Goal: Complete application form

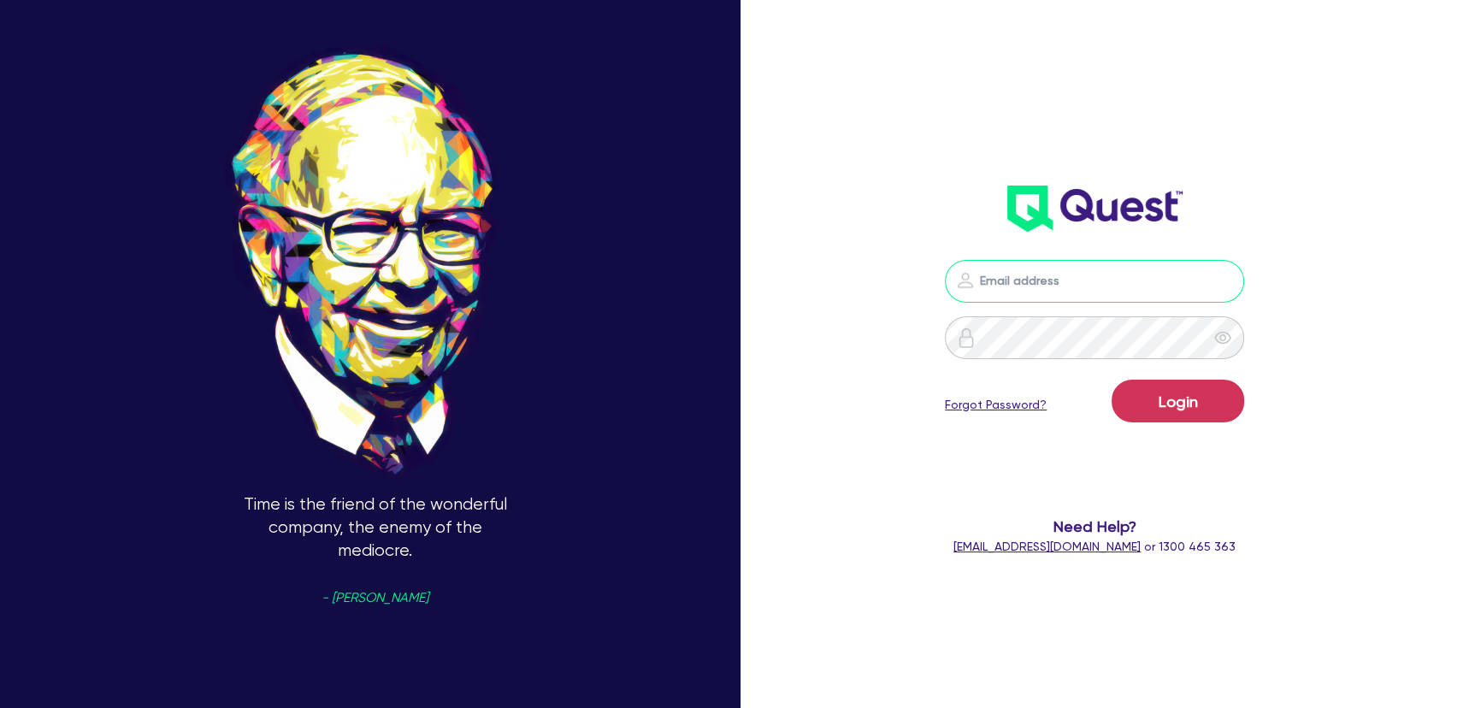
type input "[PERSON_NAME][EMAIL_ADDRESS][PERSON_NAME][DOMAIN_NAME]"
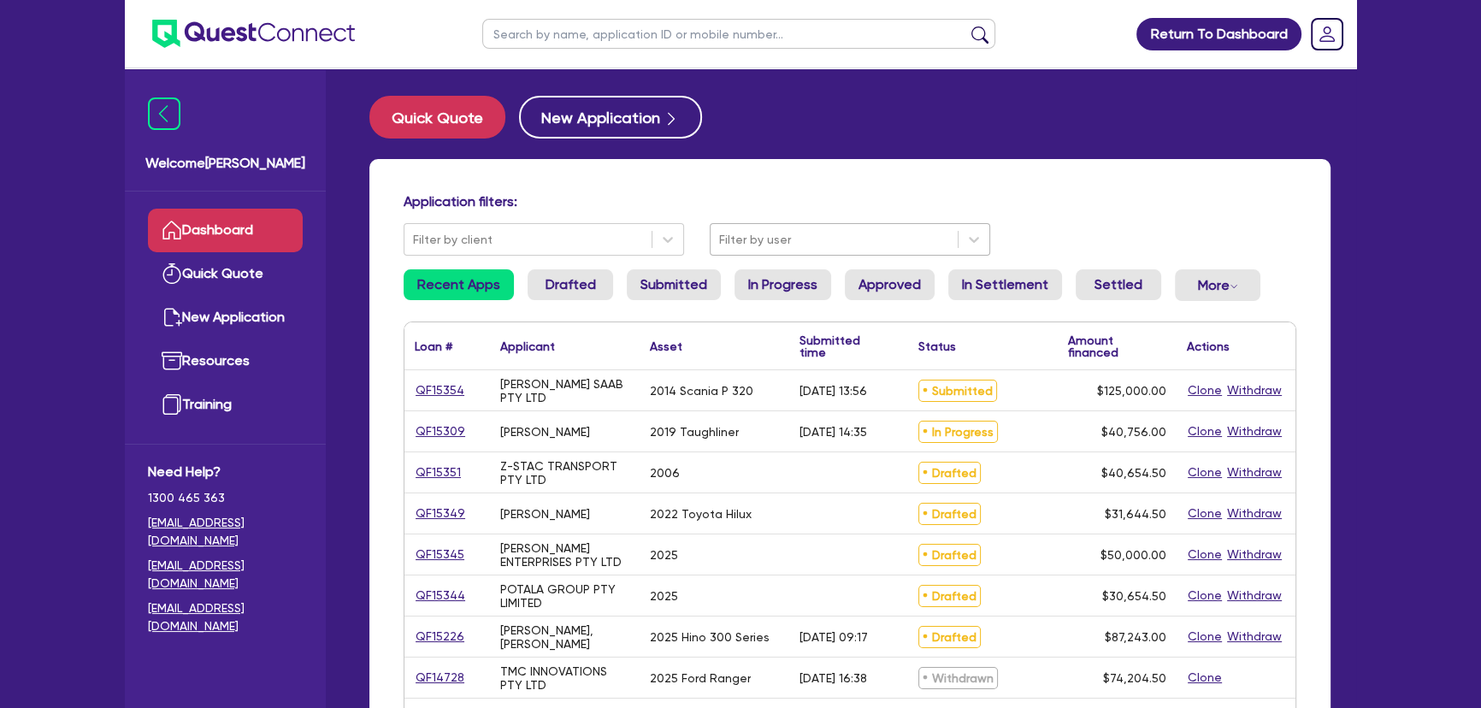
click at [774, 239] on div at bounding box center [834, 239] width 230 height 21
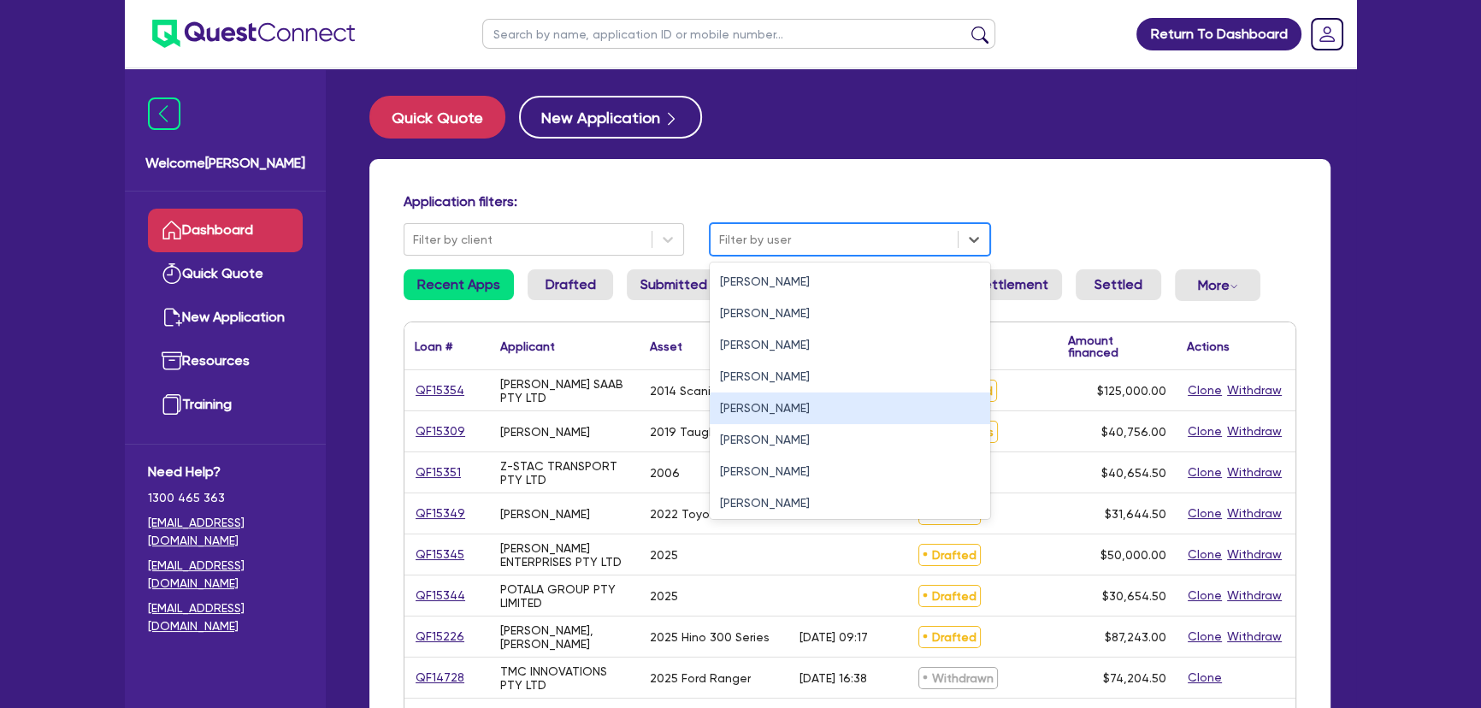
click at [732, 418] on div "Joel Harding" at bounding box center [850, 408] width 280 height 32
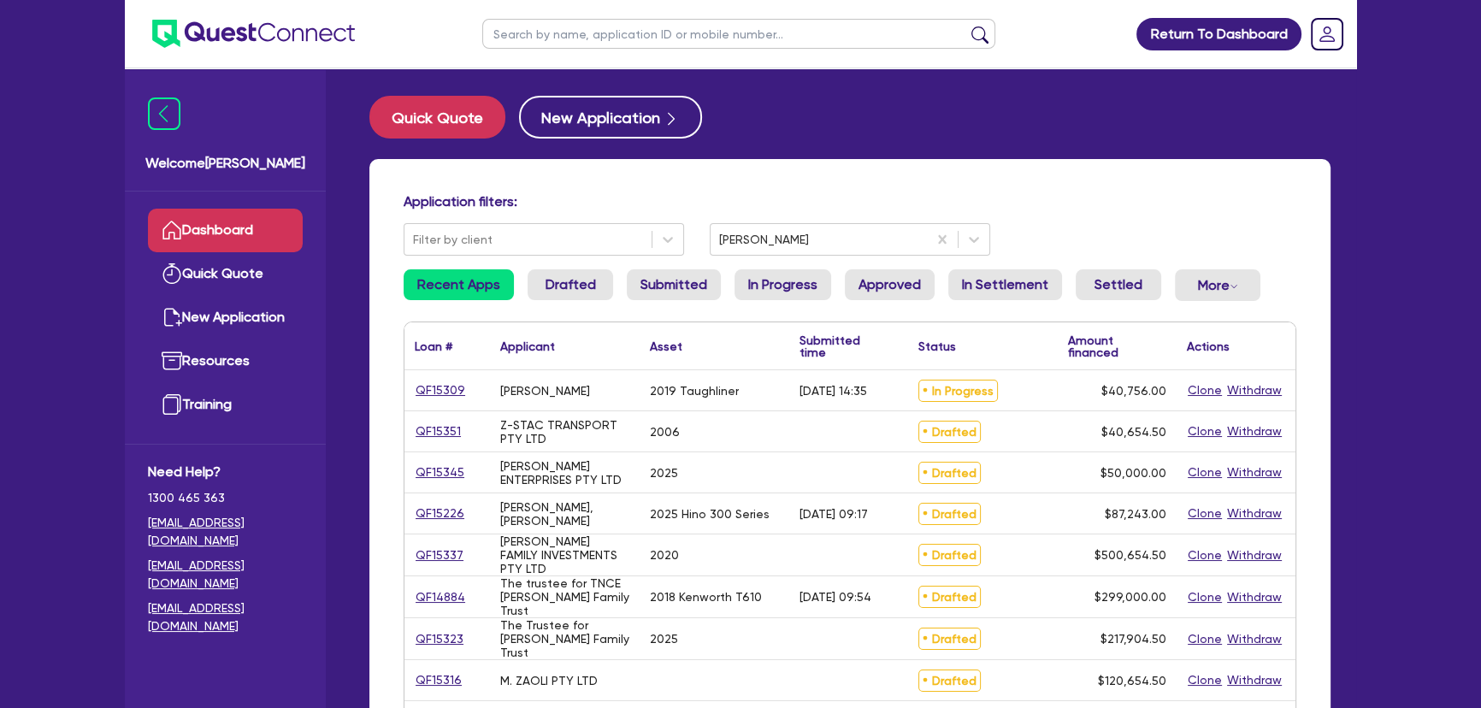
click at [635, 28] on input "text" at bounding box center [738, 34] width 513 height 30
type input "marchese"
click at [966, 26] on button "submit" at bounding box center [979, 38] width 27 height 24
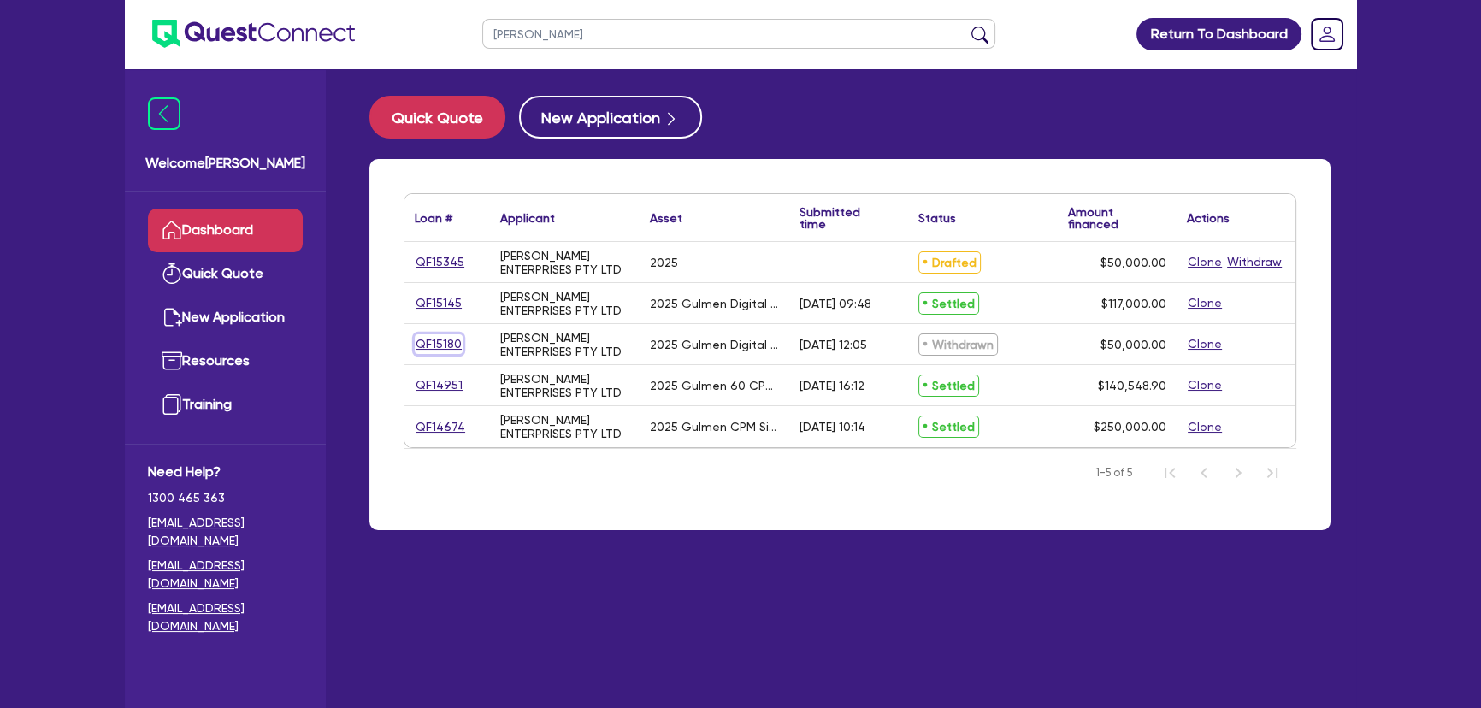
click at [446, 352] on link "QF15180" at bounding box center [439, 344] width 48 height 20
select select "SECONDARY_ASSETS"
select select "PRINTING_AND_PACKAGING_EQUIPMENT"
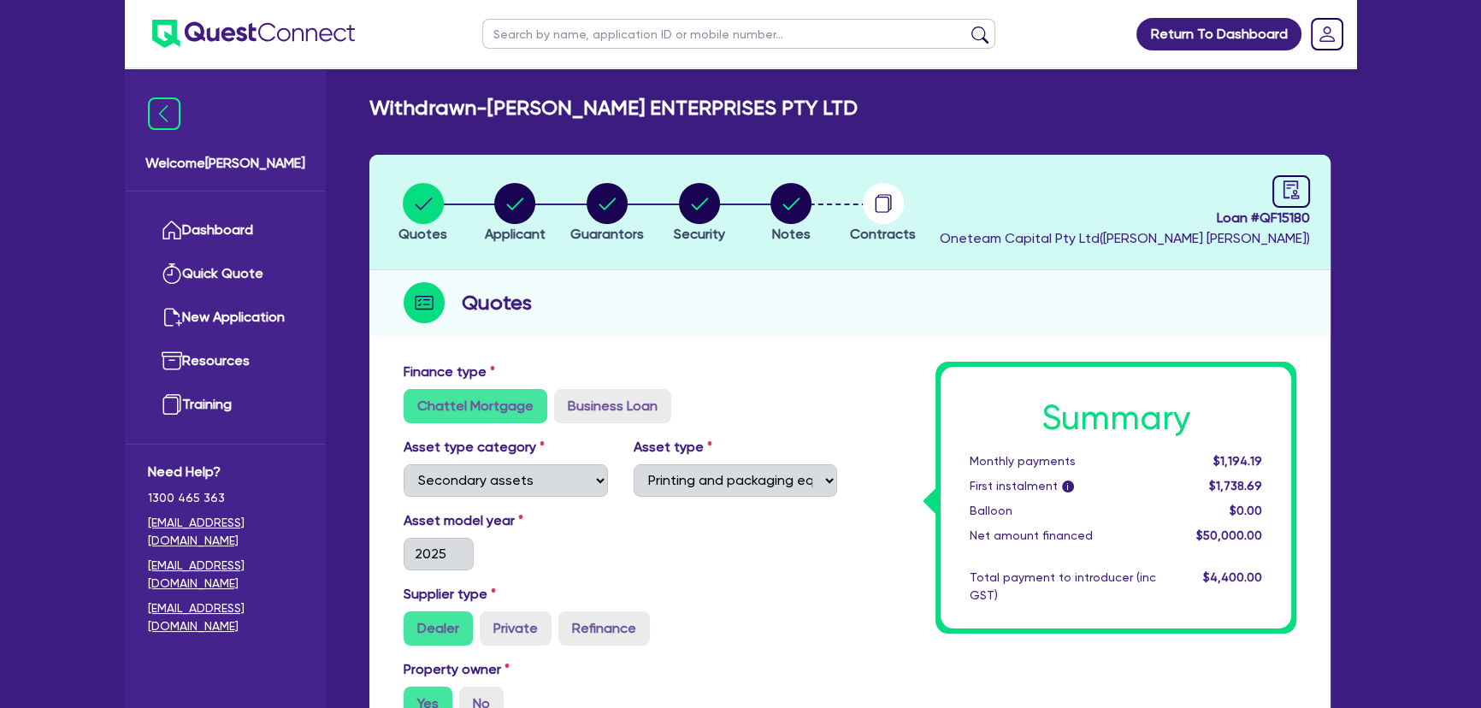
click at [773, 227] on li "Notes" at bounding box center [791, 212] width 92 height 60
click at [793, 214] on circle "button" at bounding box center [790, 203] width 41 height 41
select select "Other"
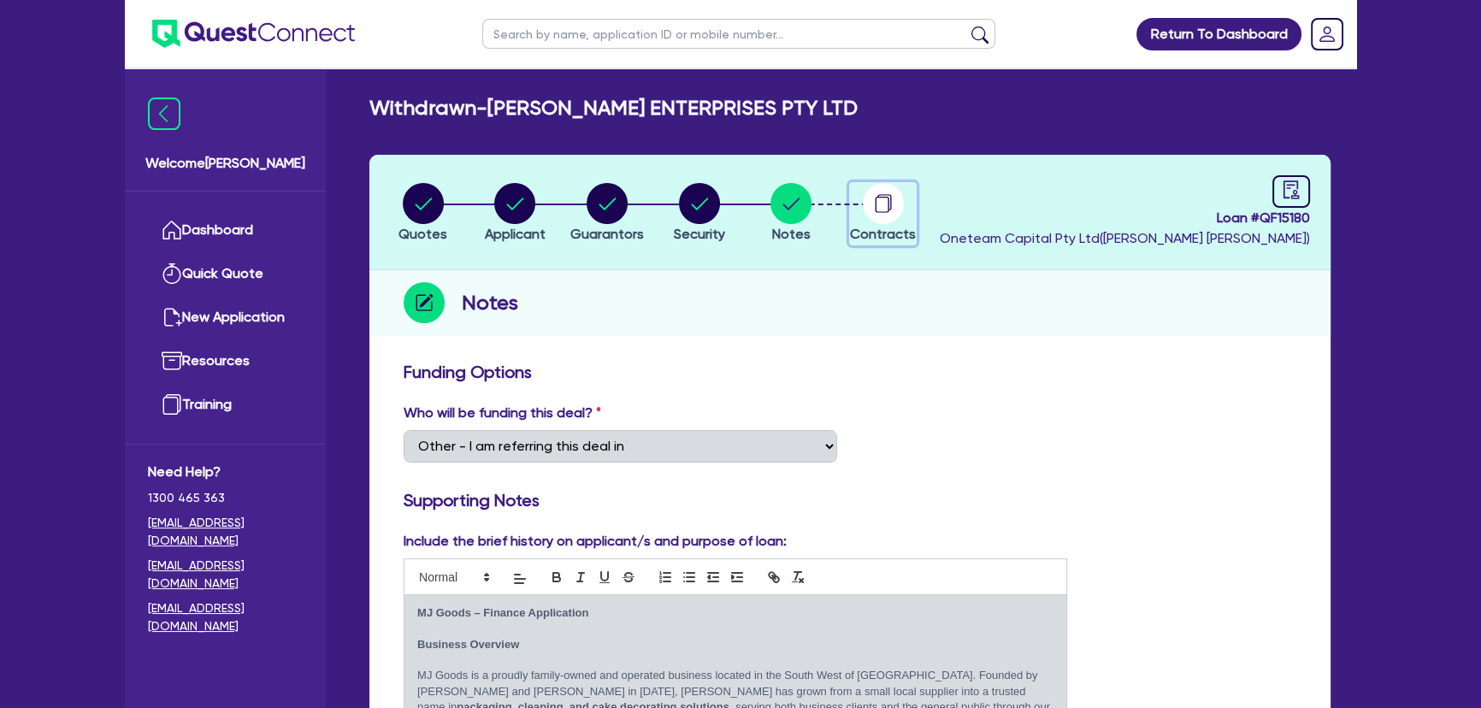
click at [887, 207] on circle "button" at bounding box center [883, 203] width 41 height 41
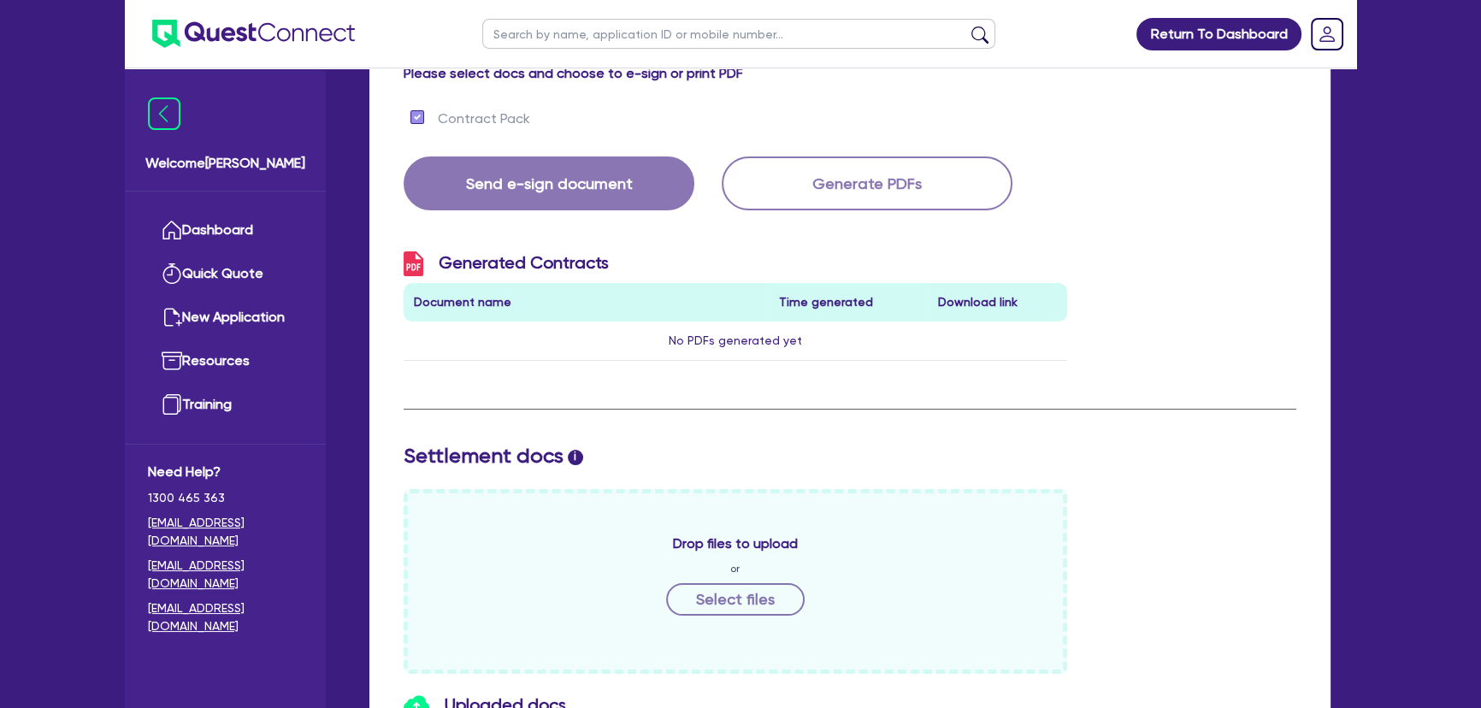
scroll to position [544, 0]
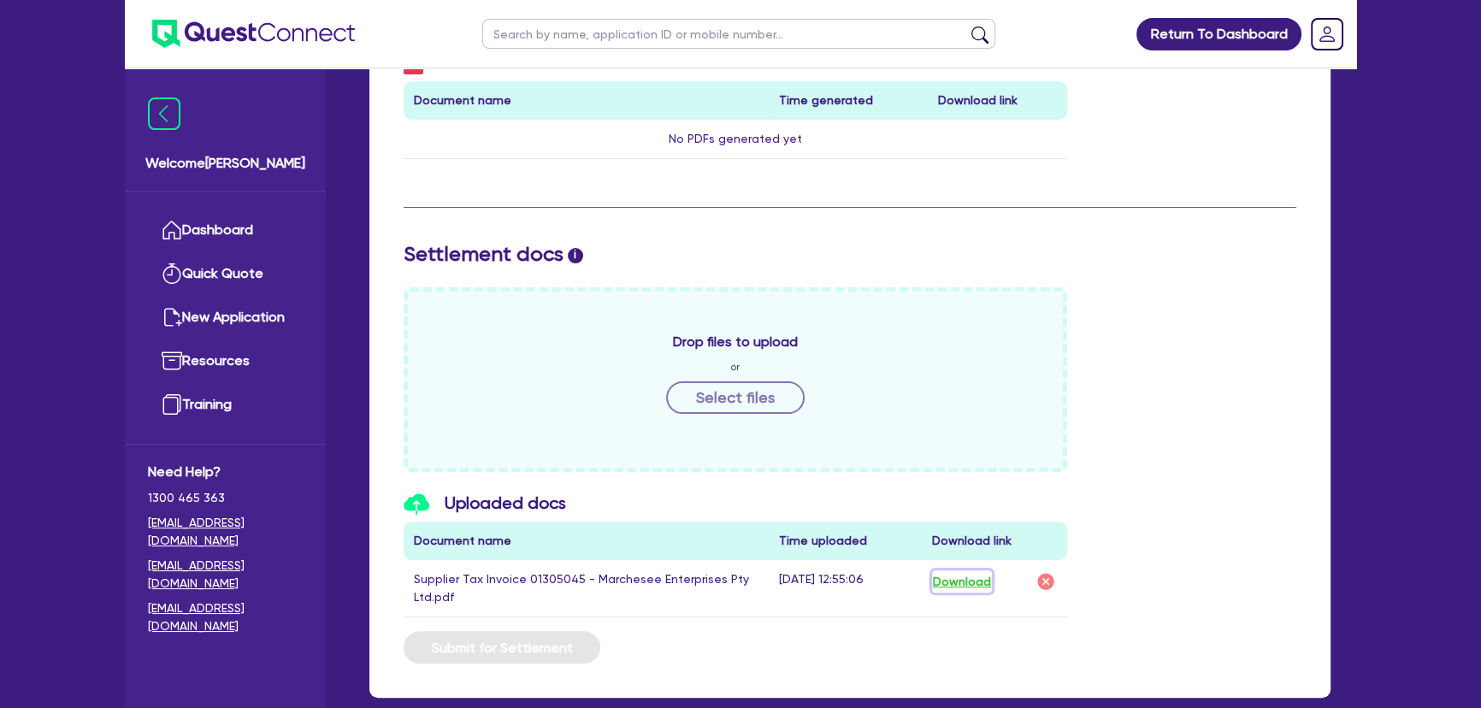
click at [975, 574] on button "Download" at bounding box center [962, 581] width 60 height 22
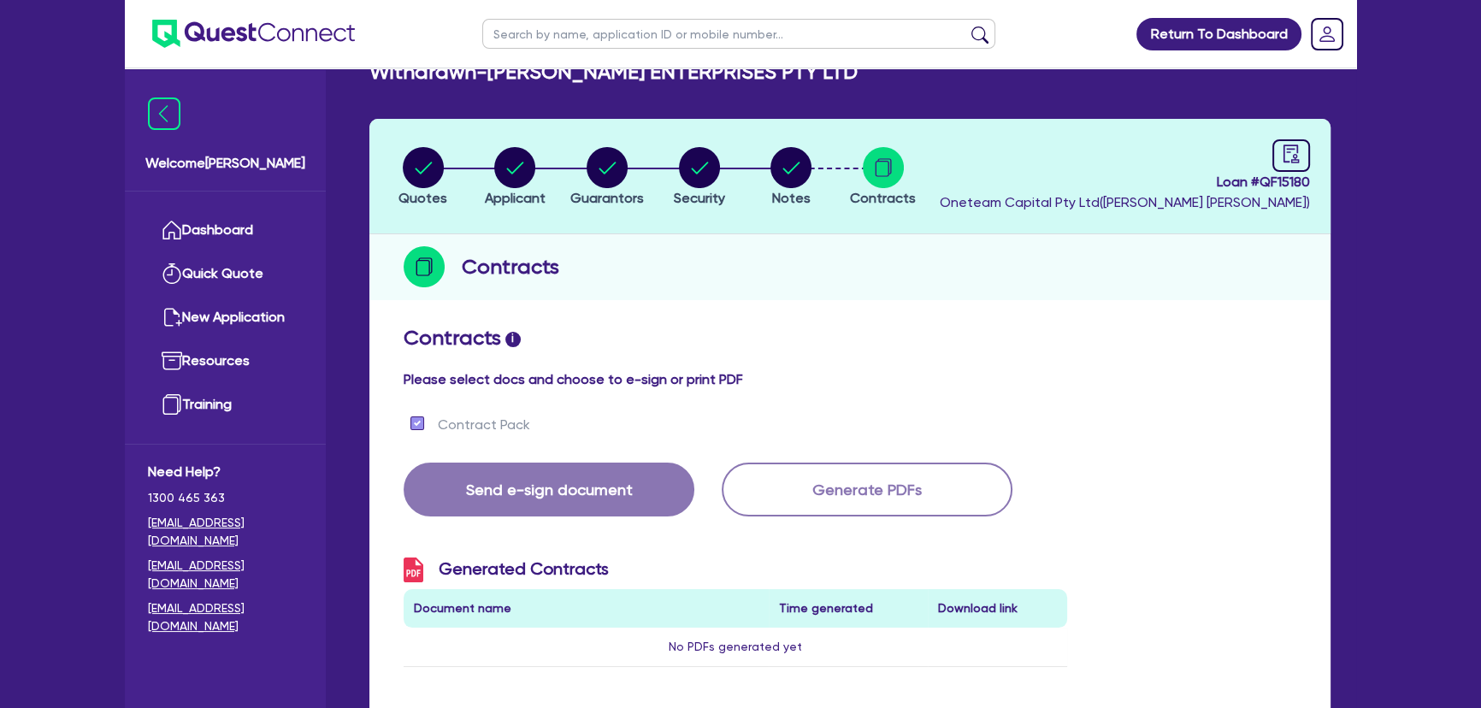
scroll to position [0, 0]
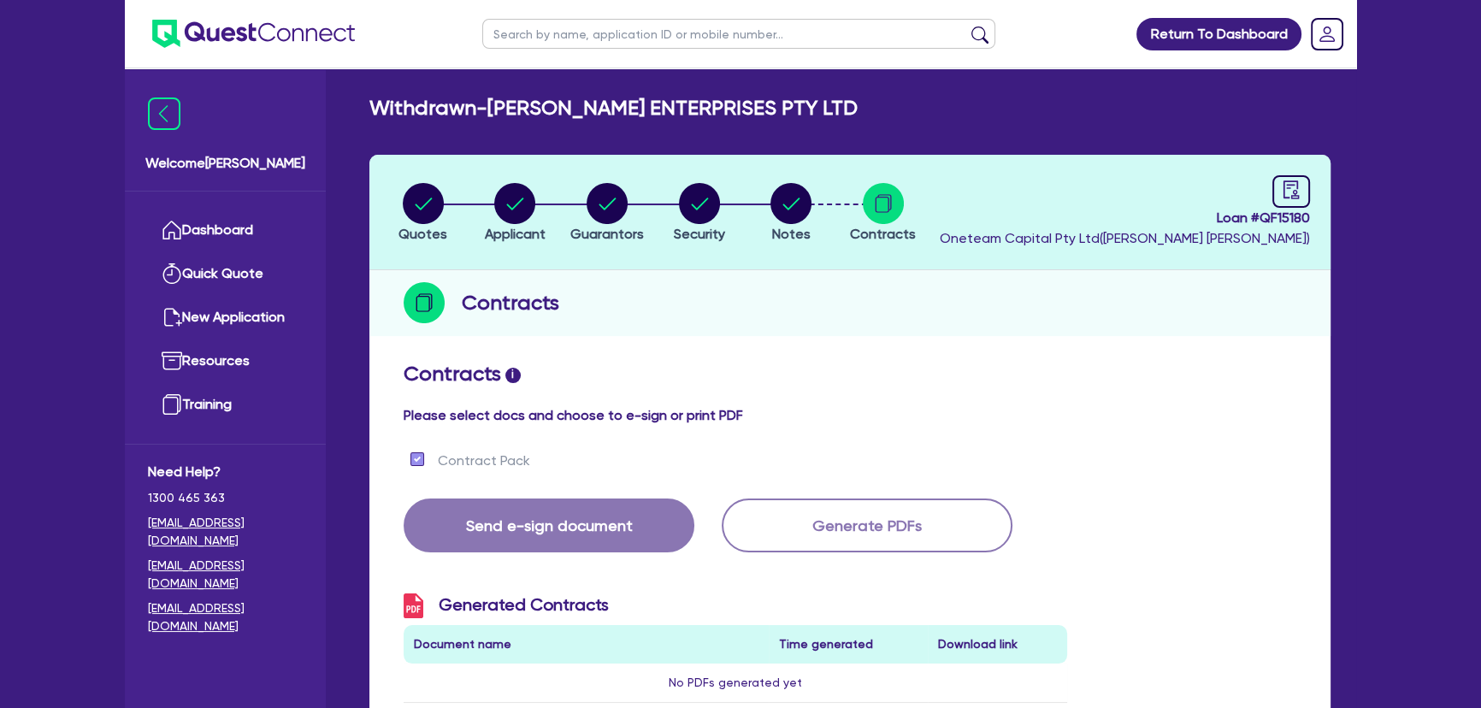
drag, startPoint x: 788, startPoint y: 196, endPoint x: 790, endPoint y: 207, distance: 11.4
click at [788, 199] on circle "button" at bounding box center [790, 203] width 41 height 41
select select "Other"
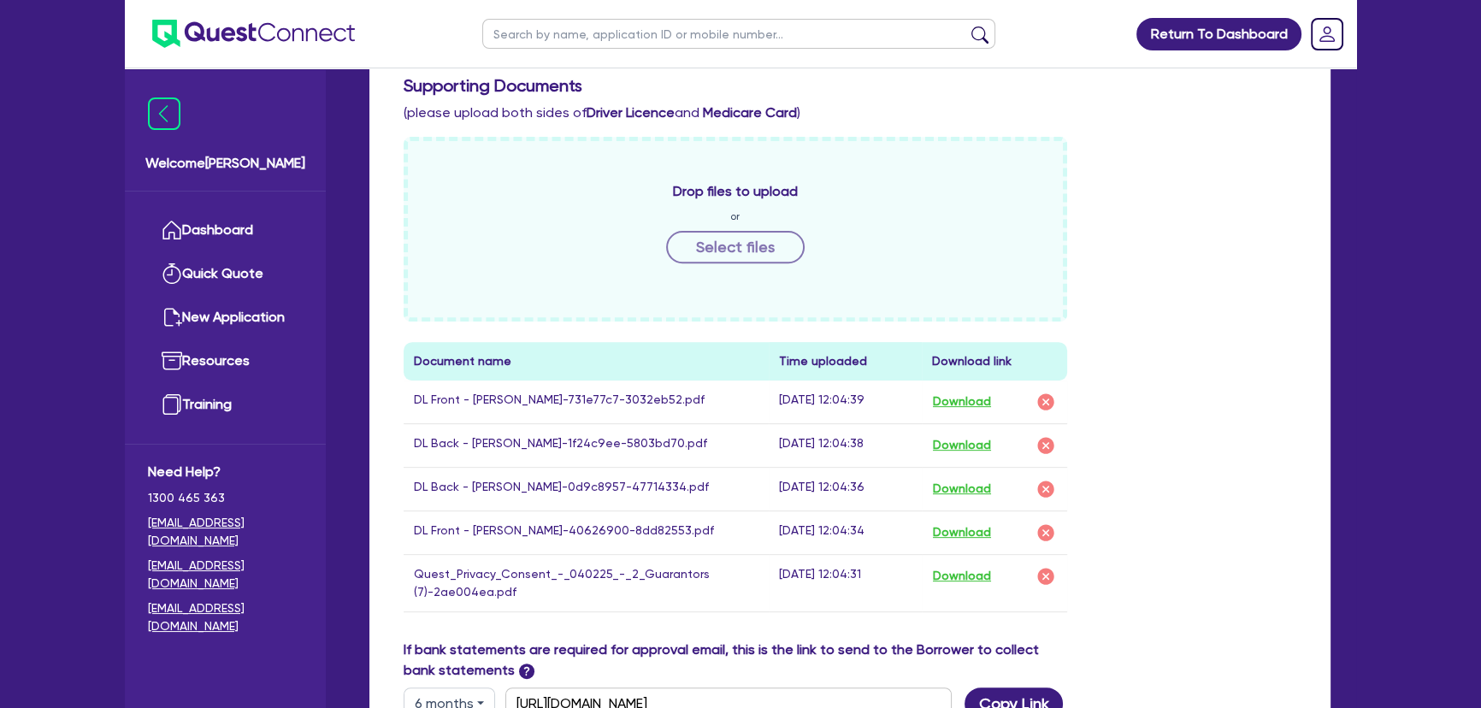
scroll to position [855, 0]
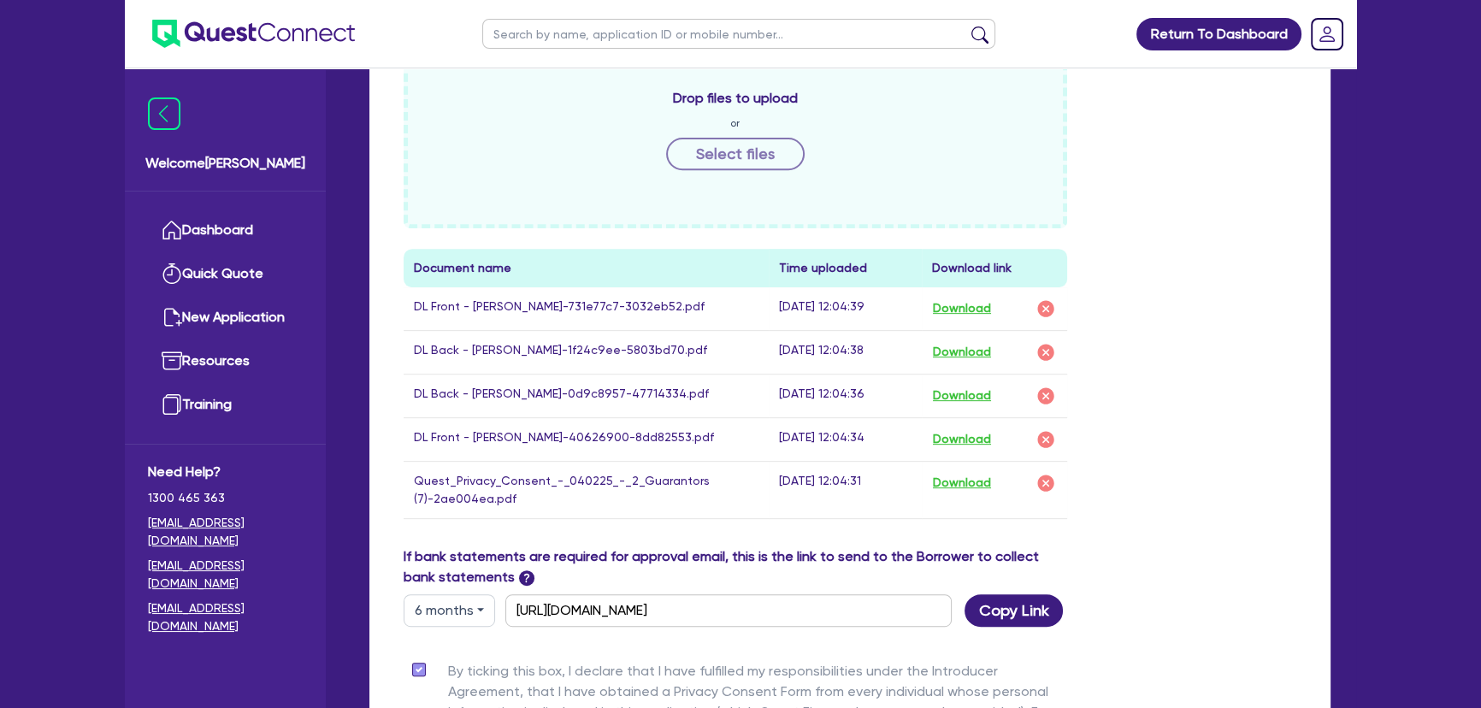
click at [282, 38] on img at bounding box center [253, 34] width 203 height 28
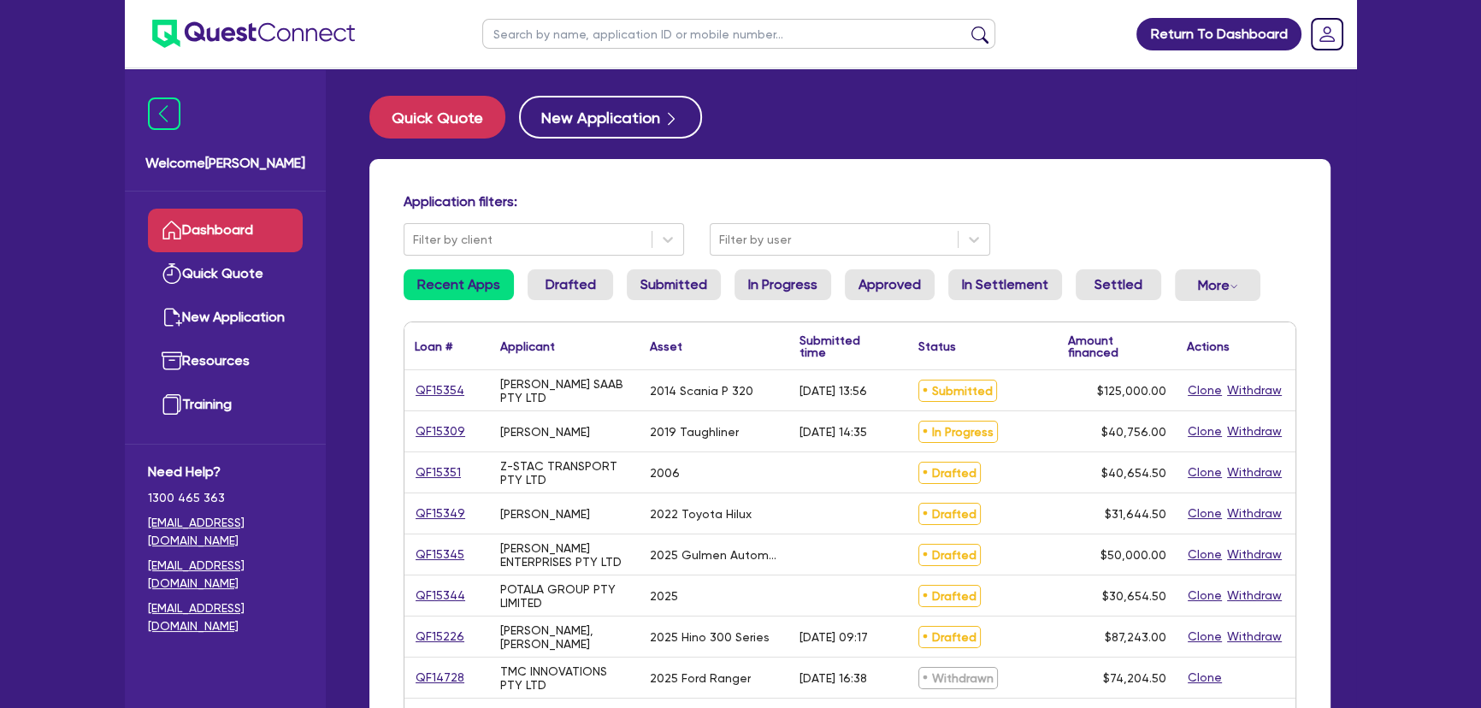
click at [749, 46] on input "text" at bounding box center [738, 34] width 513 height 30
type input "marchese"
click at [966, 26] on button "submit" at bounding box center [979, 38] width 27 height 24
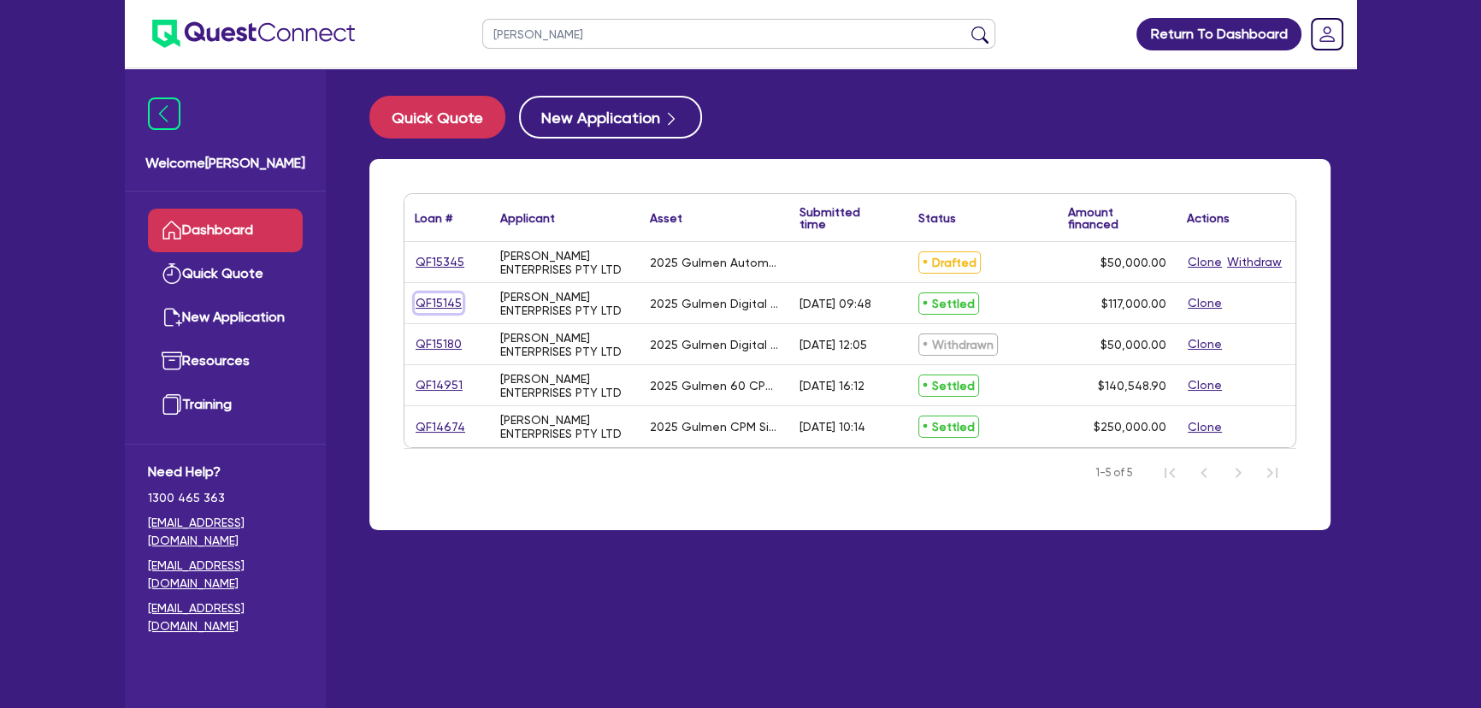
click at [451, 300] on link "QF15145" at bounding box center [439, 303] width 48 height 20
select select "SECONDARY_ASSETS"
select select "PRINTING_AND_PACKAGING_EQUIPMENT"
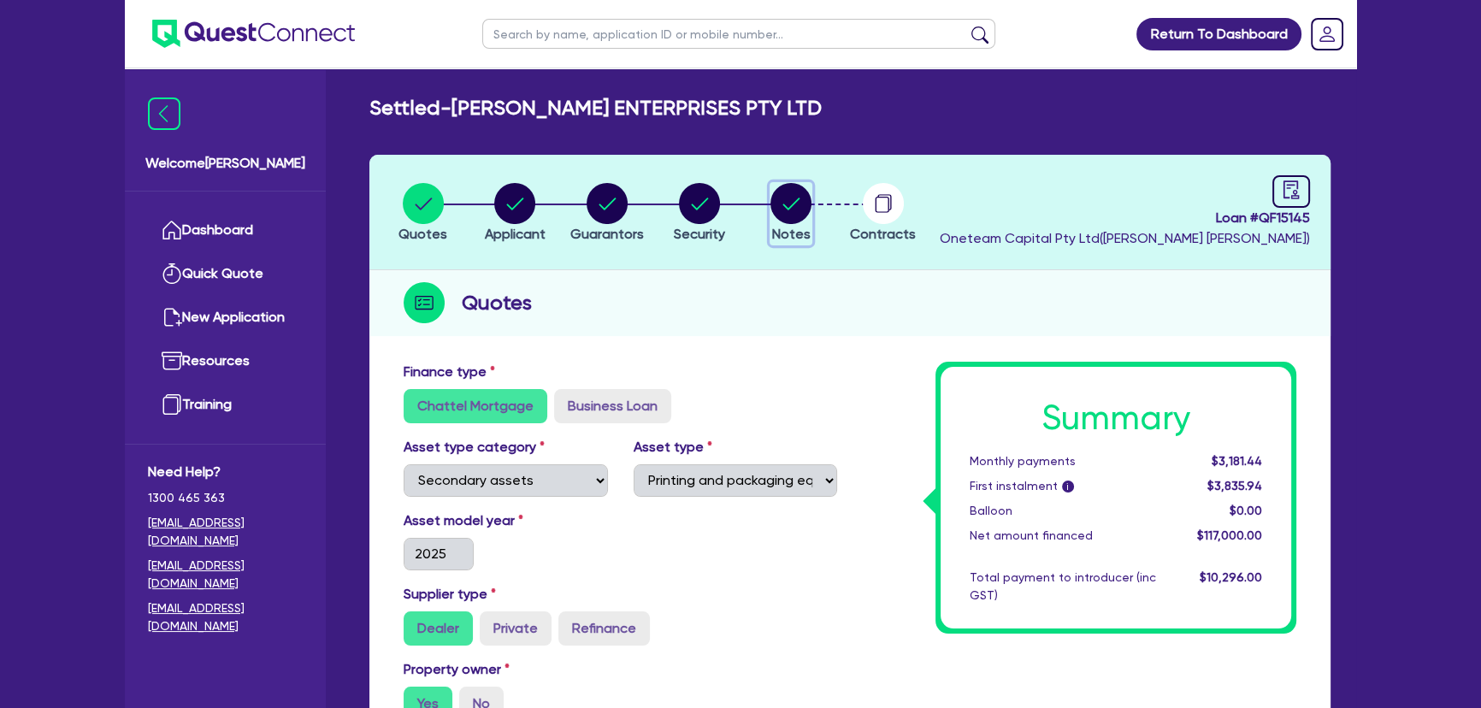
click at [795, 196] on circle "button" at bounding box center [790, 203] width 41 height 41
select select "Quest Finance - Own Book"
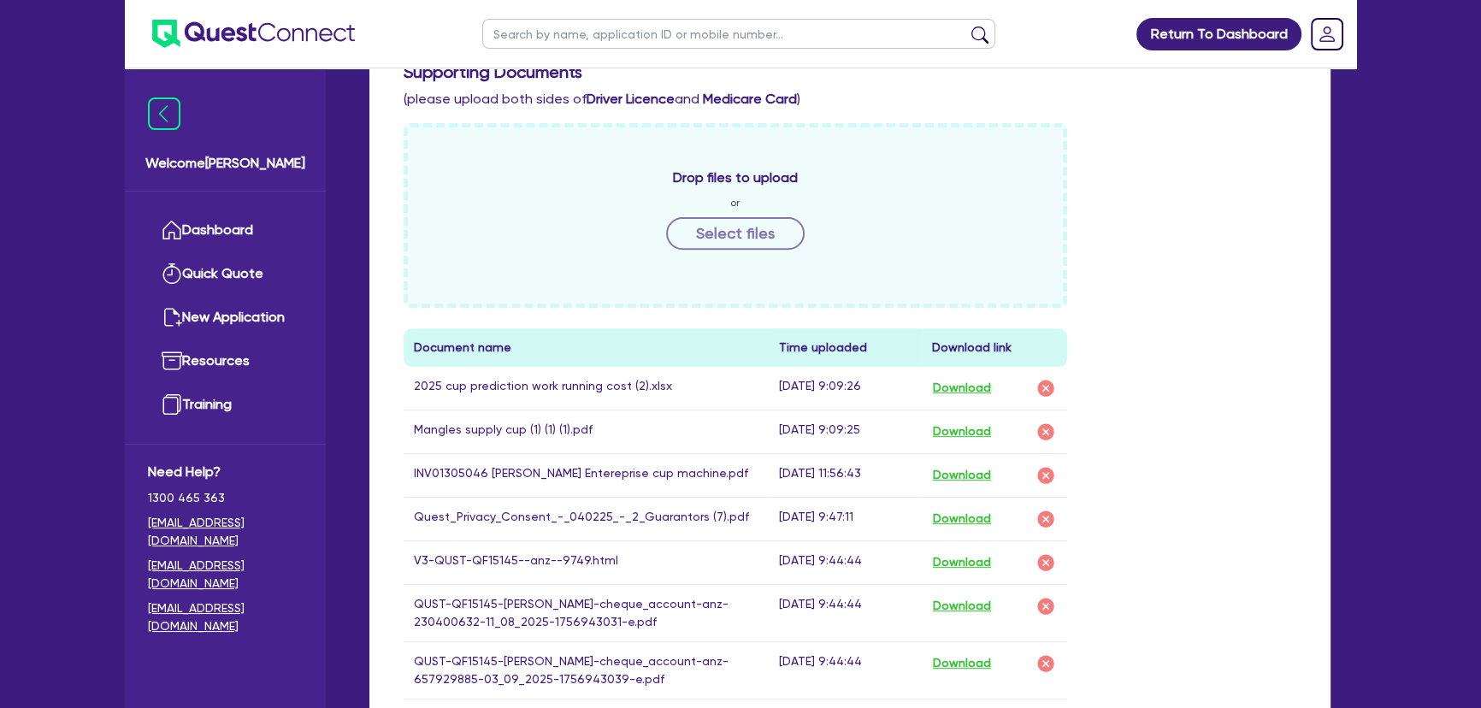
scroll to position [932, 0]
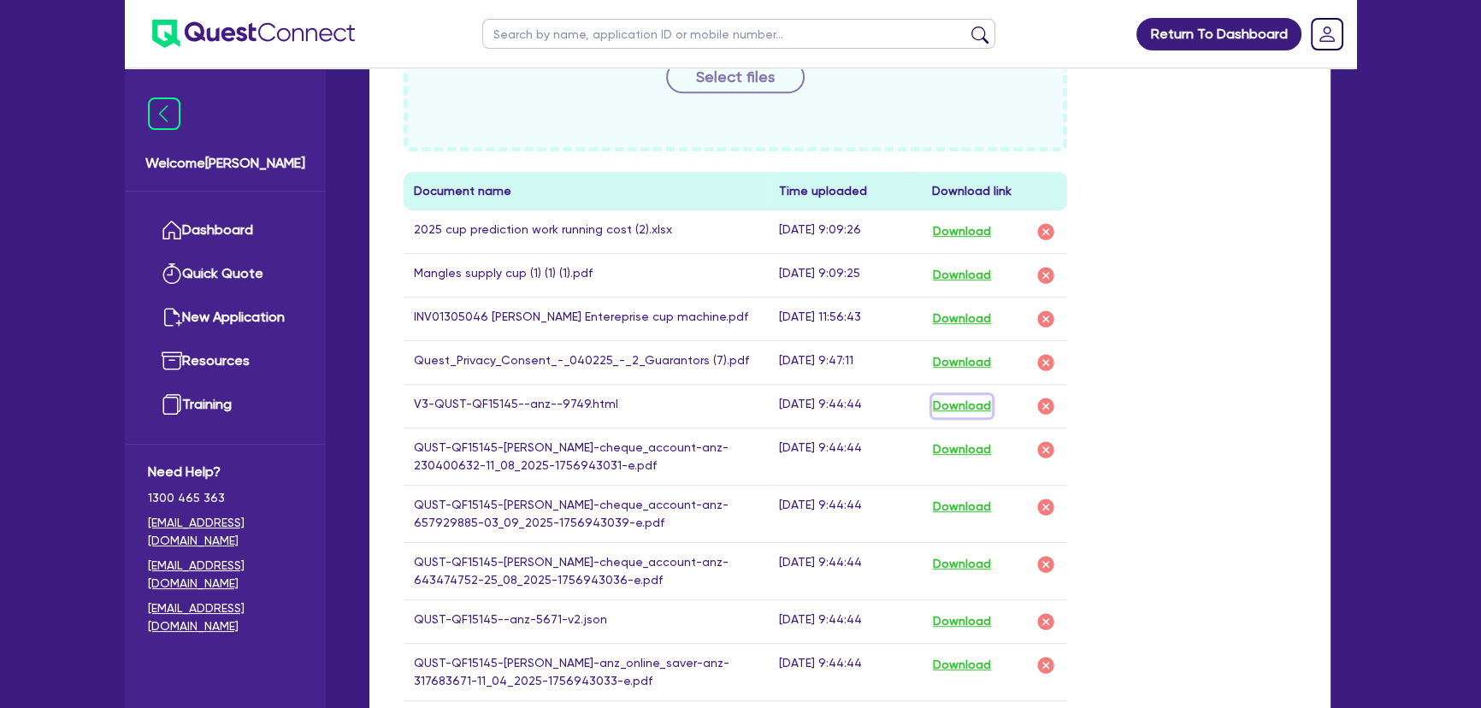
click at [988, 406] on button "Download" at bounding box center [962, 406] width 60 height 22
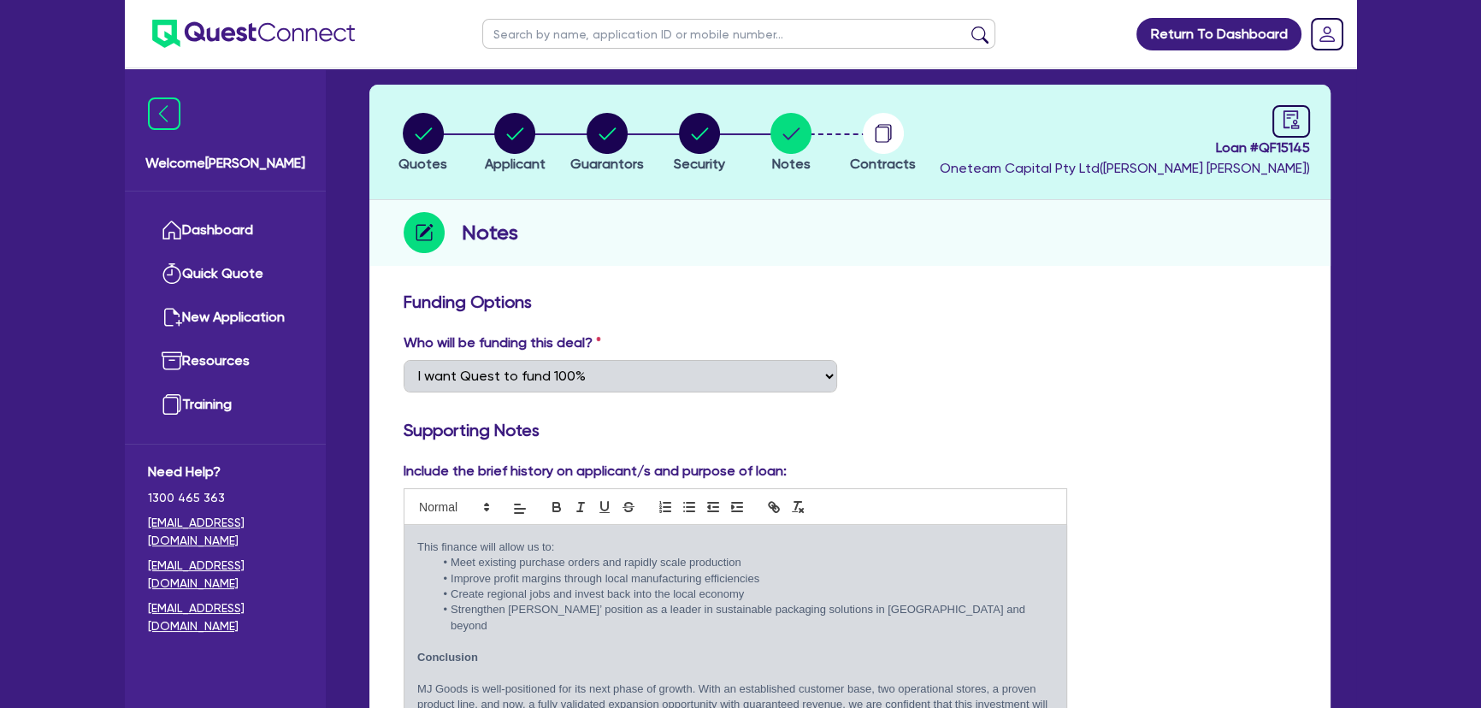
scroll to position [0, 0]
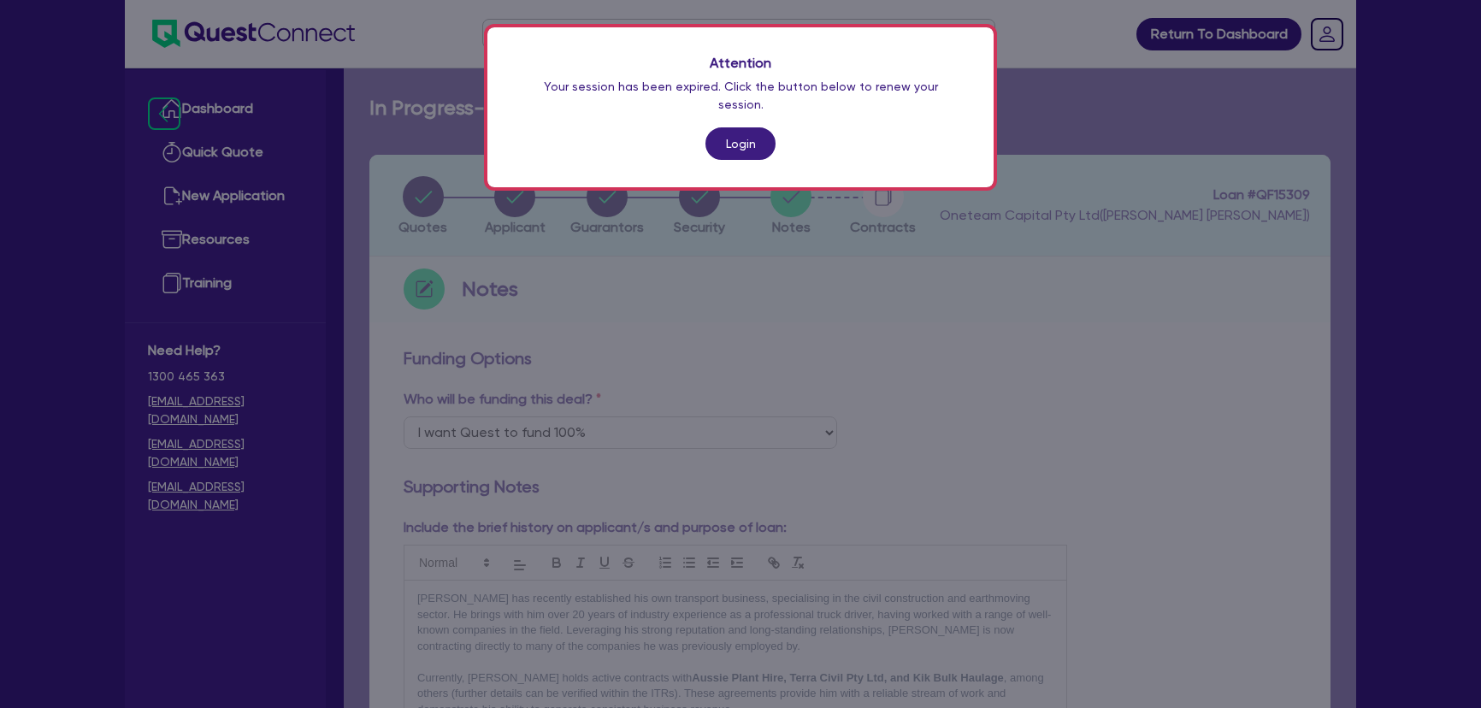
select select "Quest Finance - Own Book"
click at [729, 144] on div "Attention Your session has been expired. Click the button below to renew your s…" at bounding box center [740, 107] width 506 height 160
click at [729, 127] on link "Login" at bounding box center [740, 143] width 70 height 32
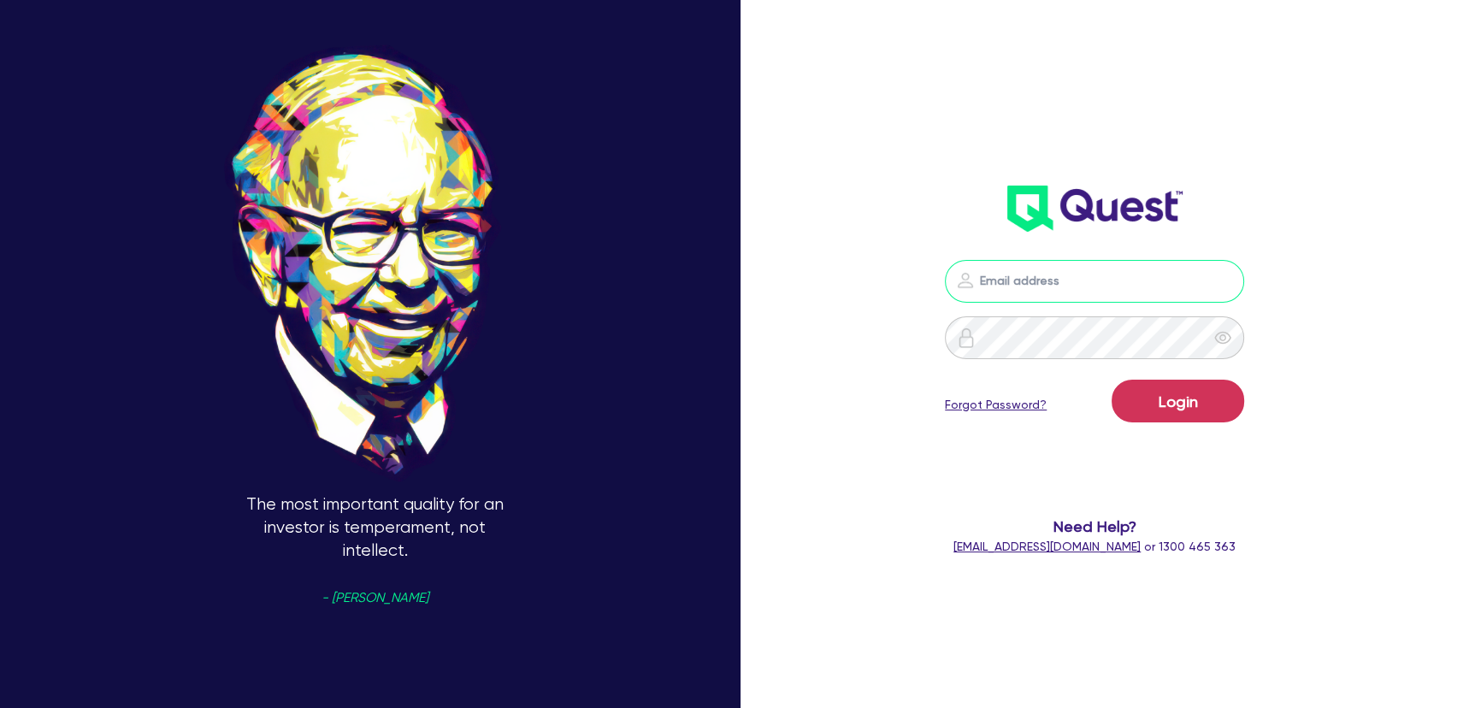
type input "[PERSON_NAME][EMAIL_ADDRESS][PERSON_NAME][DOMAIN_NAME]"
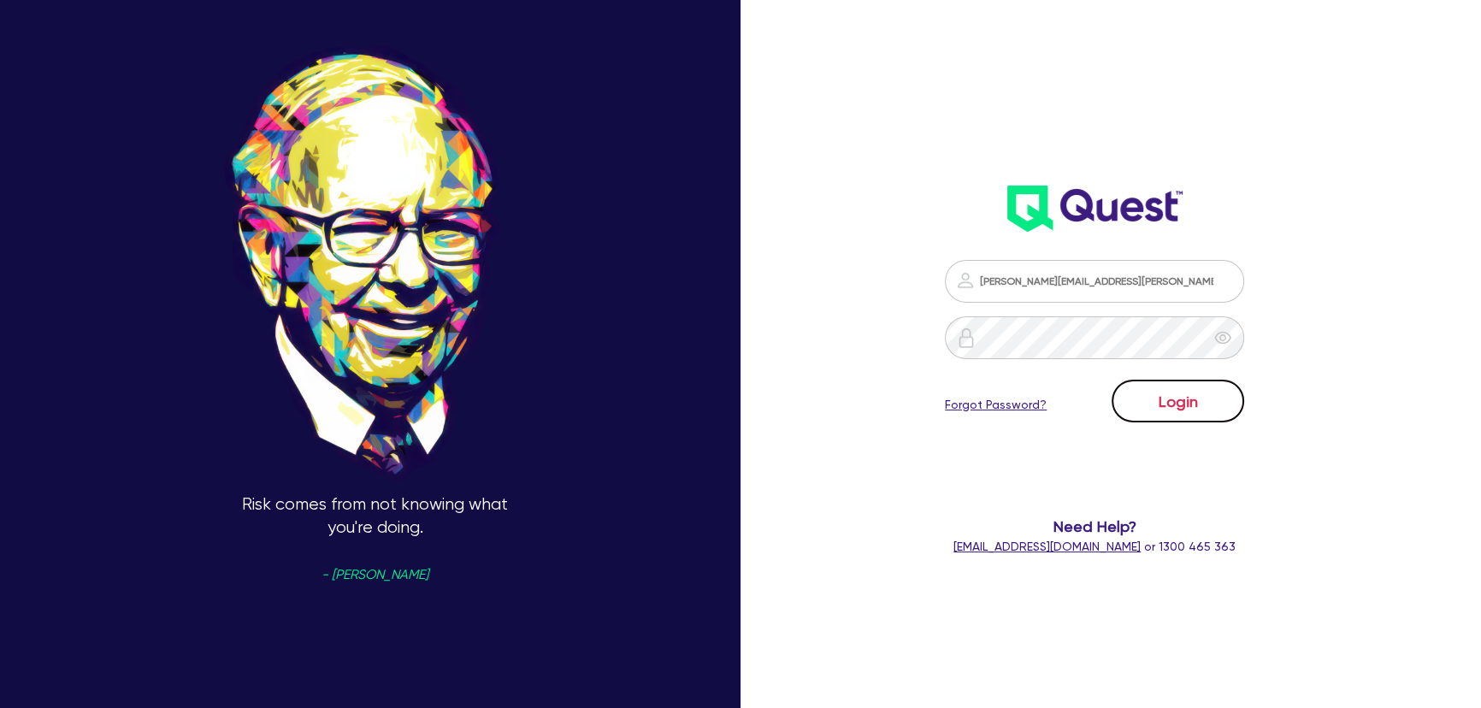
click at [1222, 410] on button "Login" at bounding box center [1178, 401] width 133 height 43
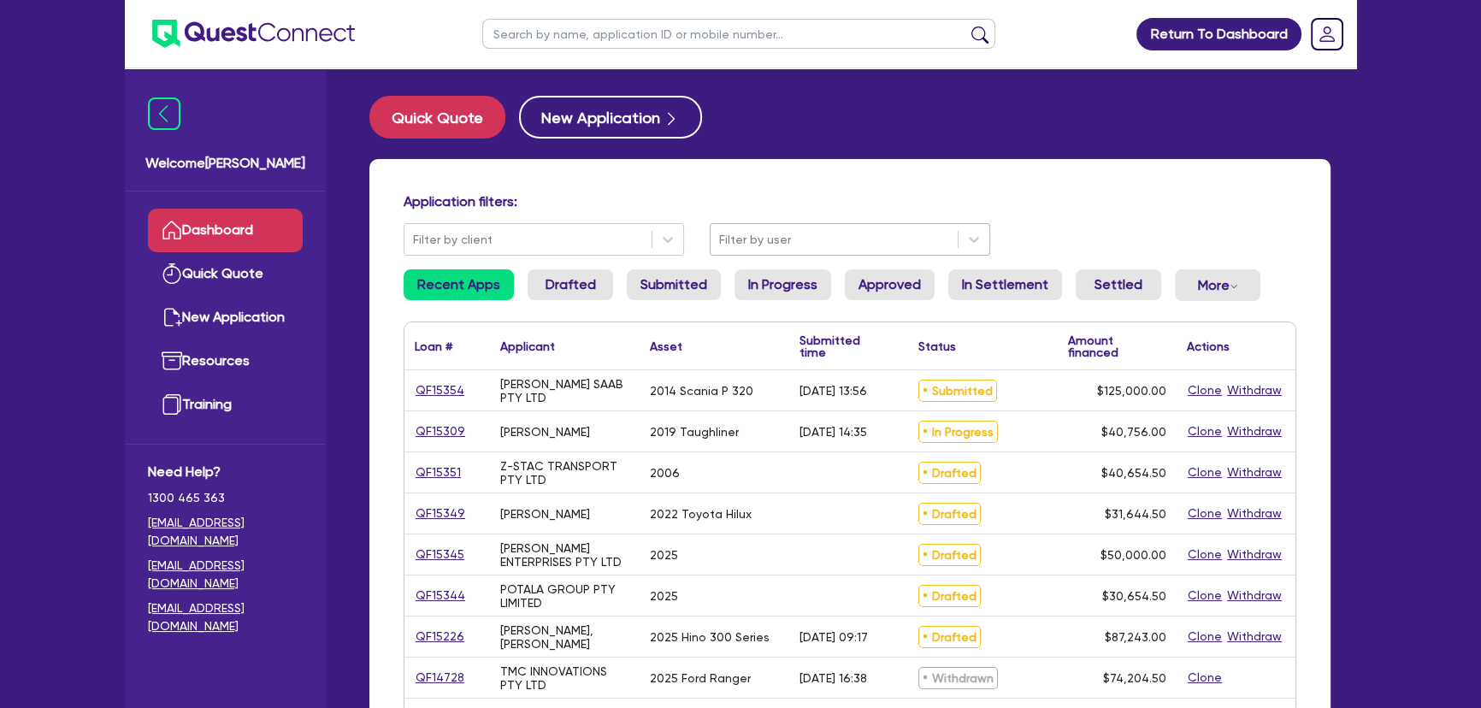
click at [790, 239] on div at bounding box center [834, 239] width 230 height 21
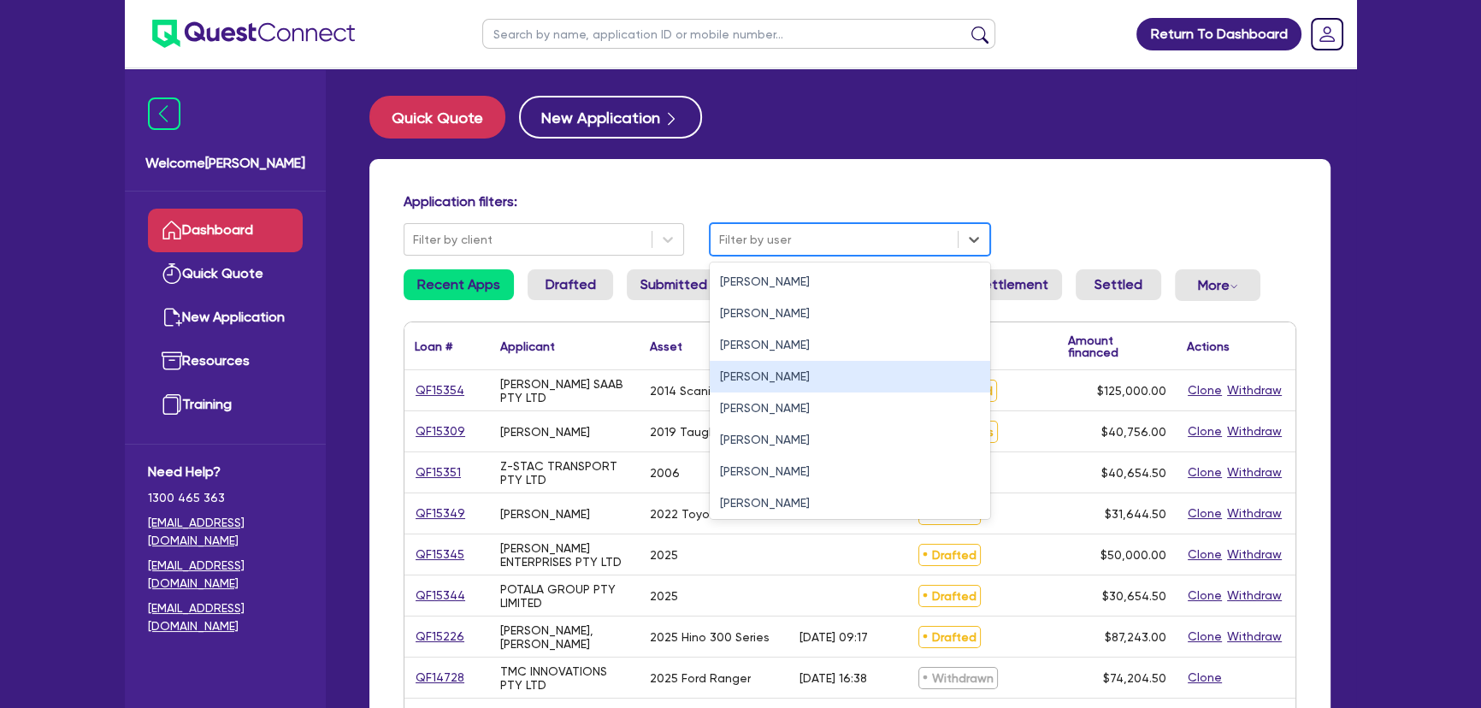
click at [773, 392] on div "Luke Clark" at bounding box center [850, 377] width 280 height 32
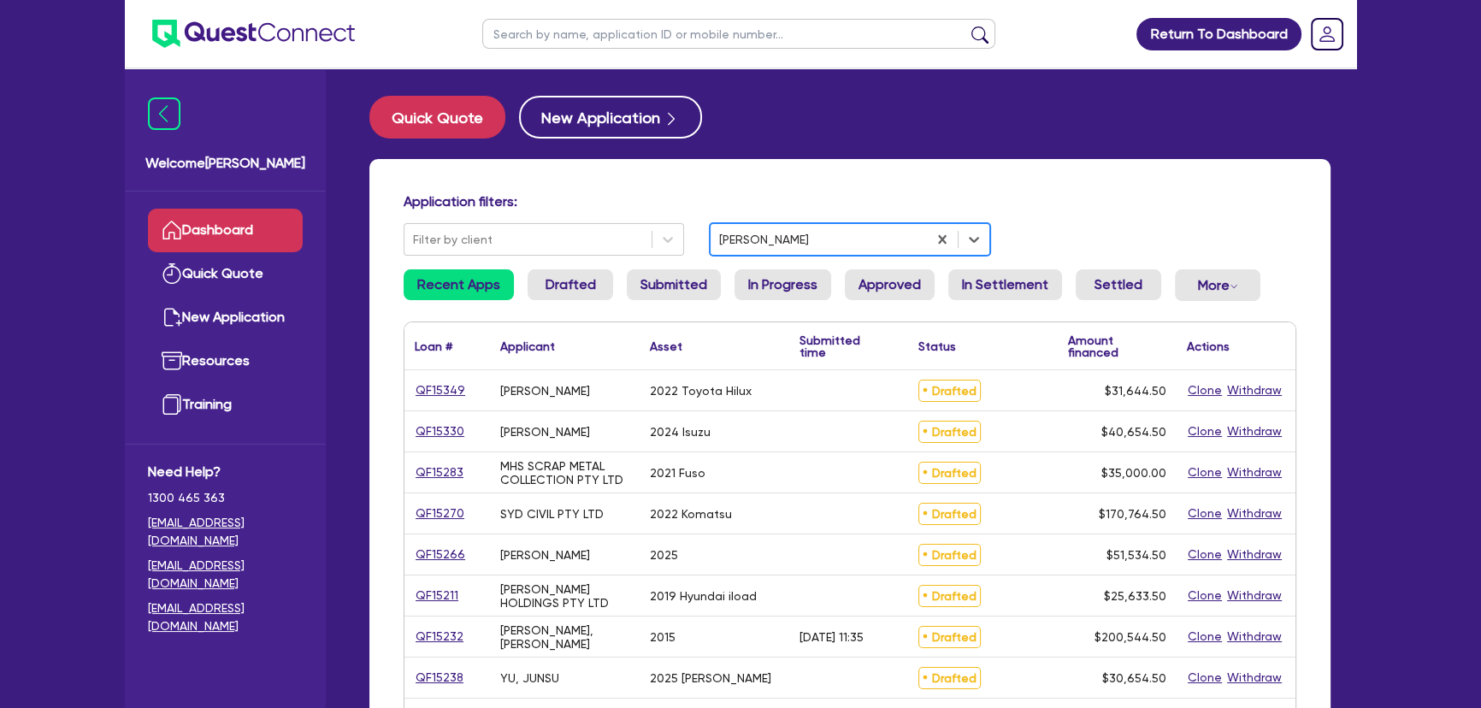
click at [811, 235] on div at bounding box center [818, 239] width 199 height 21
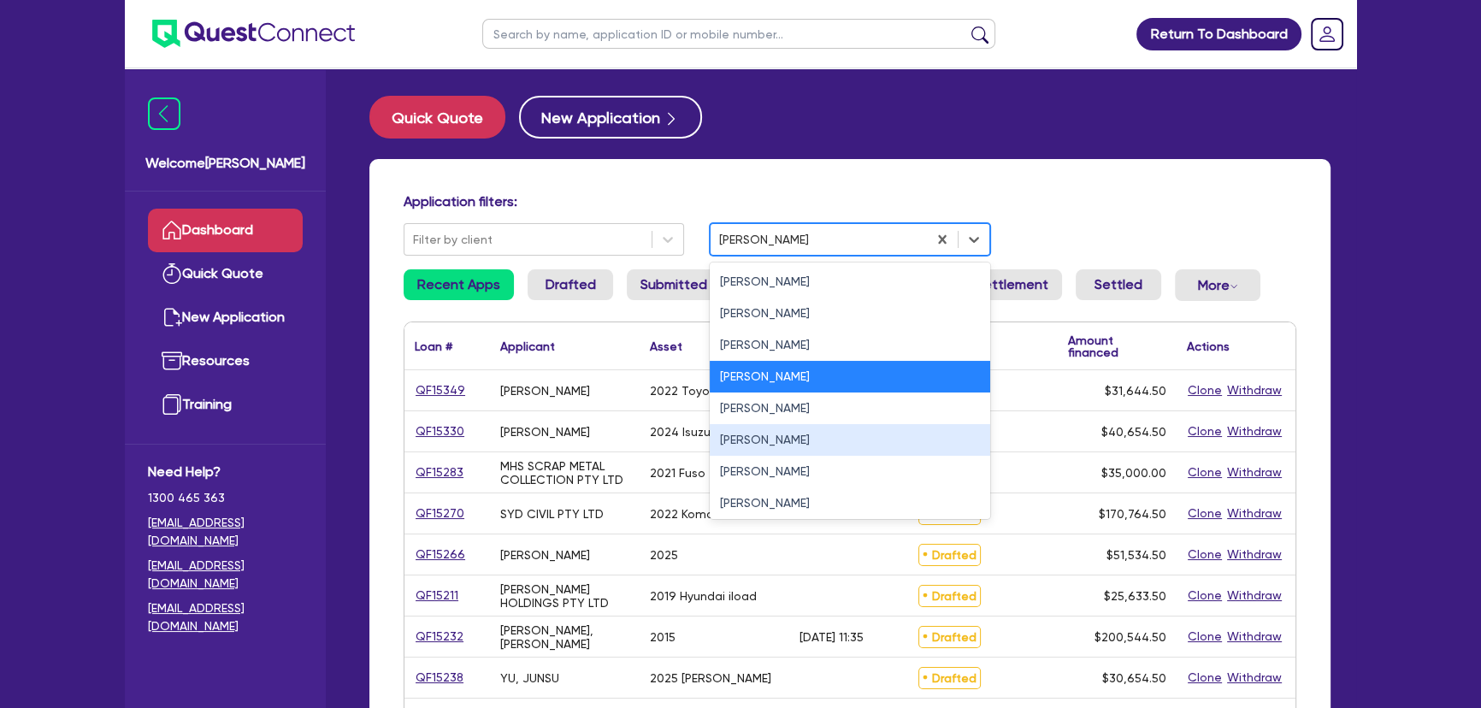
click at [797, 425] on div "Daniel Behman" at bounding box center [850, 440] width 280 height 32
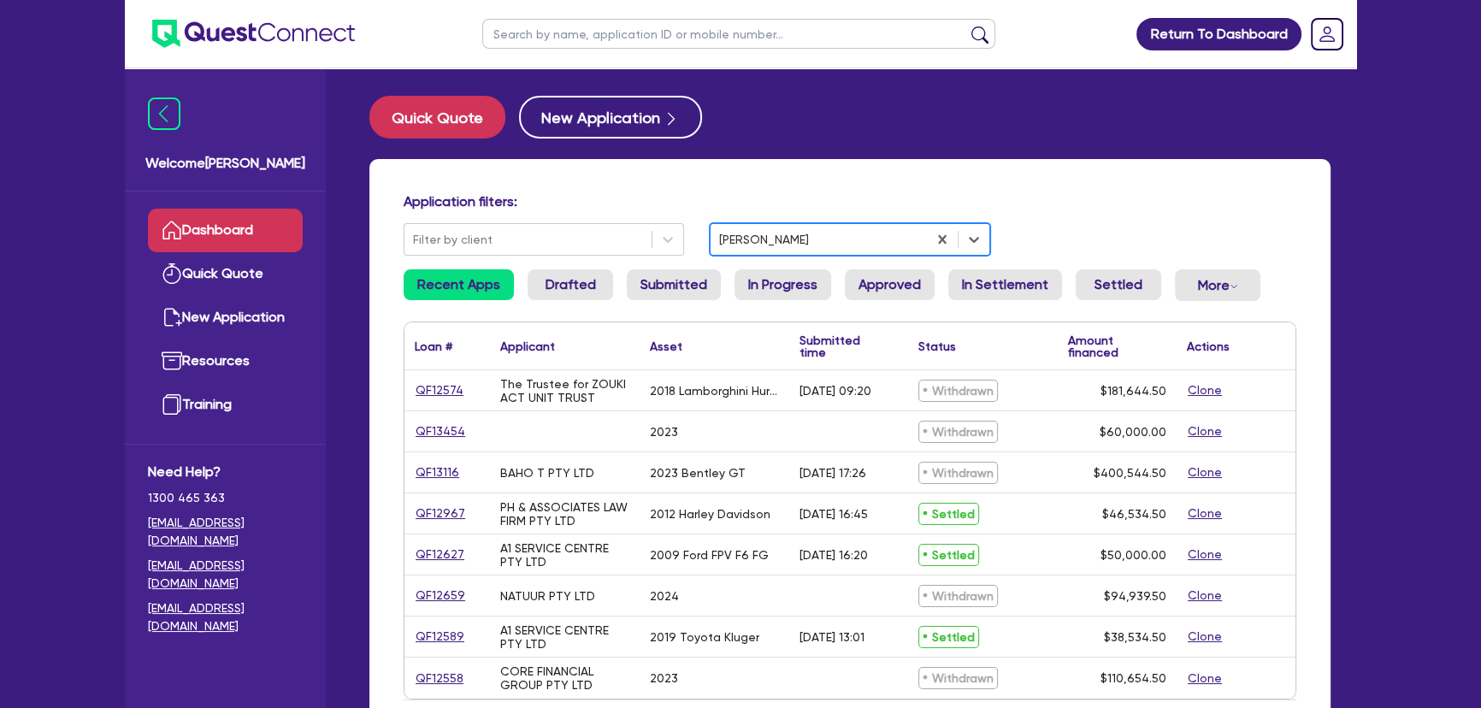
click at [798, 246] on div at bounding box center [818, 239] width 199 height 21
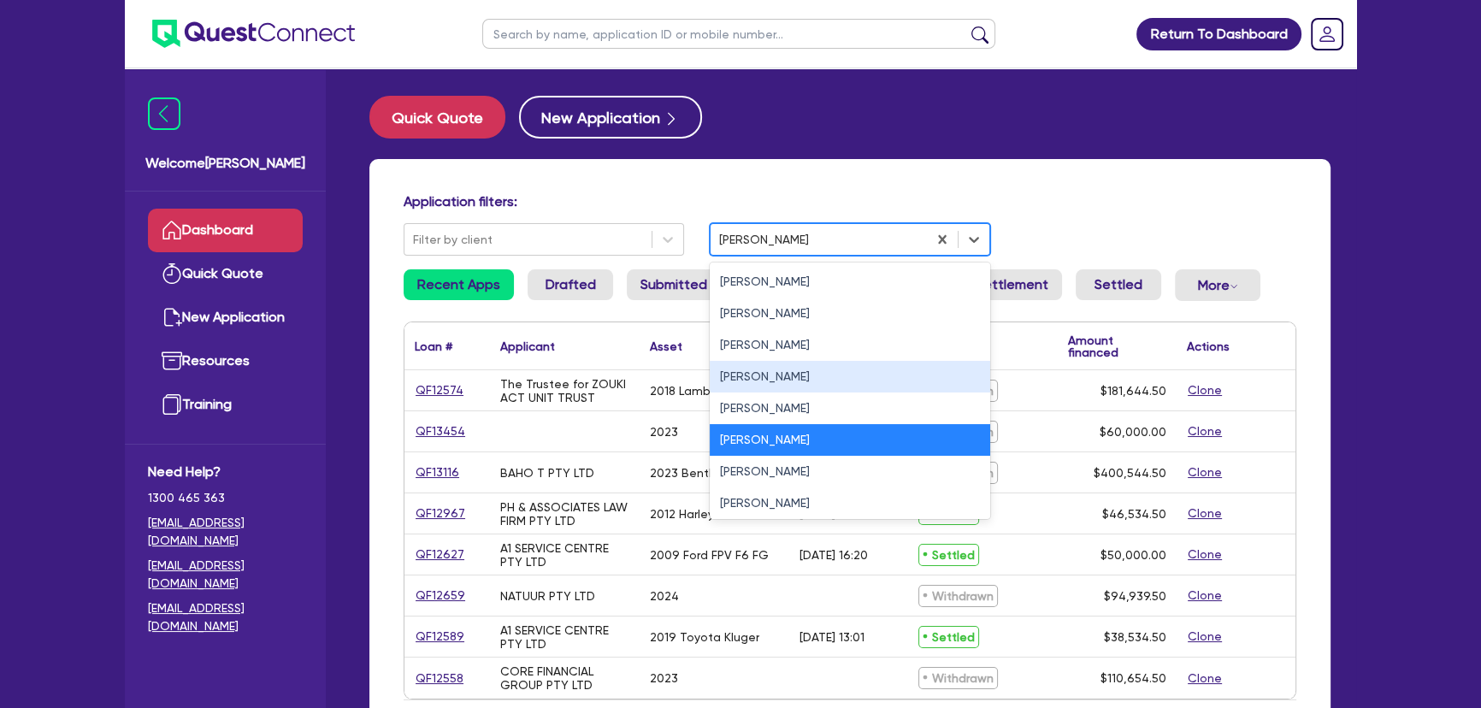
click at [789, 382] on div "Luke Clark" at bounding box center [850, 377] width 280 height 32
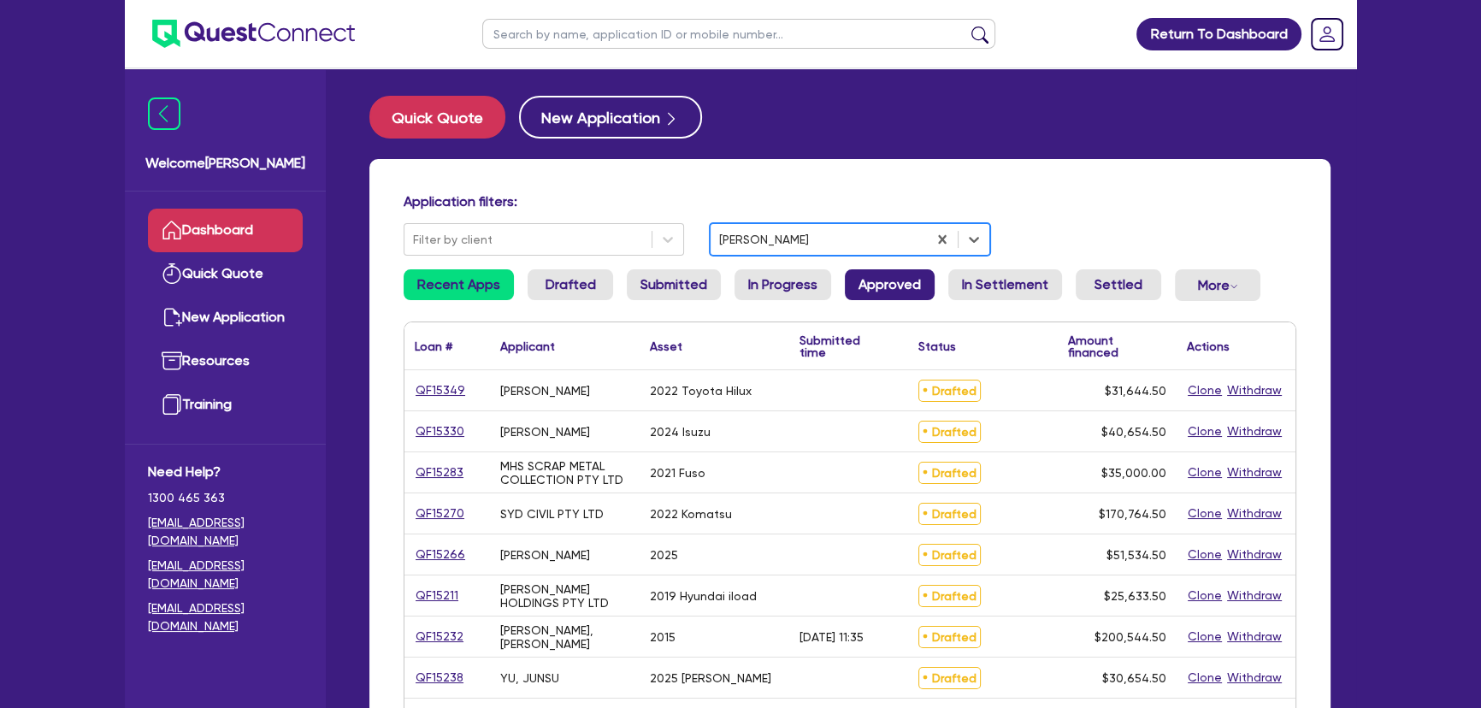
click at [877, 283] on link "Approved" at bounding box center [890, 284] width 90 height 31
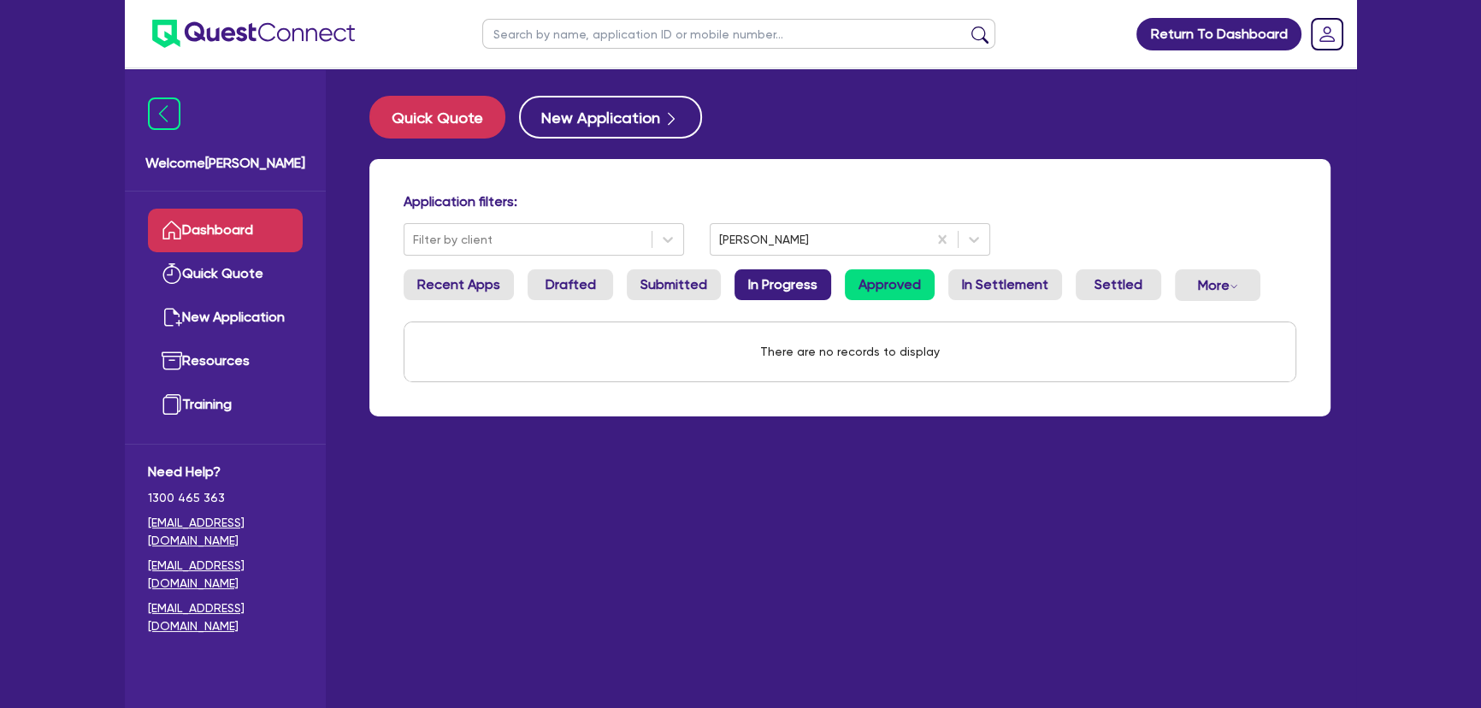
click at [775, 292] on link "In Progress" at bounding box center [783, 284] width 97 height 31
drag, startPoint x: 682, startPoint y: 298, endPoint x: 625, endPoint y: 286, distance: 58.5
click at [681, 299] on link "Submitted" at bounding box center [674, 284] width 94 height 31
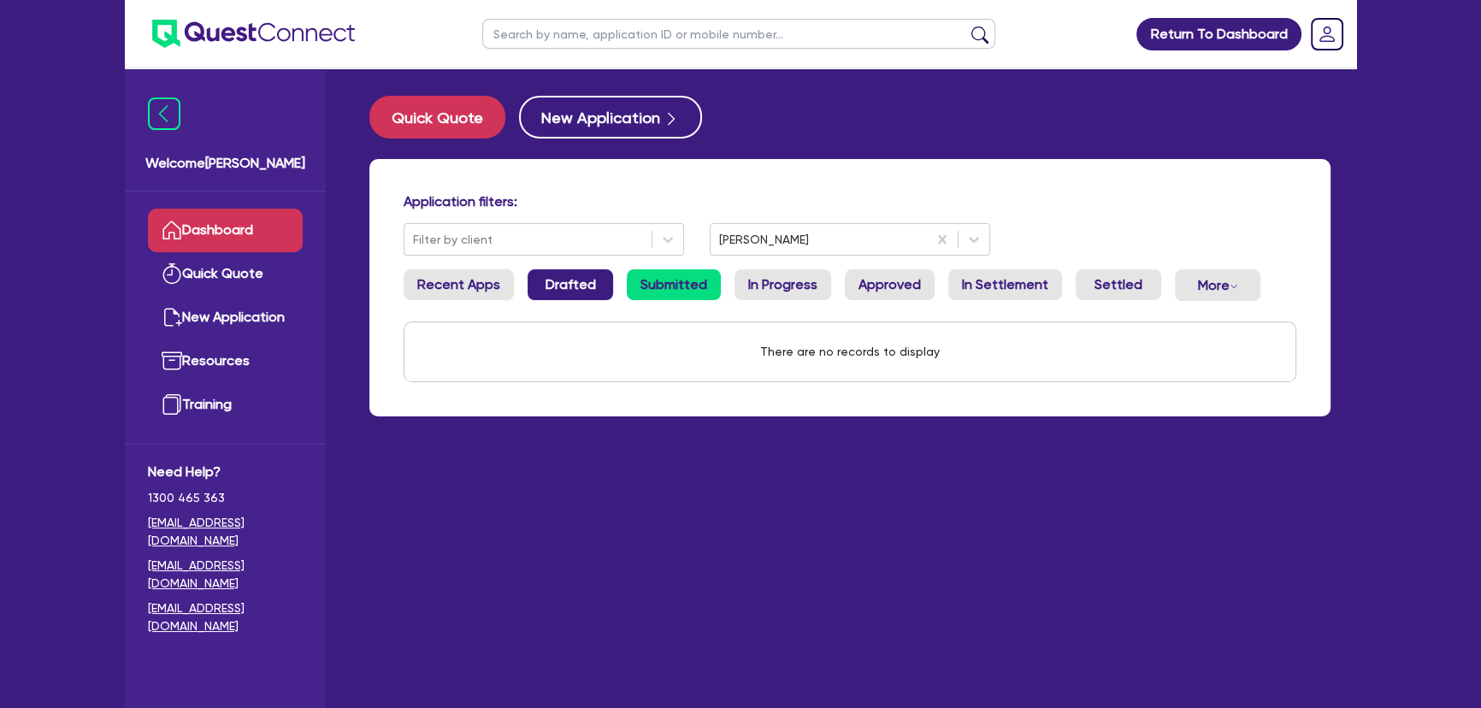
click at [581, 286] on link "Drafted" at bounding box center [571, 284] width 86 height 31
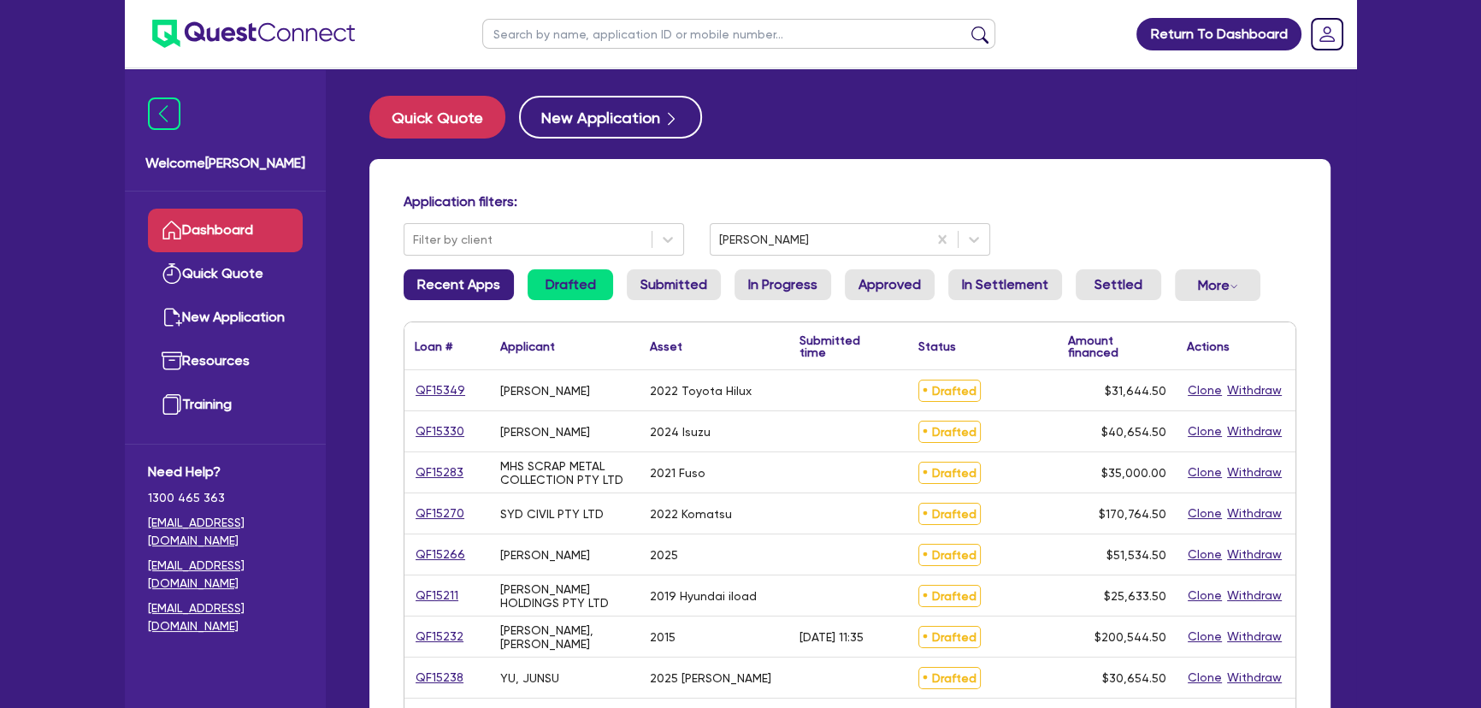
click at [466, 281] on link "Recent Apps" at bounding box center [459, 284] width 110 height 31
click at [768, 243] on div at bounding box center [818, 239] width 199 height 21
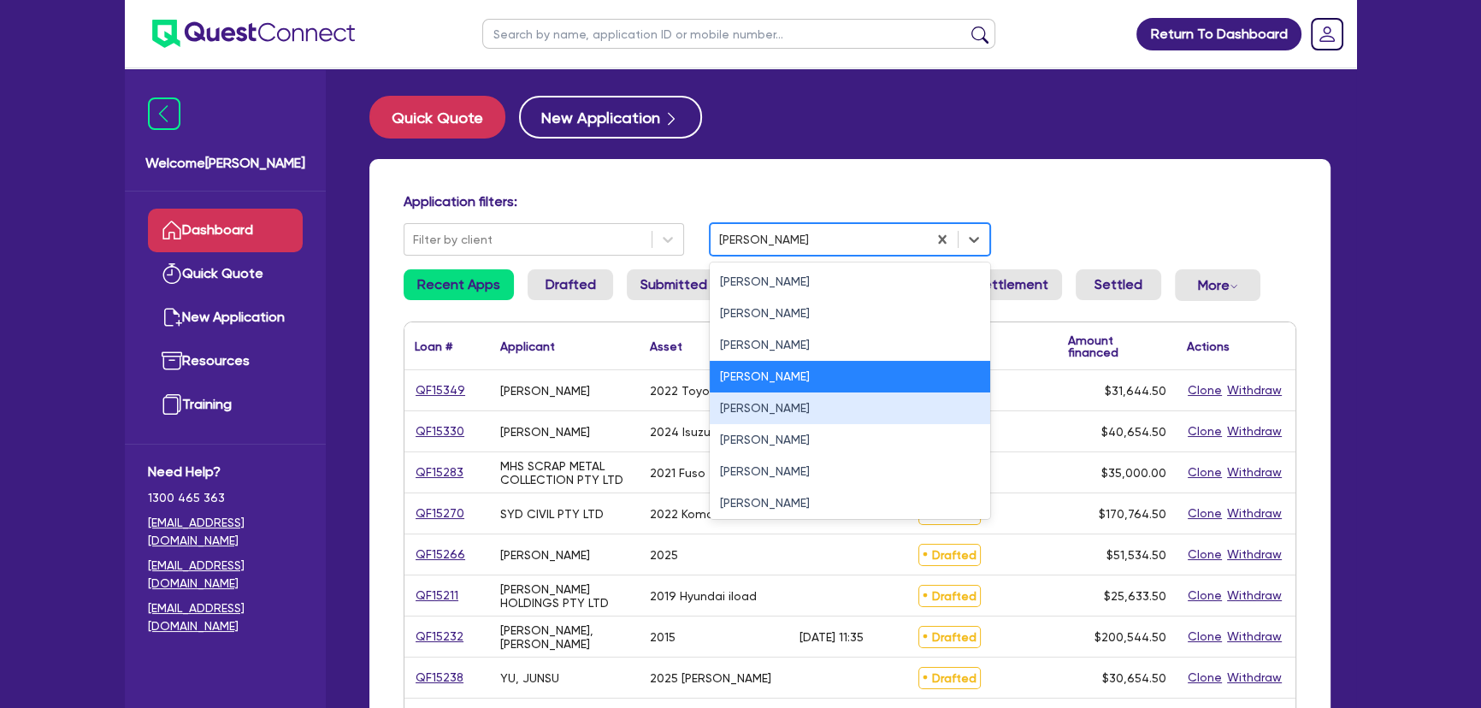
click at [754, 419] on div "[PERSON_NAME]" at bounding box center [850, 408] width 280 height 32
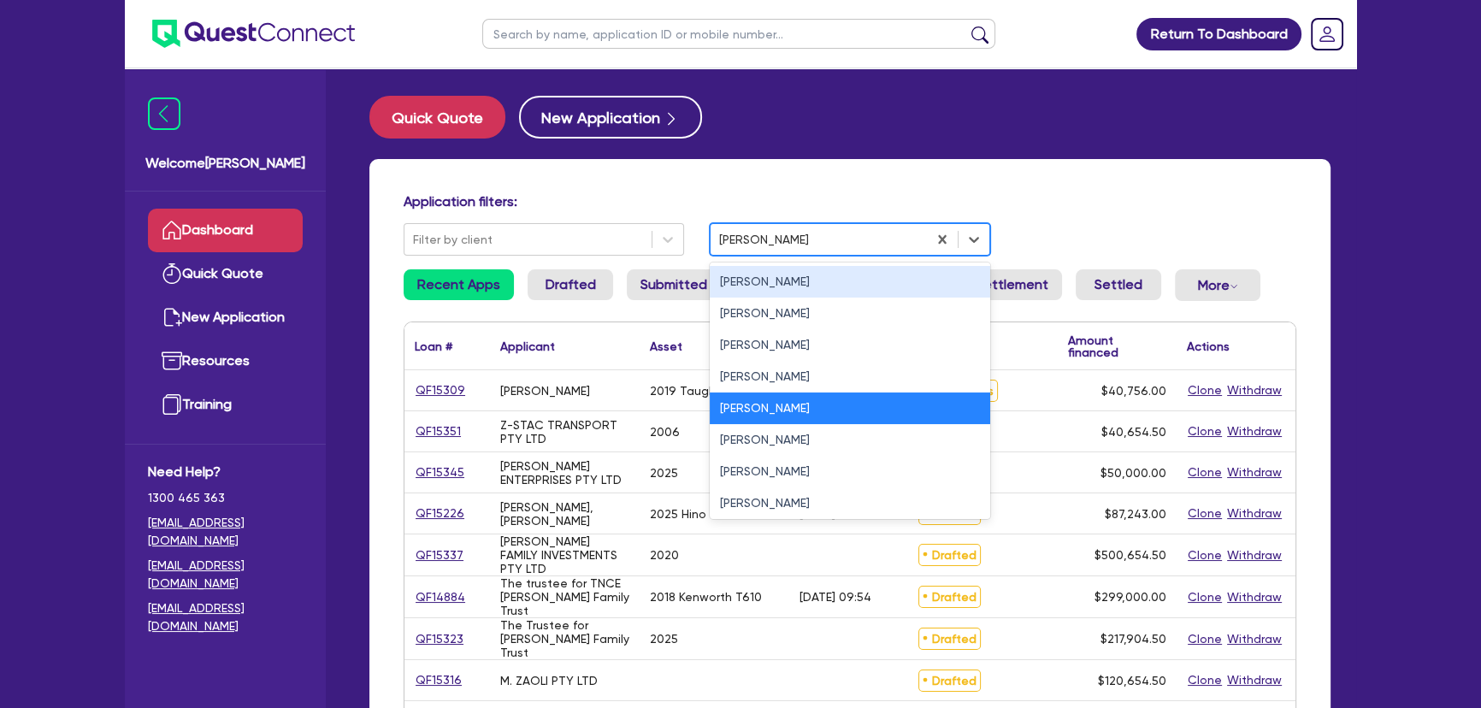
click at [737, 245] on div at bounding box center [818, 239] width 199 height 21
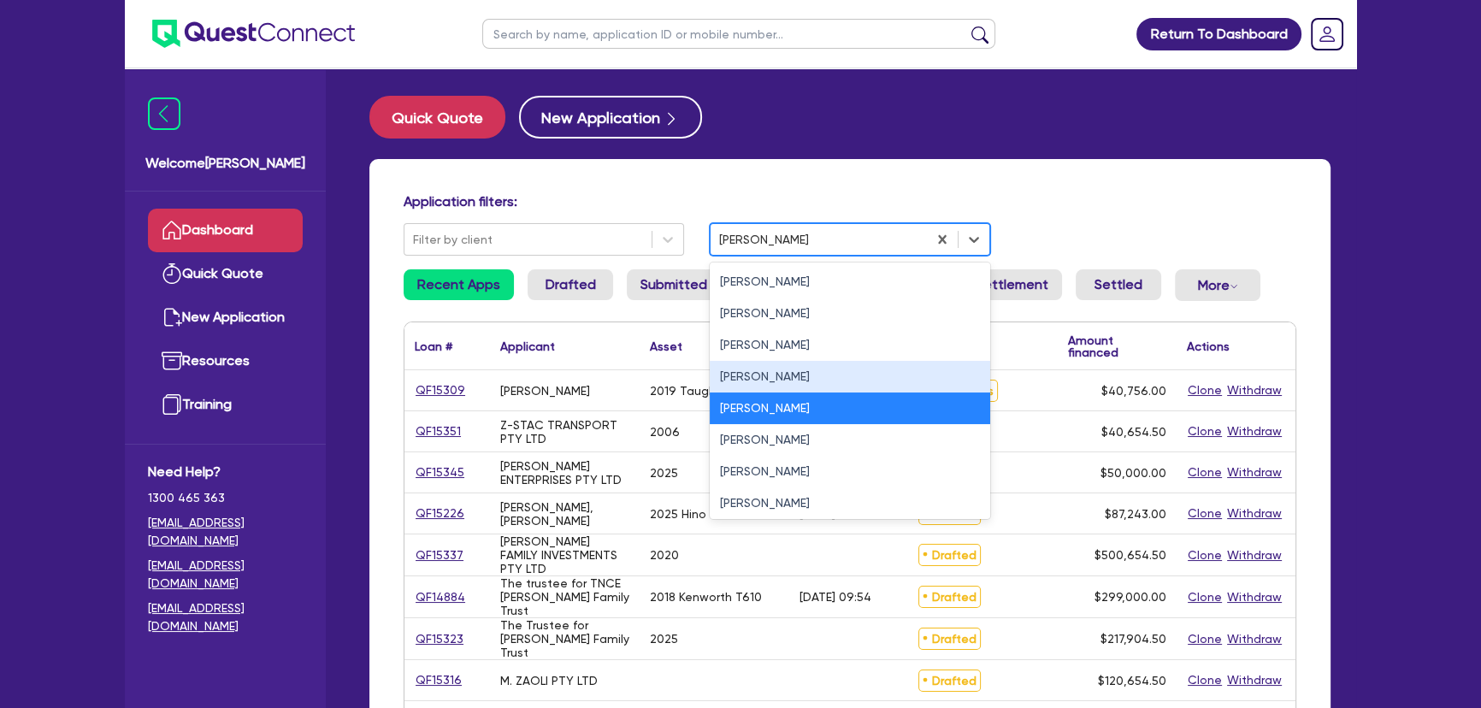
click at [743, 375] on div "Luke Clark" at bounding box center [850, 377] width 280 height 32
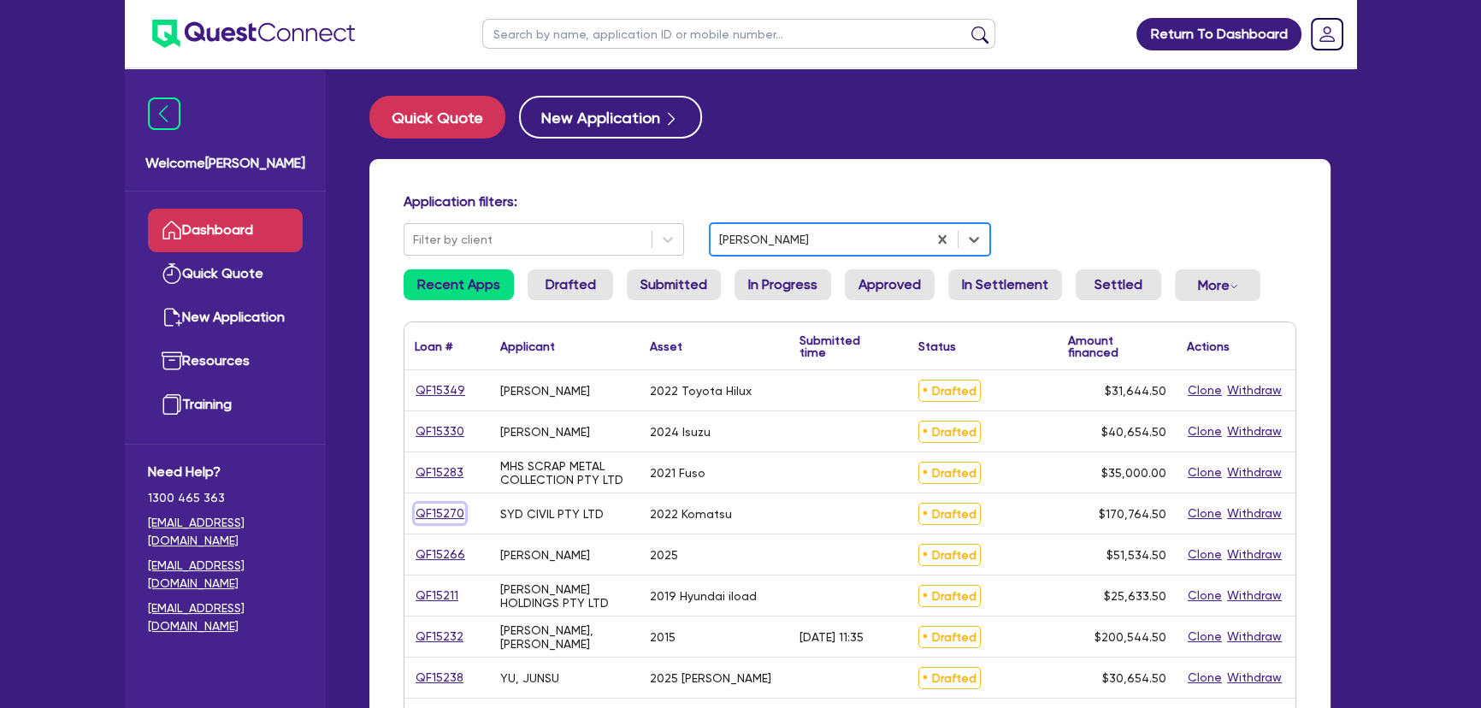
click at [451, 513] on link "QF15270" at bounding box center [440, 514] width 50 height 20
select select "PRIMARY_ASSETS"
select select "YELLOW_GOODS_AND_EXCAVATORS"
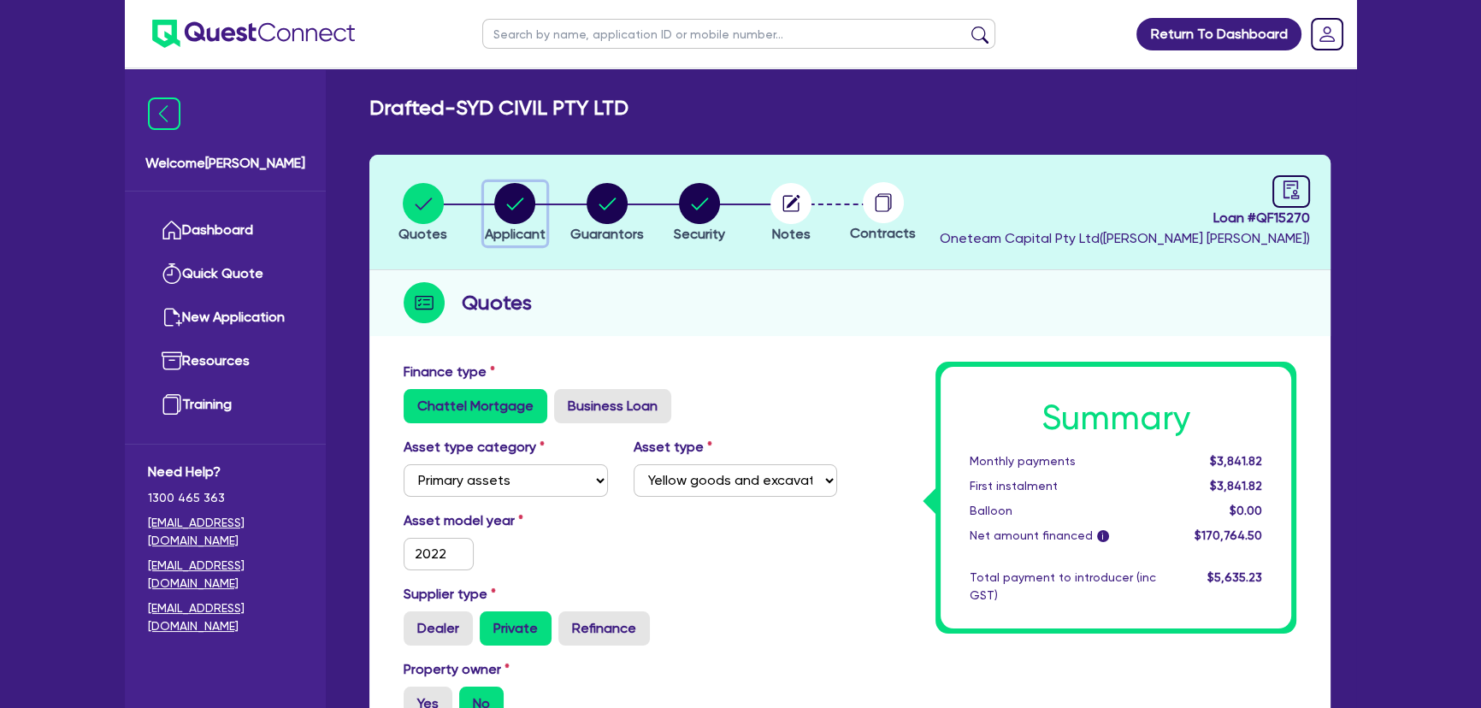
click at [530, 217] on icon "button" at bounding box center [514, 203] width 41 height 41
select select "COMPANY"
select select "BUILDING_CONSTRUCTION"
select select "TRADES_SERVICES_CONSUMERS"
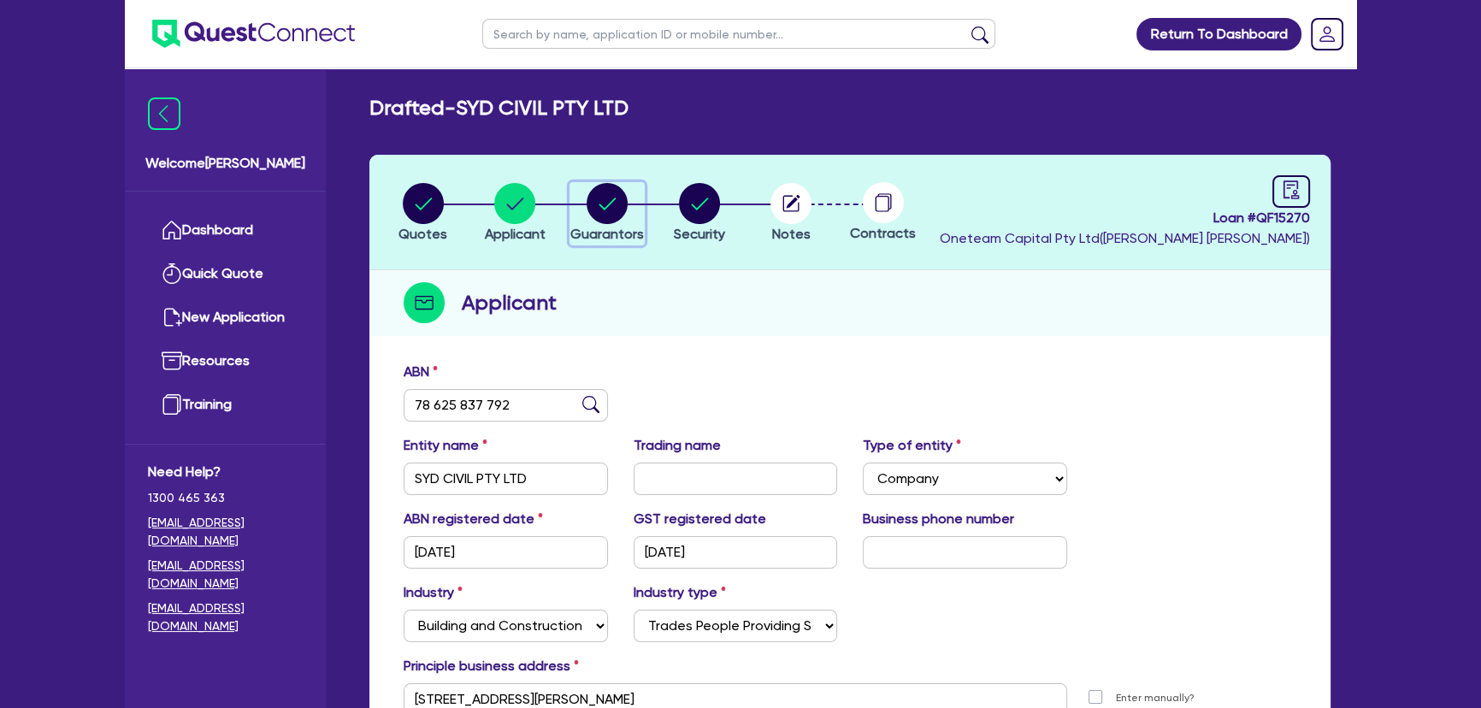
click at [601, 226] on span "Guarantors" at bounding box center [607, 234] width 74 height 16
select select "MR"
select select "[GEOGRAPHIC_DATA]"
select select "MARRIED"
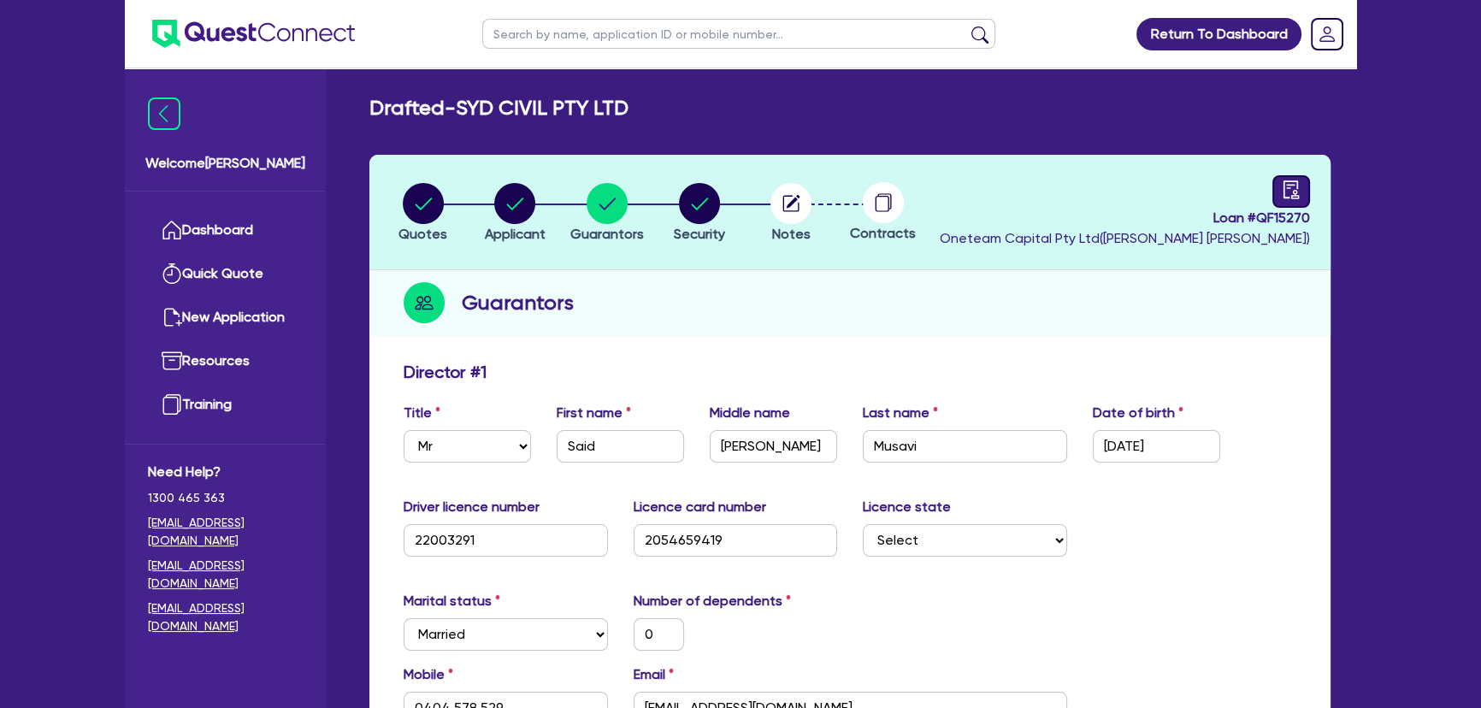
click at [1272, 187] on div "Loan # QF15270 Oneteam Capital Pty Ltd ( Luke Clark )" at bounding box center [1125, 212] width 370 height 74
click at [1274, 186] on link at bounding box center [1291, 191] width 38 height 32
select select "DRAFTED_NEW"
select select "Other"
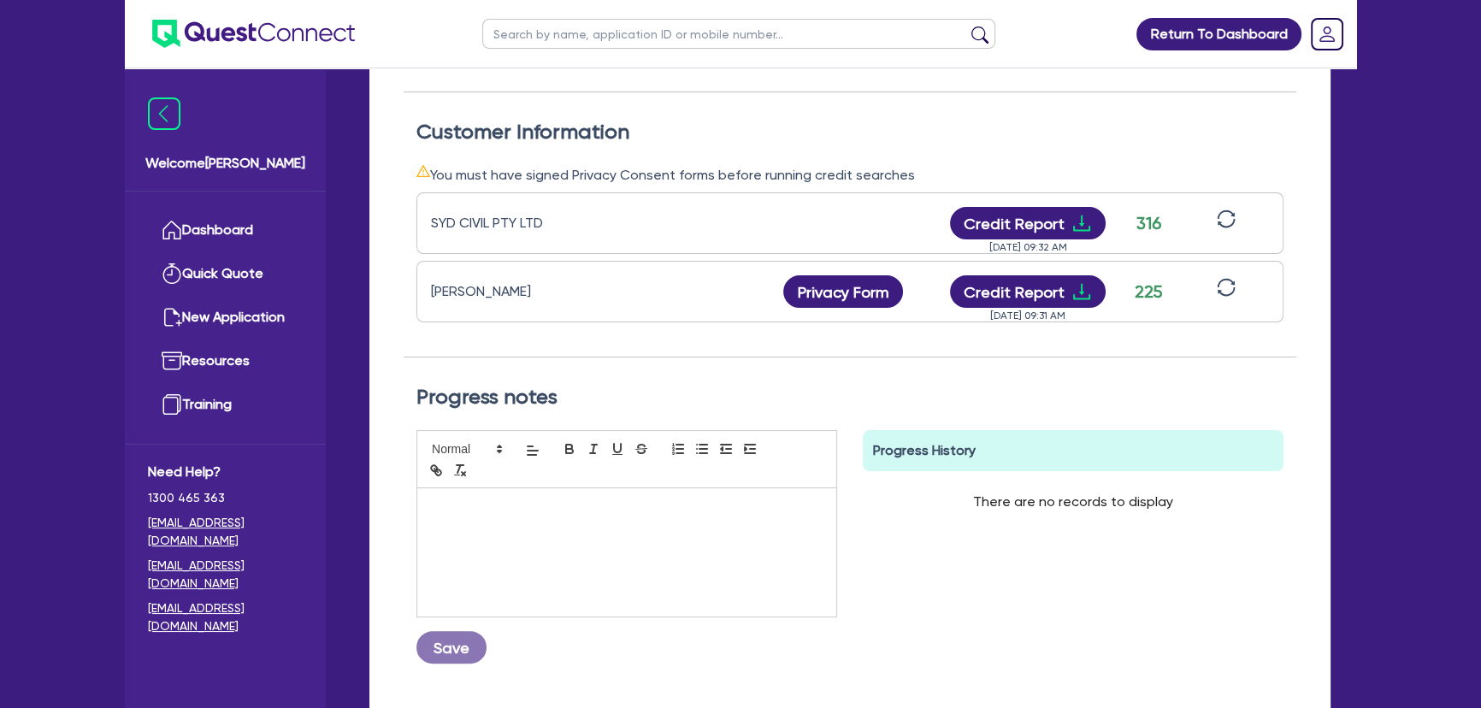
scroll to position [388, 0]
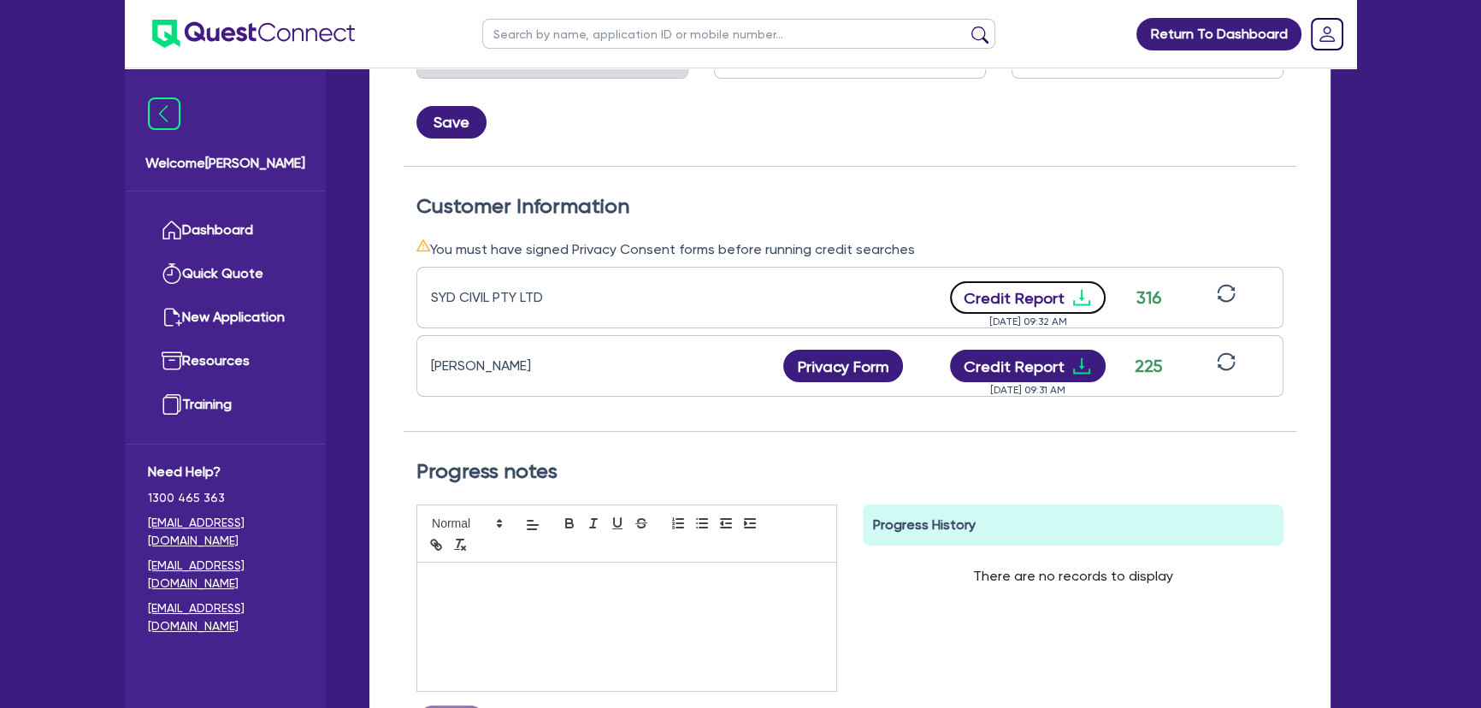
click at [1084, 295] on icon "download" at bounding box center [1081, 297] width 21 height 21
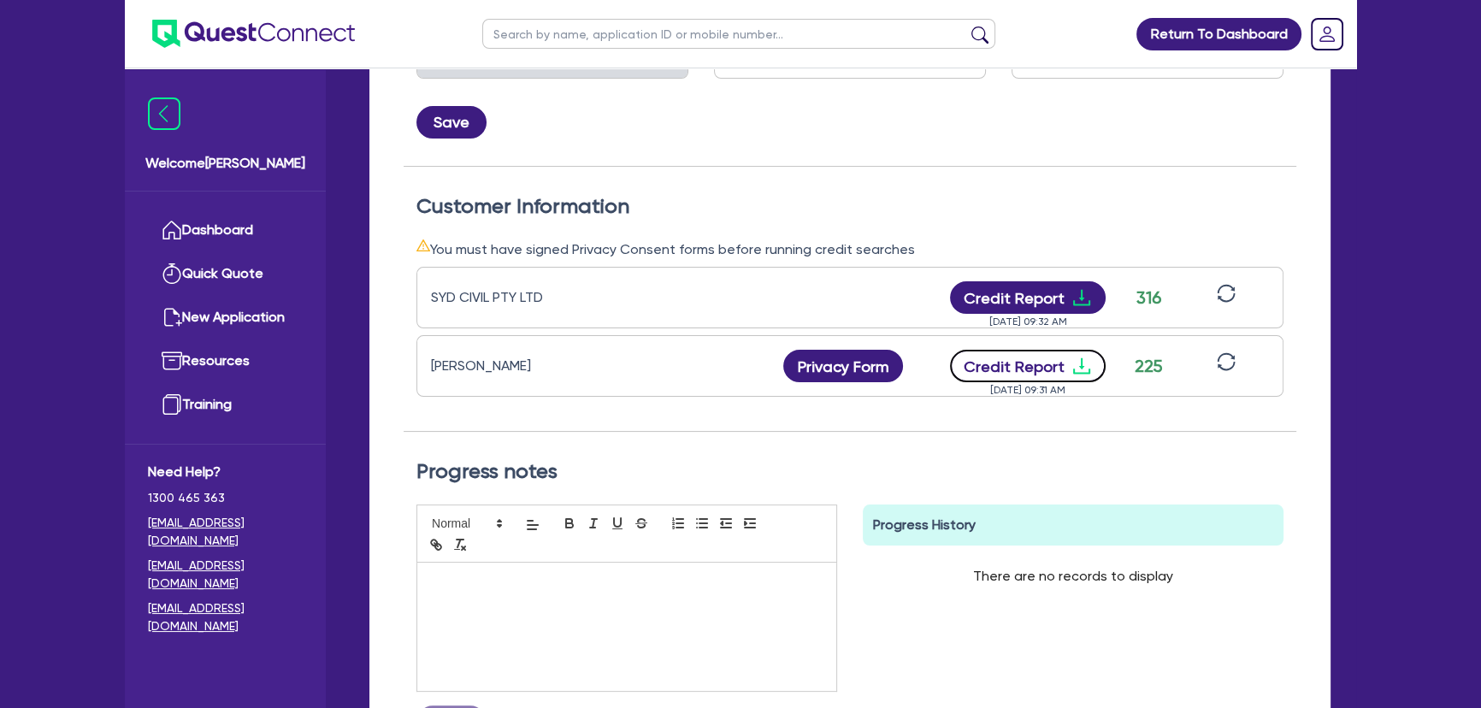
click at [1072, 368] on icon "download" at bounding box center [1081, 366] width 21 height 21
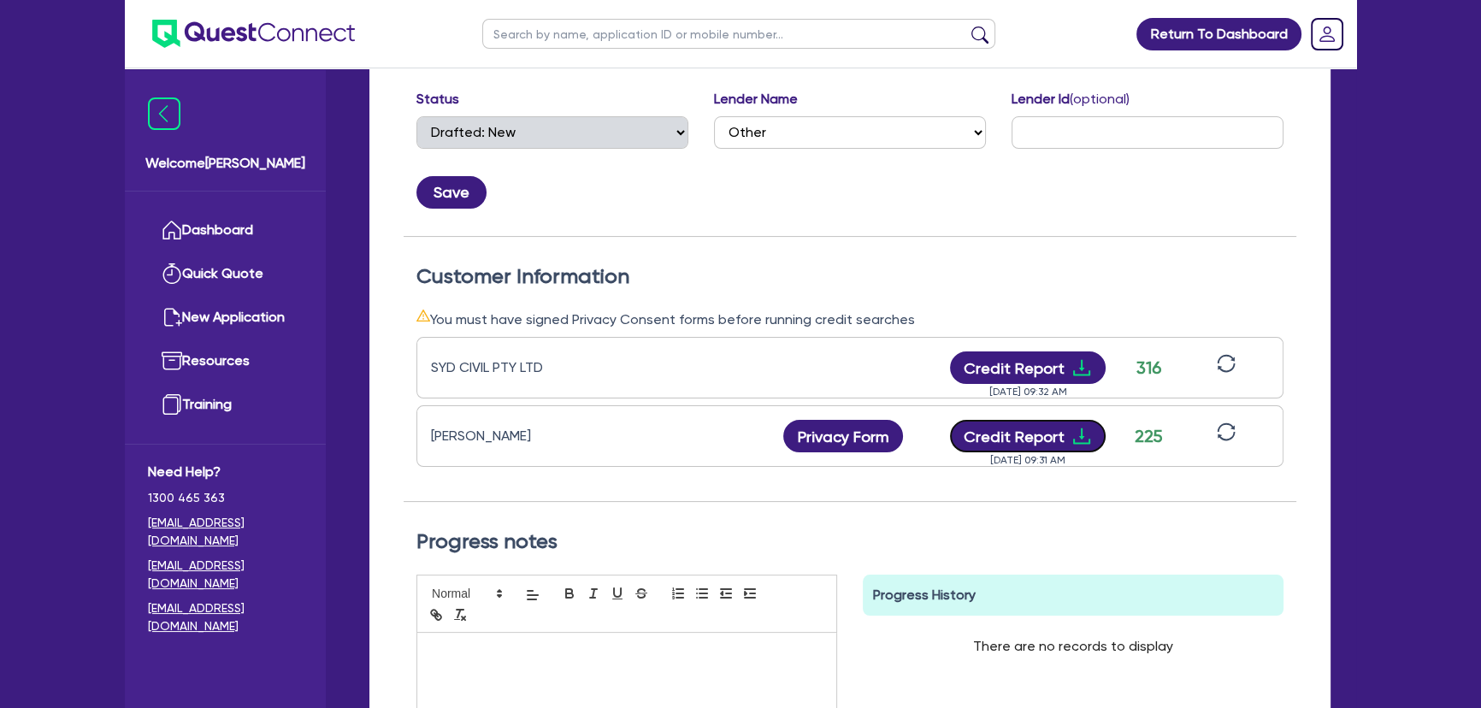
scroll to position [0, 0]
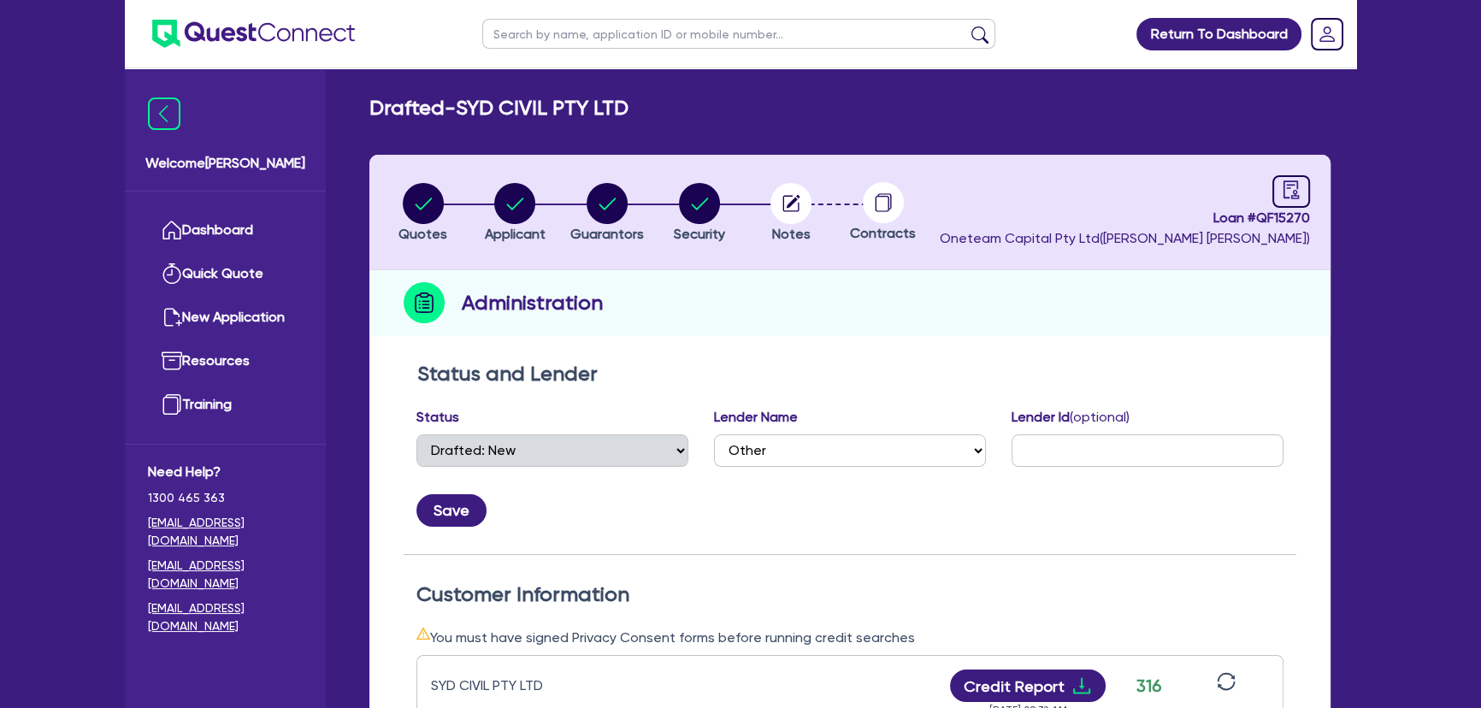
click at [274, 55] on ul at bounding box center [240, 34] width 230 height 68
click at [291, 29] on img at bounding box center [253, 34] width 203 height 28
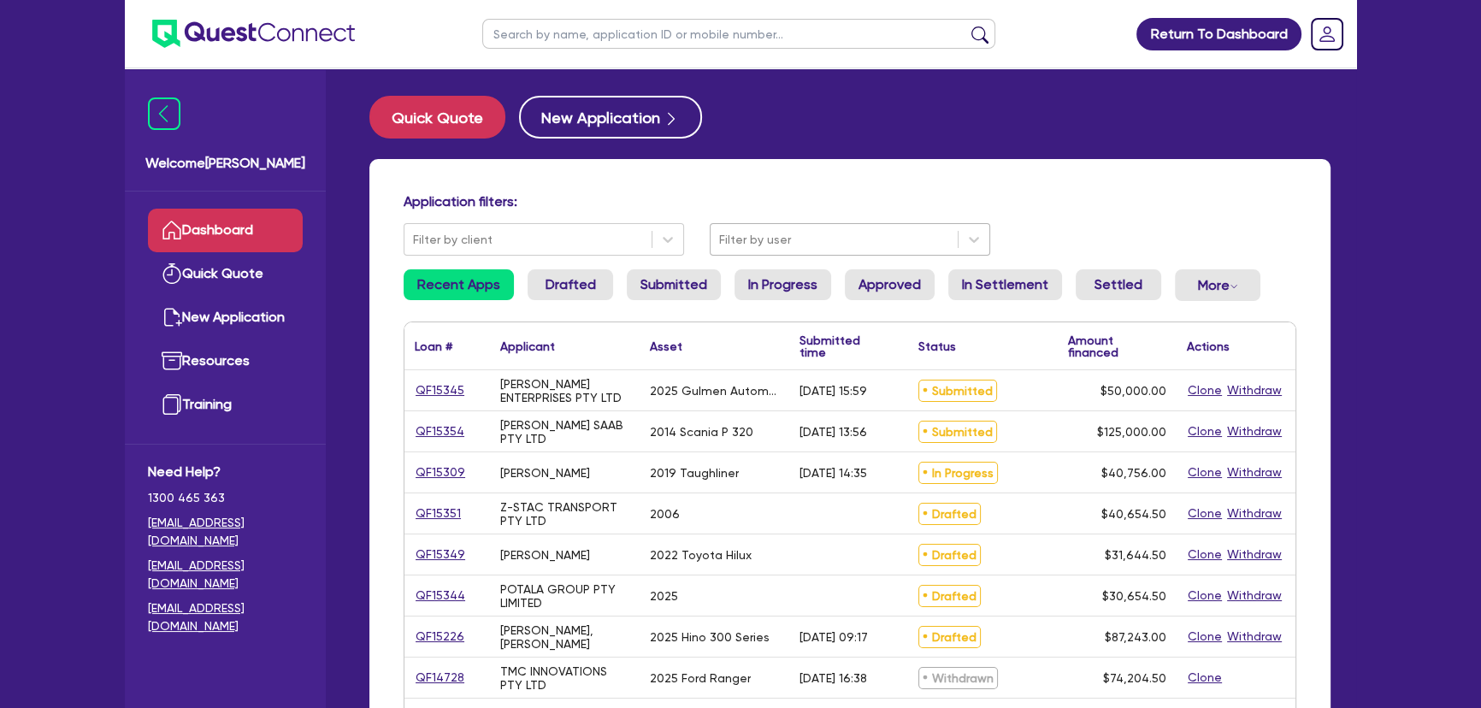
click at [743, 248] on div at bounding box center [834, 239] width 230 height 21
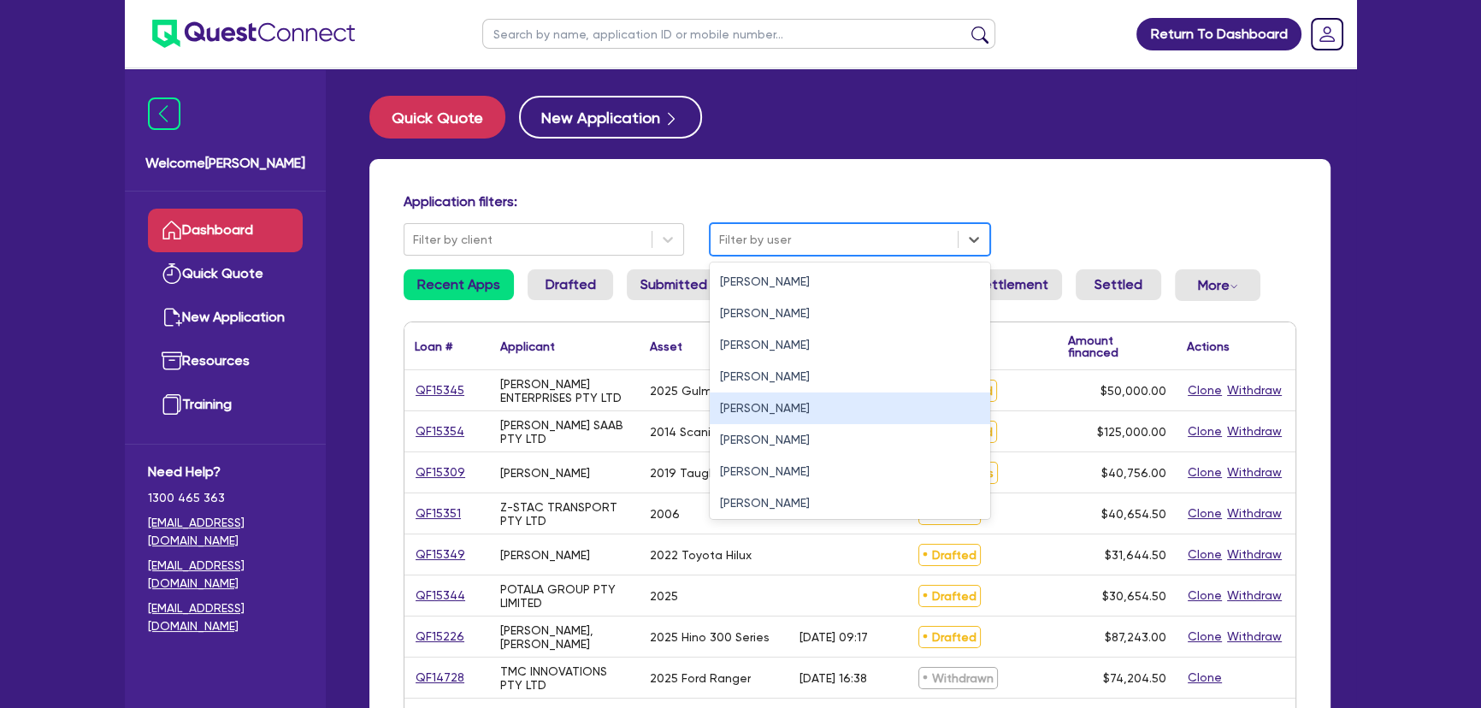
click at [732, 412] on div "[PERSON_NAME]" at bounding box center [850, 408] width 280 height 32
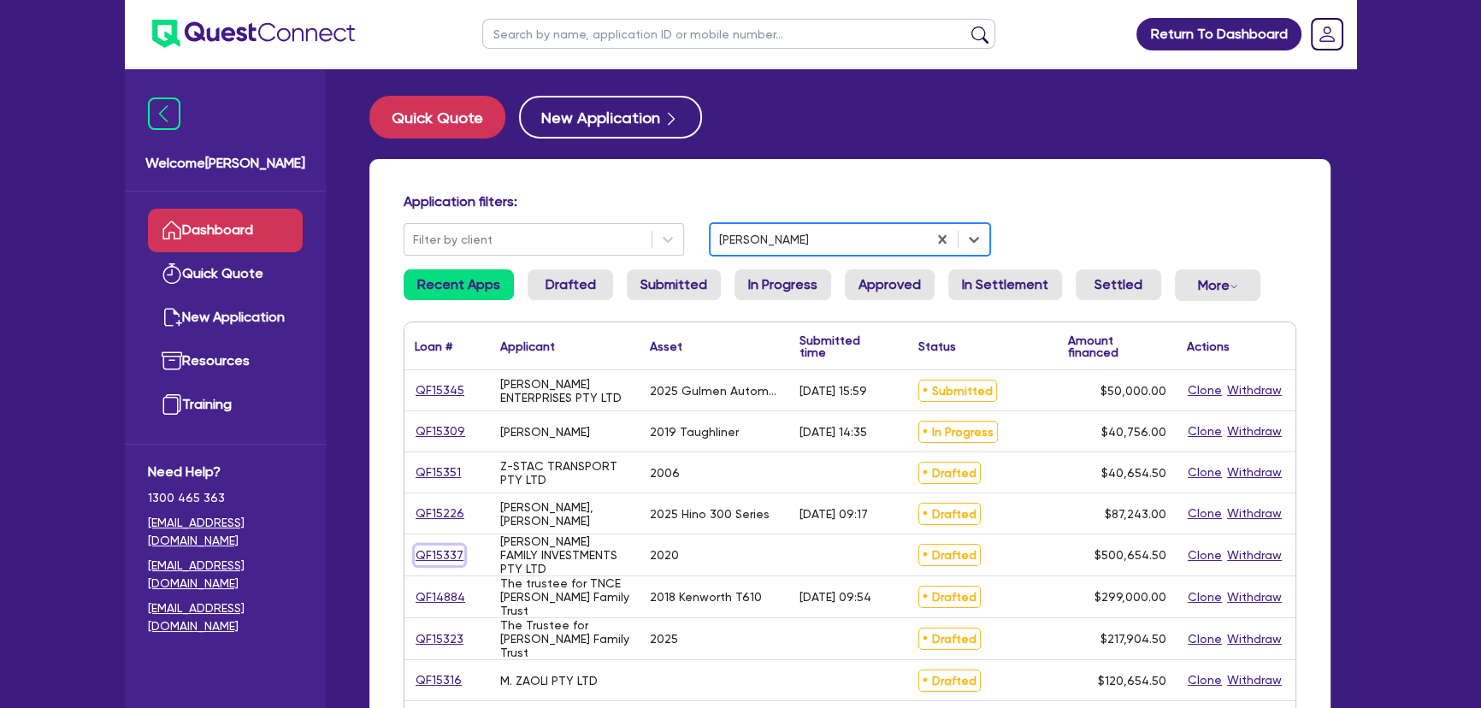
click at [436, 552] on link "QF15337" at bounding box center [440, 556] width 50 height 20
select select "PRIMARY_ASSETS"
select select "YELLOW_GOODS_AND_EXCAVATORS"
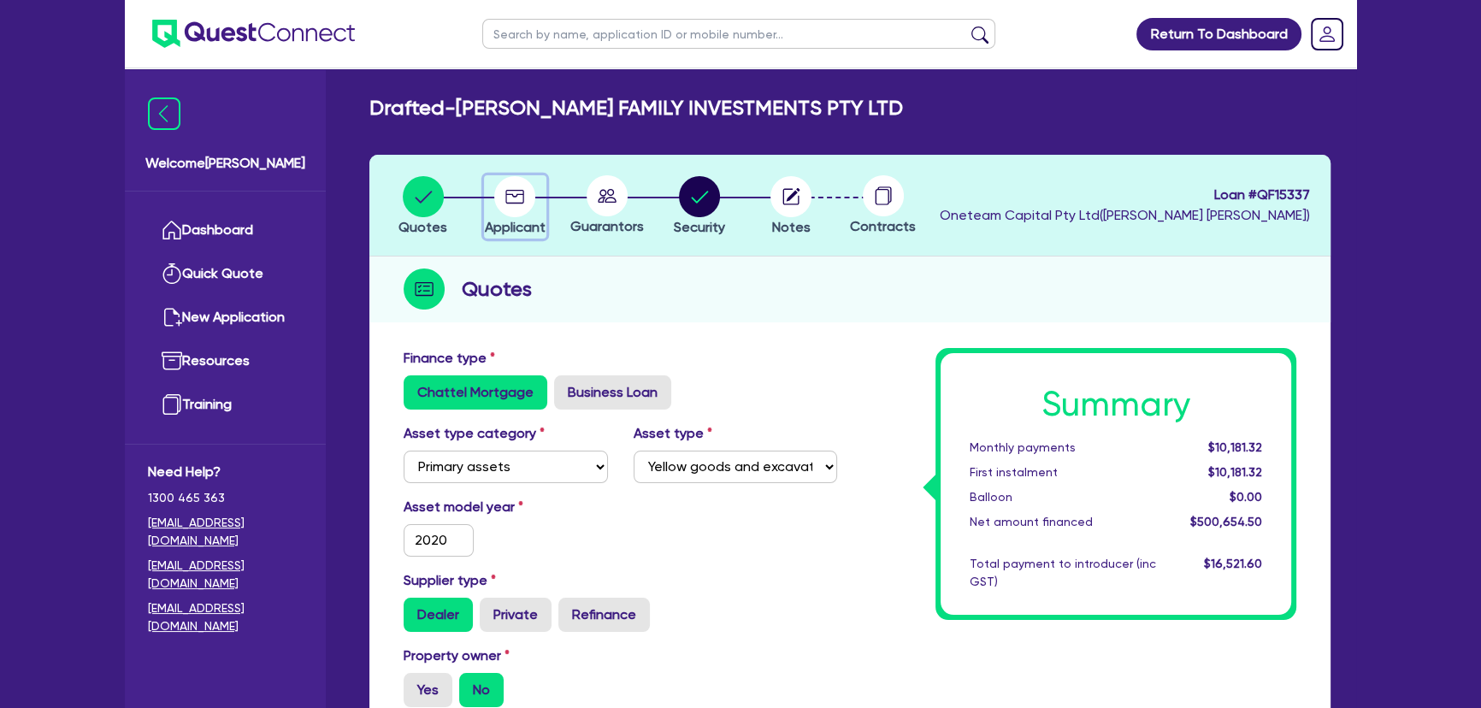
click at [495, 201] on circle "button" at bounding box center [514, 196] width 41 height 41
select select "COMPANY"
select select "AGRICULTURE"
select select "FARMERS"
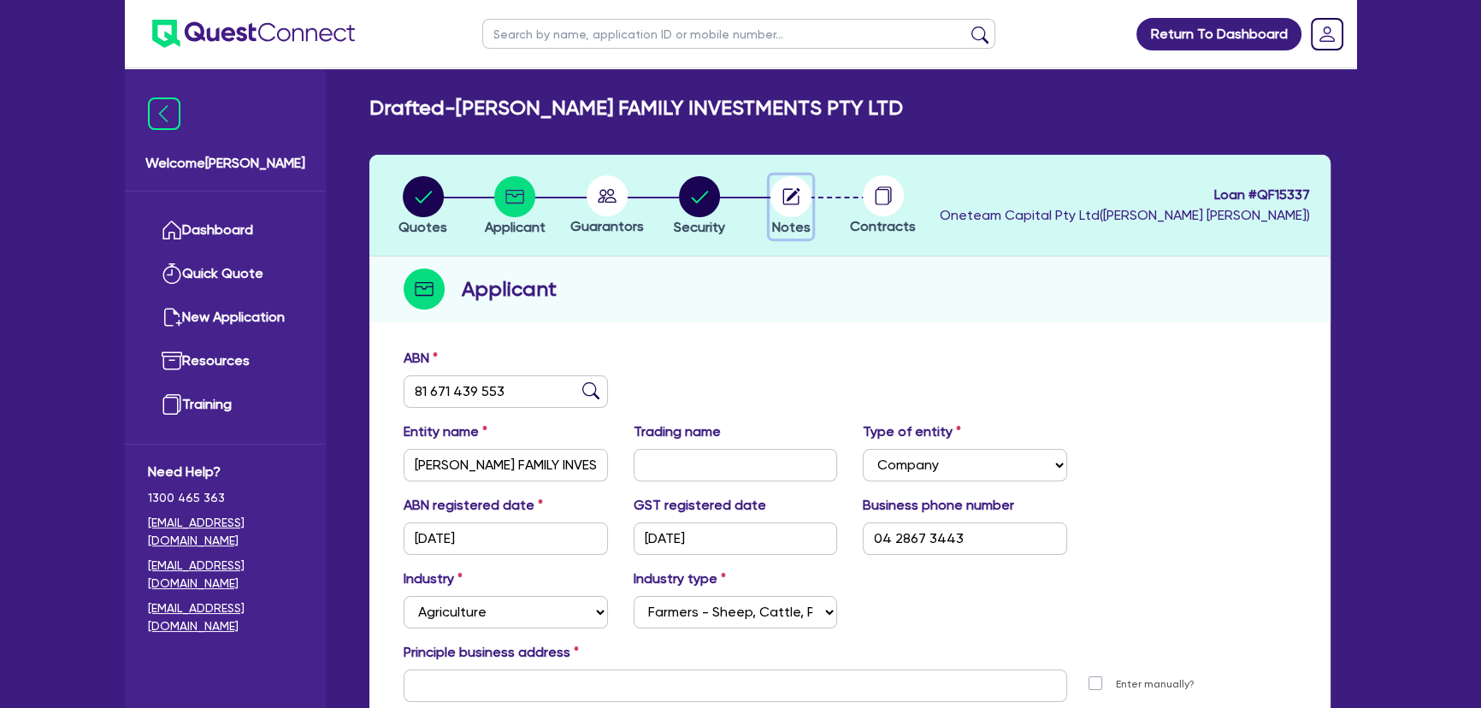
click at [800, 186] on circle "button" at bounding box center [790, 196] width 41 height 41
select select "Other"
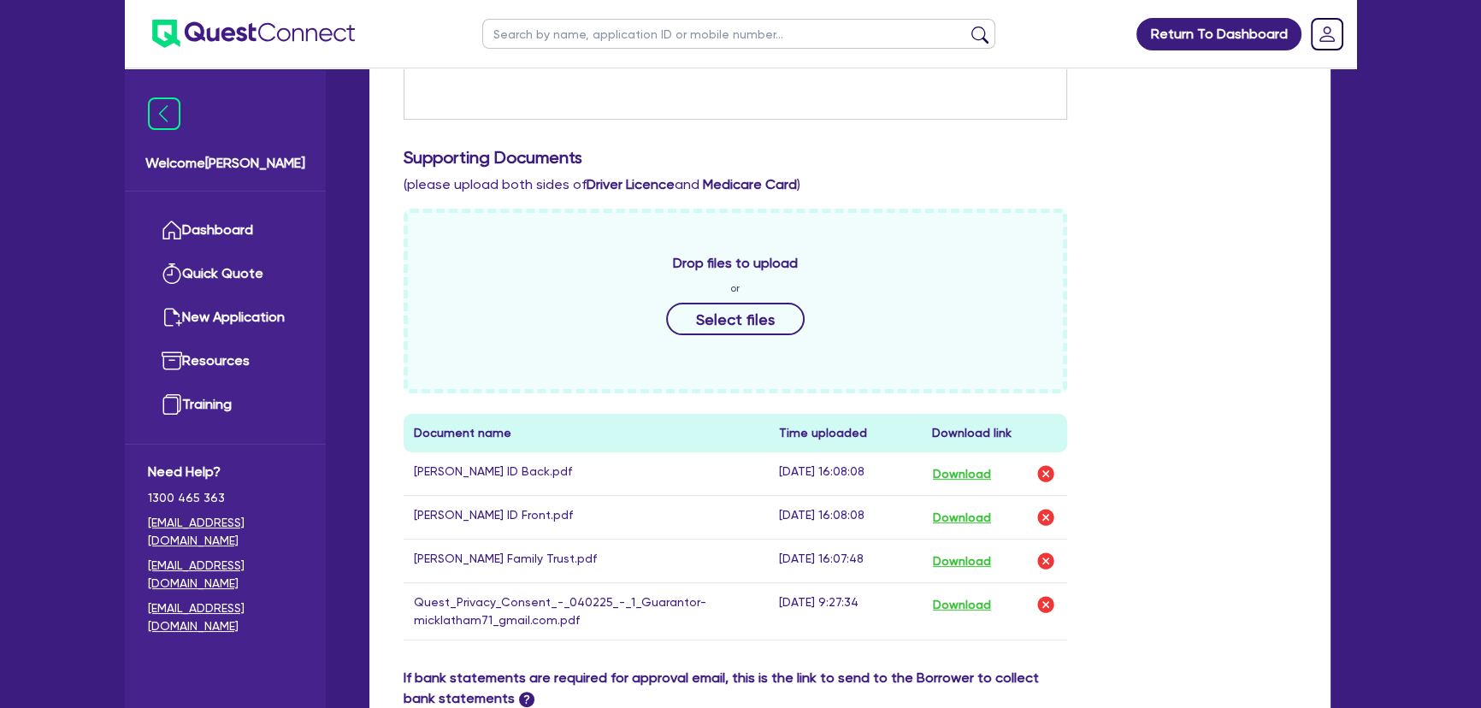
scroll to position [77, 0]
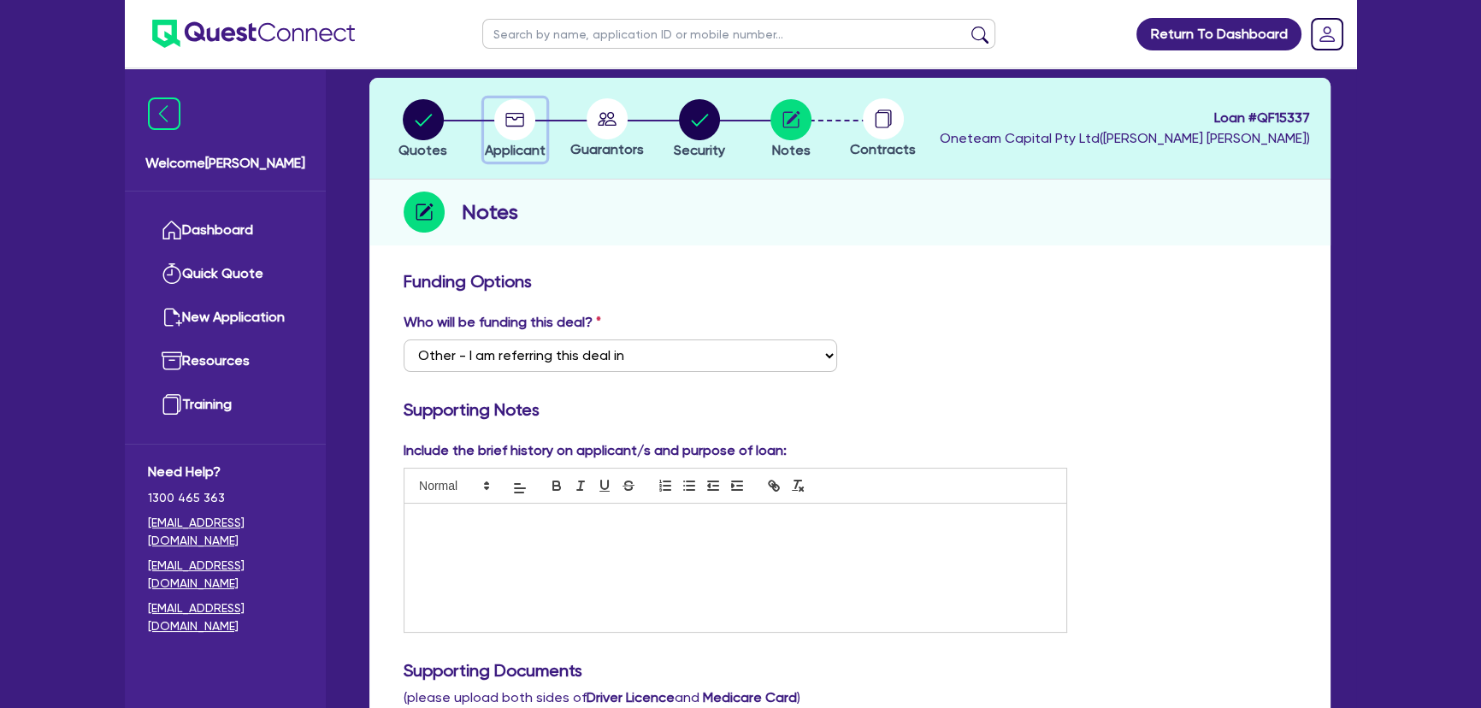
click at [528, 144] on span "Applicant" at bounding box center [515, 150] width 61 height 16
select select "COMPANY"
select select "AGRICULTURE"
select select "FARMERS"
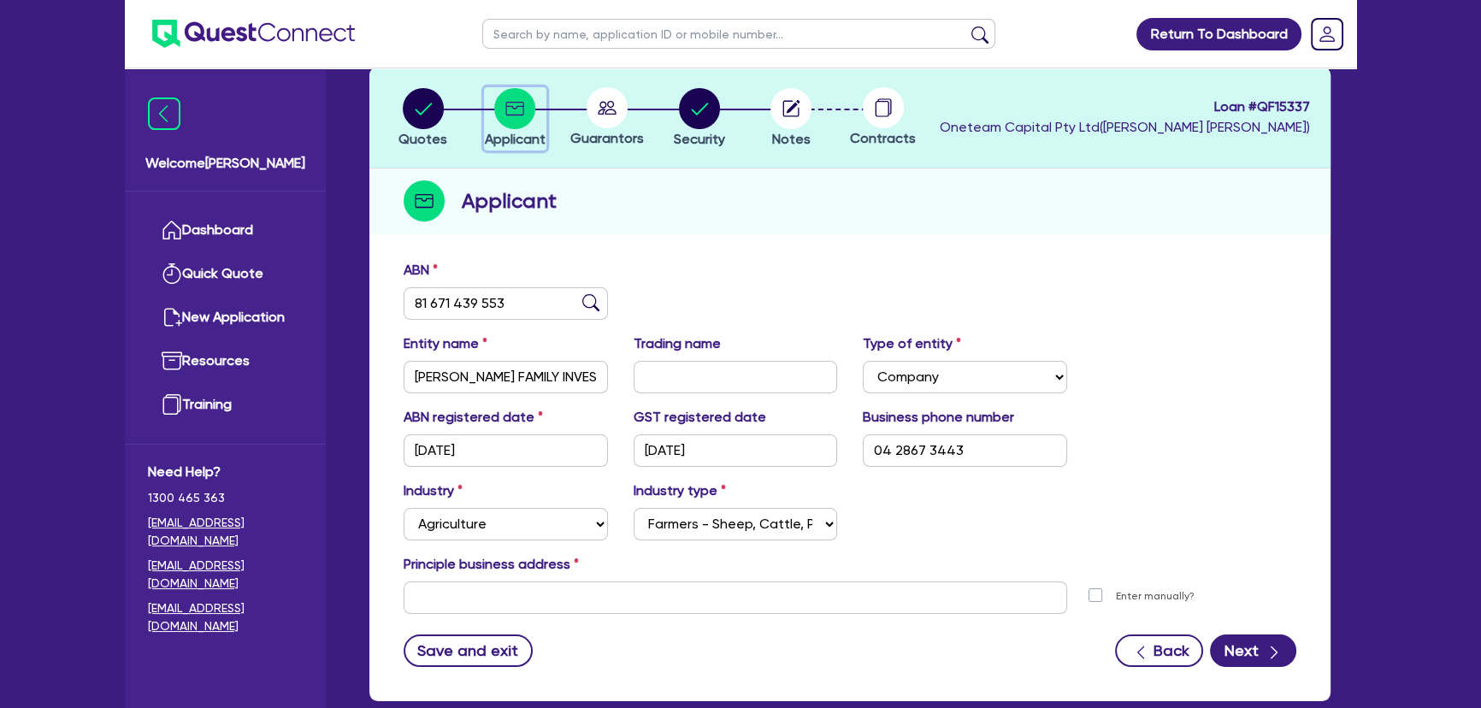
scroll to position [185, 0]
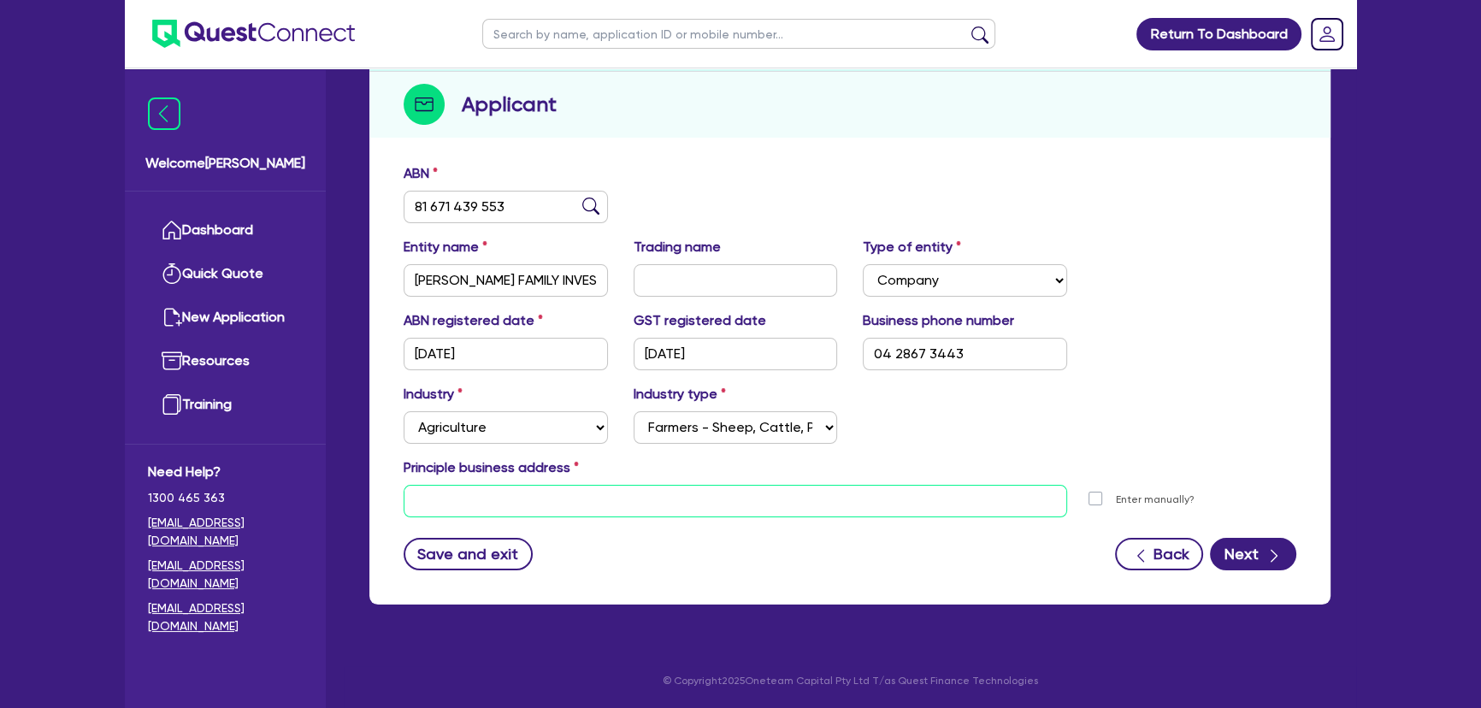
click at [506, 515] on input "text" at bounding box center [736, 501] width 664 height 32
paste input "85 HENRY ROAD CAMBOOYA QLD 4358"
click at [408, 500] on input "85 HENRY ROAD CAMBOOYA QLD 4358" at bounding box center [736, 501] width 664 height 32
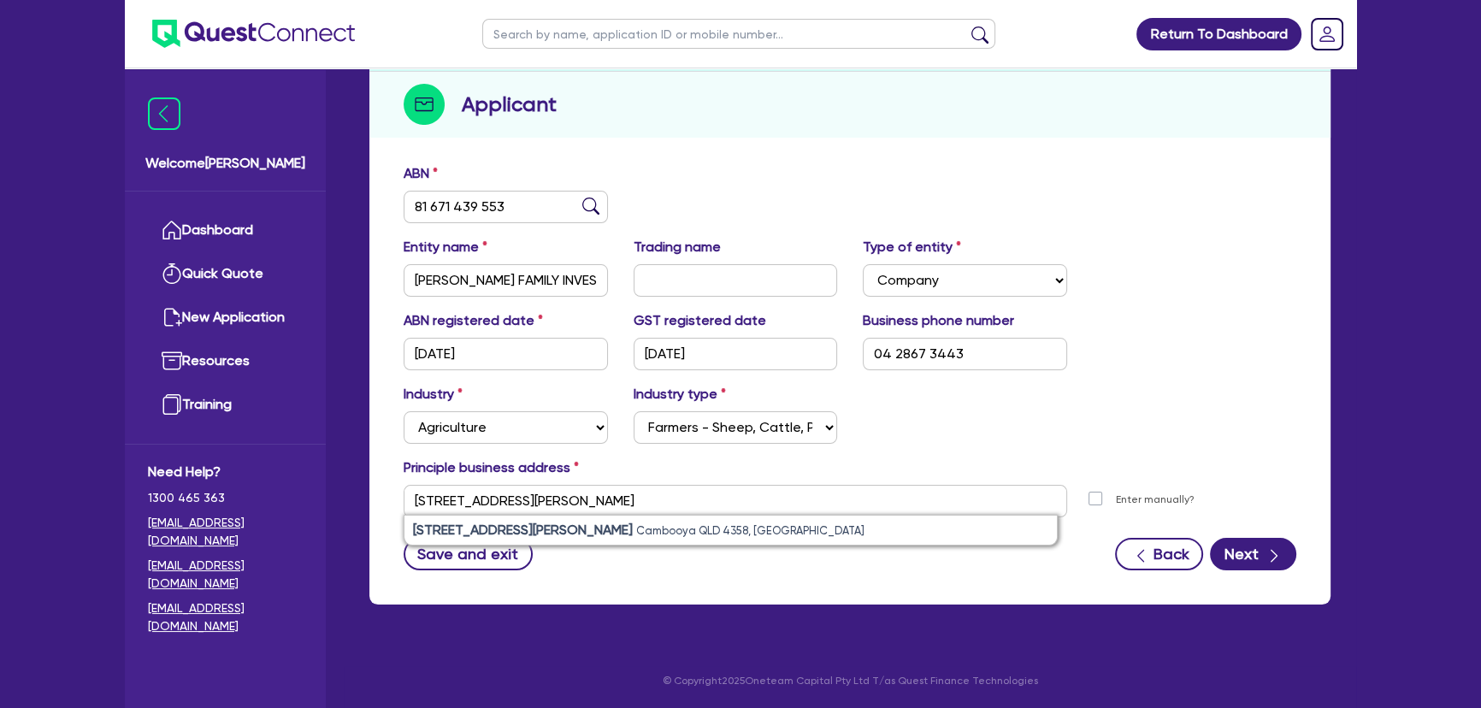
click at [636, 527] on small "Cambooya QLD 4358, Australia" at bounding box center [750, 530] width 228 height 13
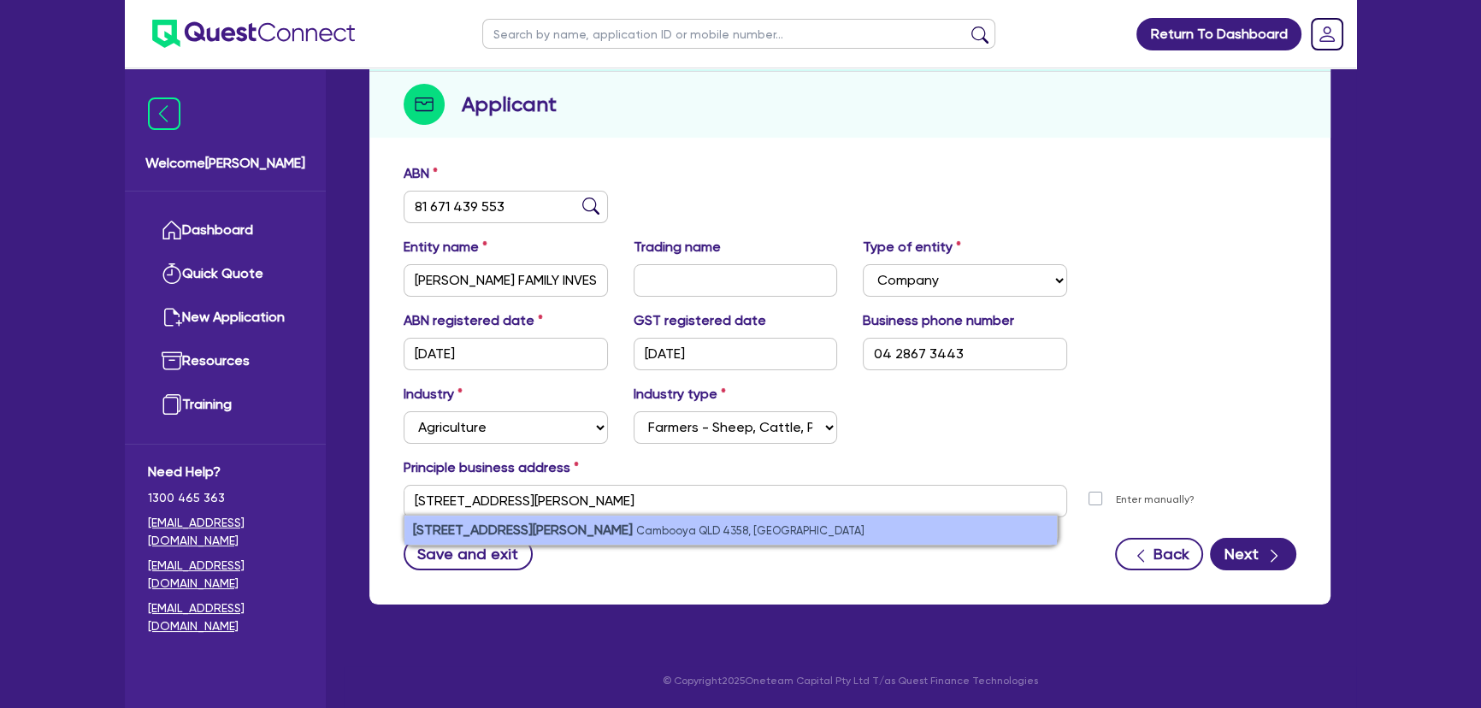
type input "185 Henry Rd Cambooya QLD 4358"
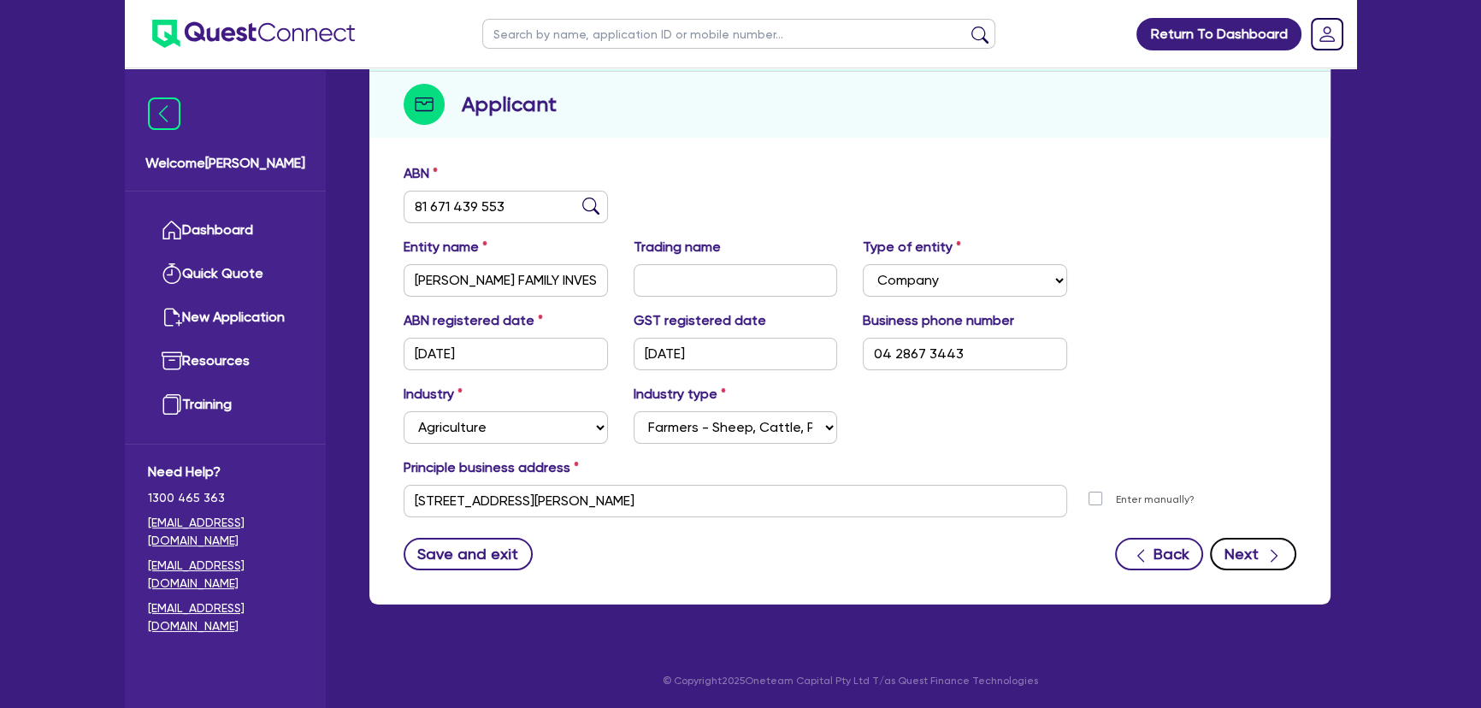
click at [1257, 553] on button "Next" at bounding box center [1253, 554] width 86 height 32
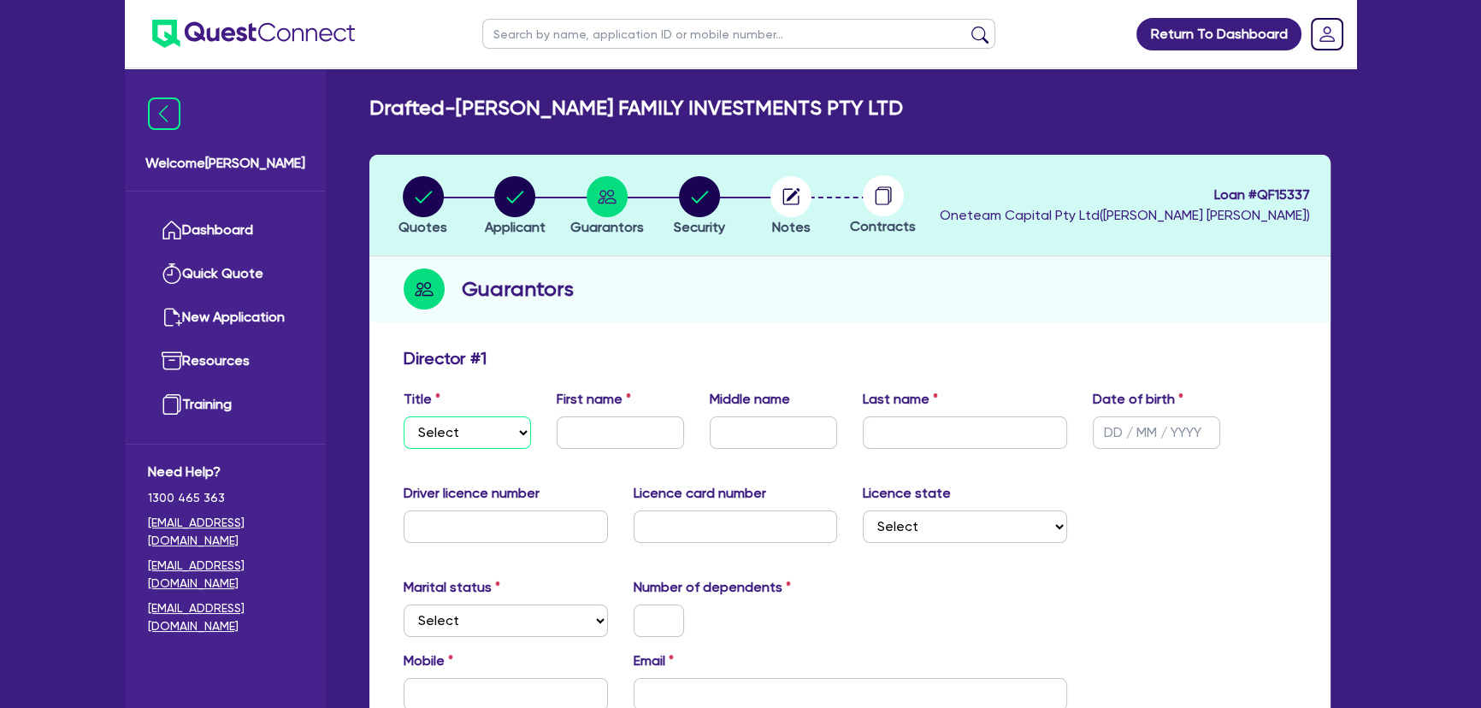
click at [469, 434] on select "Select Mr Mrs Ms Miss Dr" at bounding box center [467, 432] width 127 height 32
select select "MR"
click at [404, 416] on select "Select Mr Mrs Ms Miss Dr" at bounding box center [467, 432] width 127 height 32
click at [599, 434] on input "text" at bounding box center [620, 432] width 127 height 32
type input "Michael"
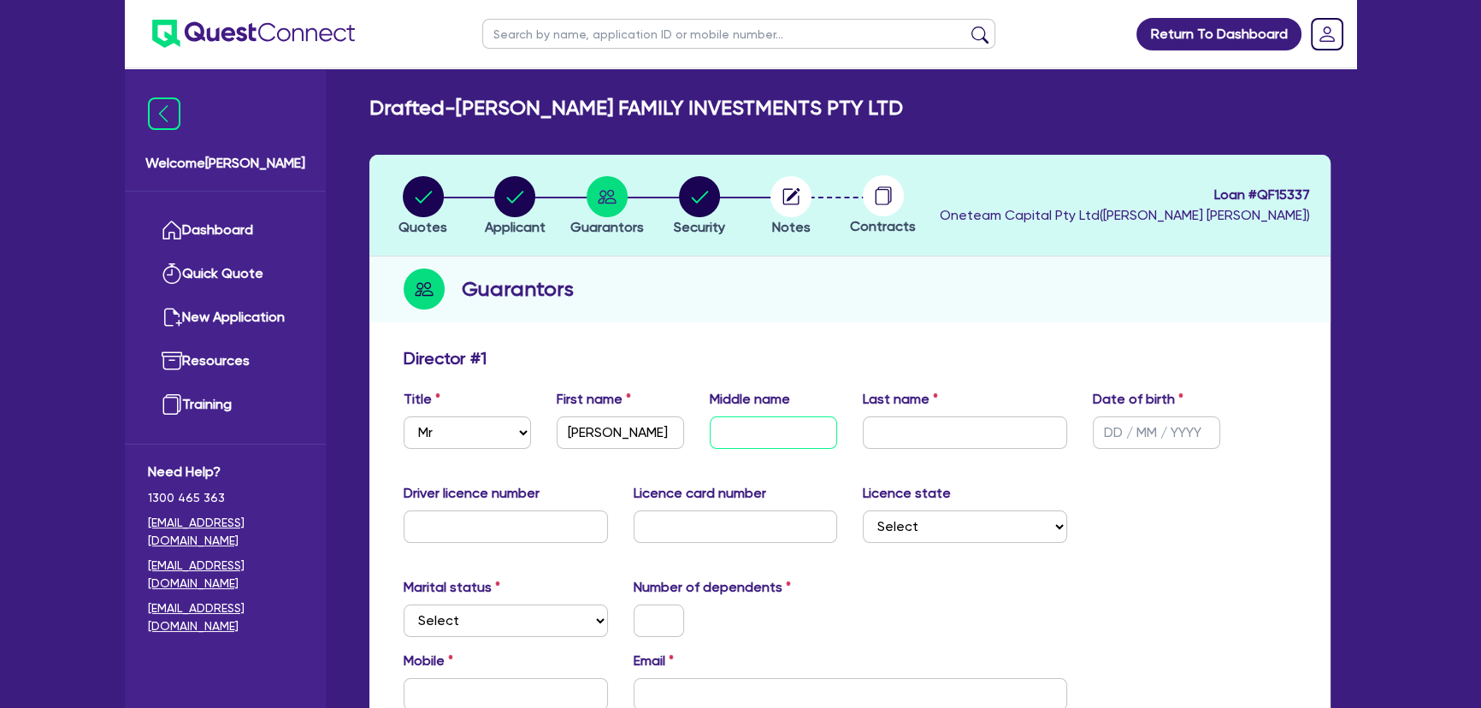
click at [754, 435] on input "text" at bounding box center [773, 432] width 127 height 32
type input "John"
click at [947, 457] on div "Title Select Mr Mrs Ms Miss Dr First name Michael Middle name John Last name Da…" at bounding box center [850, 426] width 918 height 74
click at [945, 444] on input "text" at bounding box center [965, 432] width 204 height 32
type input "Latham"
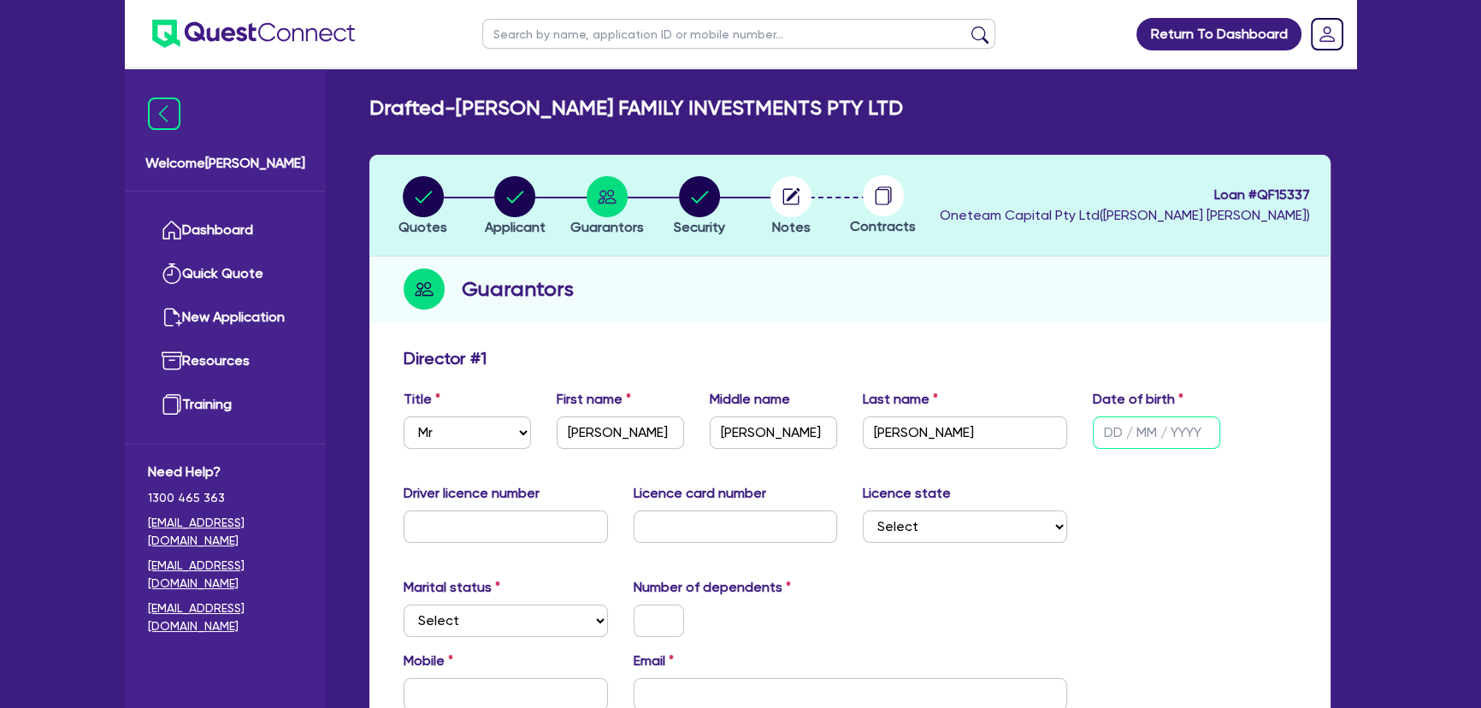
click at [1106, 427] on input "text" at bounding box center [1156, 432] width 127 height 32
type input "04/10/1971"
click at [476, 534] on input "text" at bounding box center [506, 526] width 204 height 32
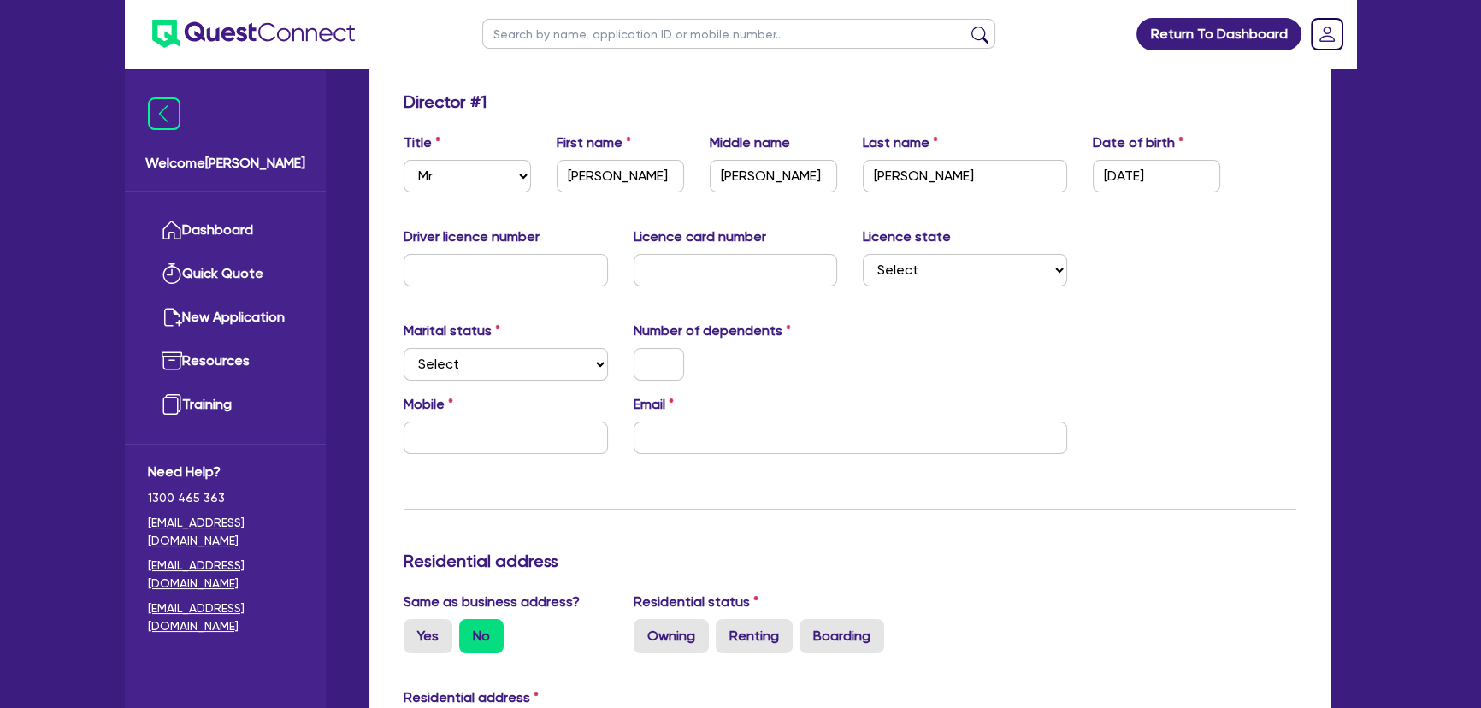
scroll to position [310, 0]
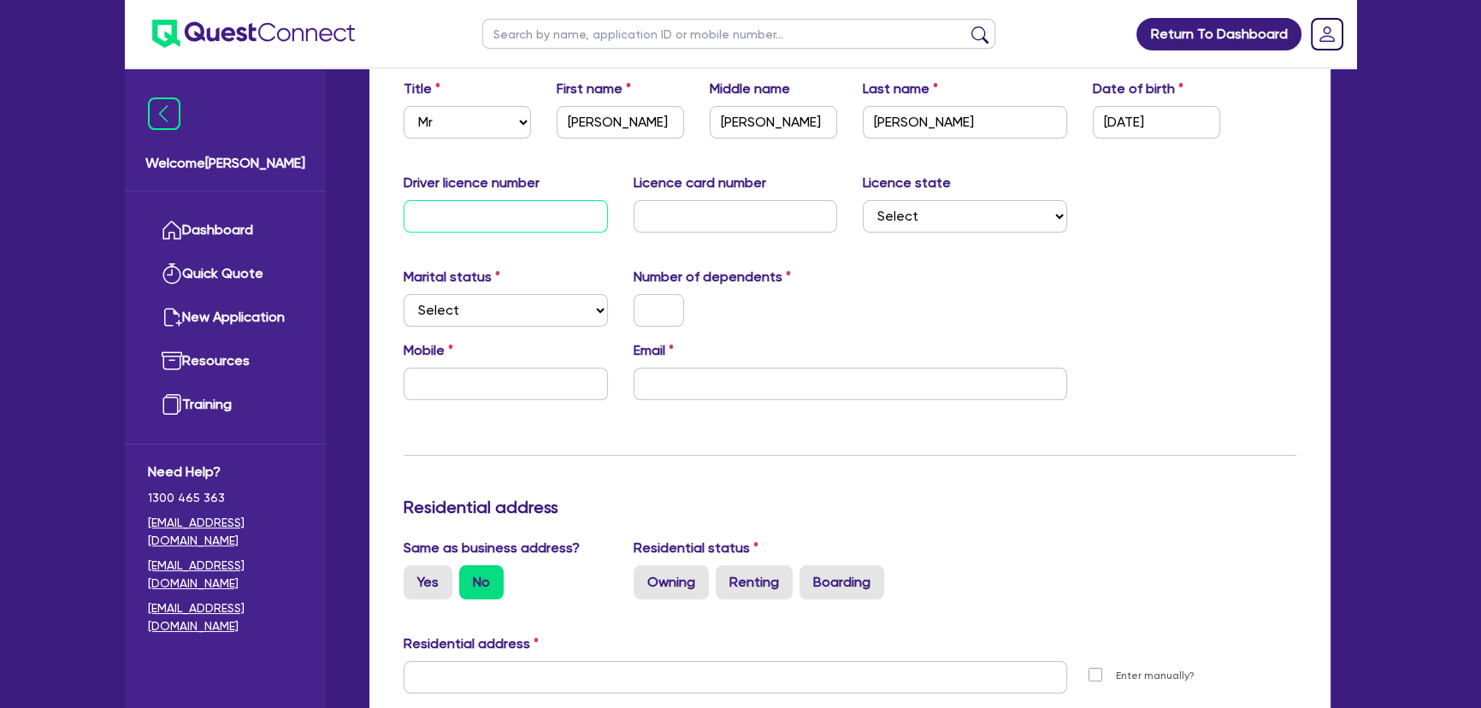
click at [502, 222] on input "text" at bounding box center [506, 216] width 204 height 32
type input "031658301"
click at [699, 229] on input "text" at bounding box center [736, 216] width 204 height 32
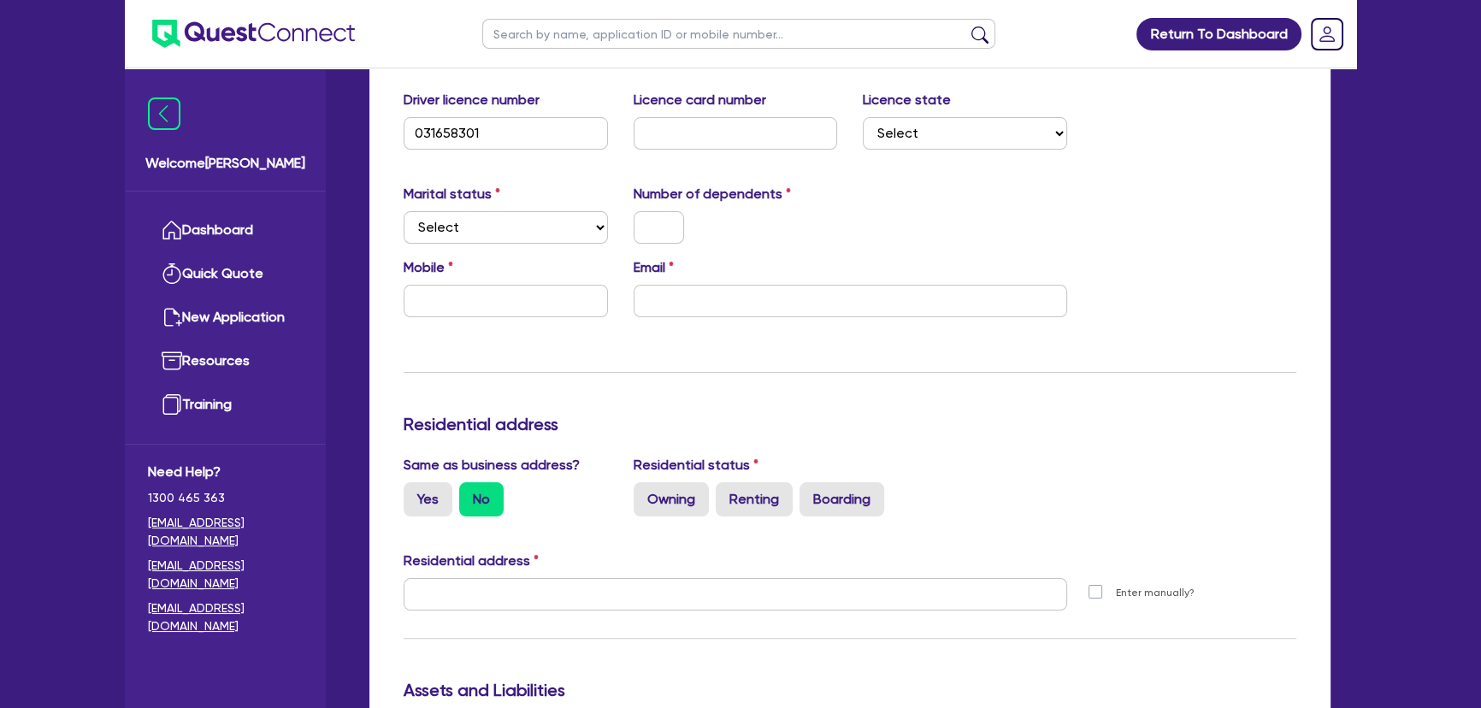
scroll to position [155, 0]
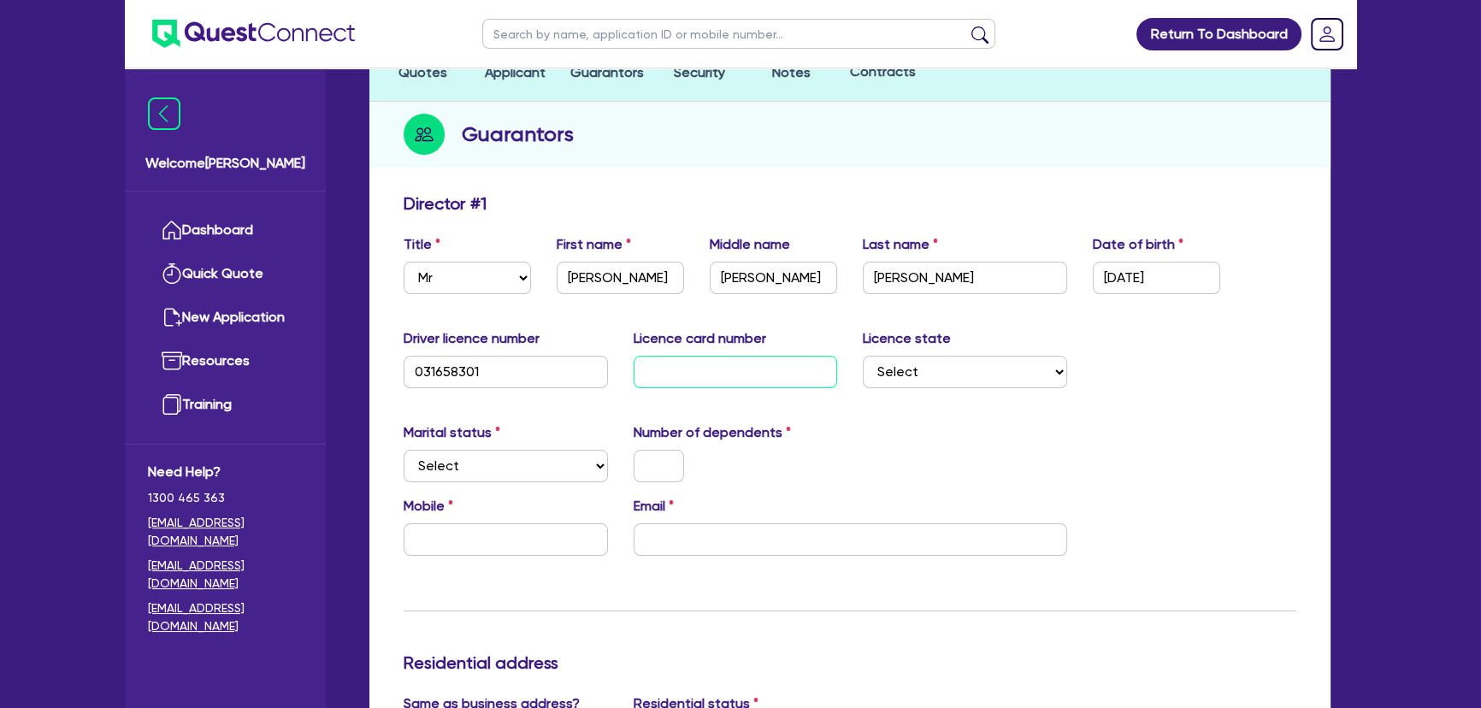
click at [673, 365] on input "text" at bounding box center [736, 372] width 204 height 32
type input "698BFBD791"
click at [983, 374] on select "Select NSW VIC QLD TAS ACT SA NT WA" at bounding box center [965, 372] width 204 height 32
select select "QLD"
click at [863, 356] on select "Select NSW VIC QLD TAS ACT SA NT WA" at bounding box center [965, 372] width 204 height 32
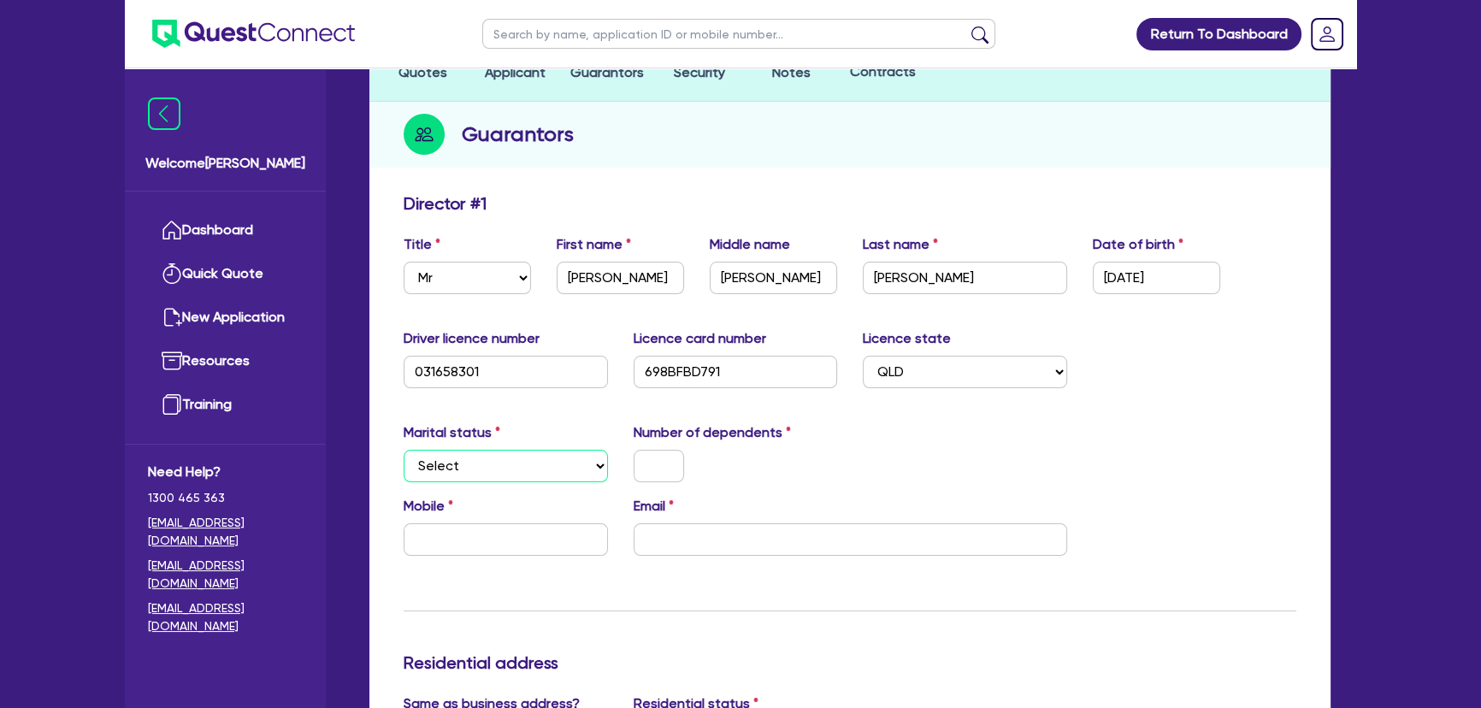
click at [532, 475] on select "Select Single Married De Facto / Partner" at bounding box center [506, 466] width 204 height 32
select select "MARRIED"
click at [404, 450] on select "Select Single Married De Facto / Partner" at bounding box center [506, 466] width 204 height 32
click at [646, 454] on input "text" at bounding box center [659, 466] width 50 height 32
click at [462, 565] on div "Mobile Email" at bounding box center [850, 533] width 918 height 74
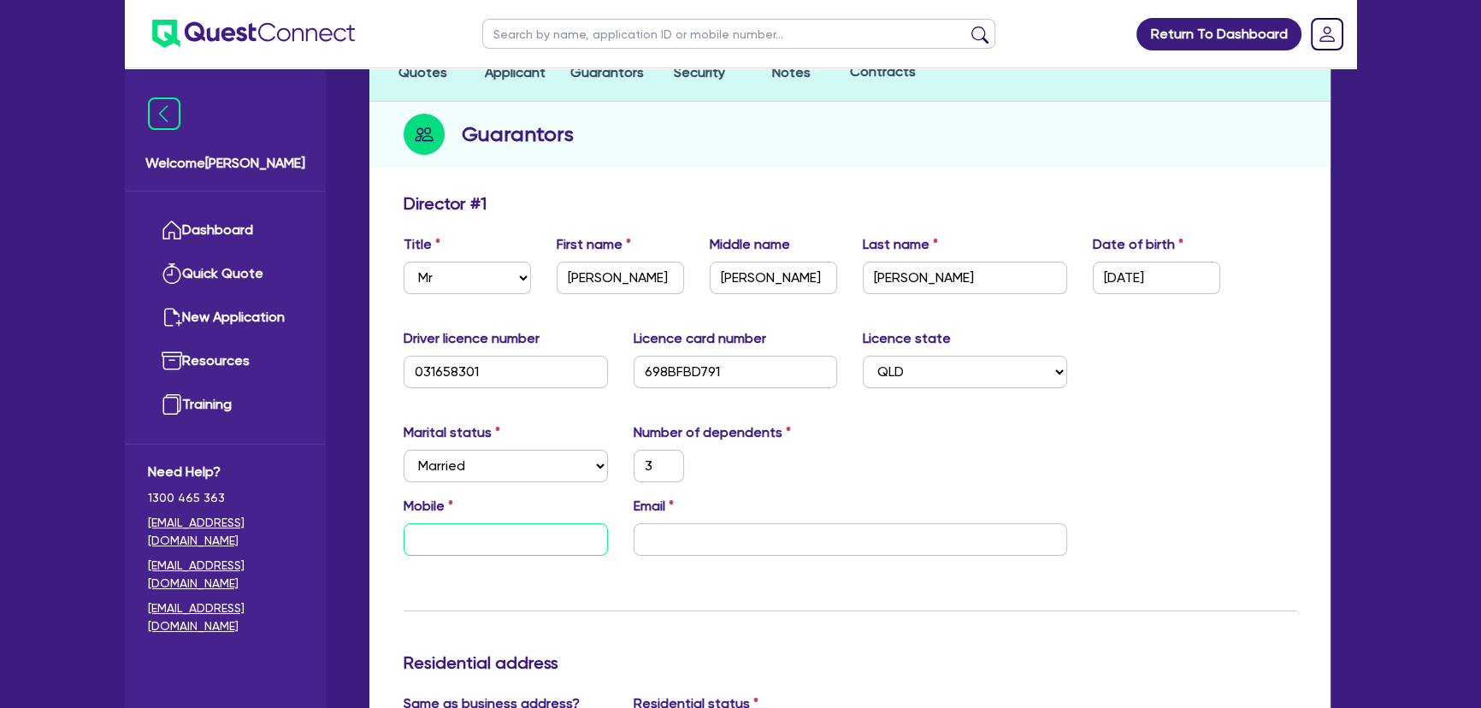
click at [462, 550] on input "text" at bounding box center [506, 539] width 204 height 32
click at [510, 540] on input "text" at bounding box center [506, 539] width 204 height 32
click at [502, 539] on input "text" at bounding box center [506, 539] width 204 height 32
type input "3"
type input "0"
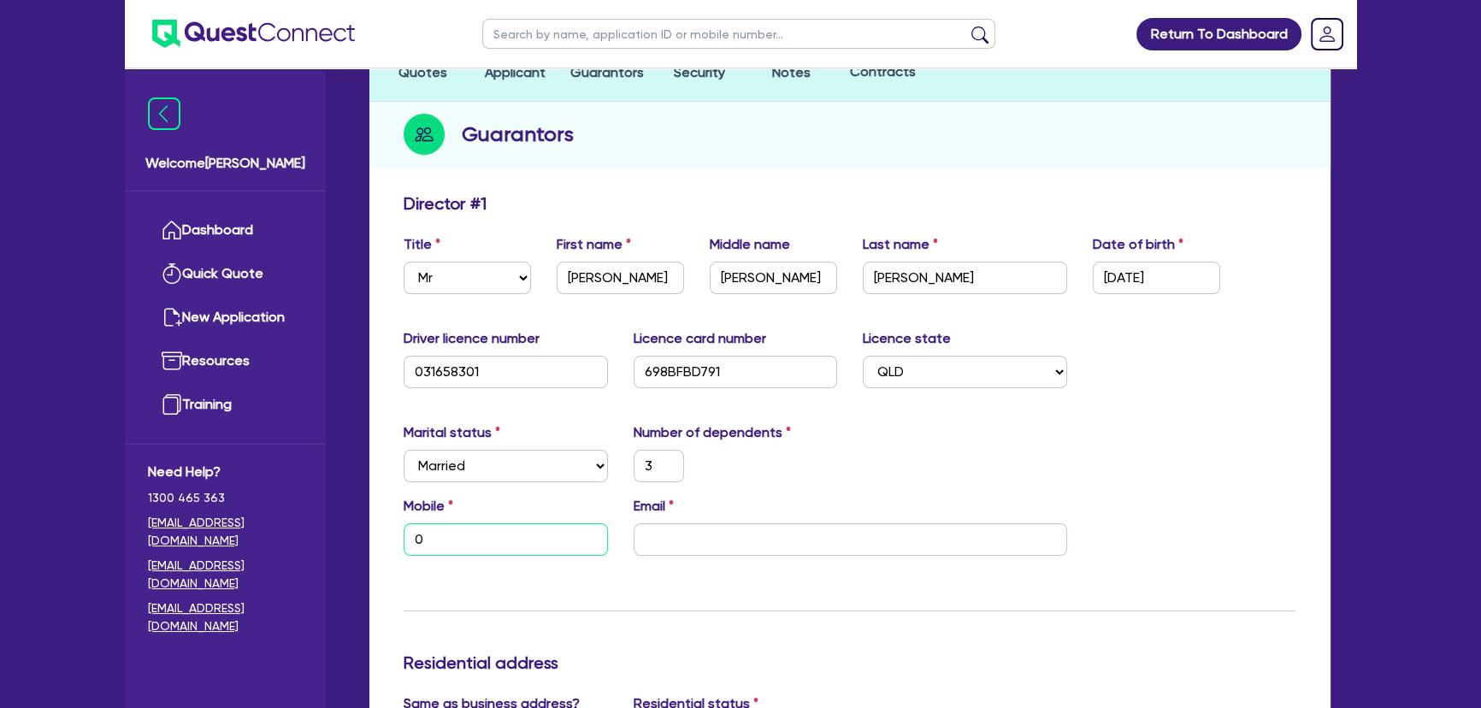
paste input "428 673 443"
type input "3"
type input "0428 673 443"
click at [735, 540] on input "email" at bounding box center [851, 539] width 434 height 32
paste input "micklatham71@gmail.com"
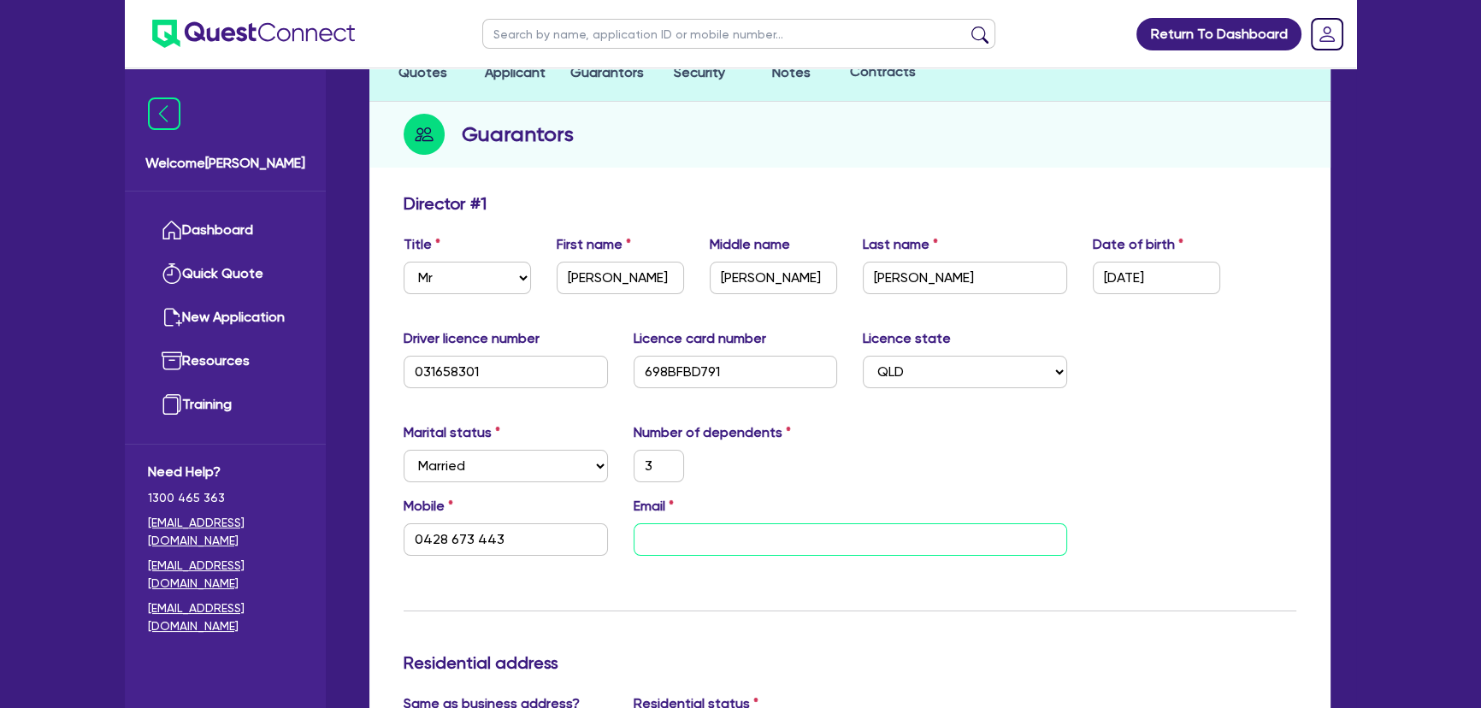
type input "3"
type input "0428 673 443"
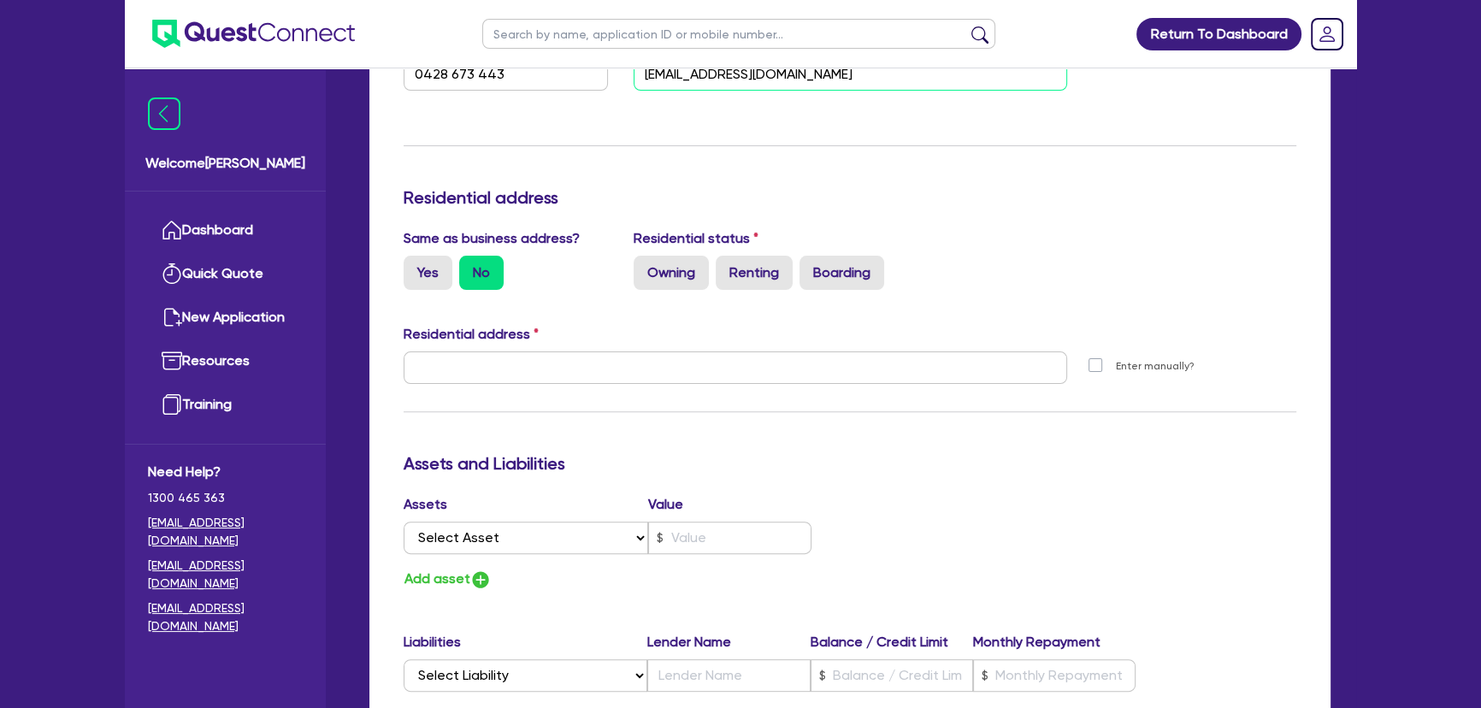
scroll to position [622, 0]
type input "micklatham71@gmail.com"
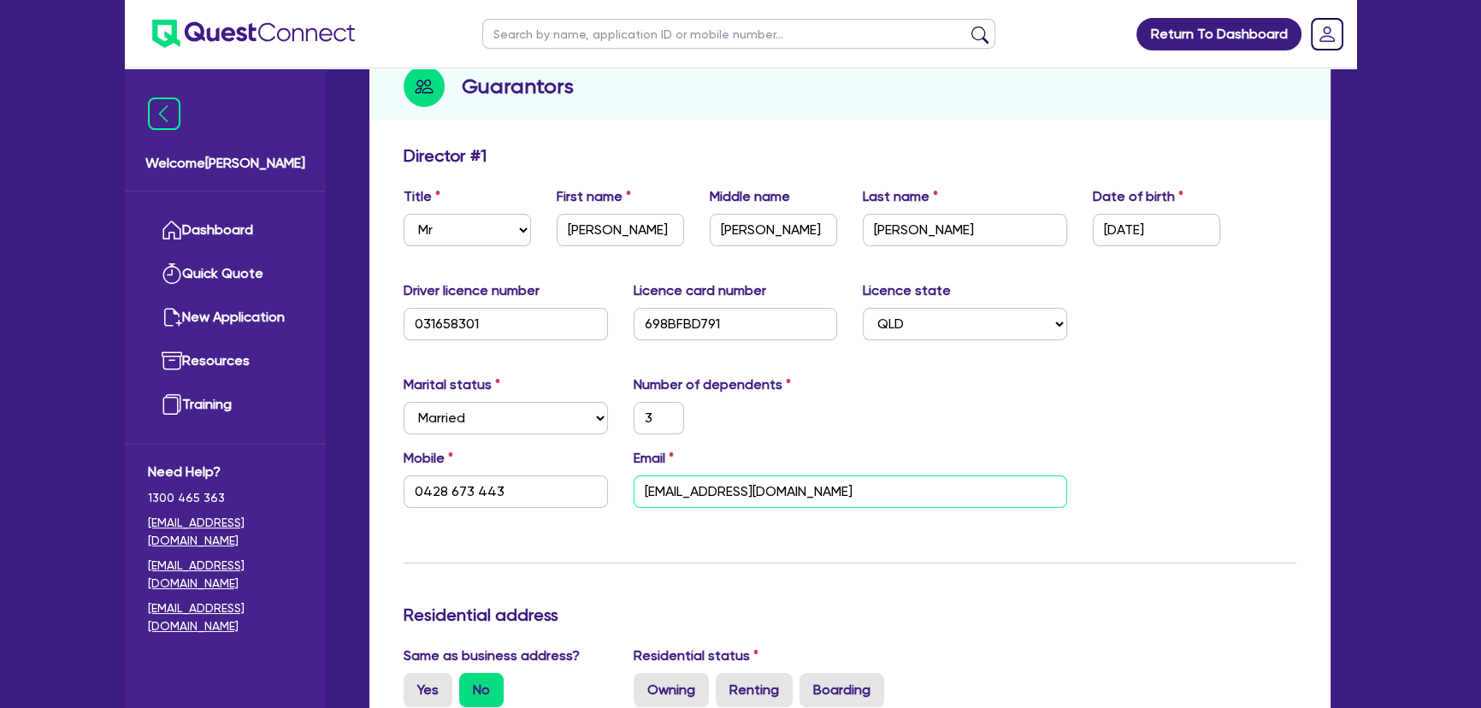
scroll to position [0, 0]
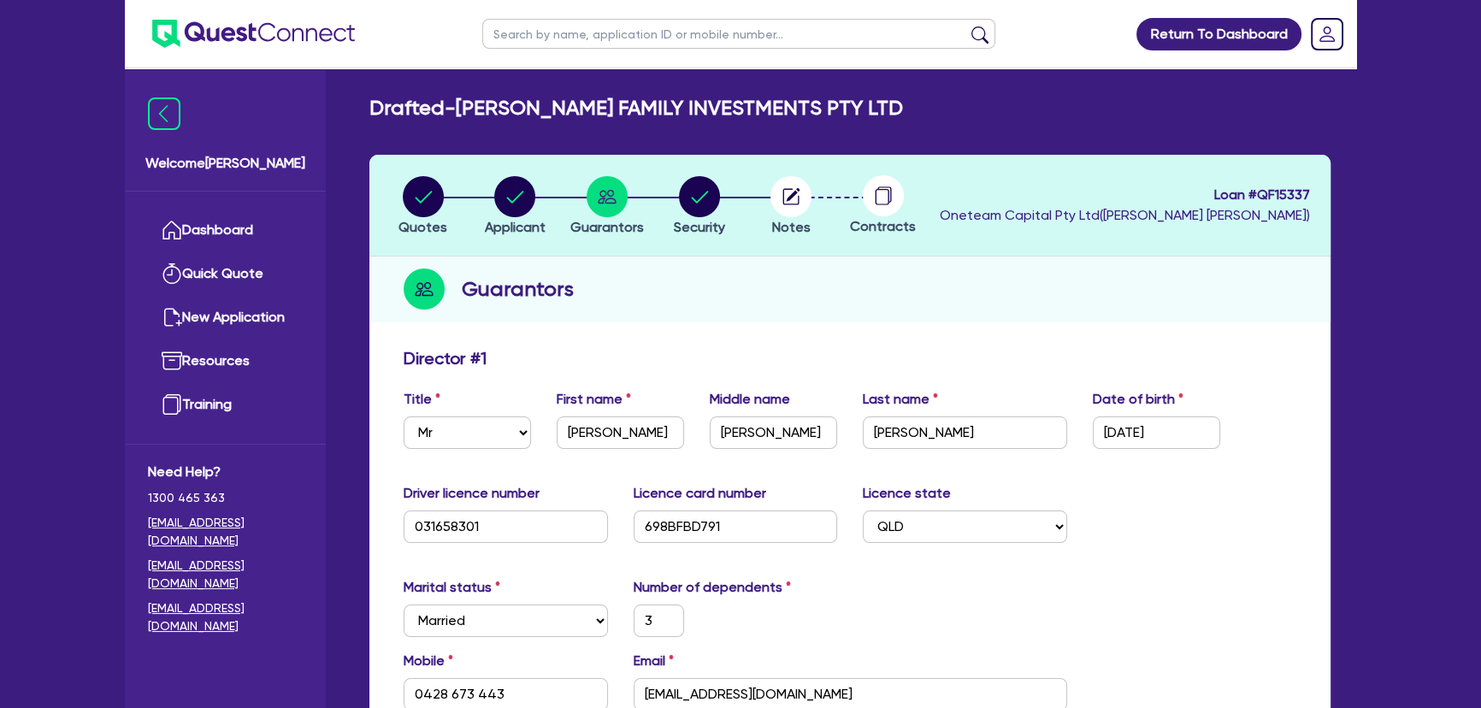
click at [243, 27] on img at bounding box center [253, 34] width 203 height 28
click at [802, 196] on circle "button" at bounding box center [790, 196] width 41 height 41
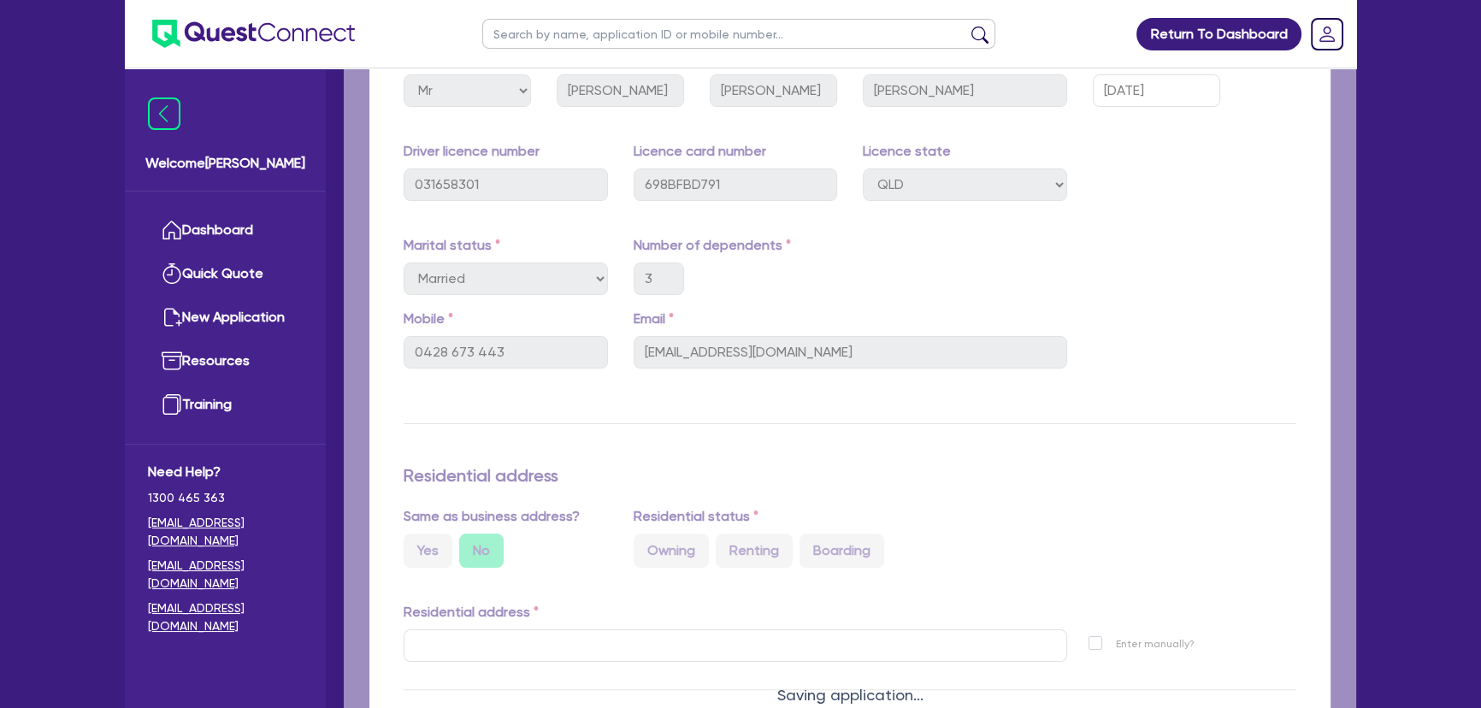
select select "Other"
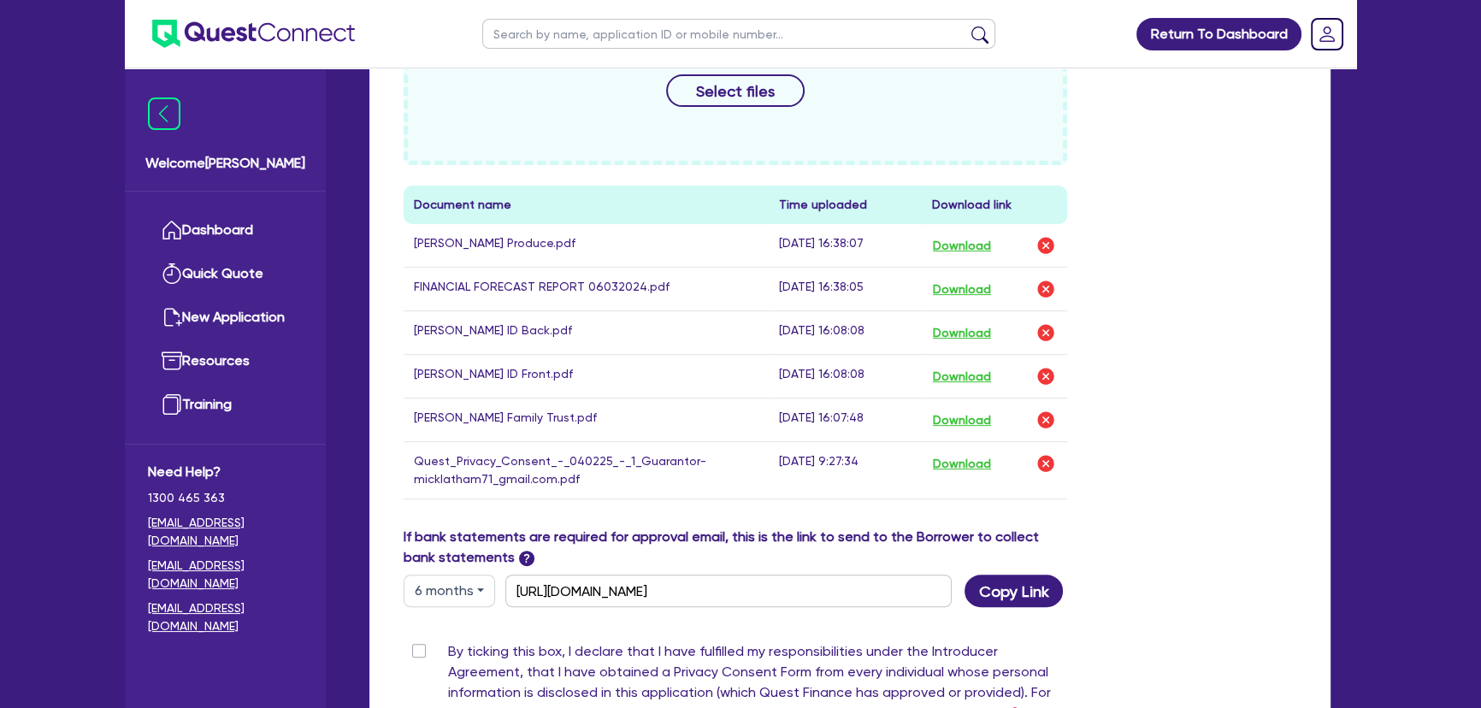
scroll to position [873, 0]
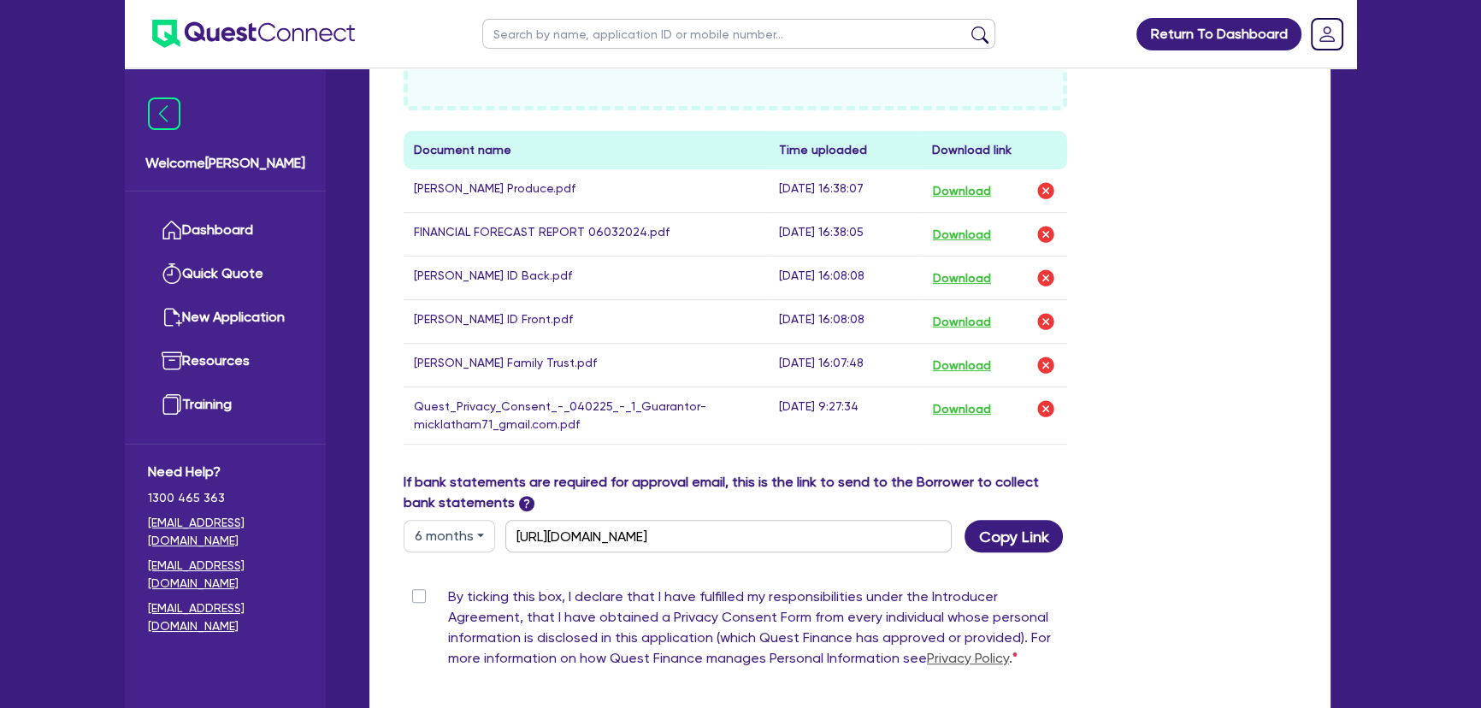
click at [410, 593] on div "By ticking this box, I declare that I have fulfilled my responsibilities under …" at bounding box center [736, 631] width 664 height 89
click at [448, 593] on label "By ticking this box, I declare that I have fulfilled my responsibilities under …" at bounding box center [757, 631] width 619 height 89
click at [417, 593] on input "By ticking this box, I declare that I have fulfilled my responsibilities under …" at bounding box center [411, 595] width 14 height 16
checkbox input "true"
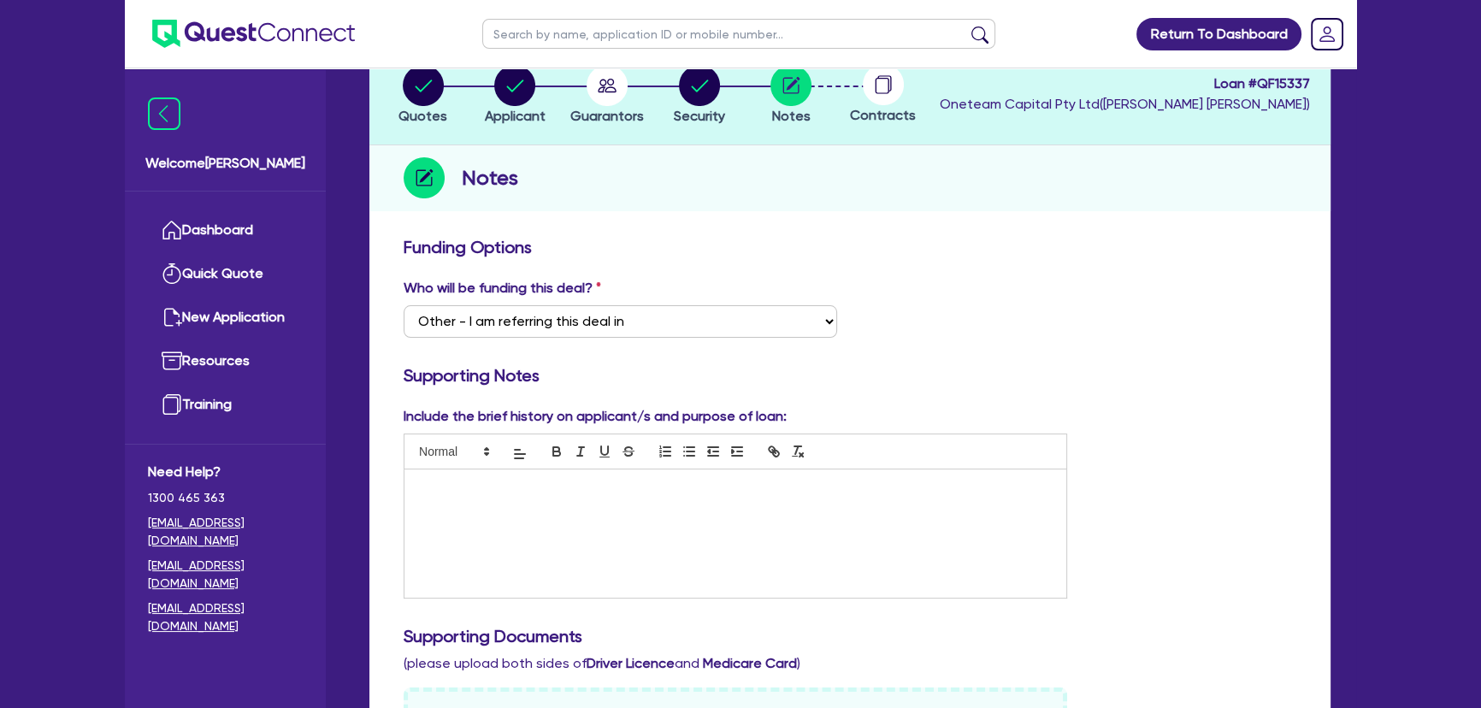
scroll to position [0, 0]
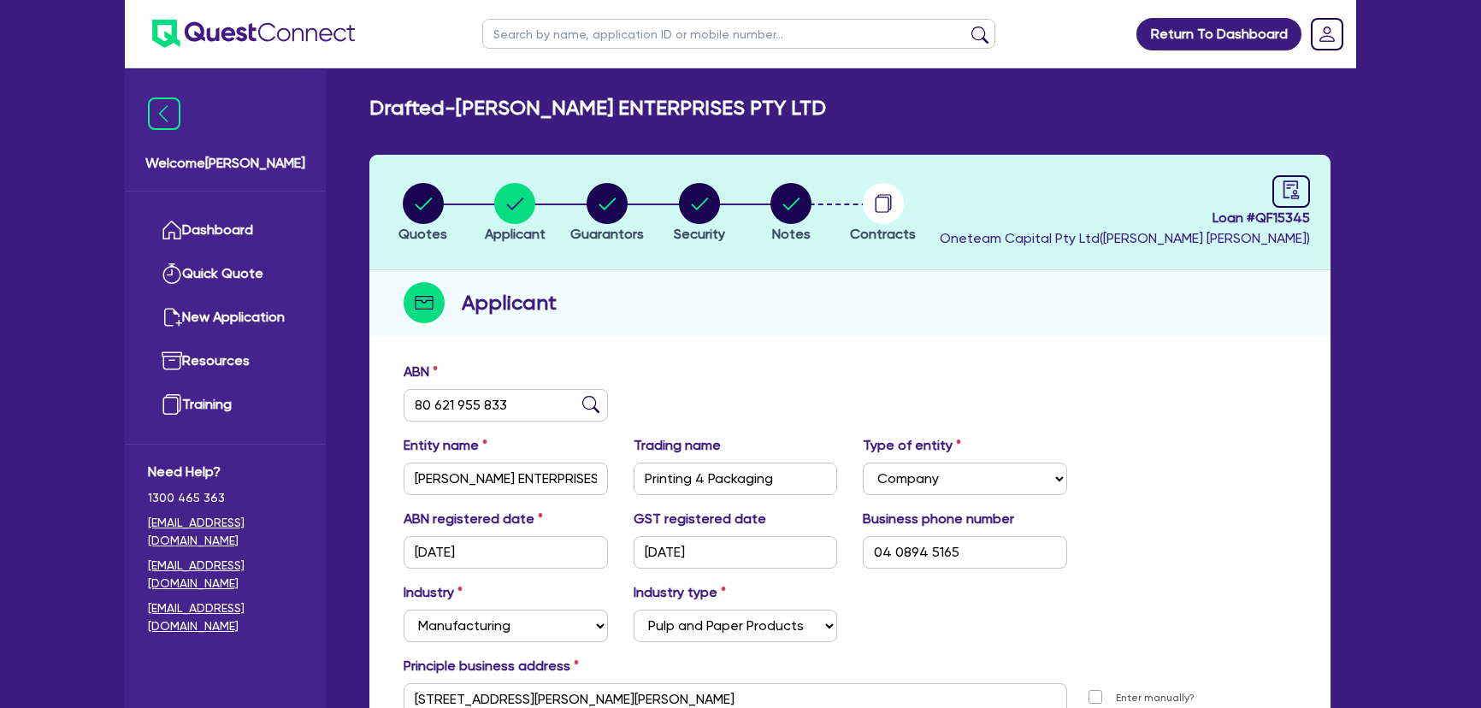
select select "COMPANY"
select select "MANUFACTURING"
select select "PULP_AND_PAPER"
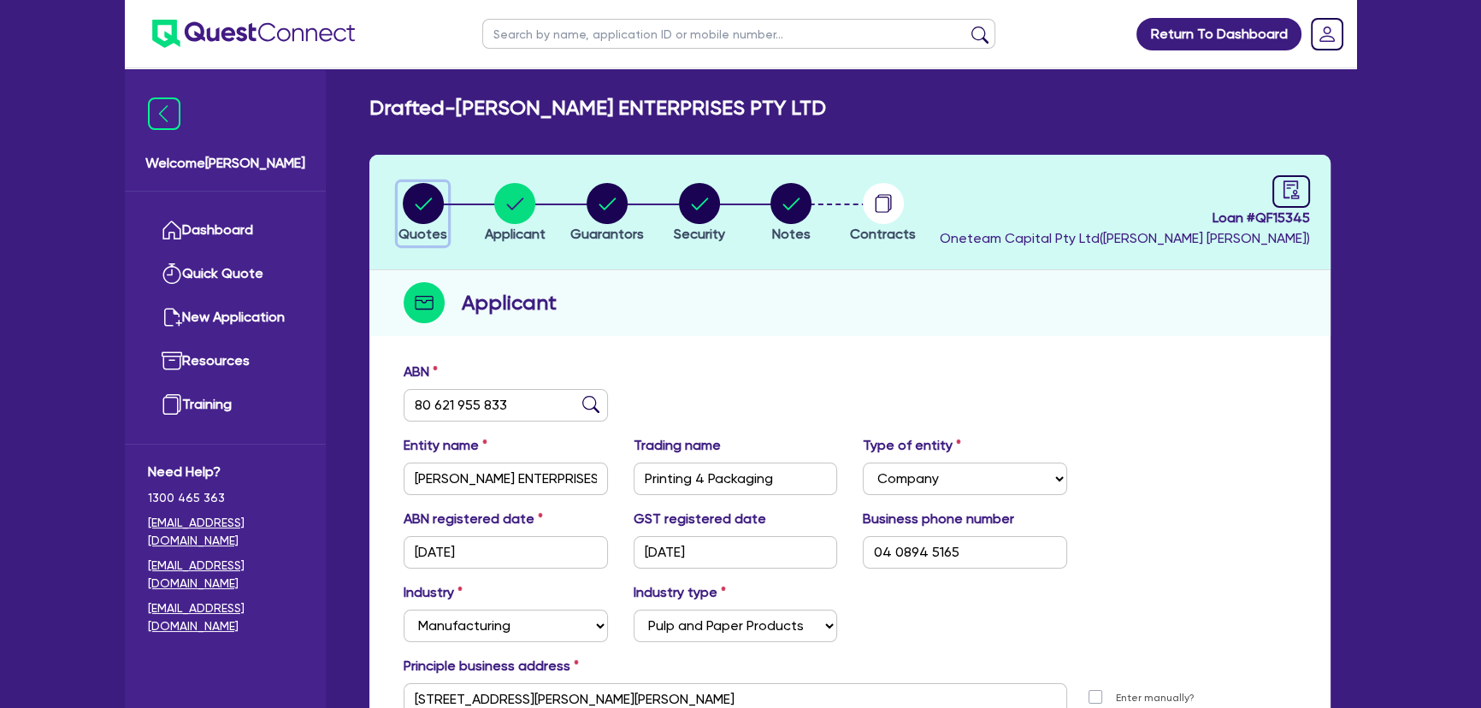
click at [416, 217] on circle "button" at bounding box center [423, 203] width 41 height 41
select select "SECONDARY_ASSETS"
select select "PRINTING_AND_PACKAGING_EQUIPMENT"
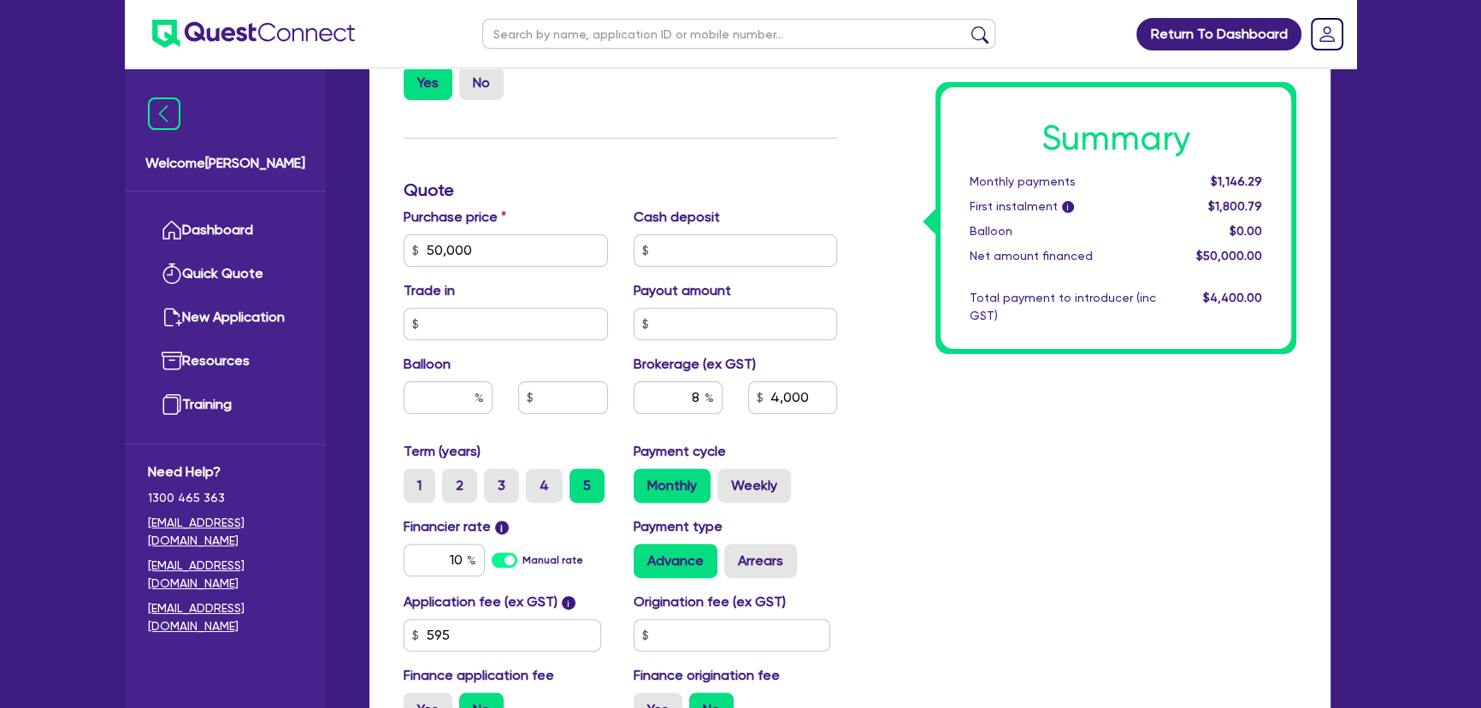
scroll to position [622, 0]
click at [451, 559] on input "10" at bounding box center [444, 559] width 81 height 32
type input "14.99"
click at [1017, 519] on div "Summary Monthly payments $1,146.29 First instalment i $1,800.79 Balloon $0.00 N…" at bounding box center [1079, 240] width 459 height 1000
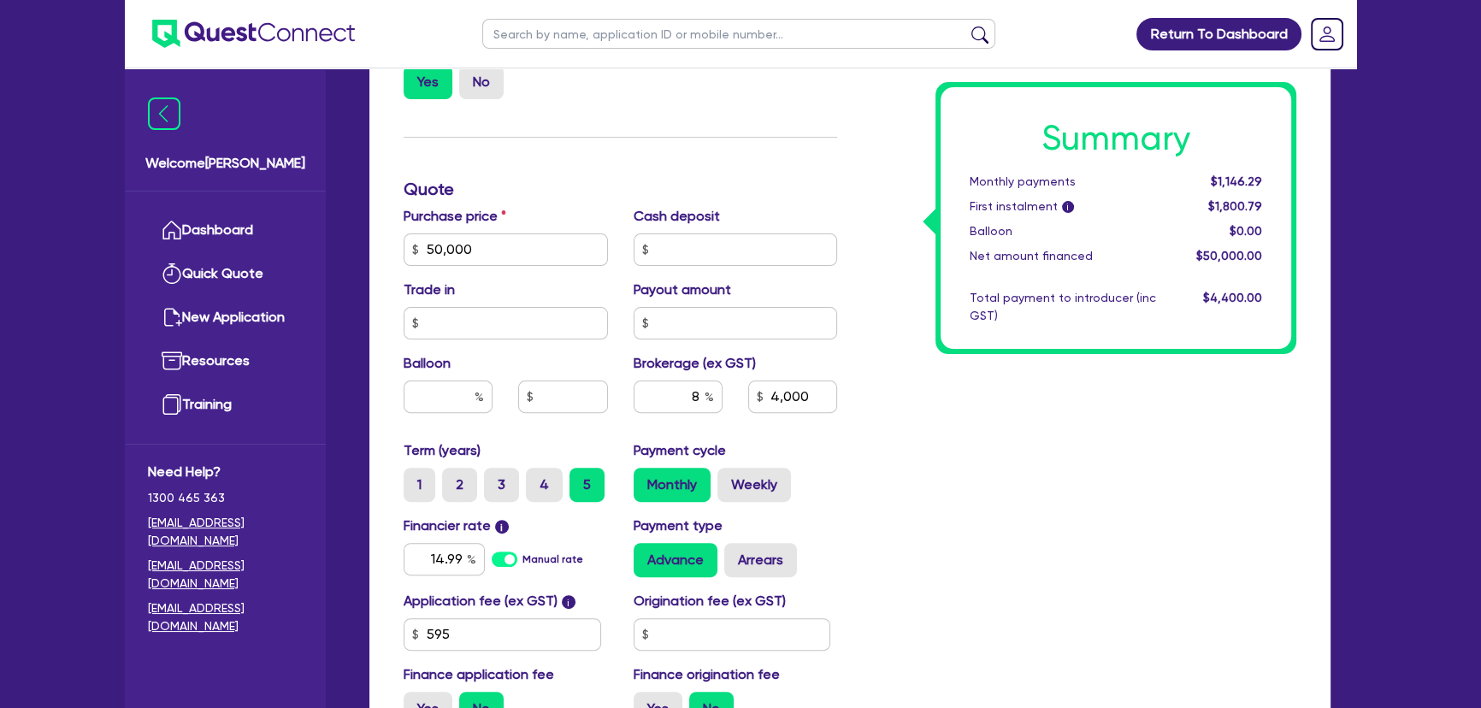
type input "50,000"
type input "4,000"
type input "50,000"
type input "4,000"
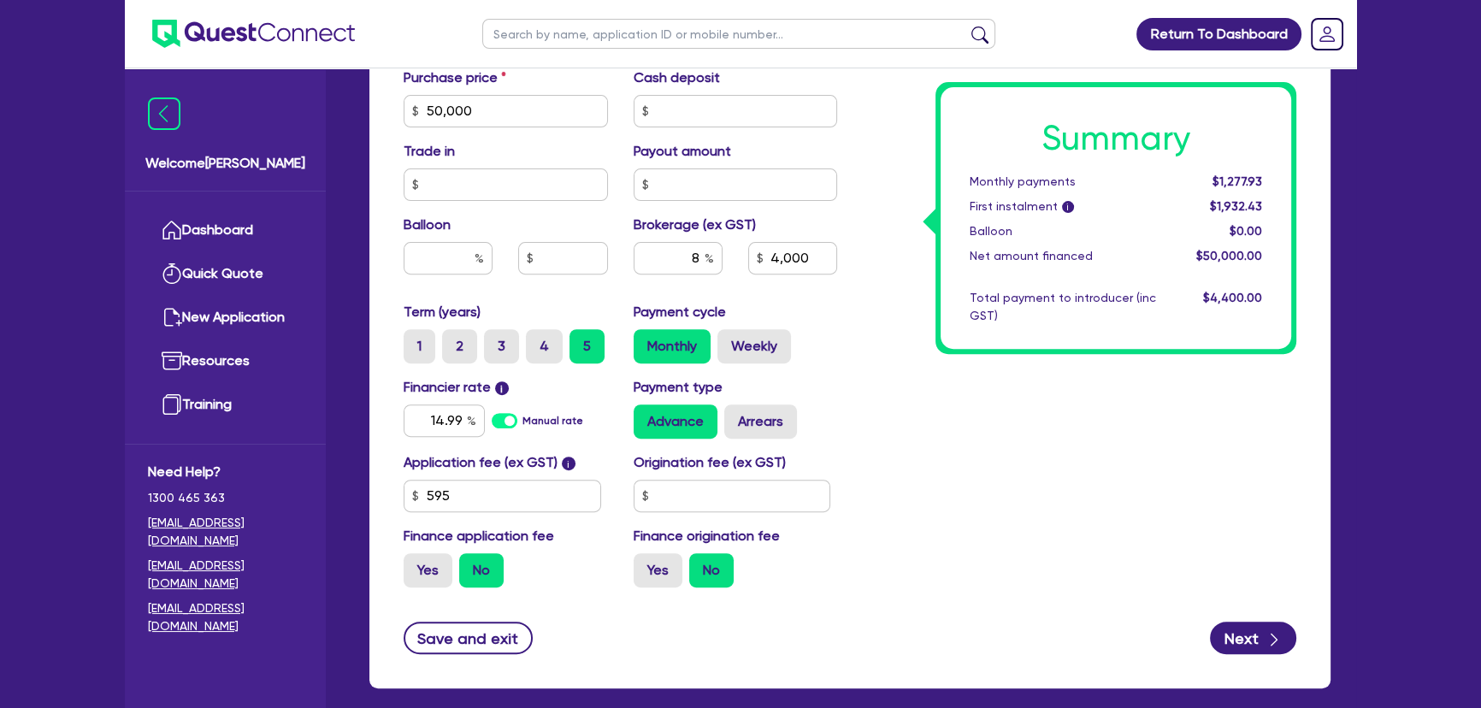
scroll to position [843, 0]
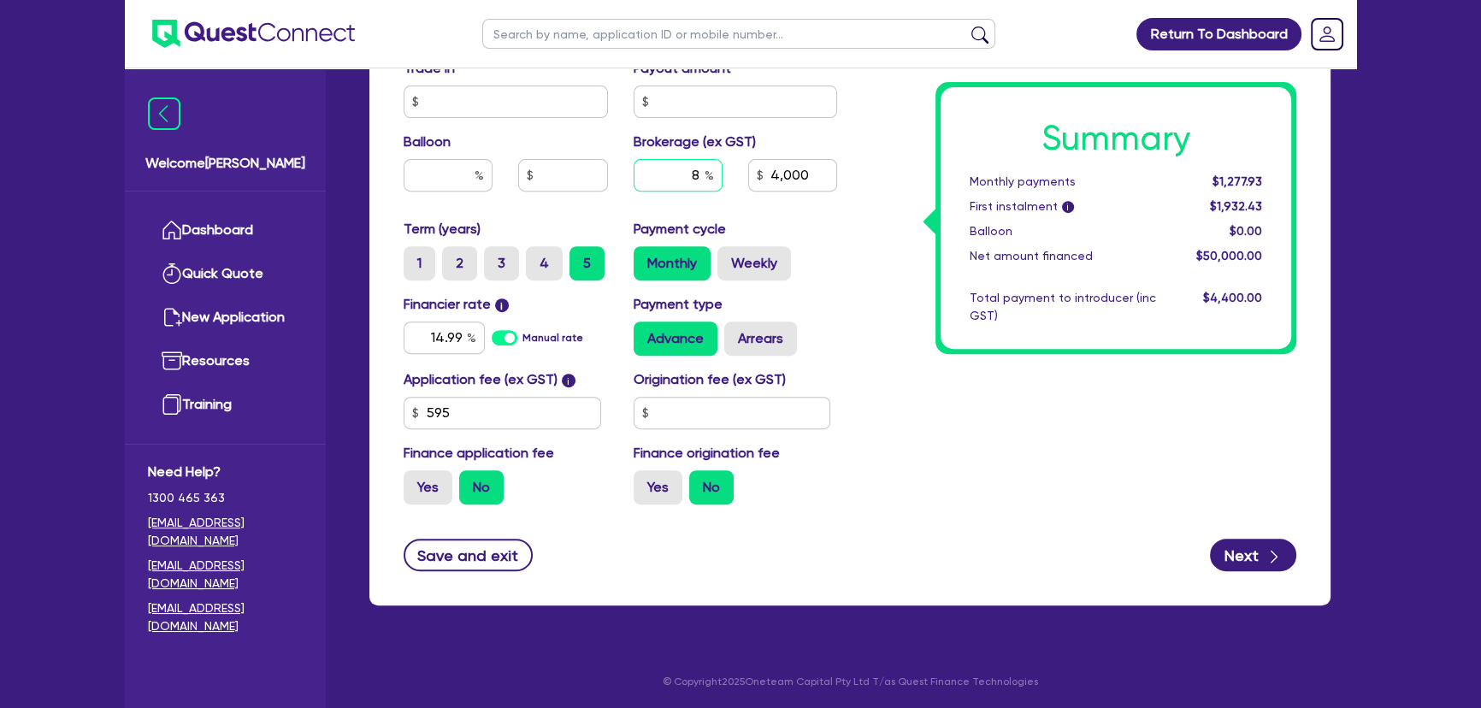
click at [682, 168] on input "8" at bounding box center [678, 175] width 89 height 32
click at [1150, 422] on div "Summary Monthly payments $1,277.93 First instalment i $1,932.43 Balloon $0.00 N…" at bounding box center [1079, 19] width 459 height 1000
click at [1233, 550] on button "Next" at bounding box center [1253, 555] width 86 height 32
type input "50,000"
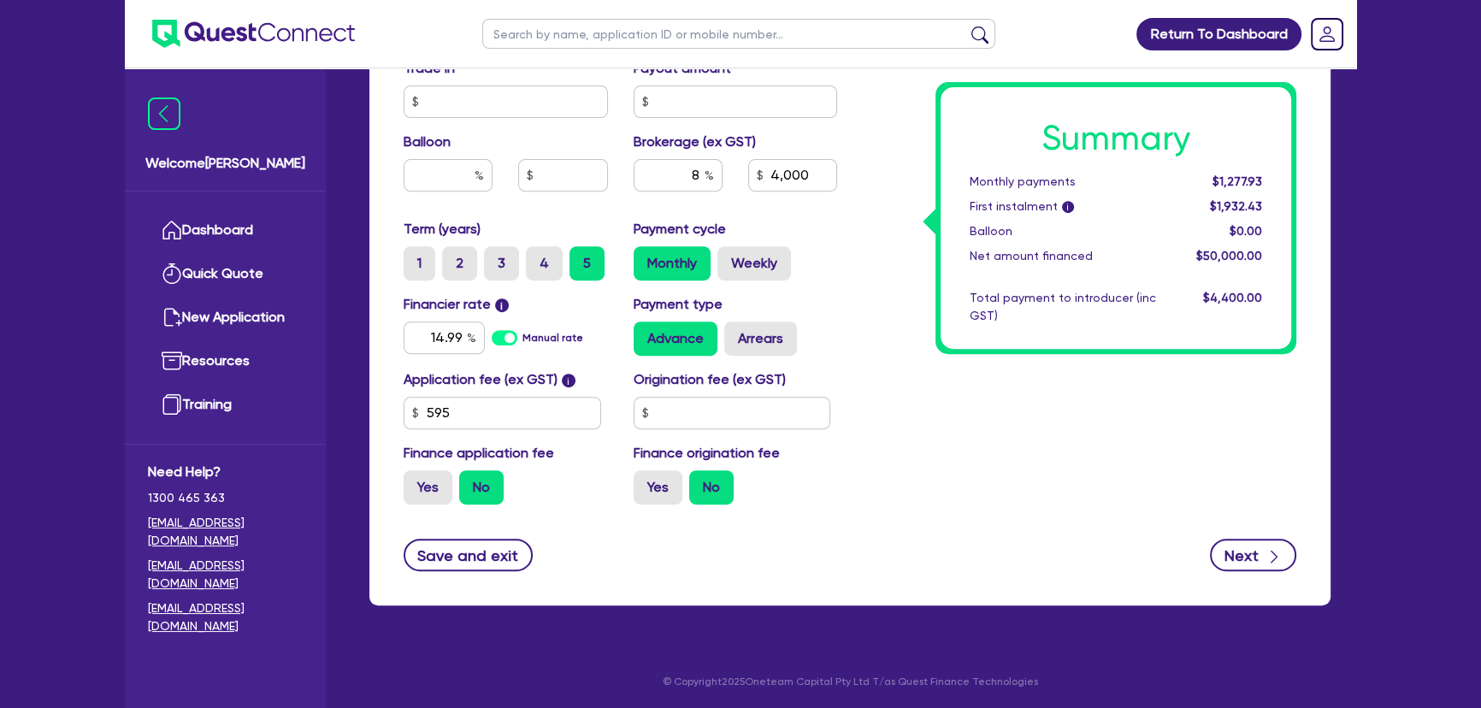
type input "4,000"
type input "50,000"
type input "4,000"
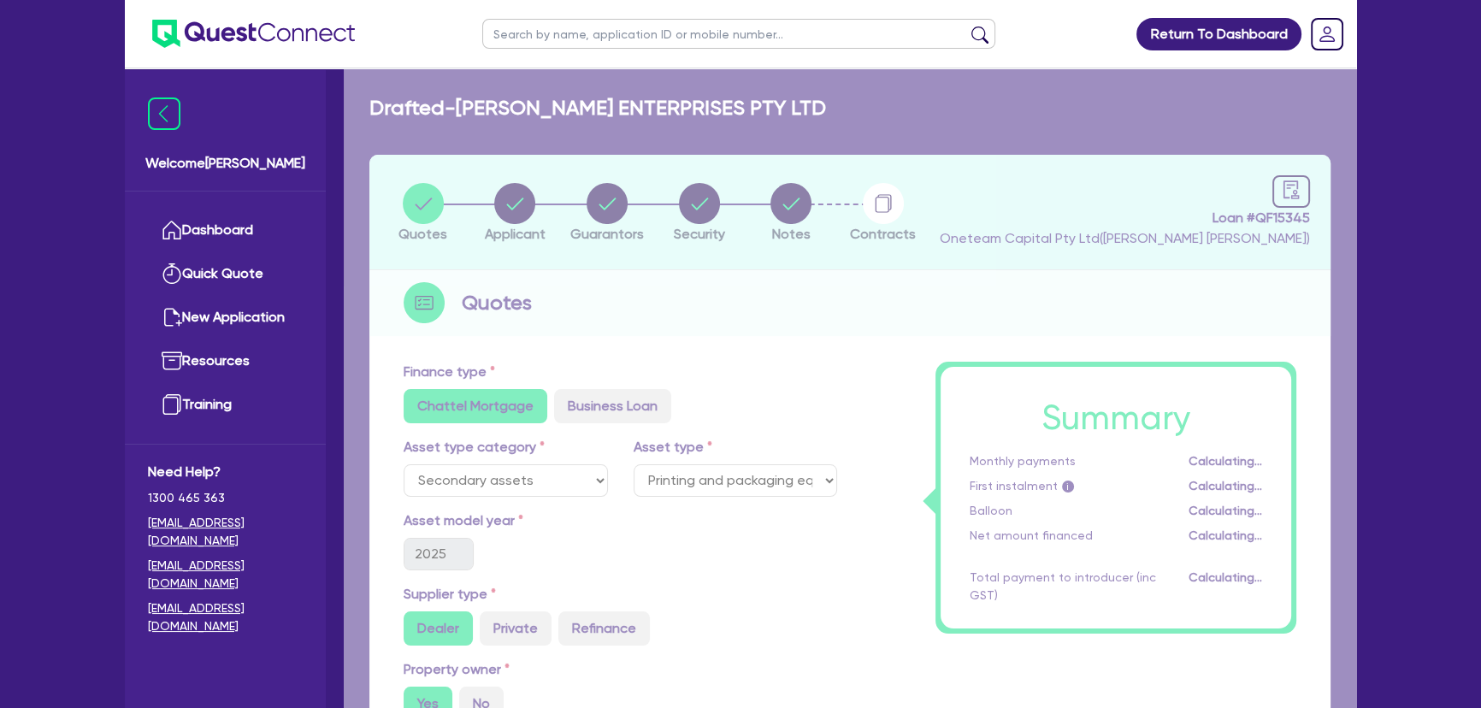
select select "COMPANY"
select select "MANUFACTURING"
select select "PULP_AND_PAPER"
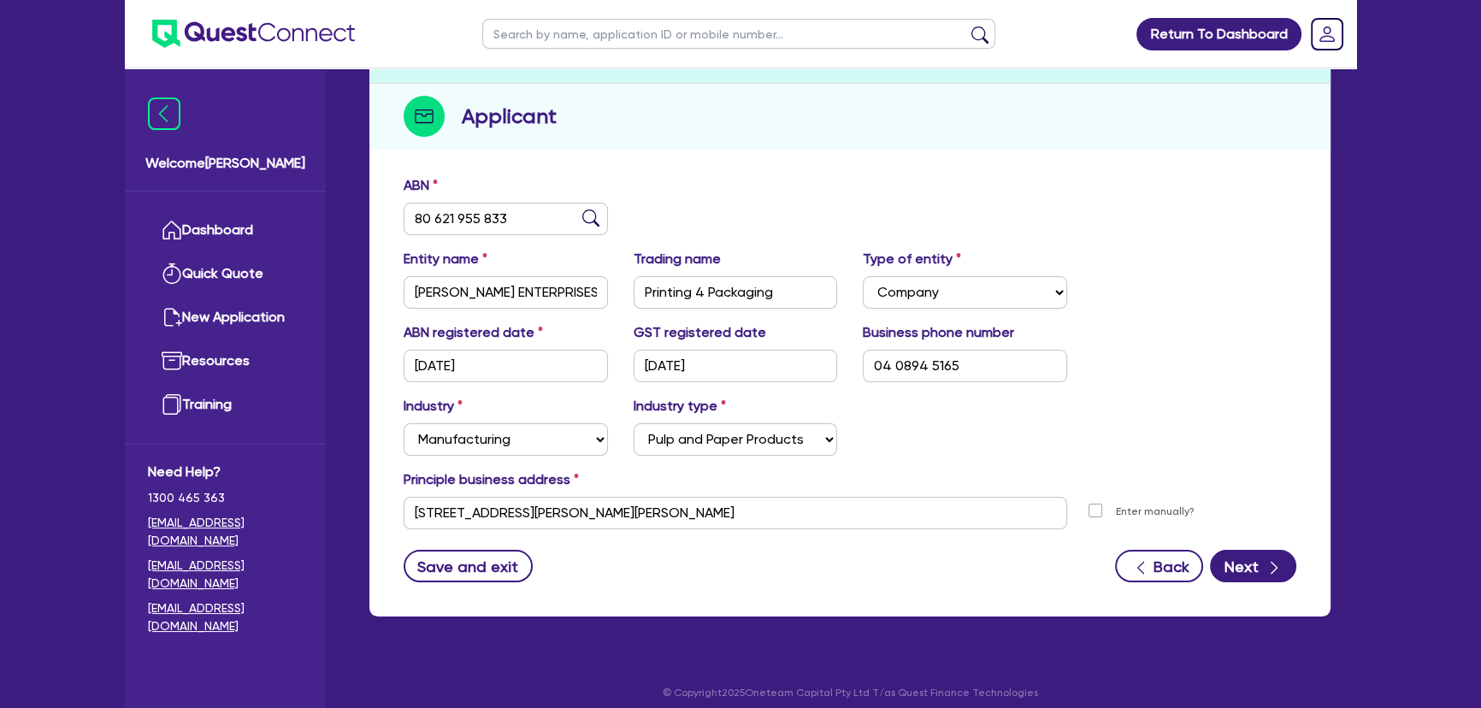
scroll to position [198, 0]
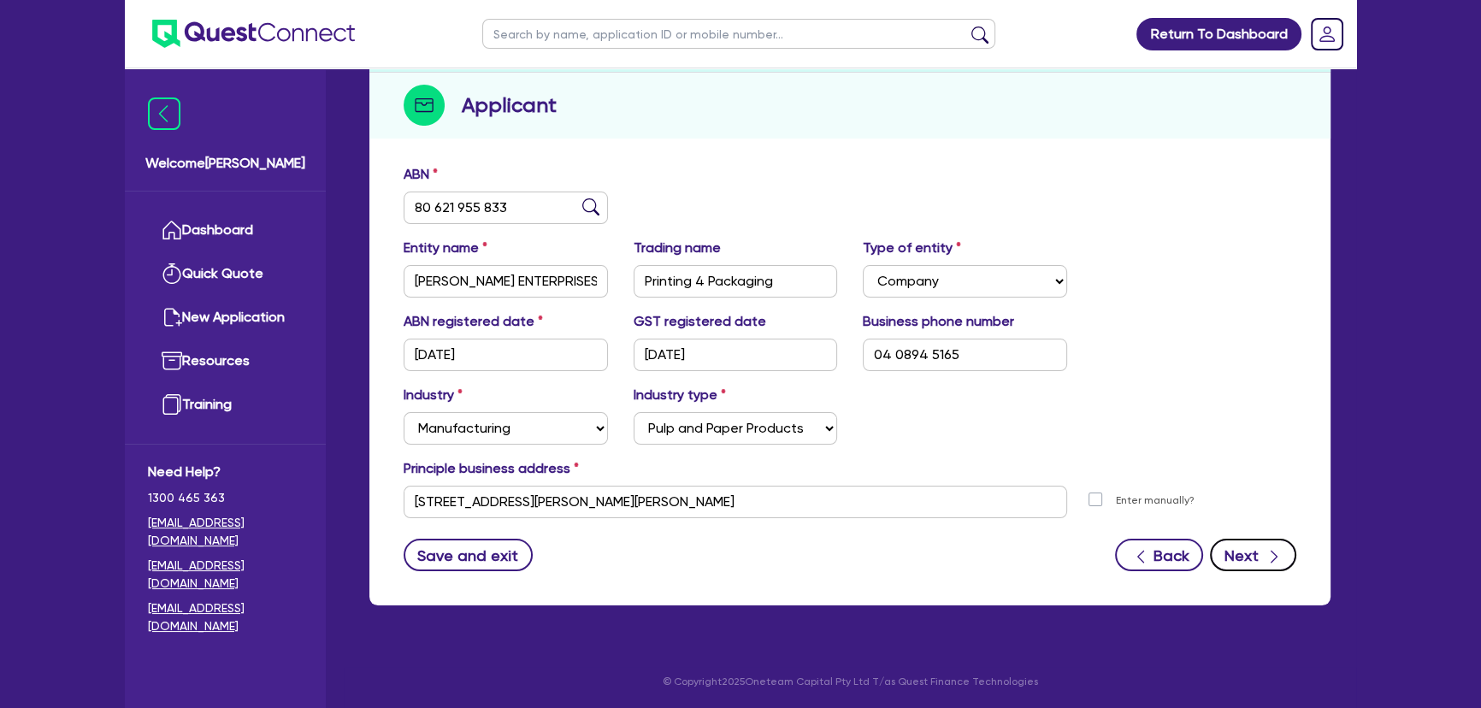
click at [1259, 566] on button "Next" at bounding box center [1253, 555] width 86 height 32
select select "MR"
select select "WA"
select select "MARRIED"
select select "PROPERTY"
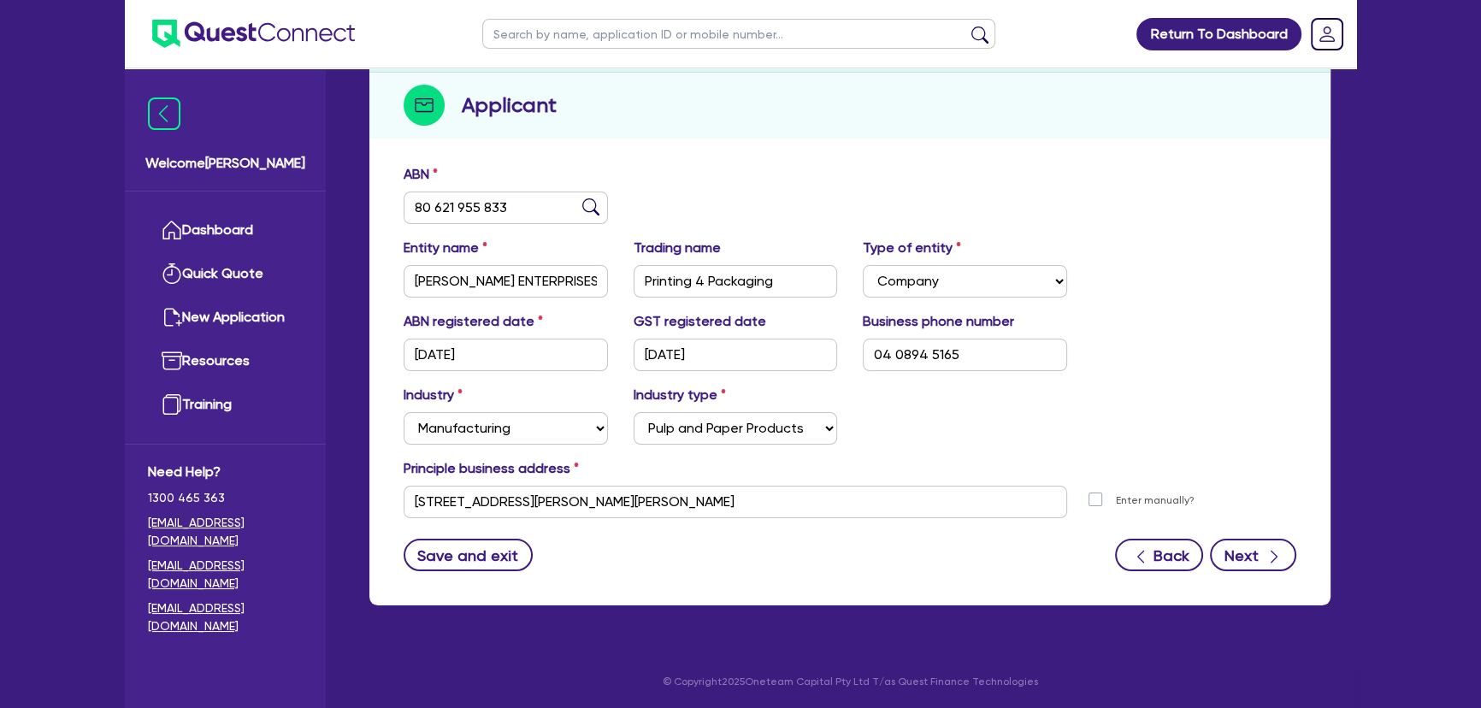
select select "TRUCK"
select select "EQUIPMENT"
select select "CASH"
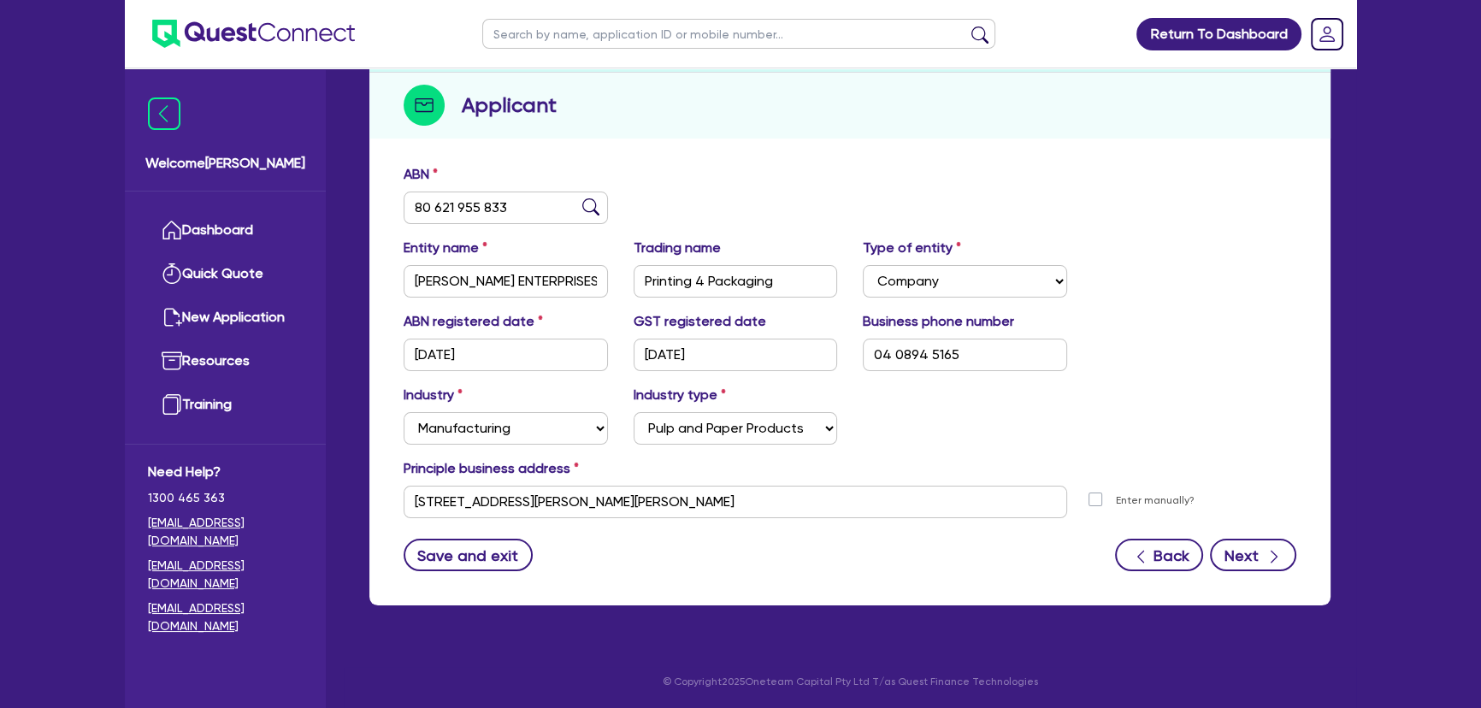
select select "TRAILER"
select select "MORTGAGE"
select select "TRUCK_LOAN"
select select "EQUIPMENT_LOAN"
select select "TRUCK_LOAN"
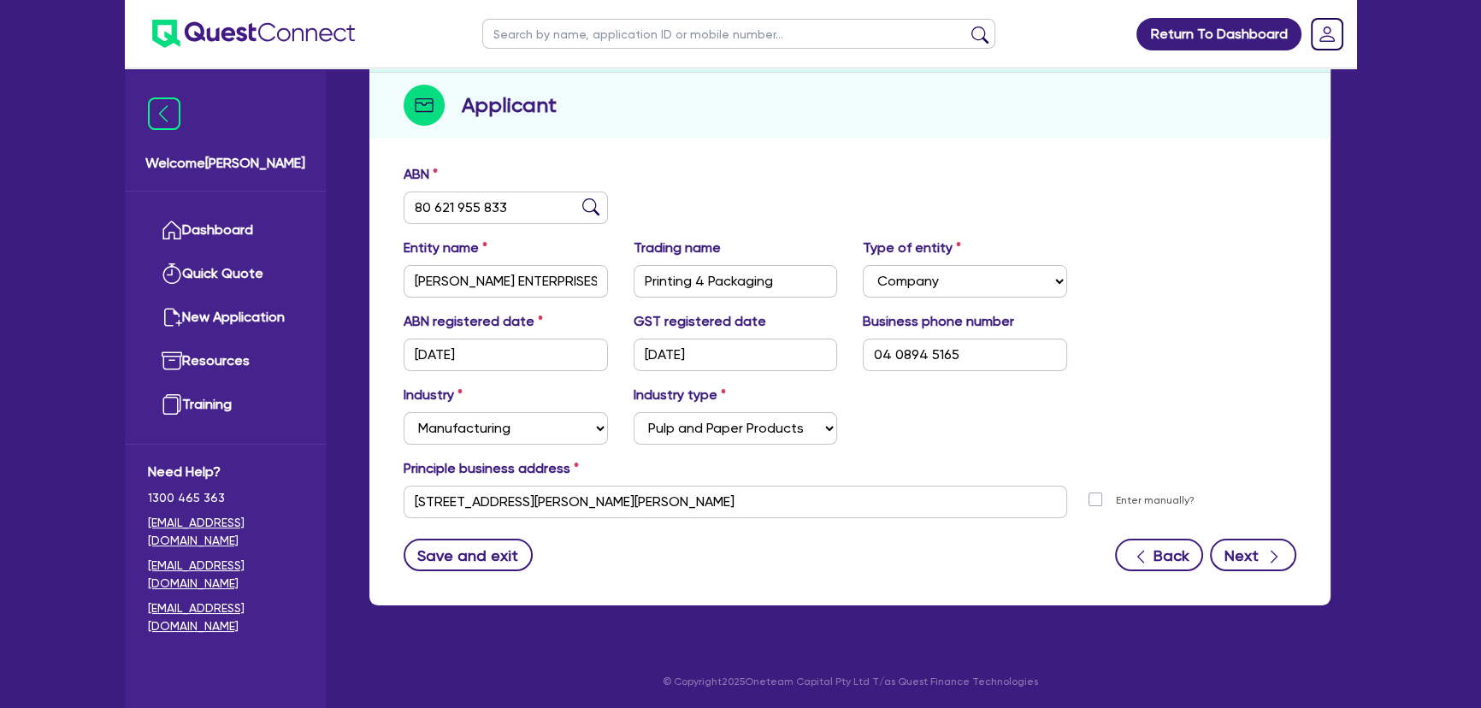
select select "OTHER"
select select "MRS"
select select "WA"
select select "MARRIED"
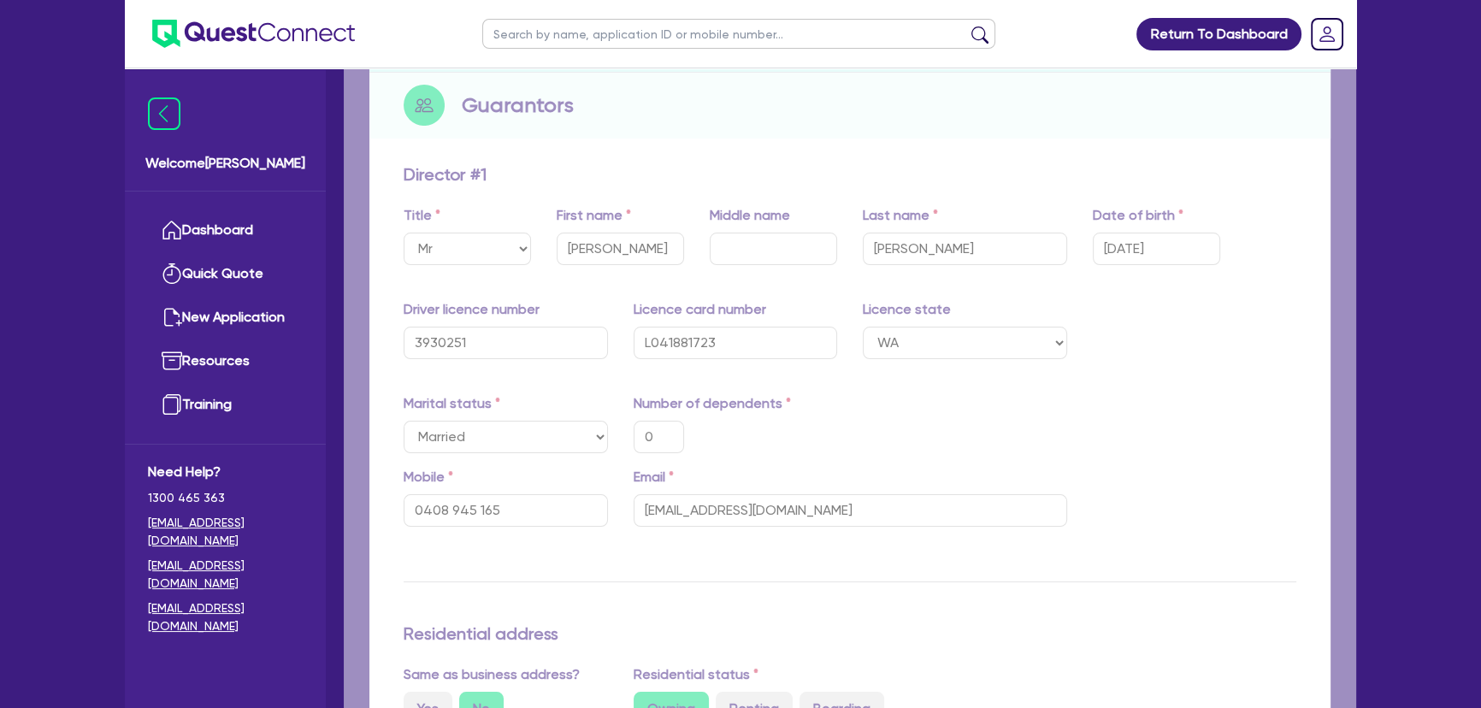
type input "0"
type input "0408 945 165"
type input "2,200,000"
type input "150,000"
type input "140,000"
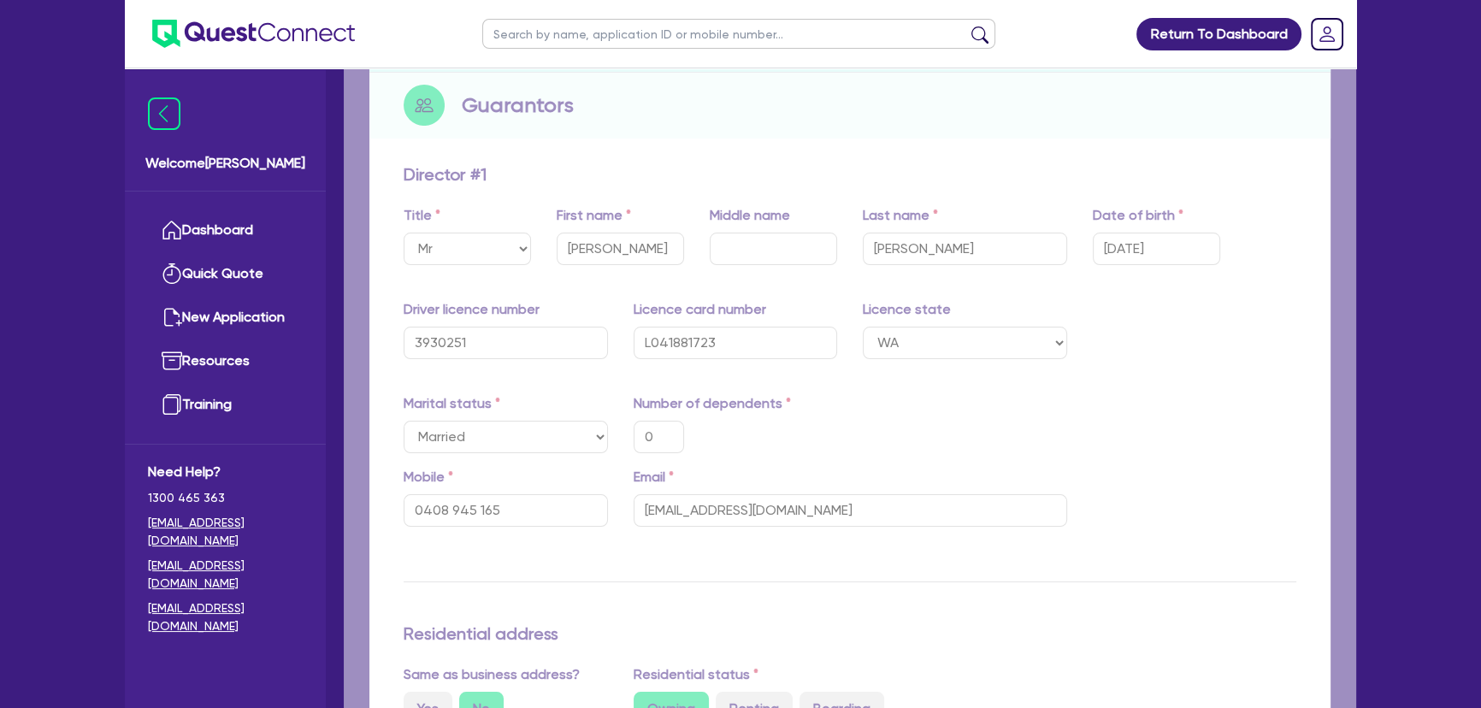
type input "88,000"
type input "450,000"
type input "50,000"
type input "65,000"
type input "313,000"
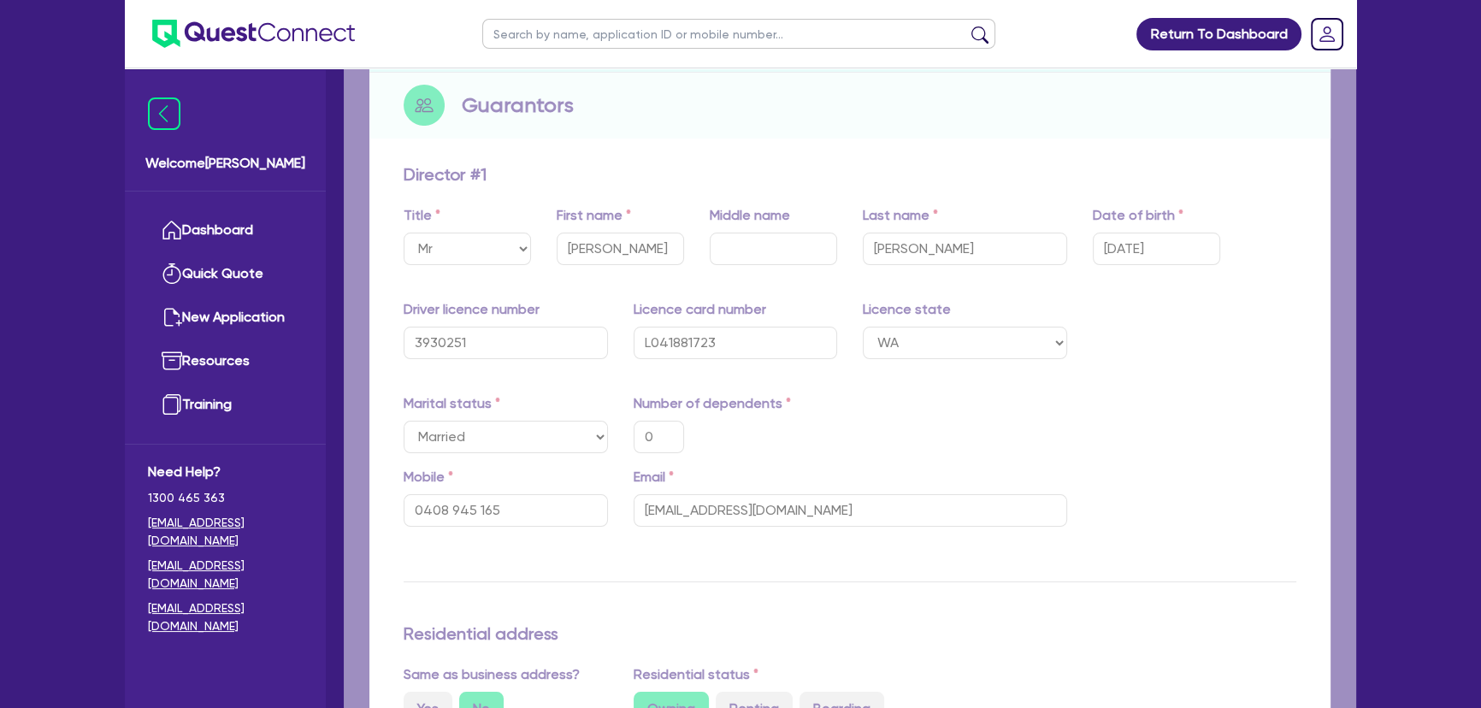
type input "3,012"
type input "89,000"
type input "1,500"
type input "300,000"
type input "4,500"
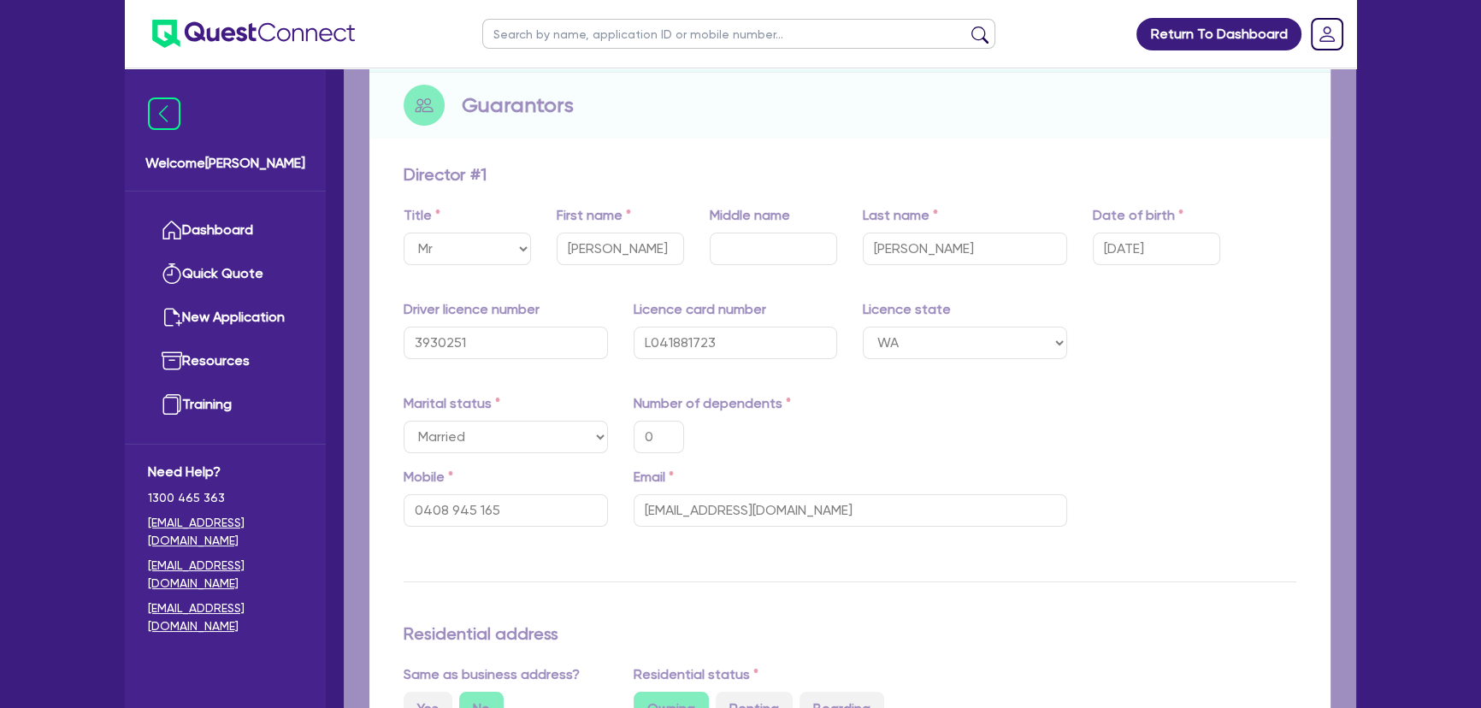
type input "150,000"
type input "2,850"
type input "150,000"
type input "2,750"
type input "0"
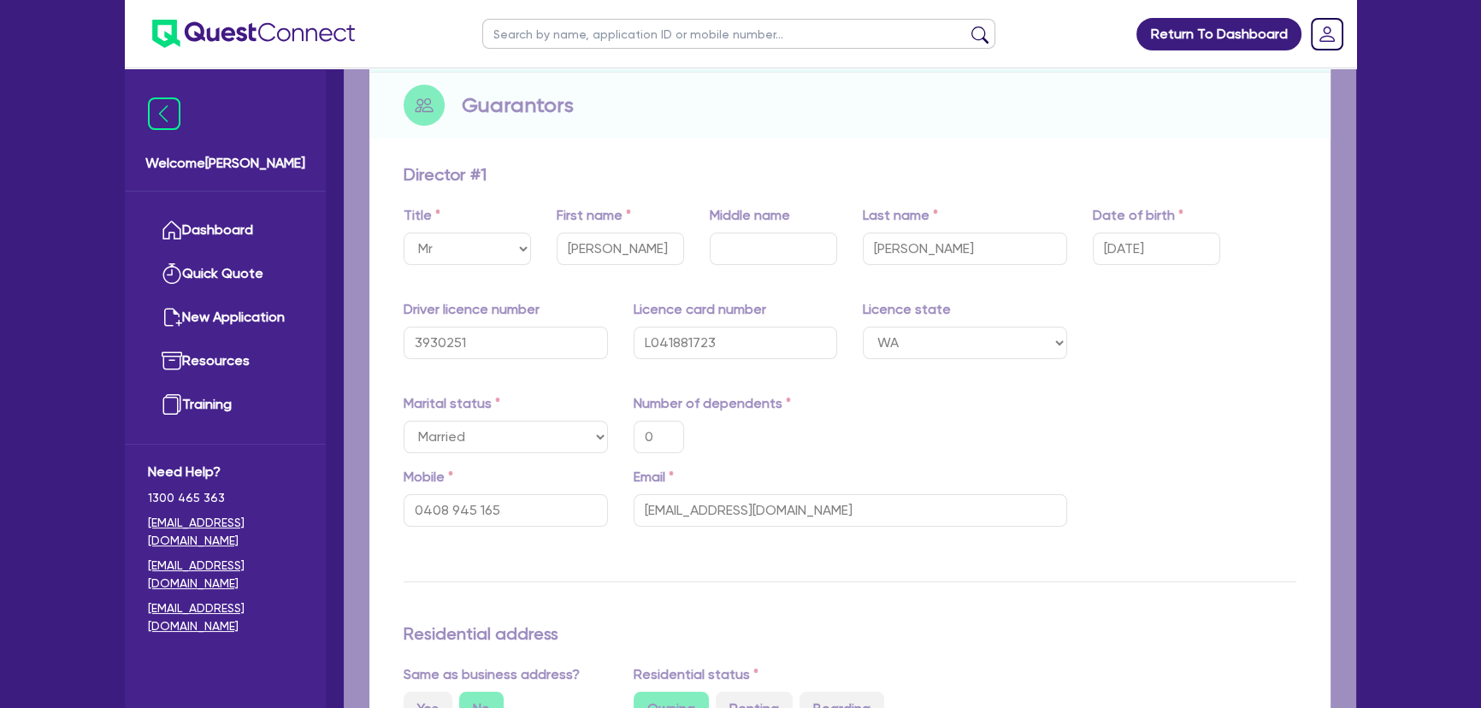
type input "0409 917 968"
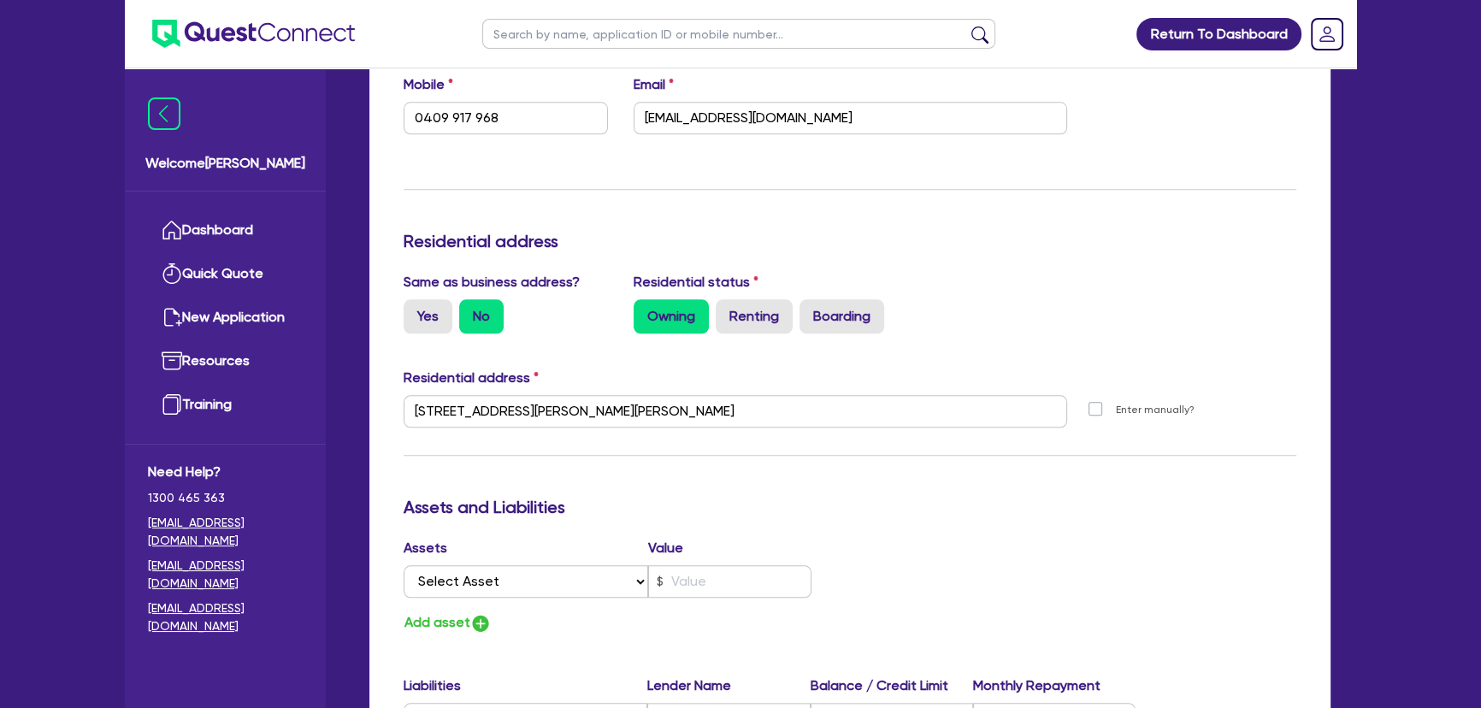
scroll to position [2876, 0]
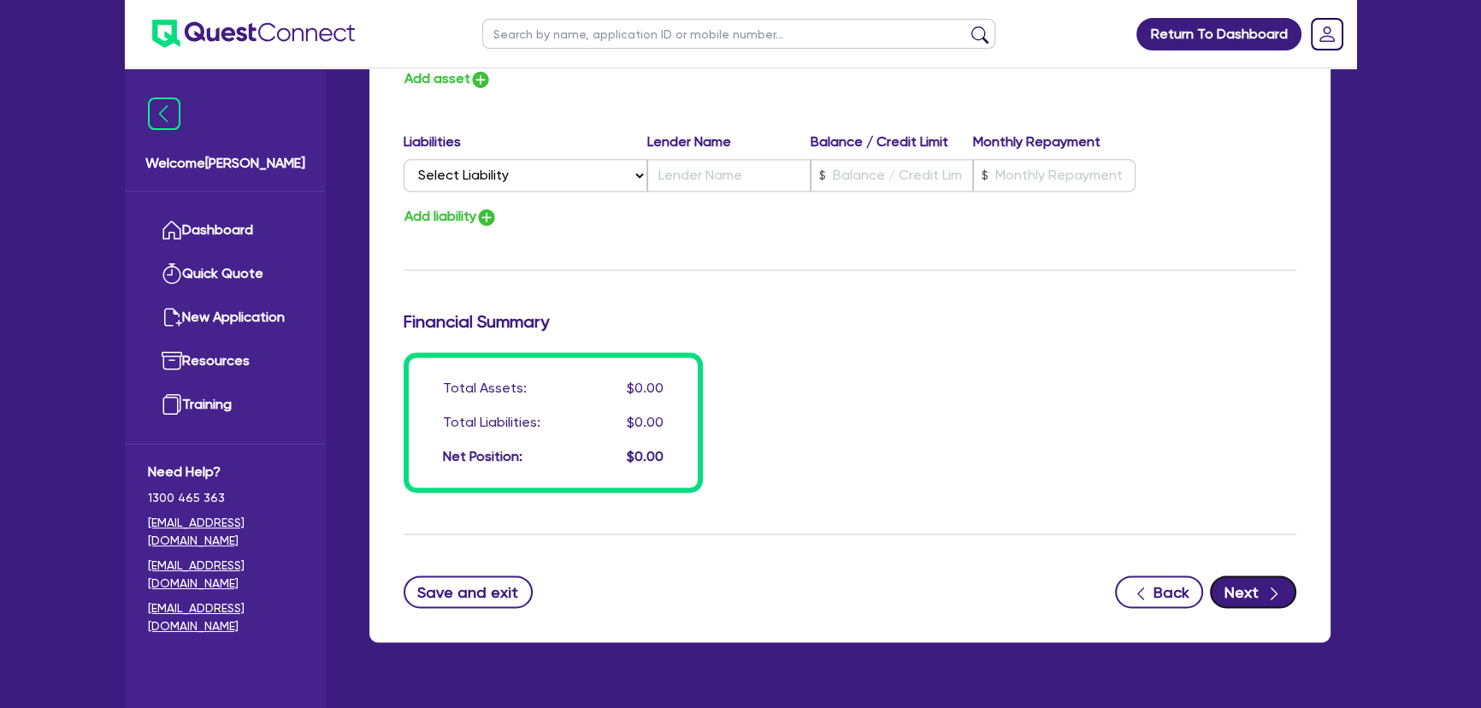
click at [1234, 582] on button "Next" at bounding box center [1253, 591] width 86 height 32
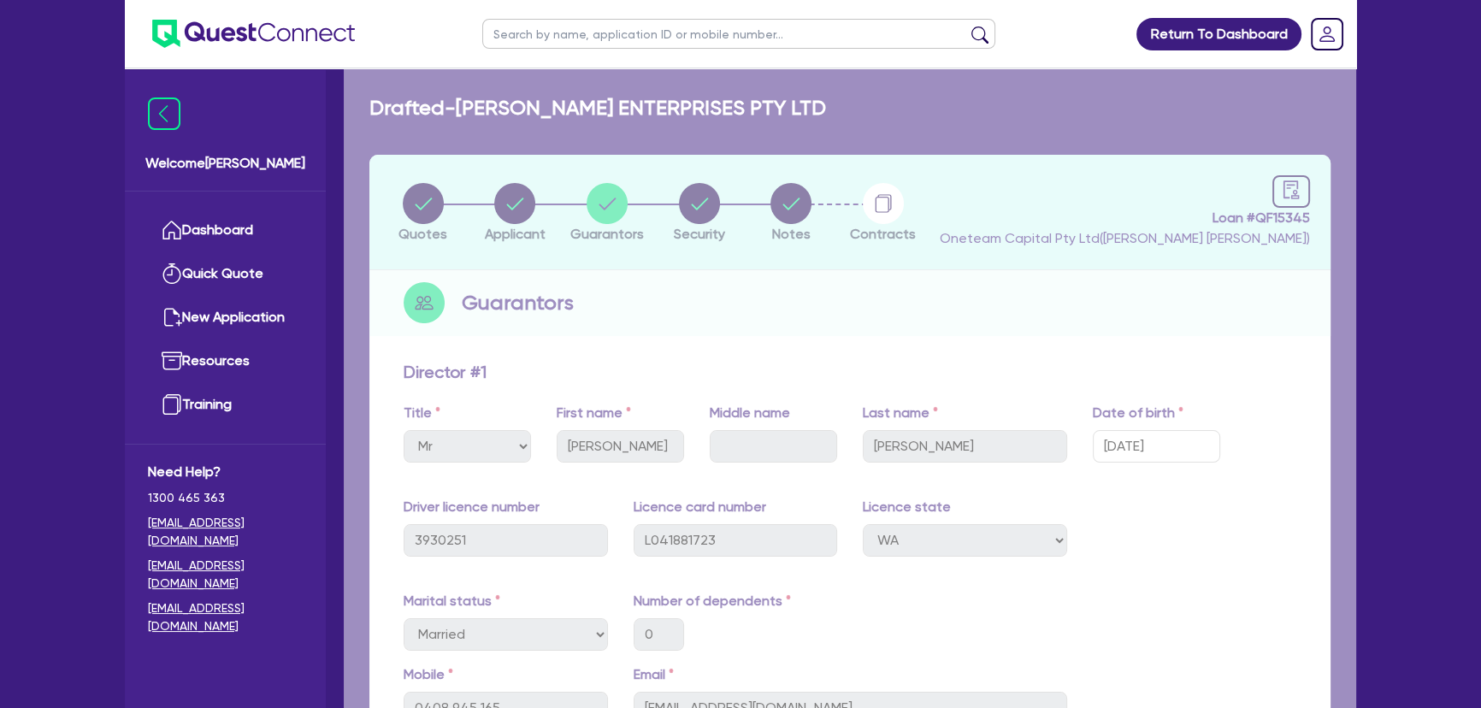
select select "SECONDARY_ASSETS"
select select "PRINTING_AND_PACKAGING_EQUIPMENT"
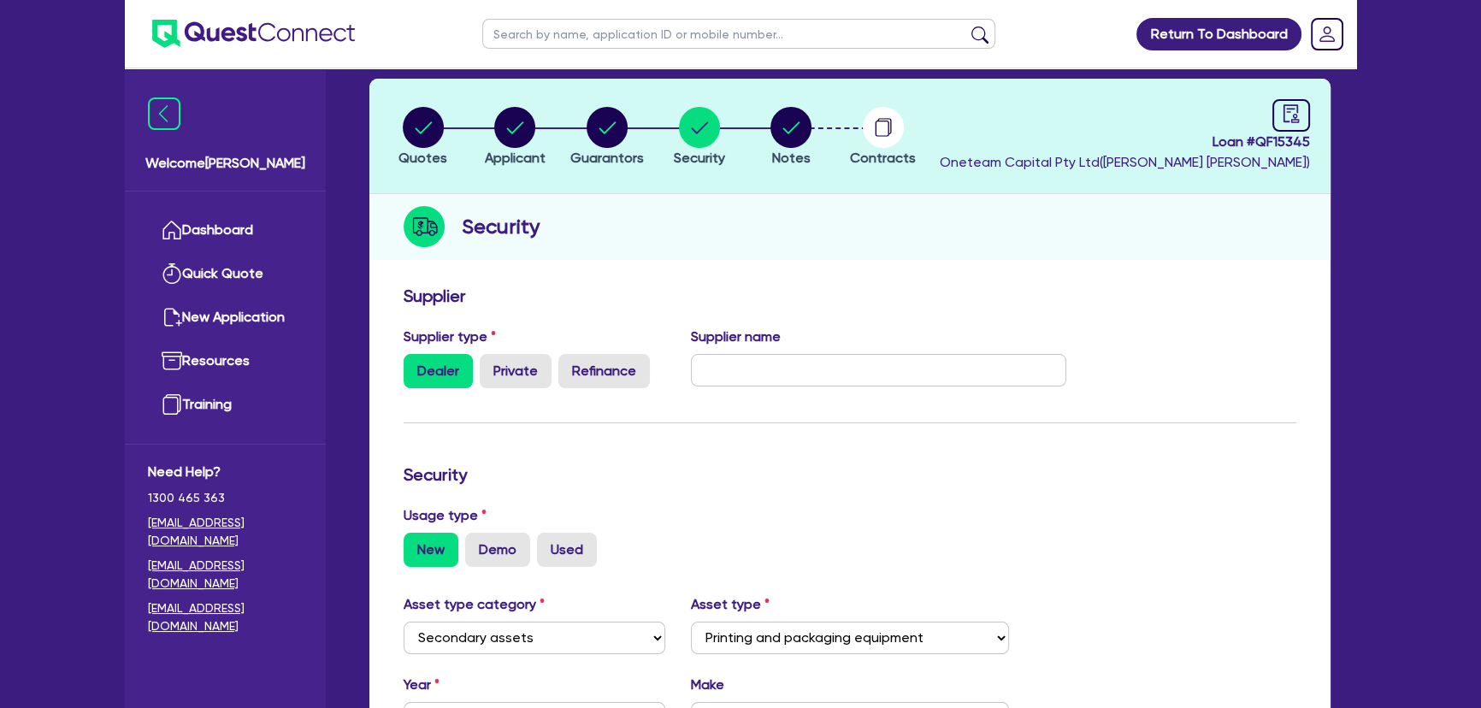
scroll to position [544, 0]
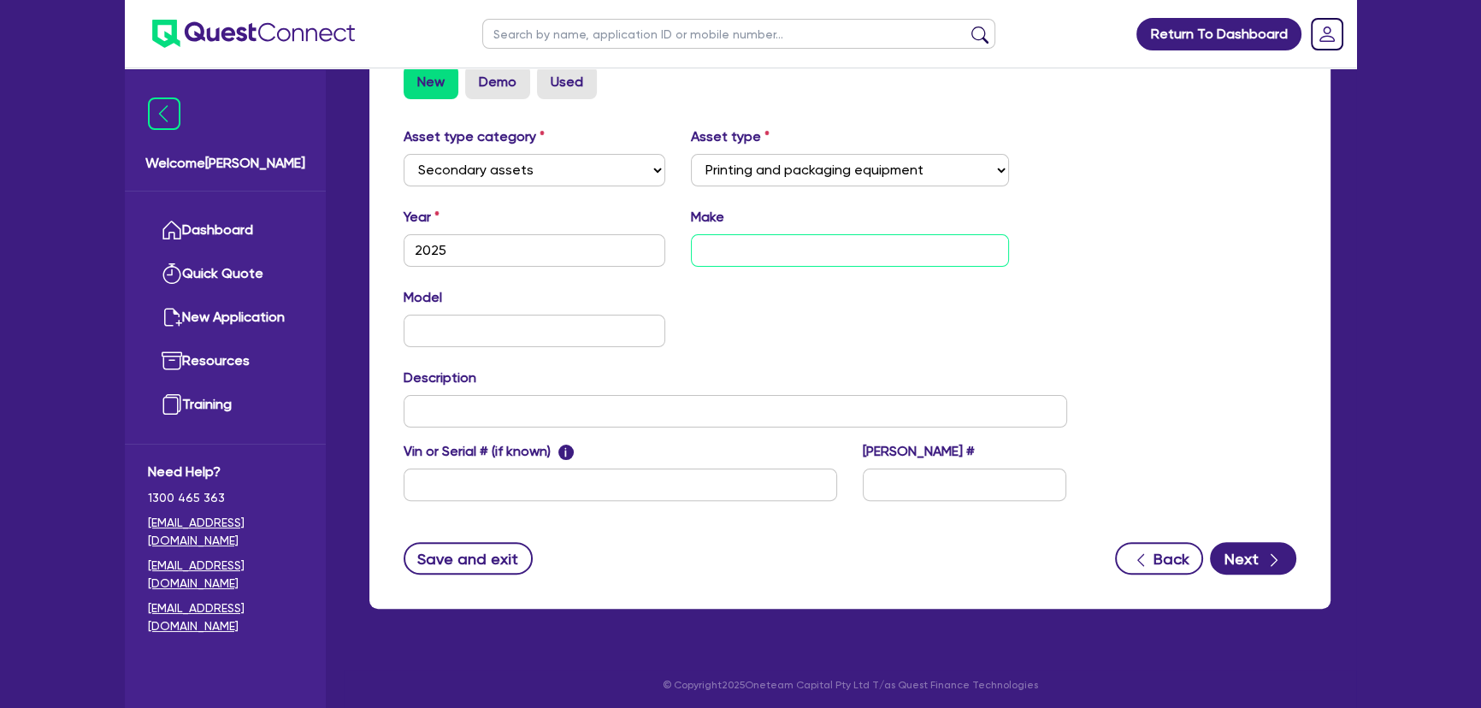
click at [781, 251] on input "text" at bounding box center [850, 250] width 319 height 32
click at [782, 257] on input "text" at bounding box center [850, 250] width 319 height 32
paste input "New Automatic Cup"
type input "New Automatic Cup"
drag, startPoint x: 838, startPoint y: 249, endPoint x: 637, endPoint y: 254, distance: 201.0
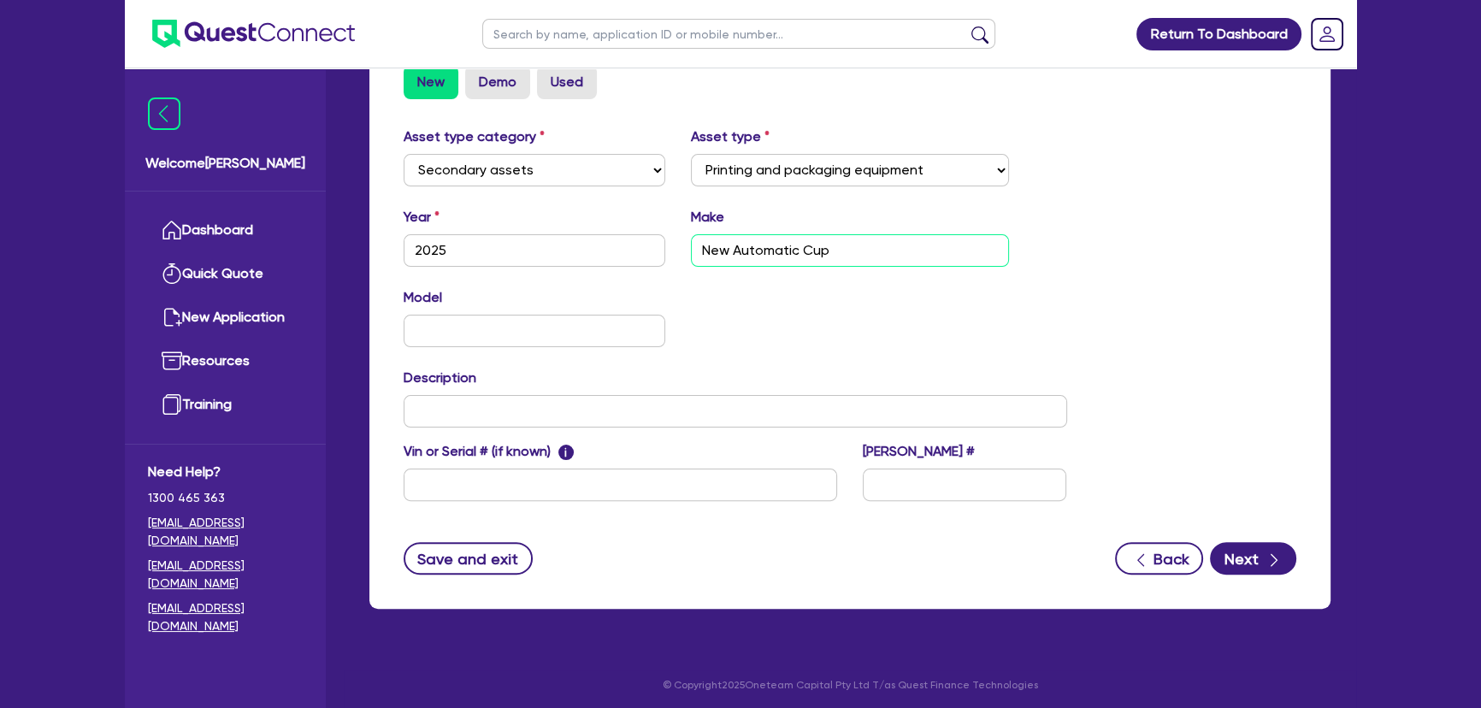
click at [637, 254] on div "Year 2025 Make New Automatic Cup" at bounding box center [735, 244] width 689 height 74
type input "Gulmen"
drag, startPoint x: 573, startPoint y: 297, endPoint x: 568, endPoint y: 312, distance: 16.2
click at [573, 304] on div "Model" at bounding box center [534, 317] width 287 height 60
click at [568, 312] on div "Model" at bounding box center [534, 317] width 287 height 60
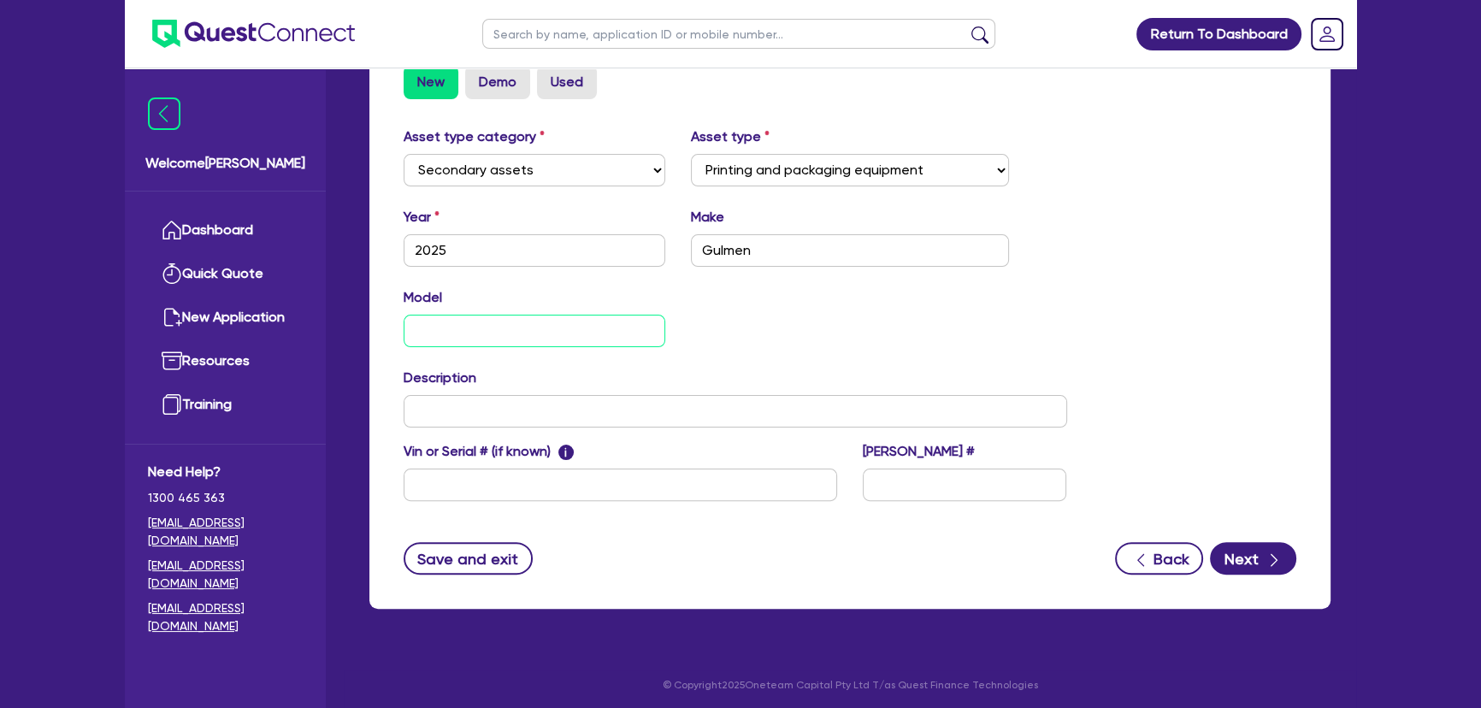
click at [564, 328] on input "text" at bounding box center [535, 331] width 262 height 32
click at [564, 325] on input "text" at bounding box center [535, 331] width 262 height 32
paste input "stacker Delivery Table"
type input "stacker Delivery Table"
click at [623, 425] on input "text" at bounding box center [736, 411] width 664 height 32
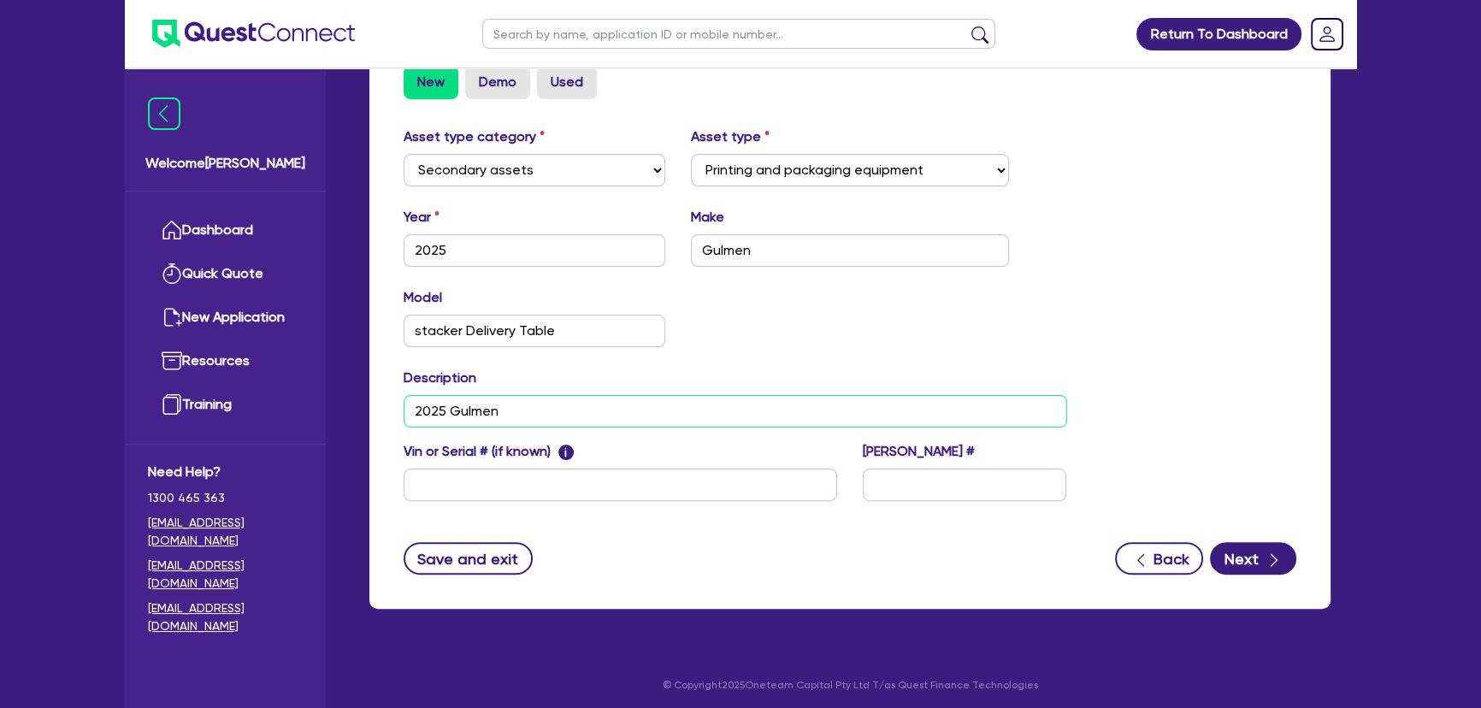
click at [723, 404] on input "2025 Gulmen" at bounding box center [736, 411] width 664 height 32
paste input "Automatic Cup stacker Delivery Table"
drag, startPoint x: 713, startPoint y: 416, endPoint x: 503, endPoint y: 415, distance: 210.4
click at [503, 415] on input "2025 Gulmen Automatic Cup stacker Delivery Table" at bounding box center [736, 411] width 664 height 32
type input "2025 Gulmen Automatic Cup stacker Delivery Table"
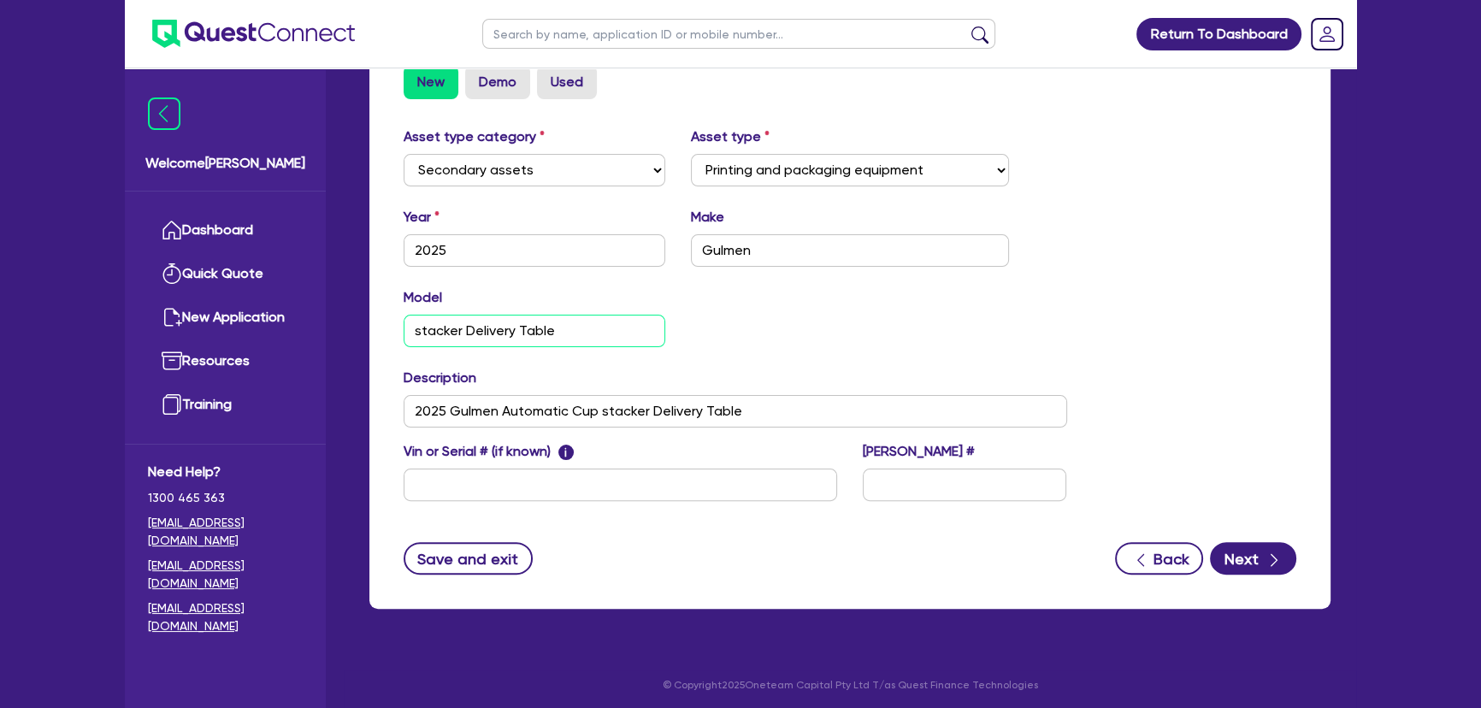
drag, startPoint x: 574, startPoint y: 326, endPoint x: 410, endPoint y: 325, distance: 163.3
click at [410, 325] on input "stacker Delivery Table" at bounding box center [535, 331] width 262 height 32
paste input "Automatic Cup stacker Delivery Table"
type input "Automatic Cup stacker Delivery Table"
click at [1246, 559] on button "Next" at bounding box center [1253, 558] width 86 height 32
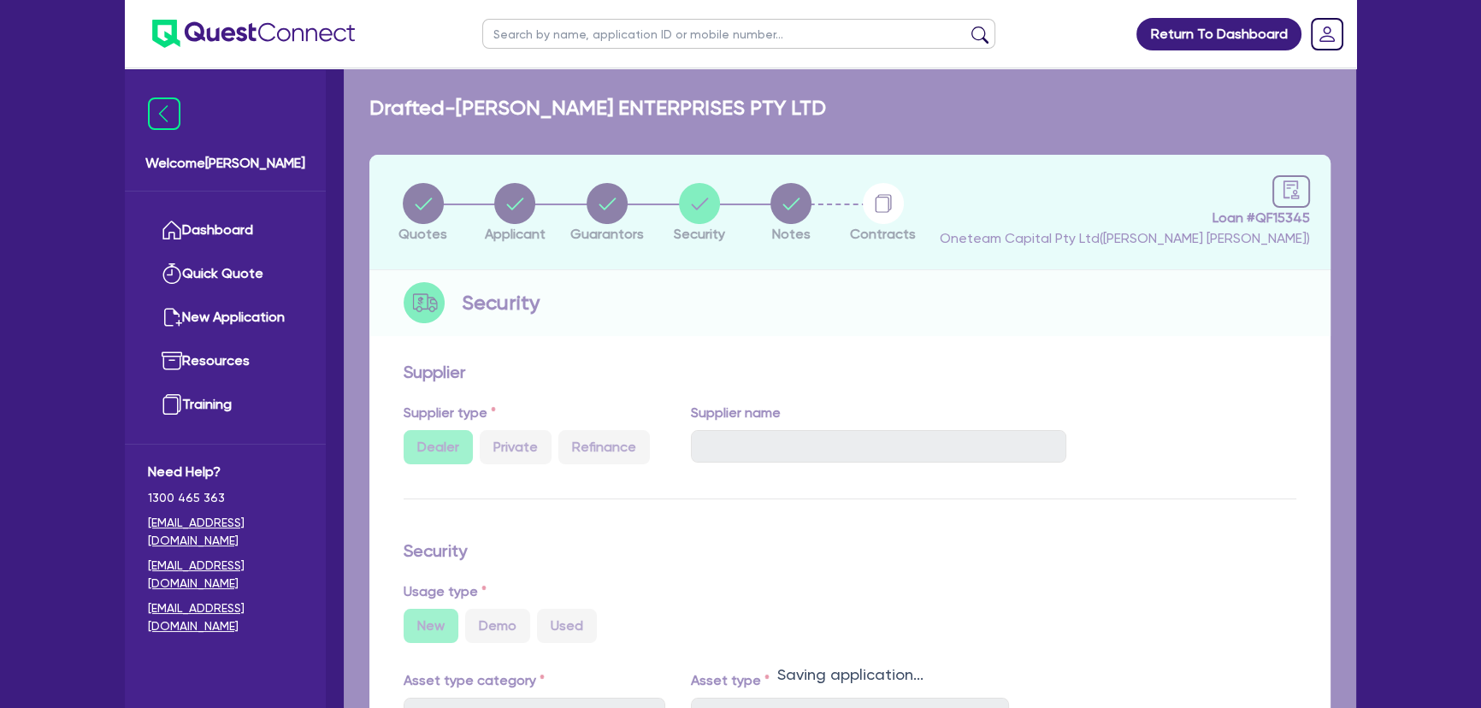
select select "Quest Finance - Own Book"
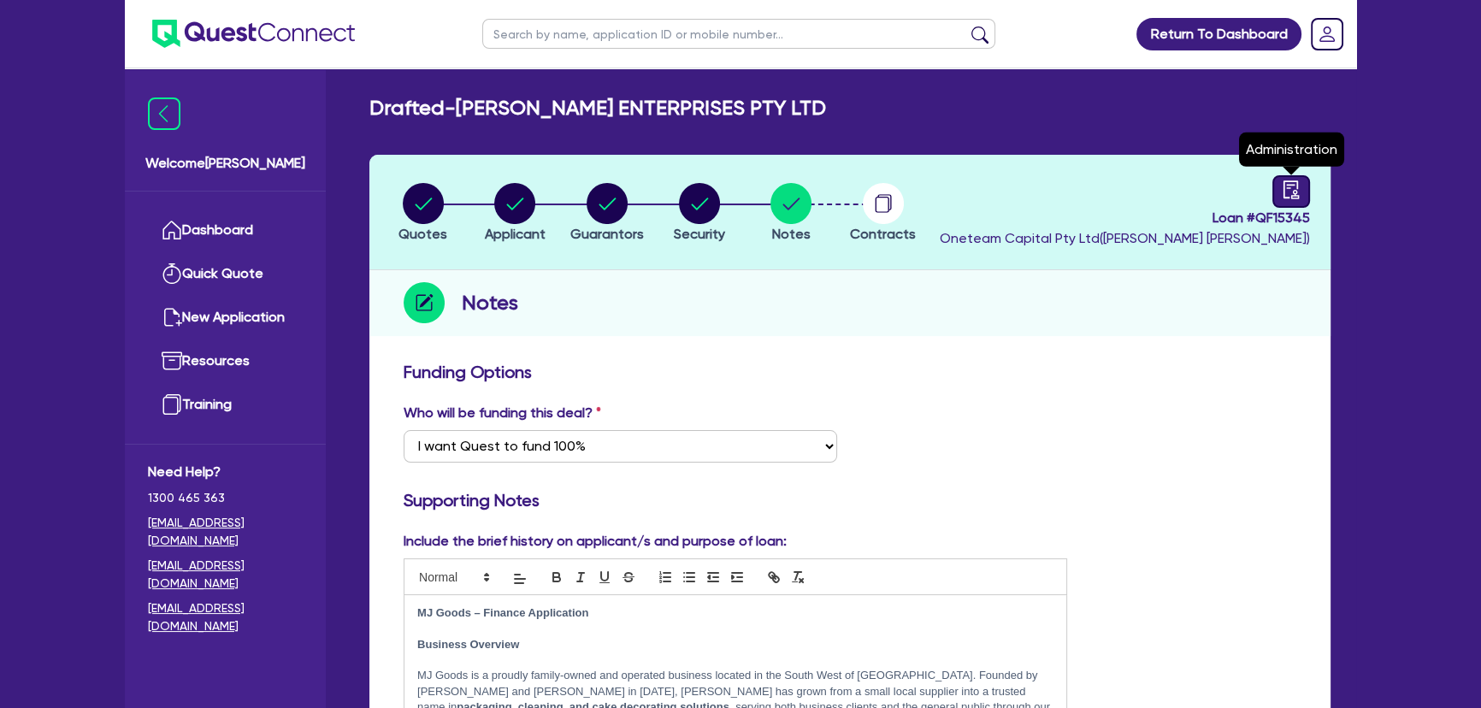
click at [1290, 180] on link at bounding box center [1291, 191] width 38 height 32
select select "DRAFTED_NEW"
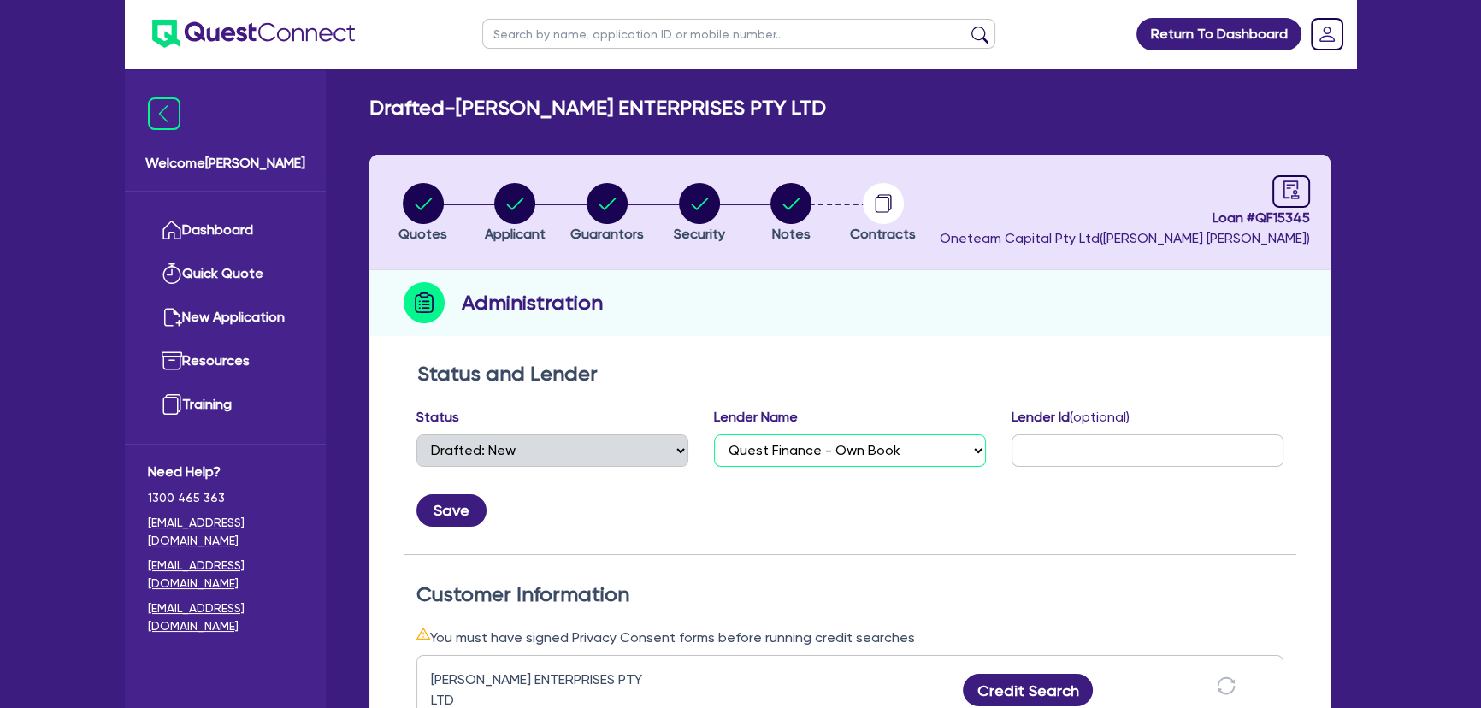
click at [853, 434] on select "Select AAMF AFS Alex Bank Angle Finance Azora Banjo BigStone BOQ Finance Brande…" at bounding box center [850, 450] width 272 height 32
select select "Morris Finance"
click at [714, 434] on select "Select AAMF AFS Alex Bank Angle Finance Azora Banjo BigStone BOQ Finance Brande…" at bounding box center [850, 450] width 272 height 32
click at [477, 512] on button "Save" at bounding box center [451, 510] width 70 height 32
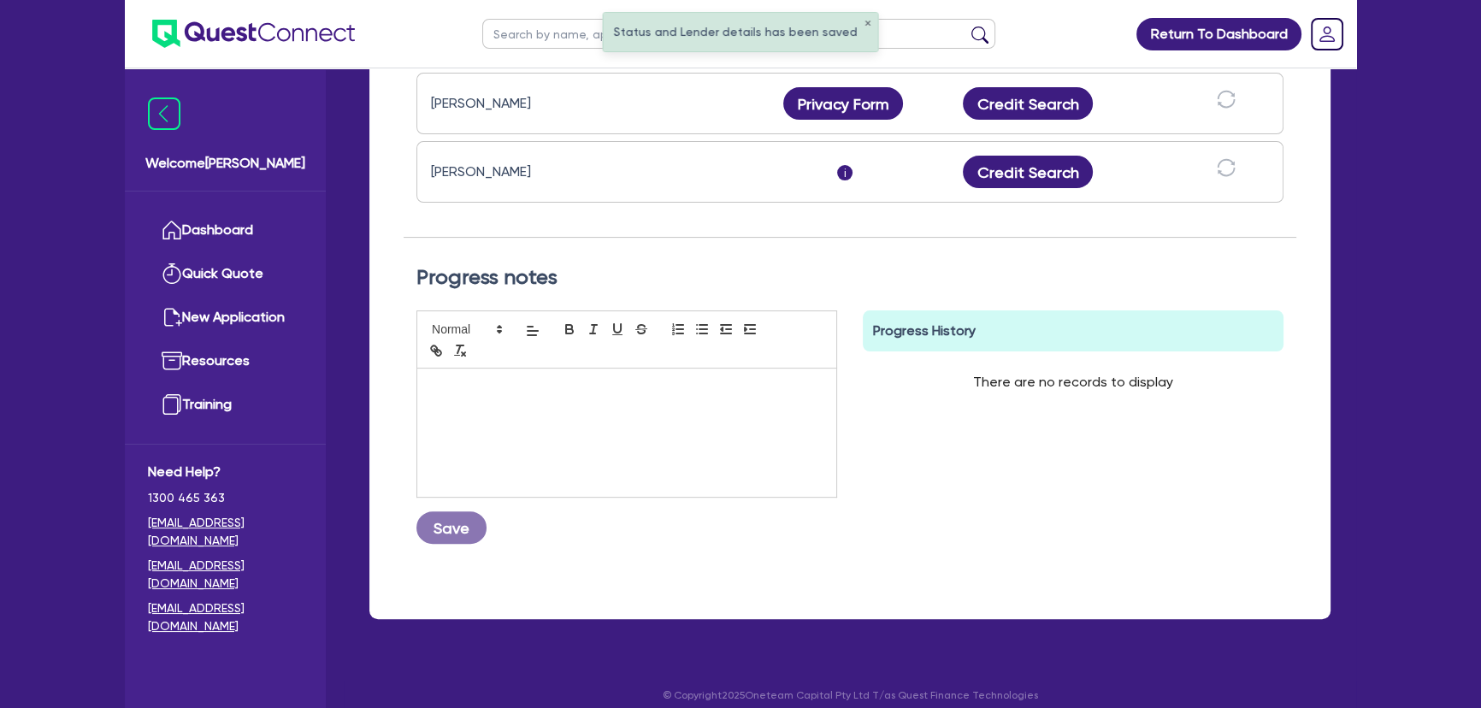
scroll to position [664, 0]
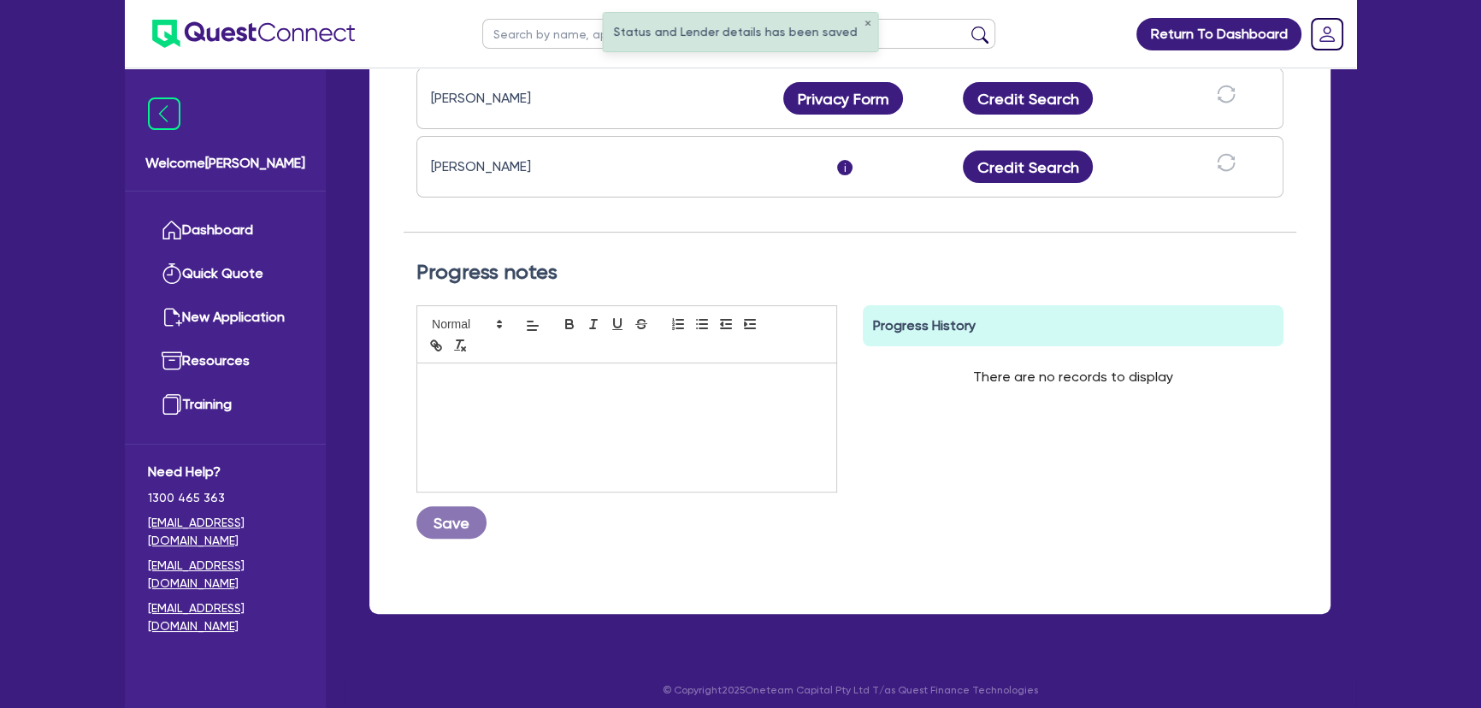
click at [618, 460] on div at bounding box center [626, 427] width 419 height 128
click at [443, 516] on button "Save" at bounding box center [451, 522] width 70 height 32
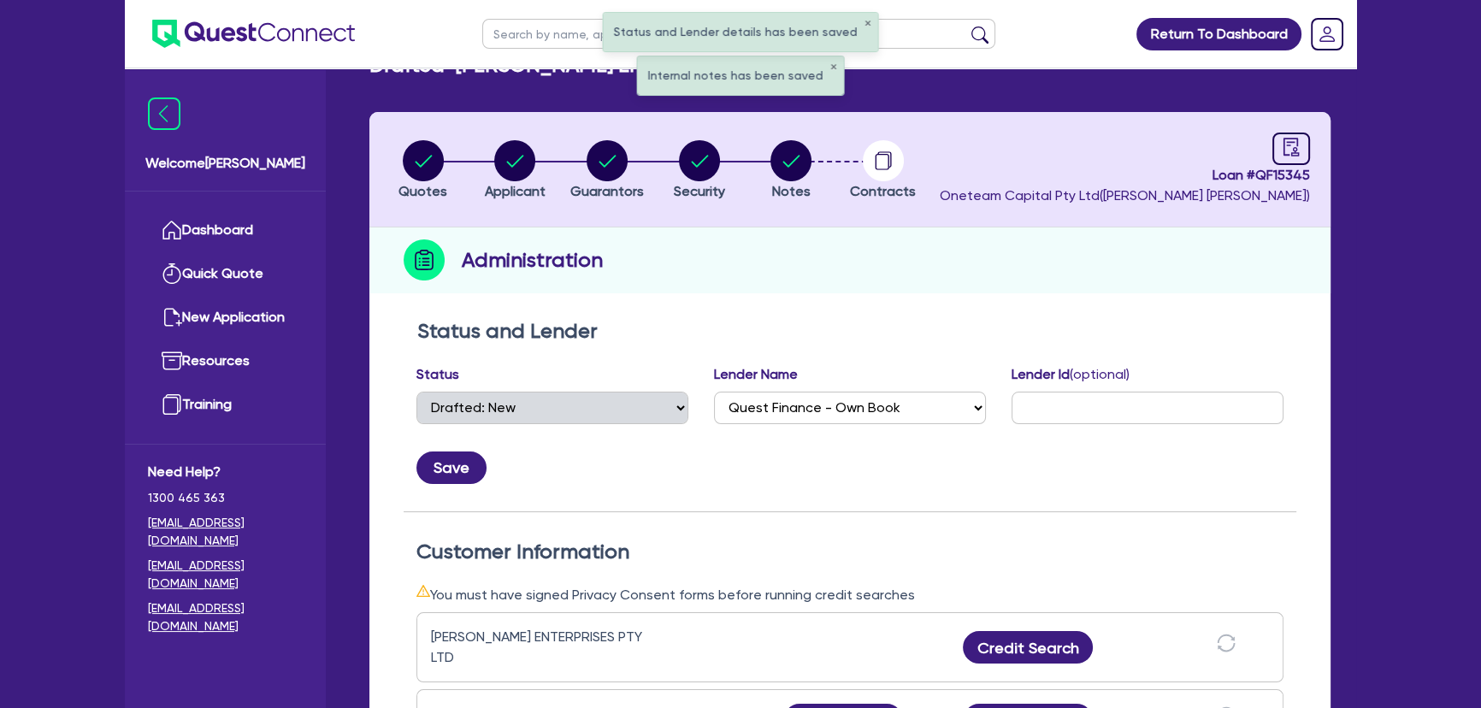
scroll to position [0, 0]
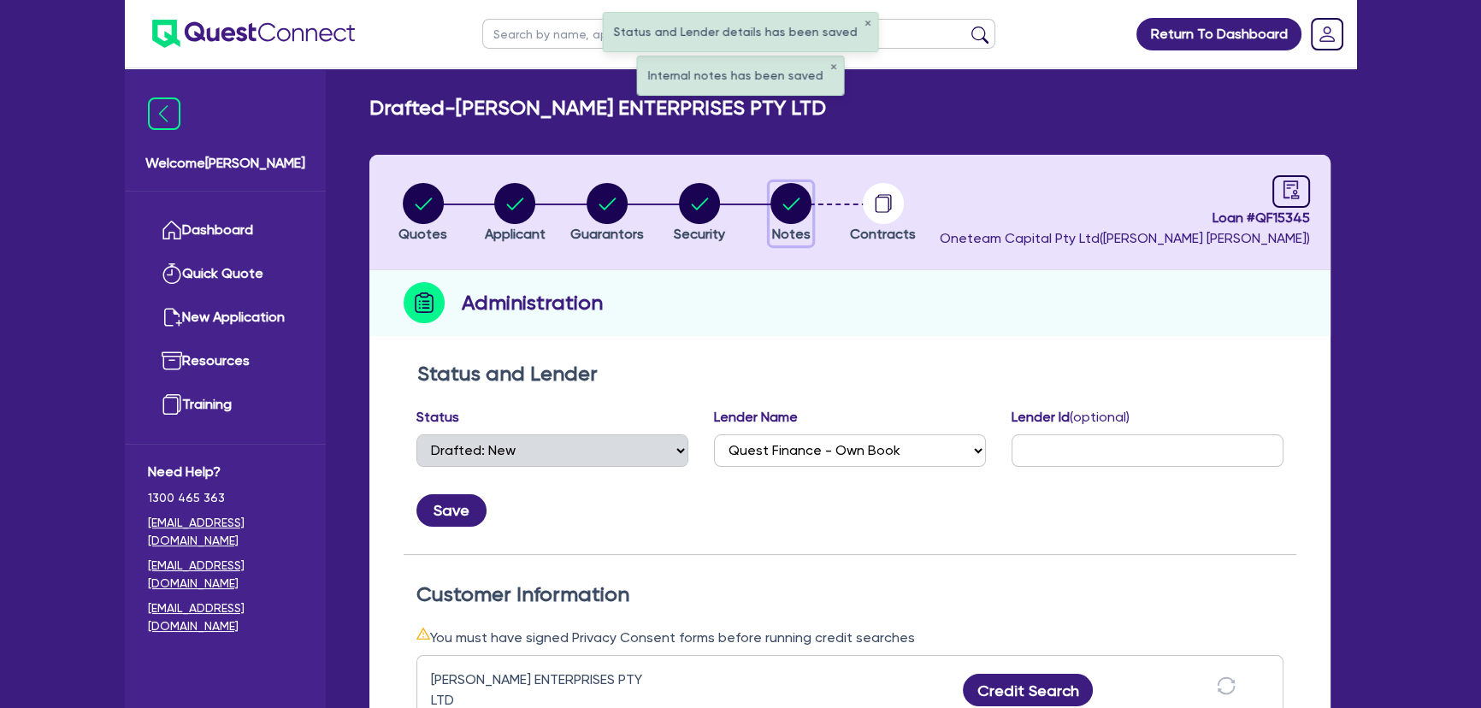
click at [789, 221] on circle "button" at bounding box center [790, 203] width 41 height 41
select select "Quest Finance - Own Book"
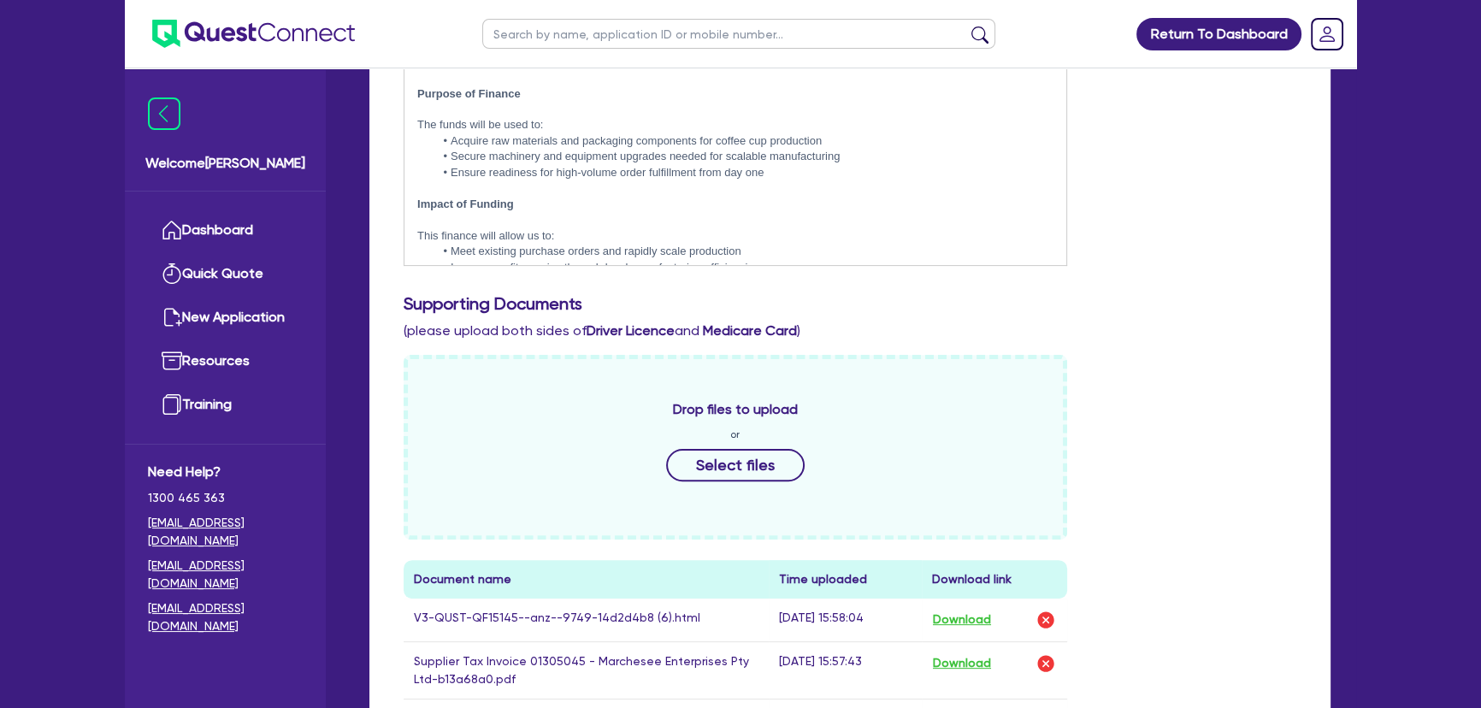
scroll to position [233, 0]
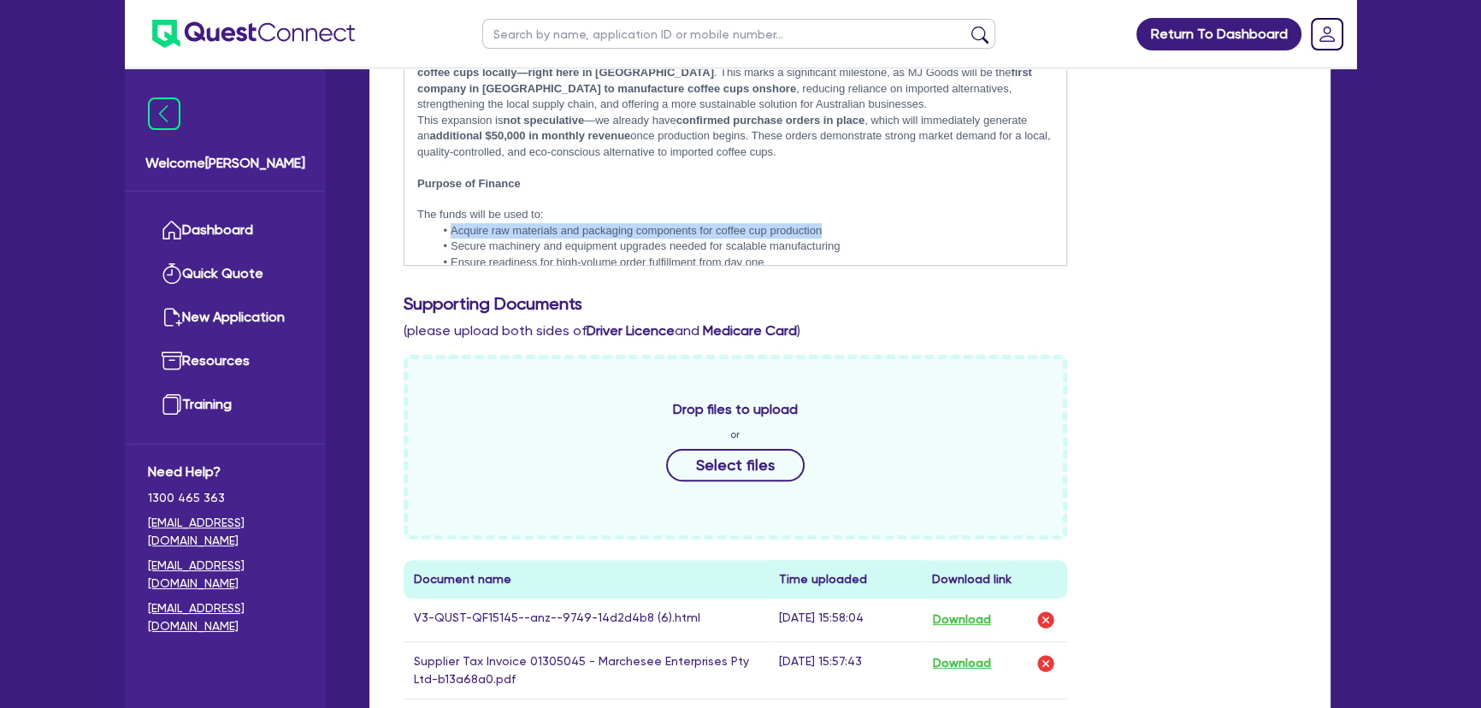
drag, startPoint x: 876, startPoint y: 222, endPoint x: 434, endPoint y: 229, distance: 442.1
click at [434, 229] on li "Acquire raw materials and packaging components for coffee cup production" at bounding box center [743, 230] width 619 height 15
drag, startPoint x: 854, startPoint y: 225, endPoint x: 507, endPoint y: 222, distance: 347.2
click at [507, 223] on li "Secure machinery and equipment upgrades needed for scalable manufacturing" at bounding box center [743, 230] width 619 height 15
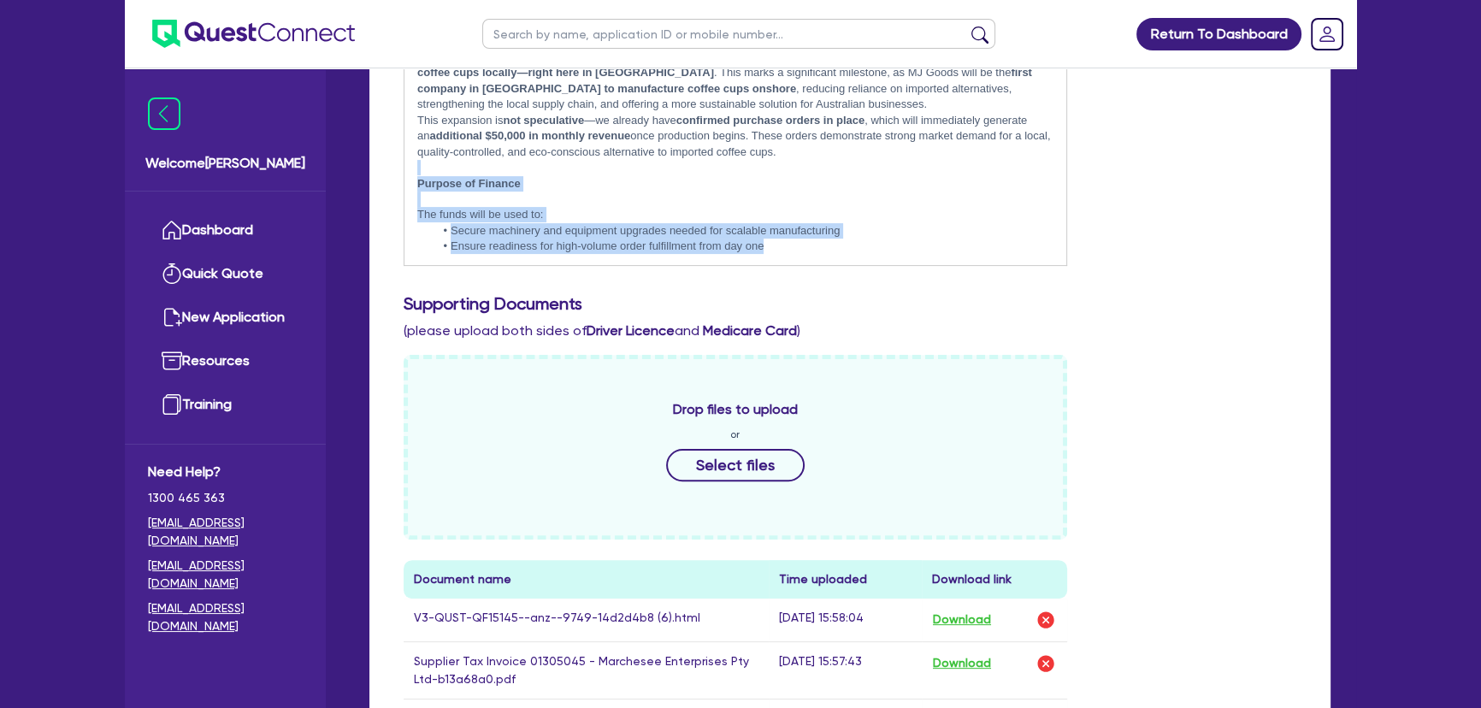
drag, startPoint x: 782, startPoint y: 245, endPoint x: 401, endPoint y: 174, distance: 387.2
click at [401, 174] on div "Include the brief history on applicant/s and purpose of loan: MJ Goods – Financ…" at bounding box center [735, 126] width 689 height 279
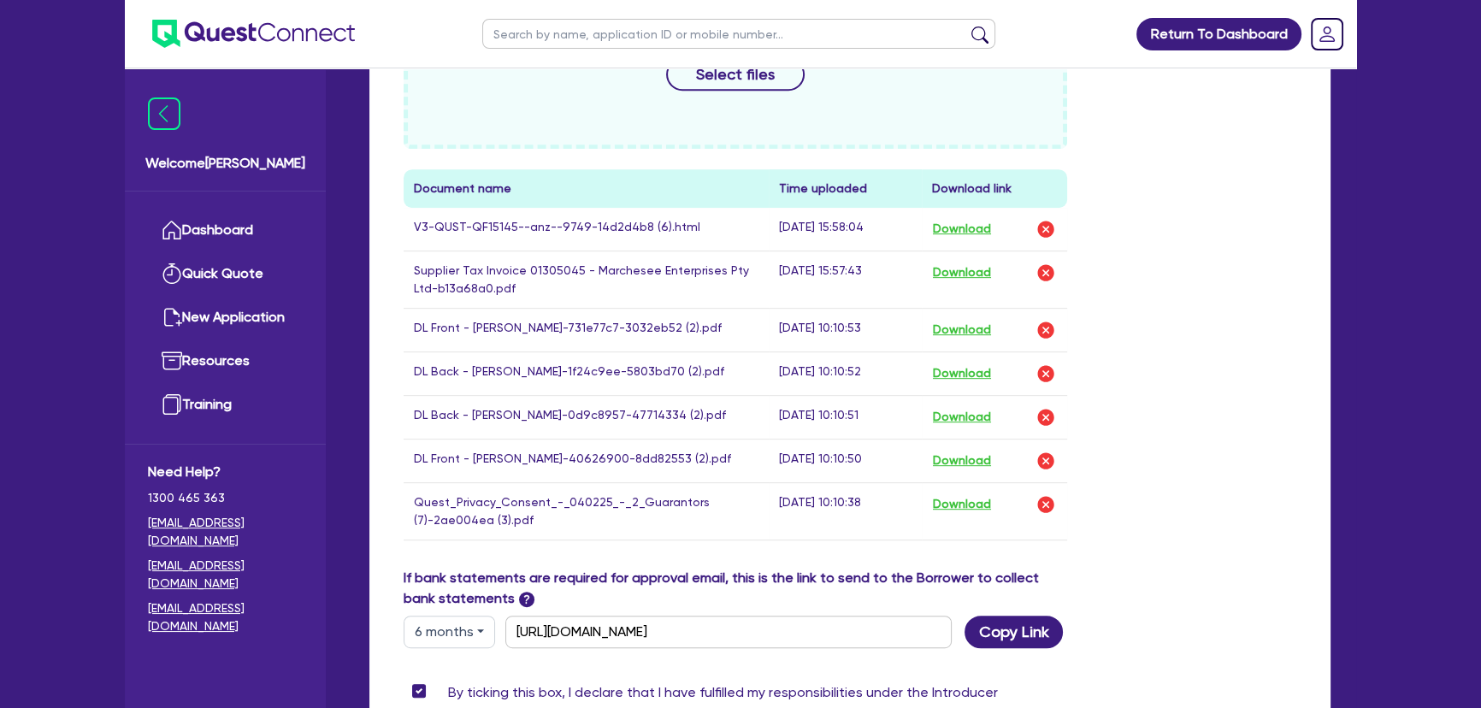
scroll to position [1088, 0]
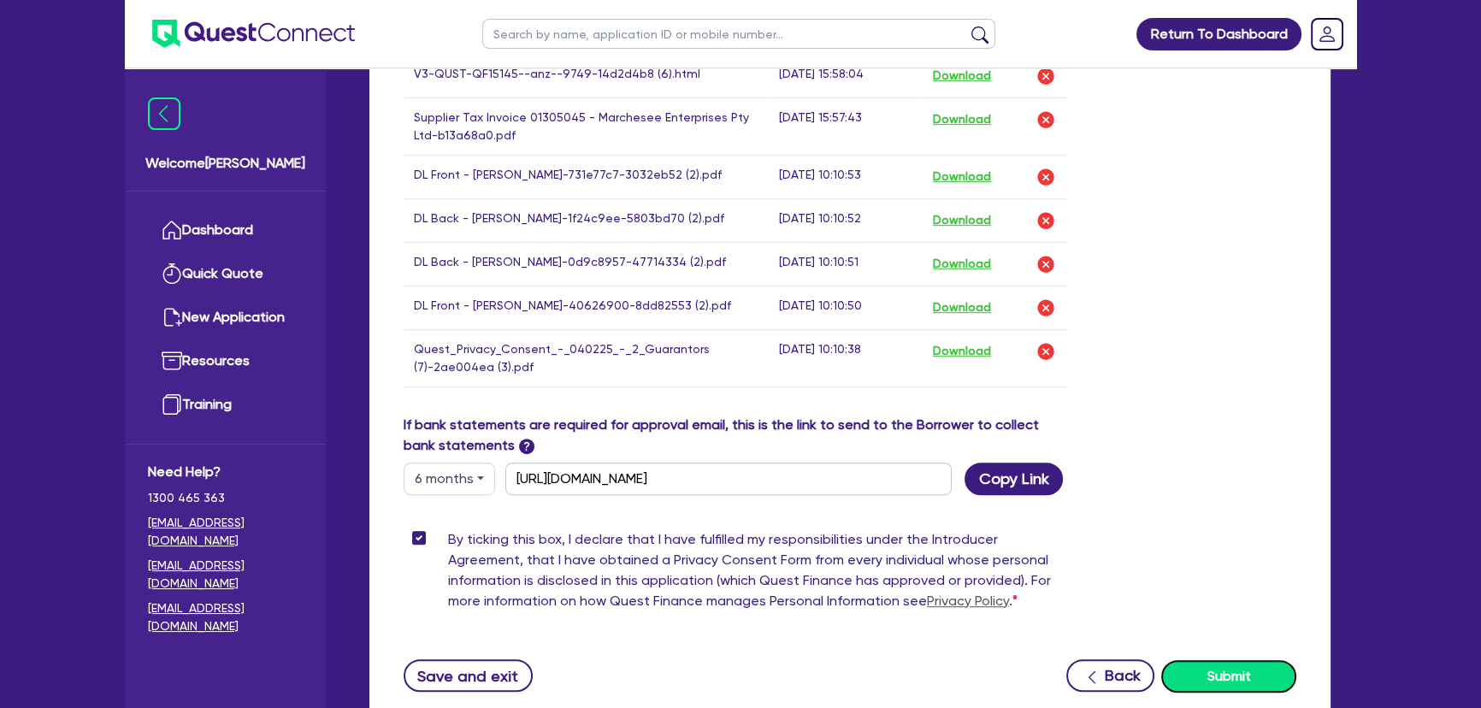
click at [1238, 679] on button "Submit" at bounding box center [1228, 676] width 135 height 32
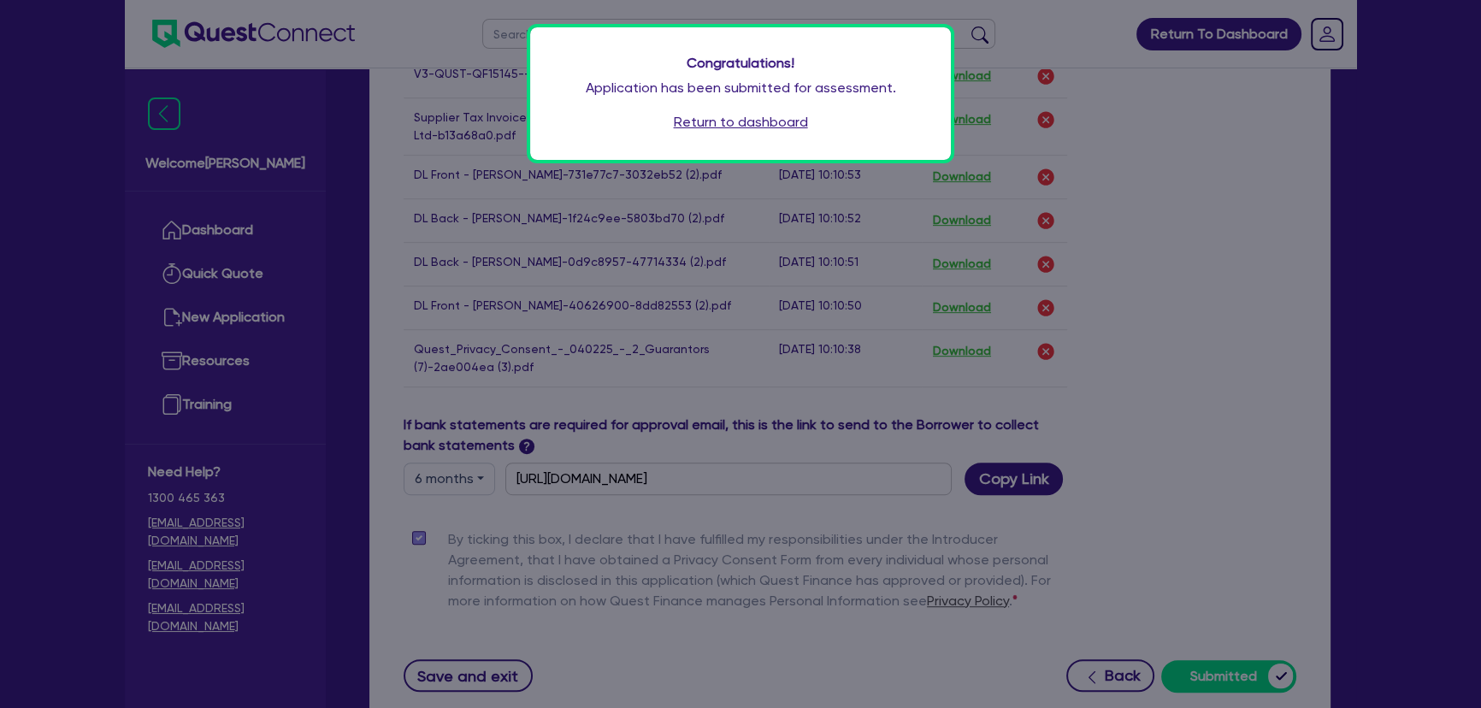
click at [769, 110] on div "Congratulations! Application has been submitted for assessment. Return to dashb…" at bounding box center [740, 93] width 421 height 133
click at [769, 117] on link "Return to dashboard" at bounding box center [741, 122] width 134 height 21
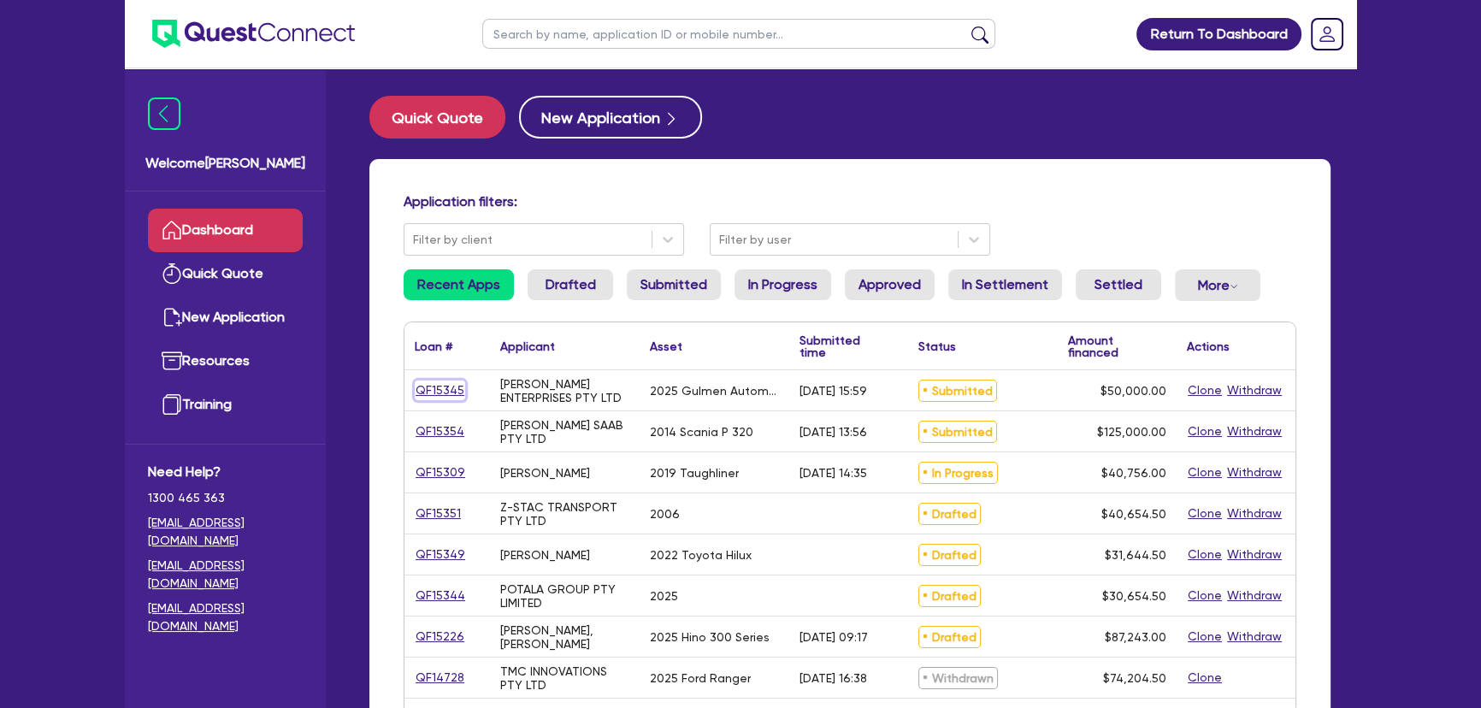
click at [430, 393] on link "QF15345" at bounding box center [440, 391] width 50 height 20
select select "SECONDARY_ASSETS"
select select "PRINTING_AND_PACKAGING_EQUIPMENT"
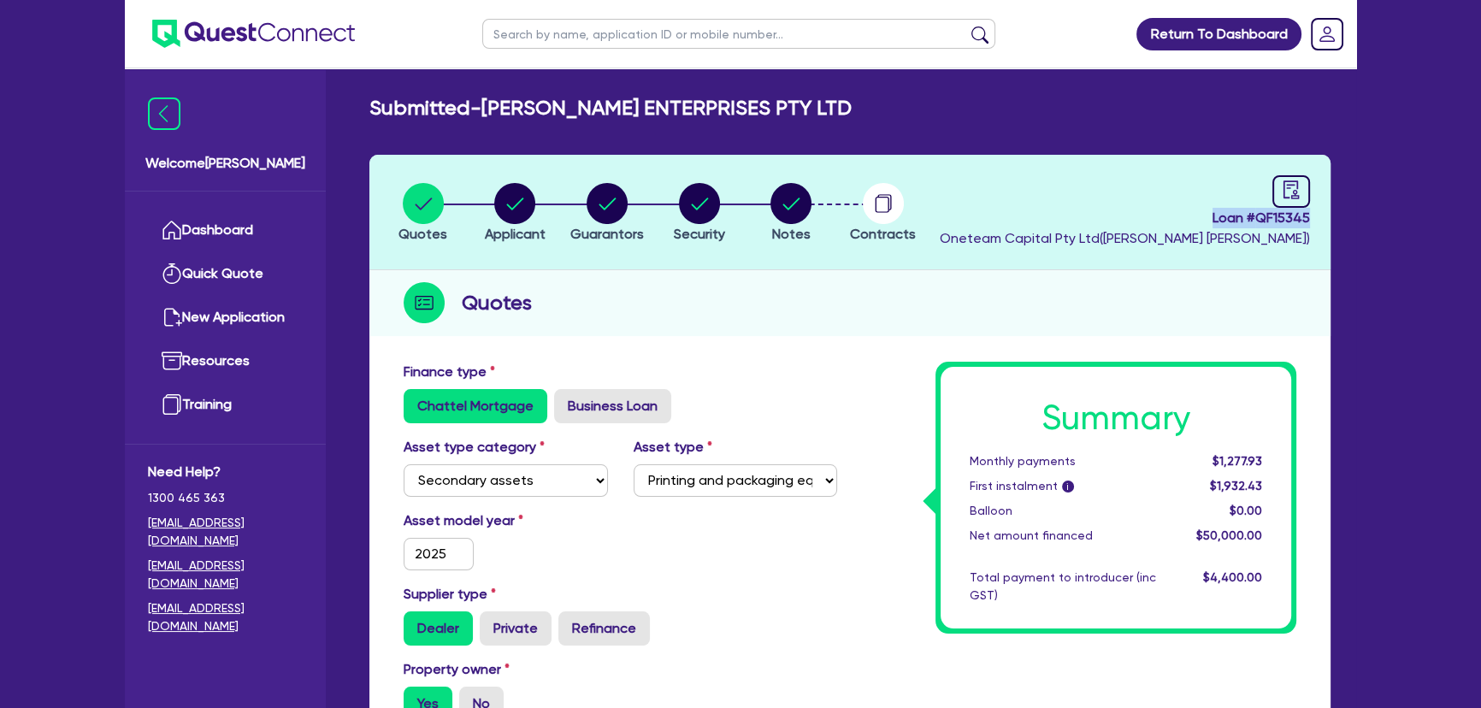
drag, startPoint x: 1218, startPoint y: 221, endPoint x: 1357, endPoint y: 217, distance: 139.4
copy span "Loan # QF15345"
click at [231, 44] on img at bounding box center [253, 34] width 203 height 28
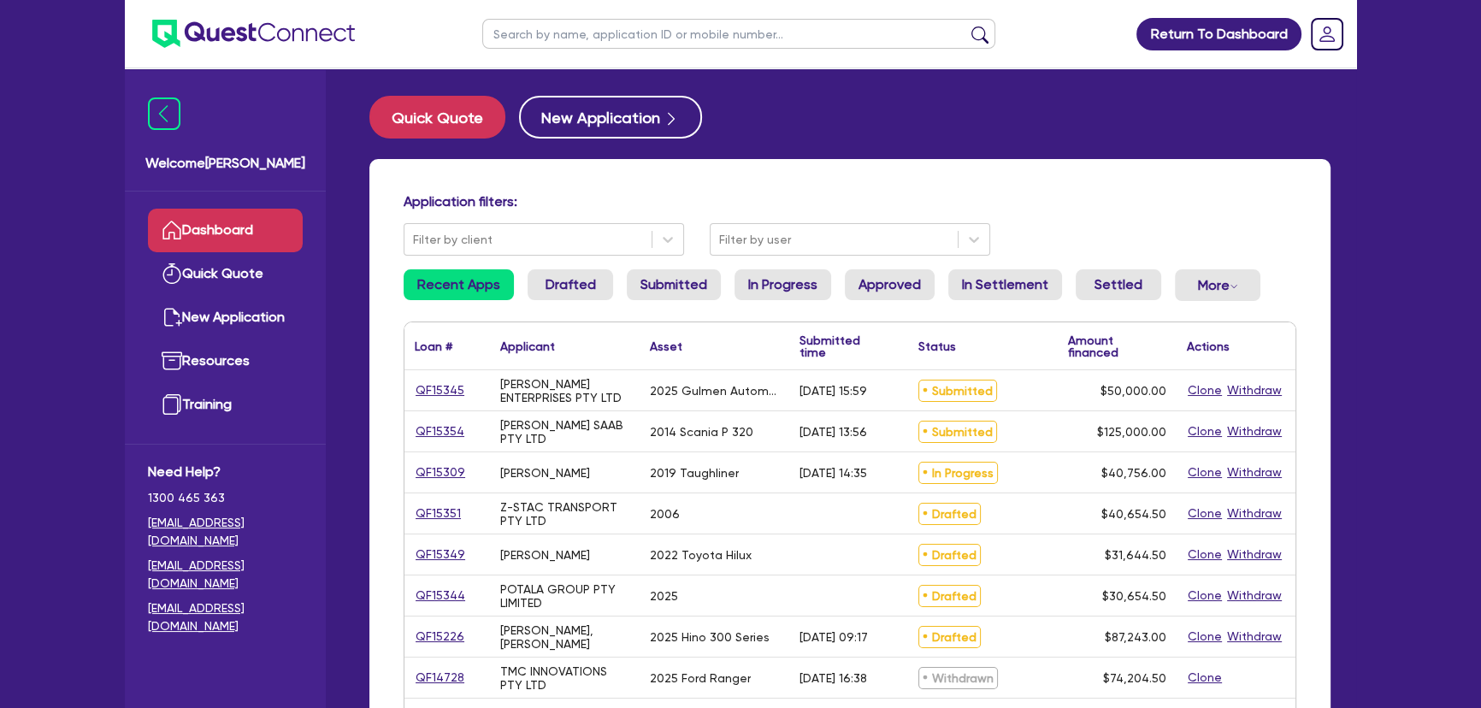
click at [616, 32] on input "text" at bounding box center [738, 34] width 513 height 30
type input "[PERSON_NAME]"
click at [966, 26] on button "submit" at bounding box center [979, 38] width 27 height 24
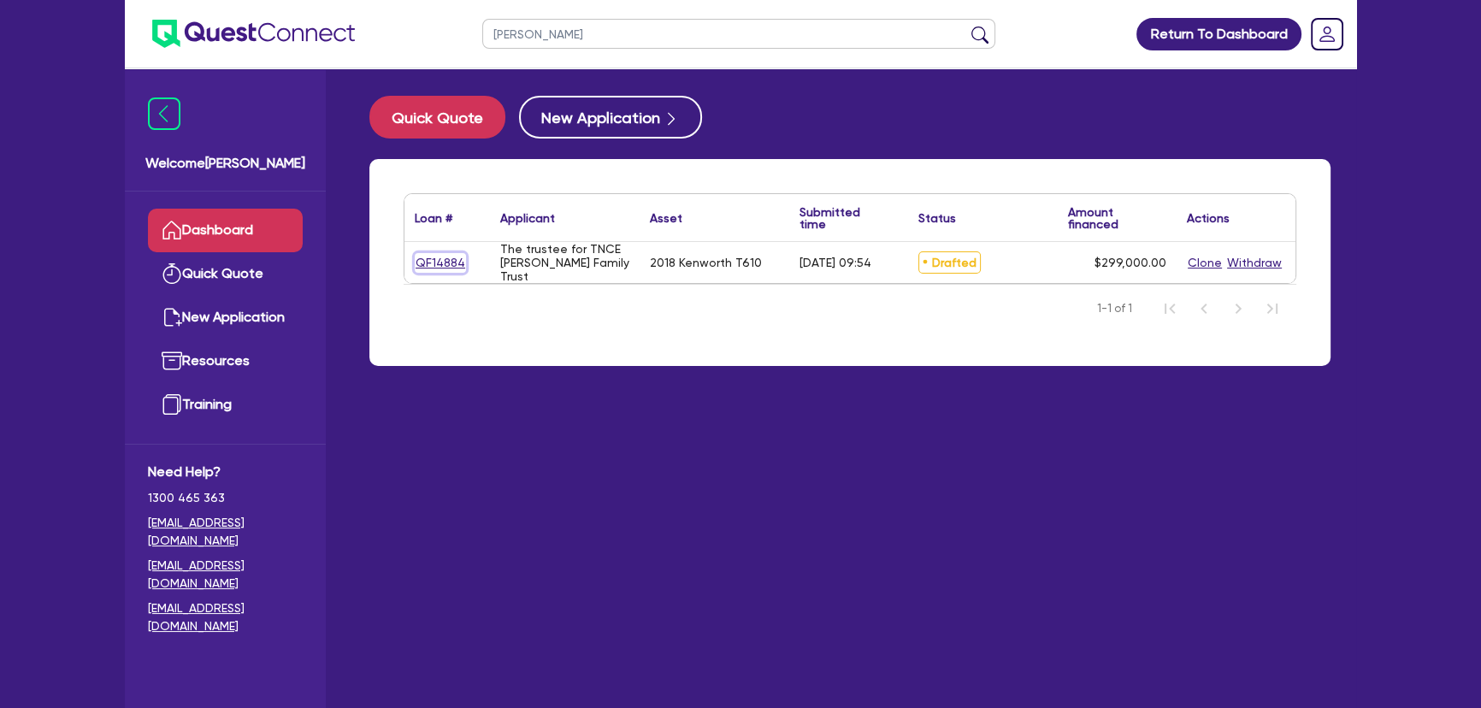
click at [429, 258] on link "QF14884" at bounding box center [440, 263] width 51 height 20
select select "PRIMARY_ASSETS"
select select "HEAVY_TRUCKS"
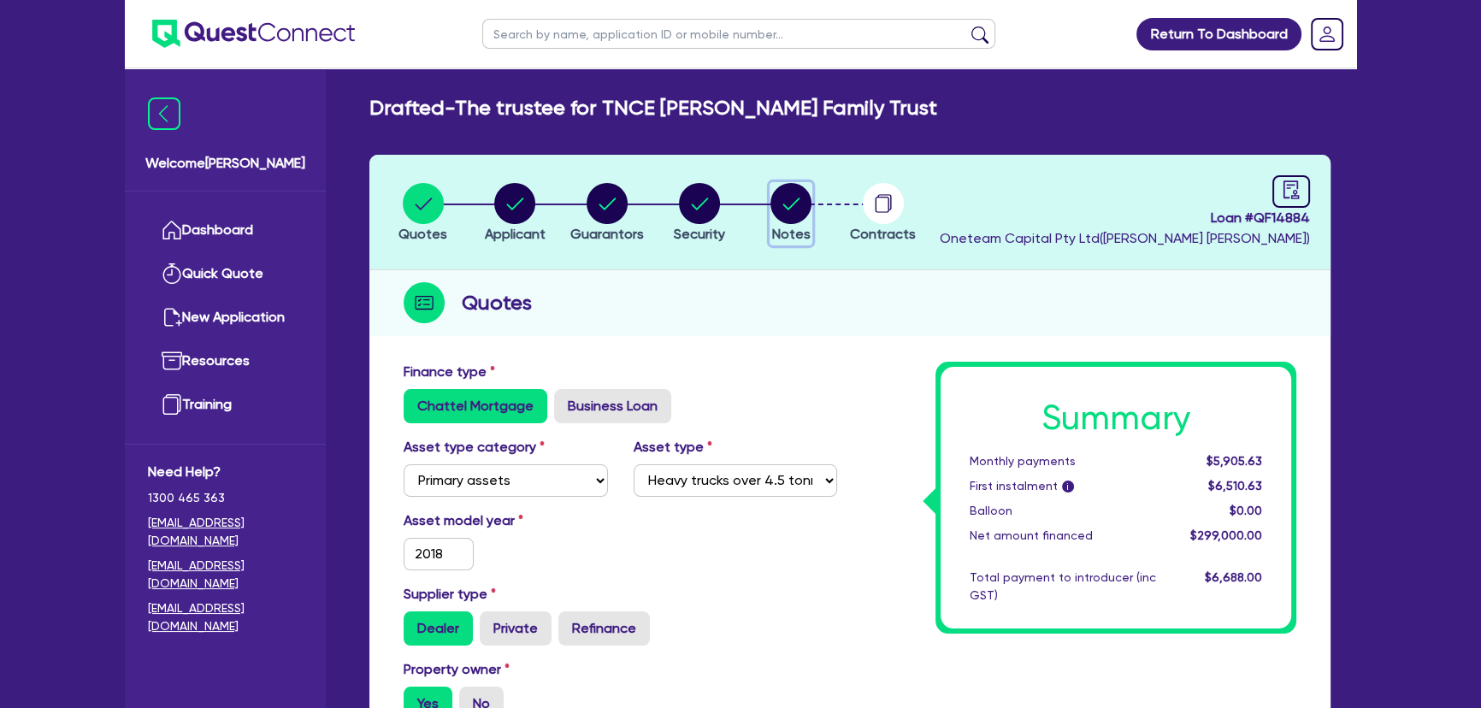
click at [794, 217] on circle "button" at bounding box center [790, 203] width 41 height 41
select select "Other"
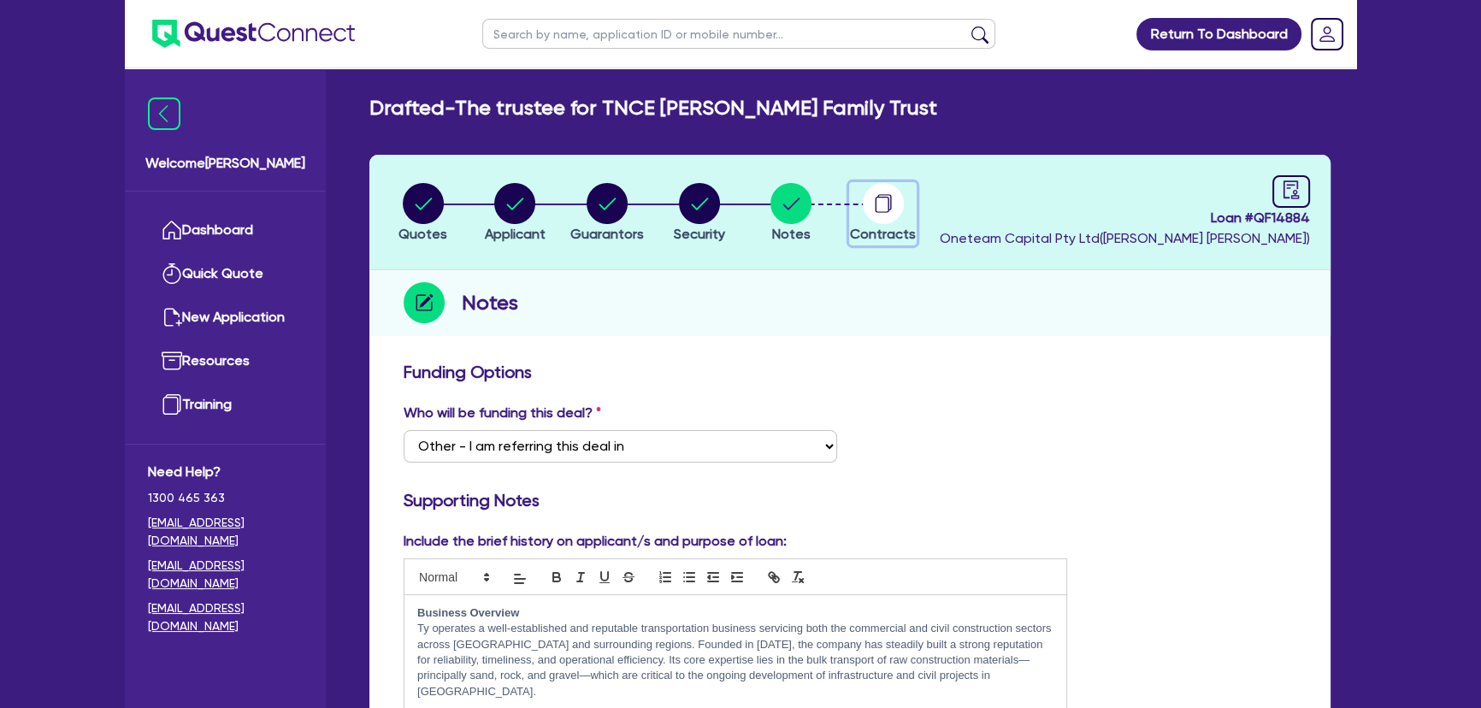
click at [906, 213] on div "button" at bounding box center [883, 203] width 66 height 41
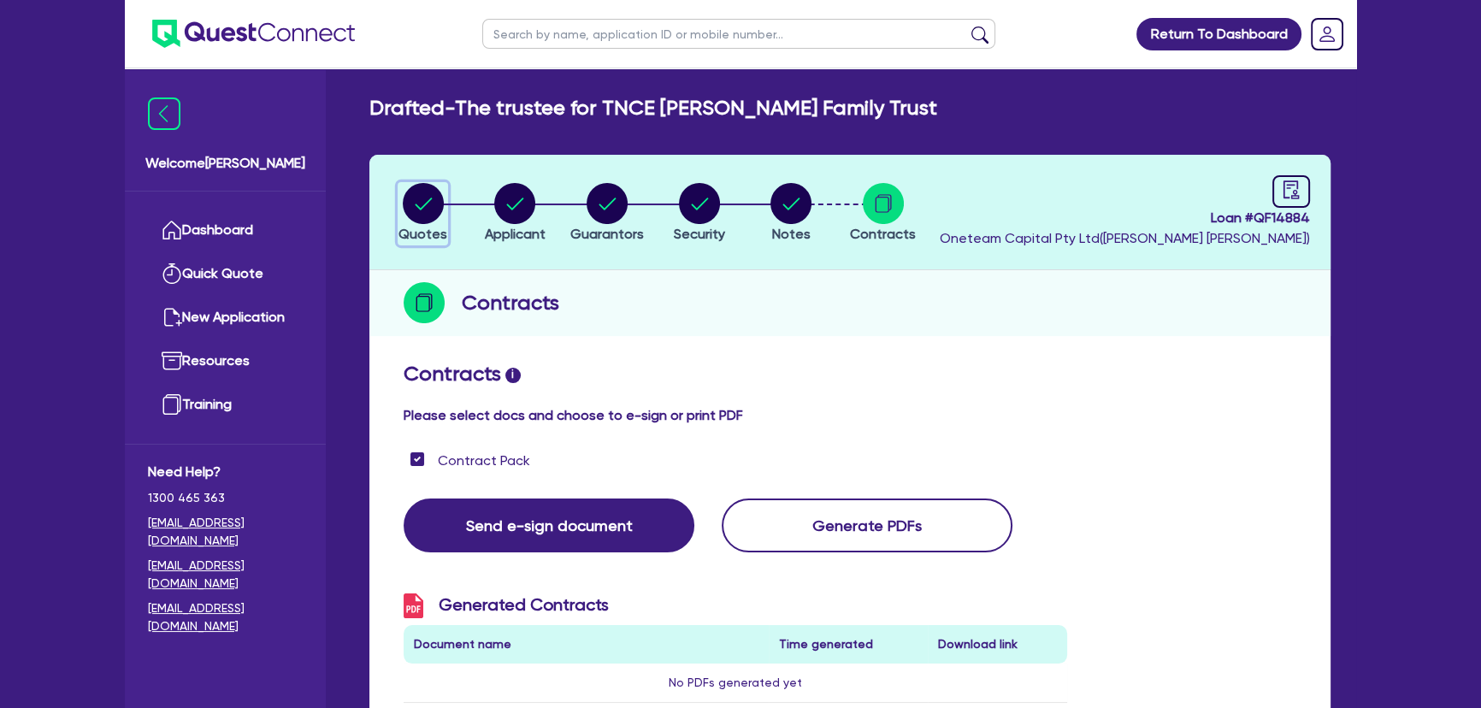
click at [419, 204] on circle "button" at bounding box center [423, 203] width 41 height 41
select select "PRIMARY_ASSETS"
select select "HEAVY_TRUCKS"
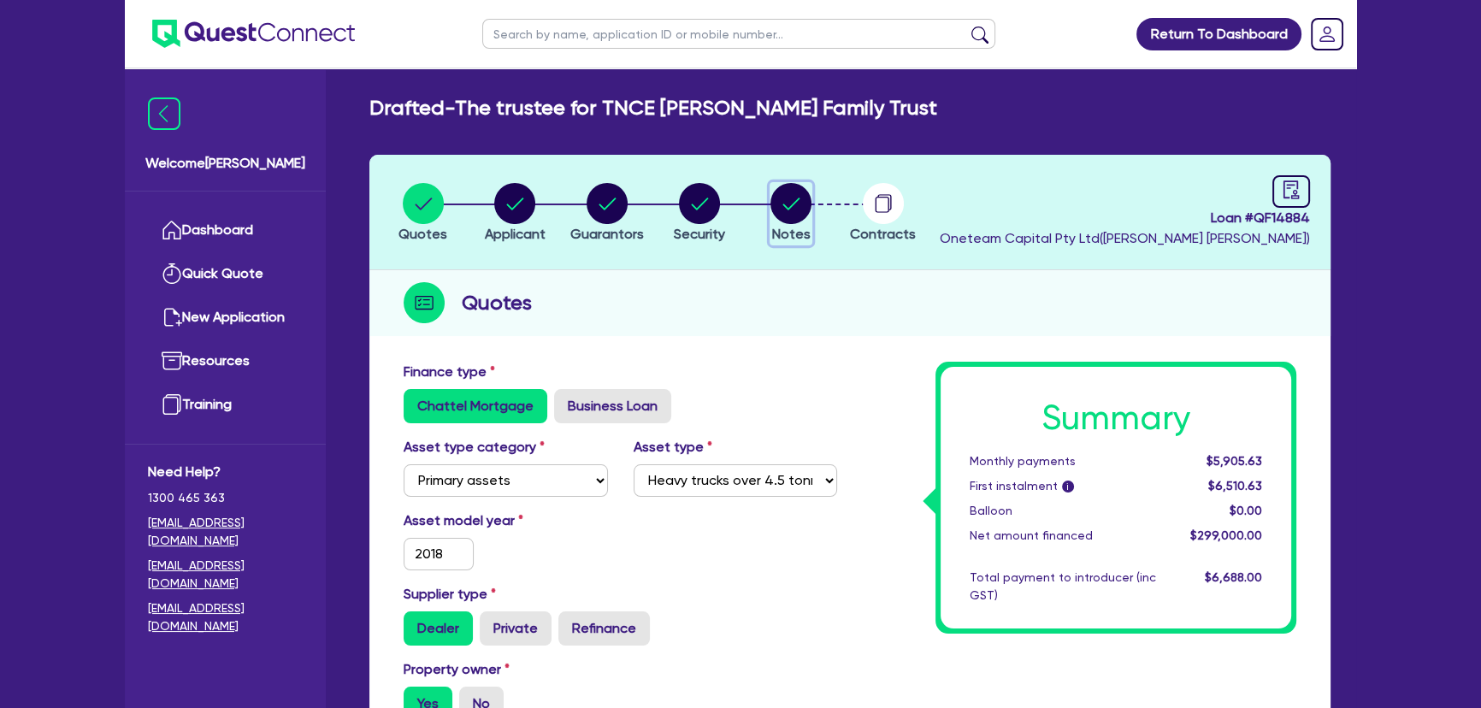
click at [791, 208] on circle "button" at bounding box center [790, 203] width 41 height 41
select select "Other"
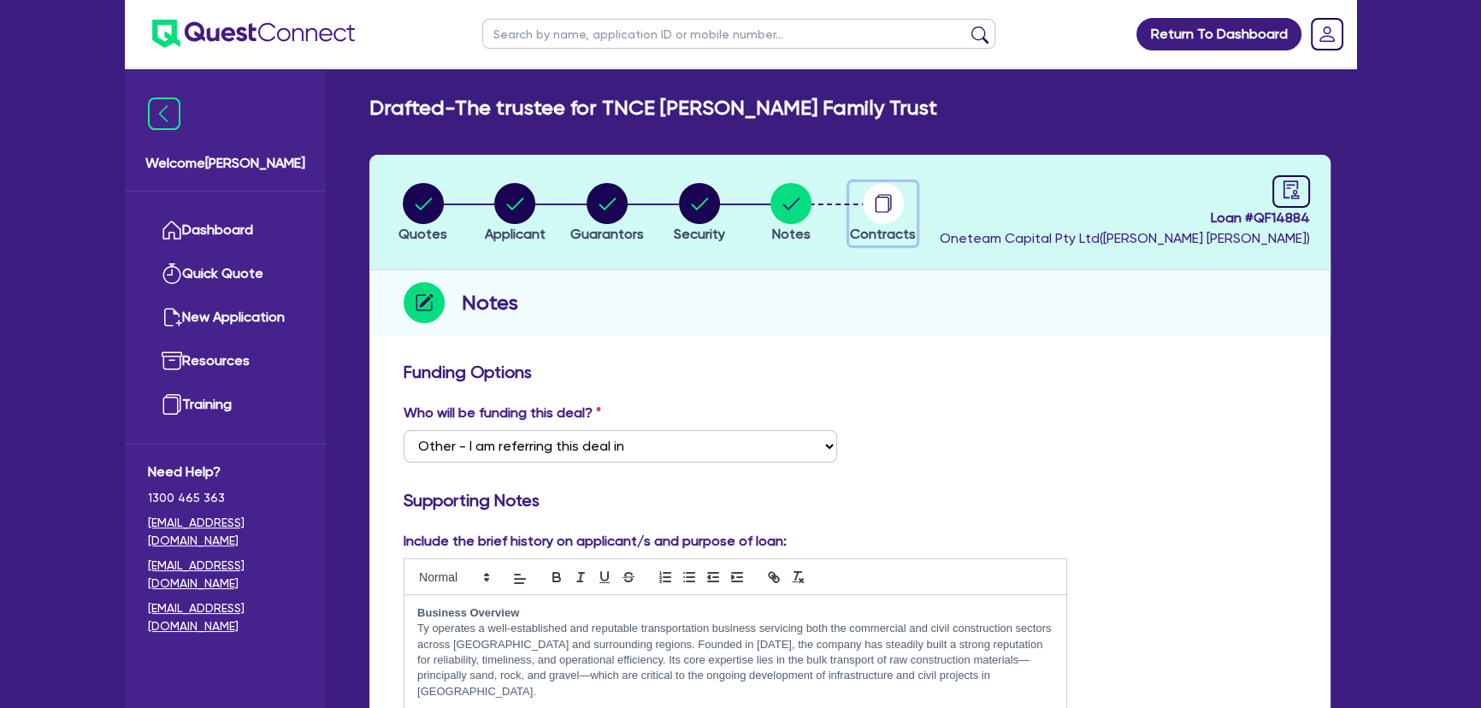
click at [881, 213] on circle "button" at bounding box center [883, 203] width 41 height 41
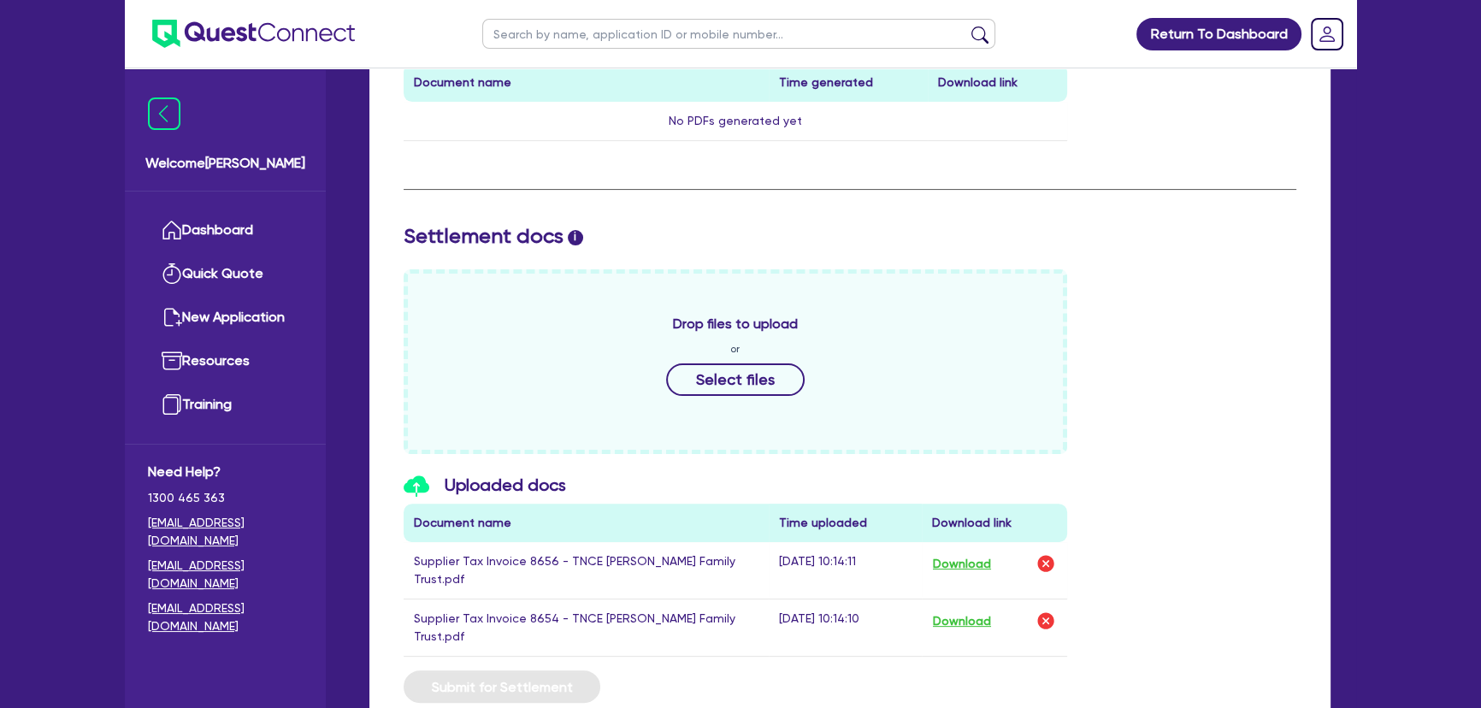
scroll to position [665, 0]
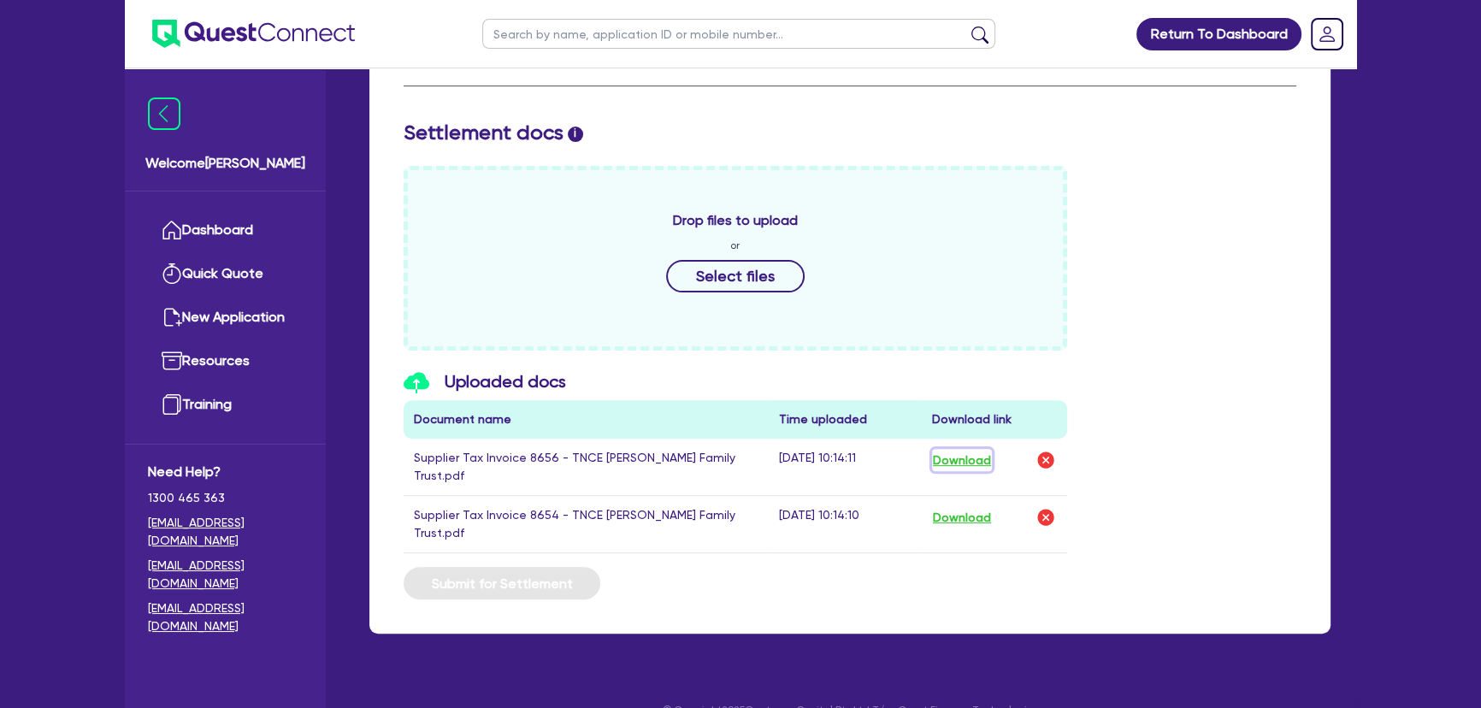
click at [966, 457] on button "Download" at bounding box center [962, 460] width 60 height 22
click at [953, 506] on button "Download" at bounding box center [962, 517] width 60 height 22
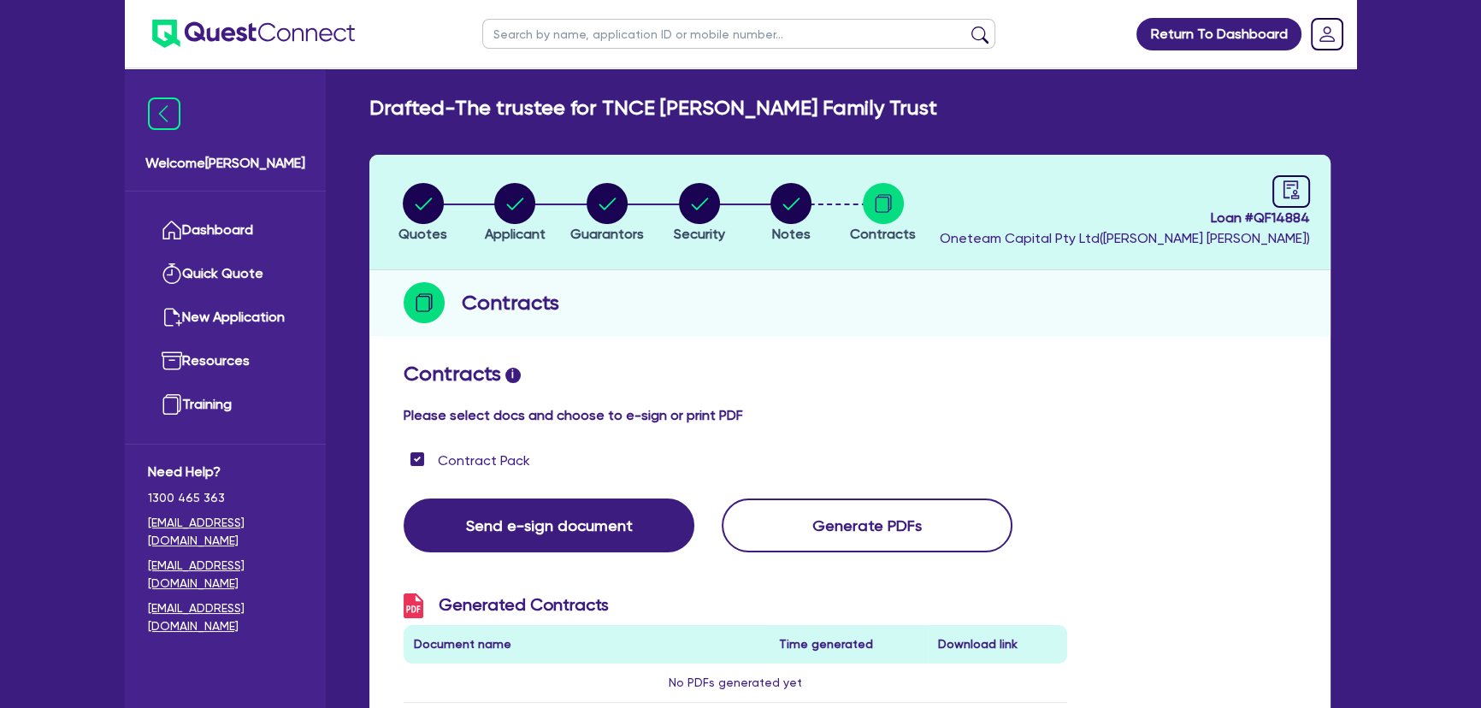
scroll to position [0, 0]
click at [770, 234] on button "Notes" at bounding box center [791, 213] width 43 height 63
select select "Other"
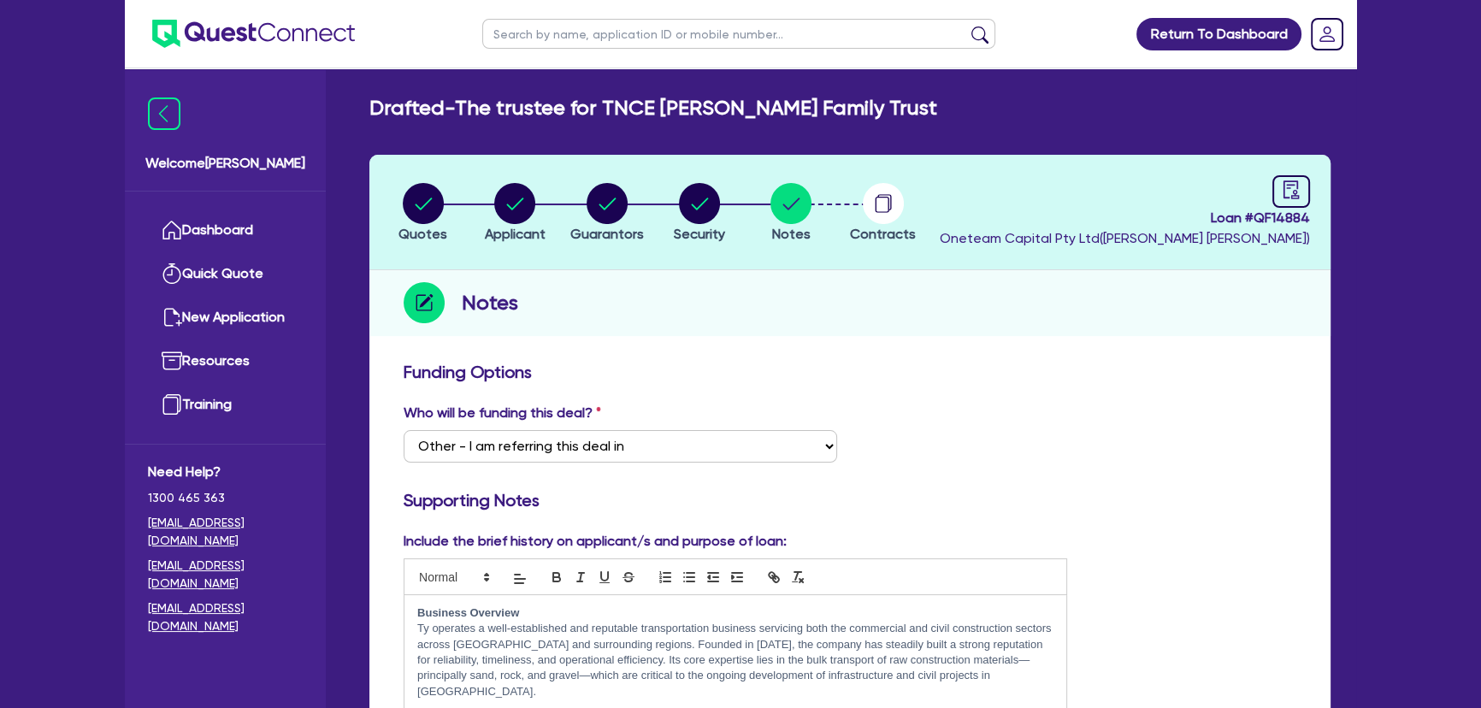
click at [1144, 443] on div "Who will be funding this deal? Select I want Quest to fund 100% I will fund 100…" at bounding box center [850, 440] width 918 height 74
click at [1127, 449] on div "Who will be funding this deal? Select I want Quest to fund 100% I will fund 100…" at bounding box center [850, 440] width 918 height 74
click at [1103, 501] on h3 "Supporting Notes" at bounding box center [850, 500] width 893 height 21
click at [1155, 555] on div "Include the brief history on applicant/s and purpose of loan: Business Overview…" at bounding box center [850, 677] width 918 height 292
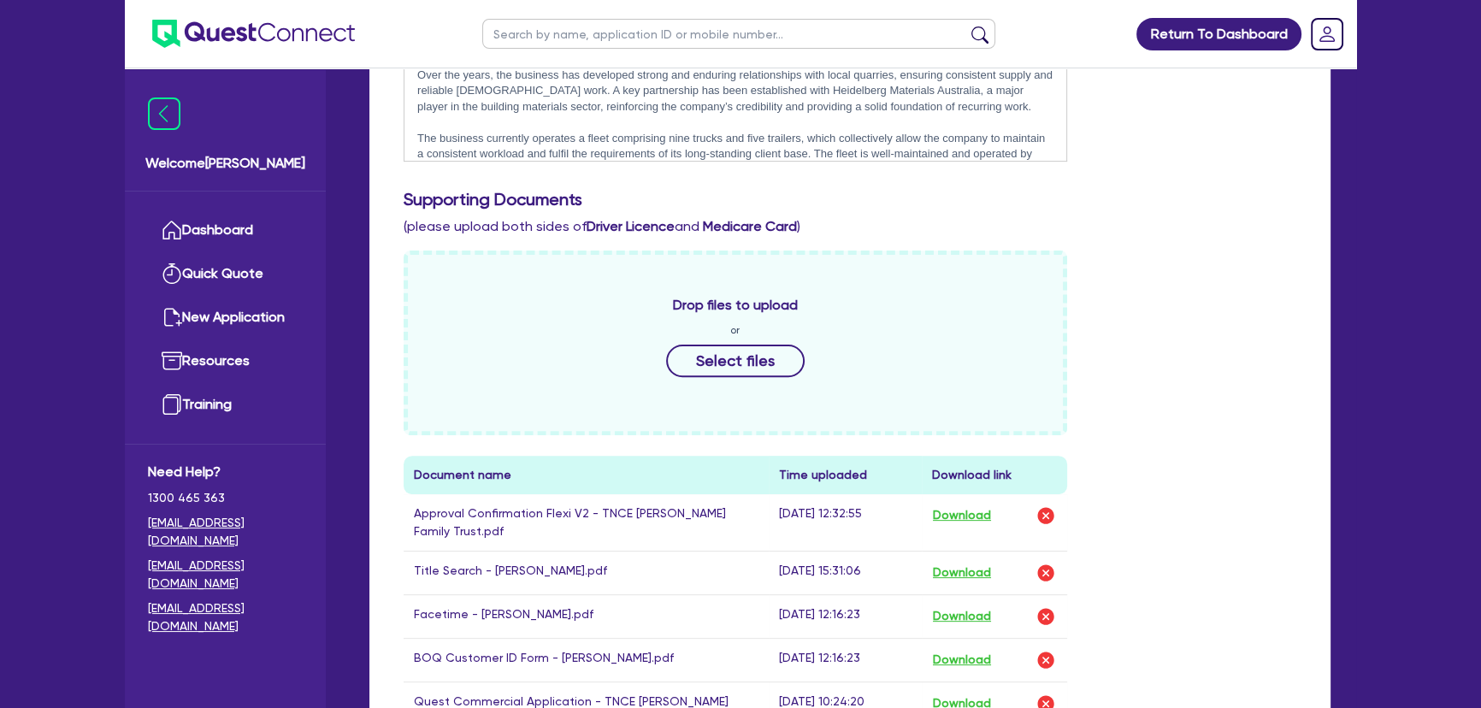
scroll to position [622, 0]
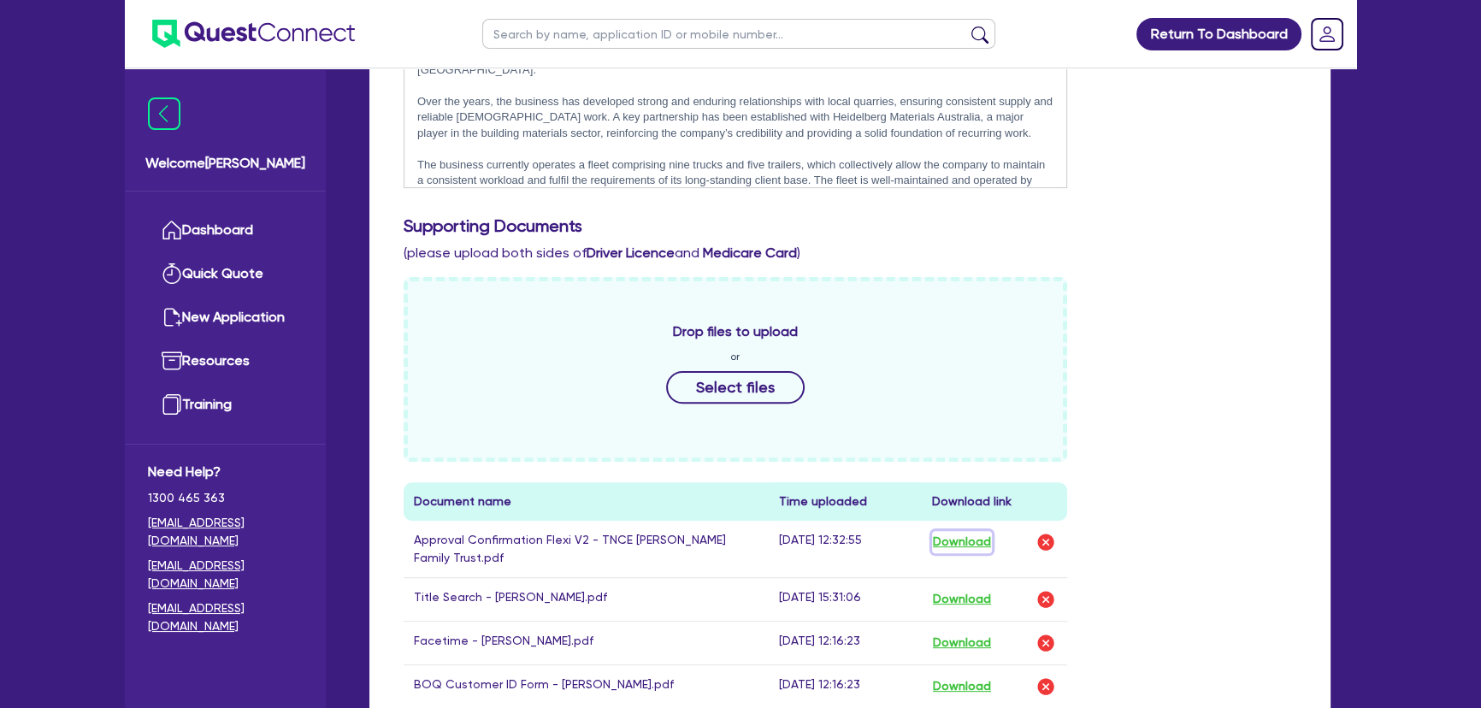
click at [966, 539] on button "Download" at bounding box center [962, 542] width 60 height 22
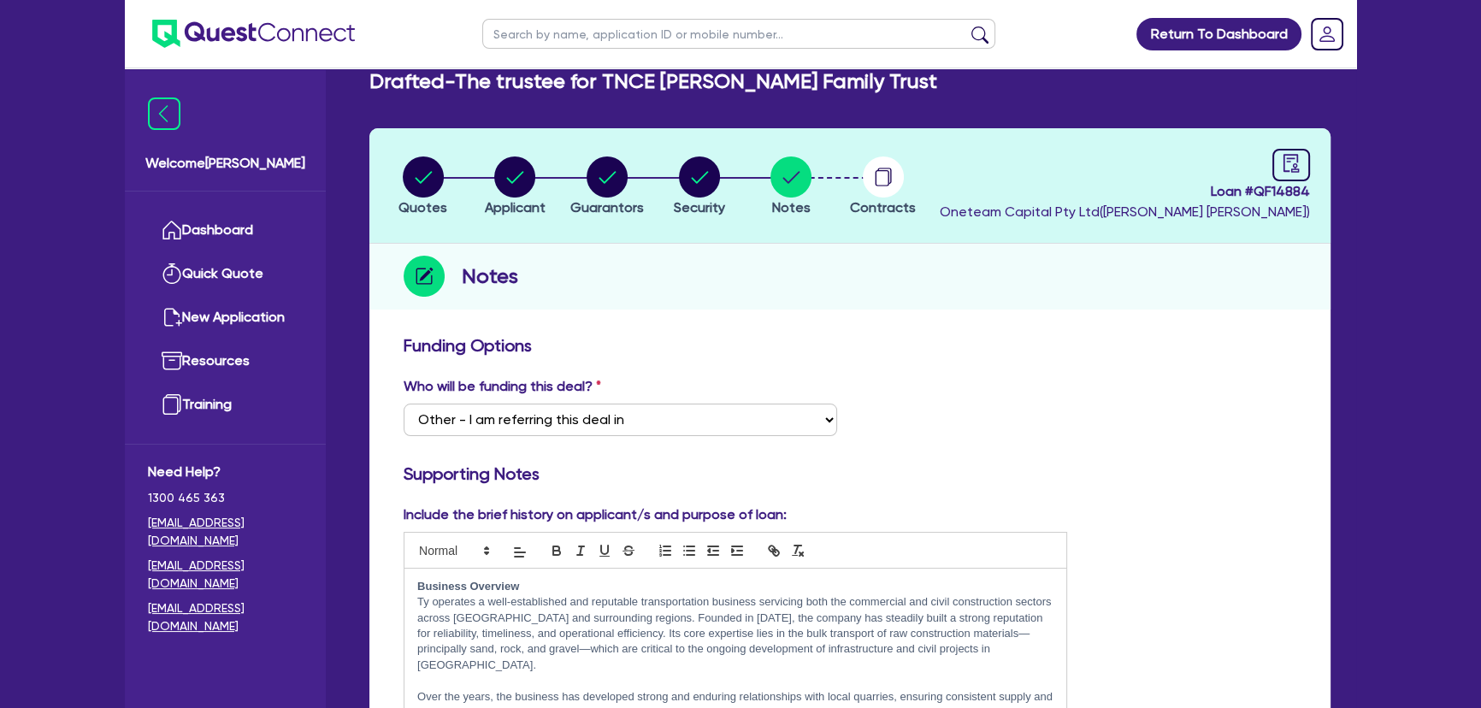
scroll to position [0, 0]
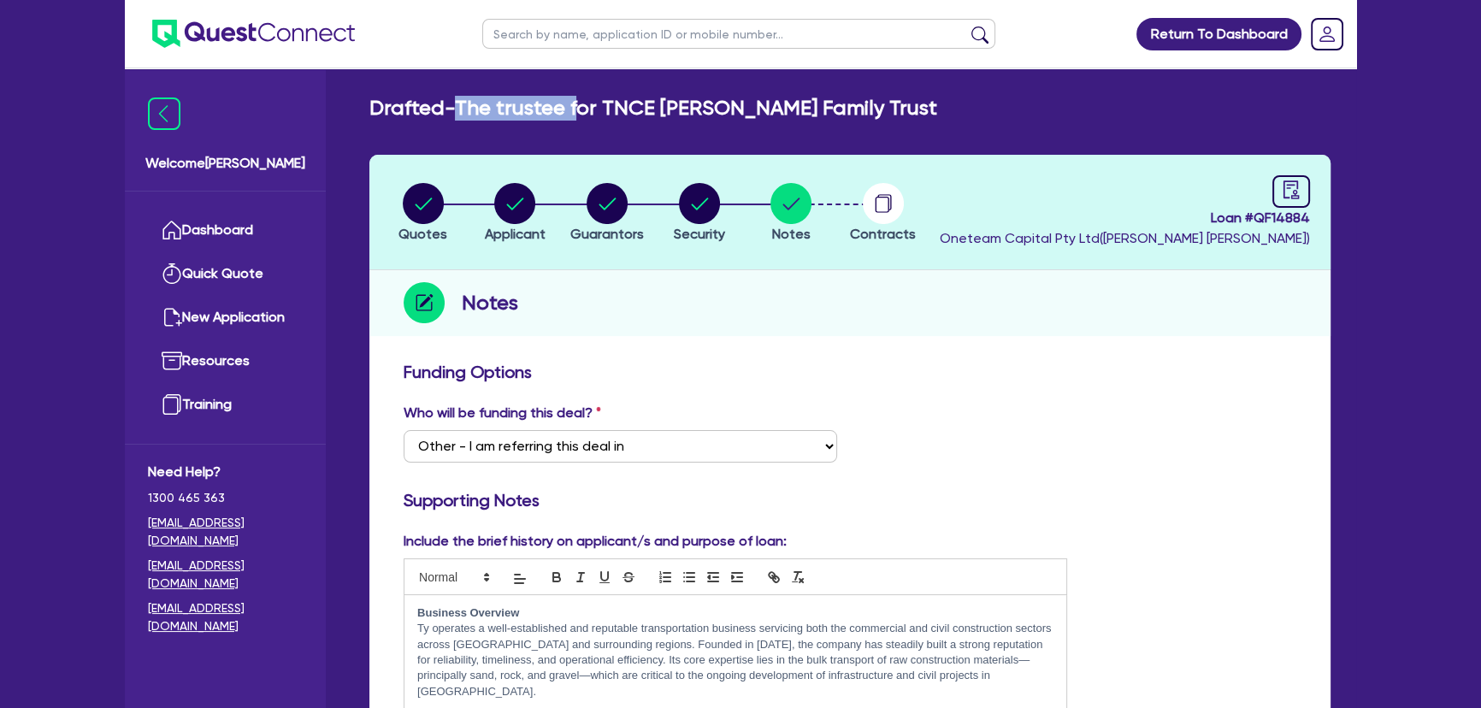
drag, startPoint x: 464, startPoint y: 101, endPoint x: 716, endPoint y: 103, distance: 251.4
click at [709, 103] on h2 "Drafted - The trustee for TNCE Cashin Family Trust" at bounding box center [653, 108] width 568 height 25
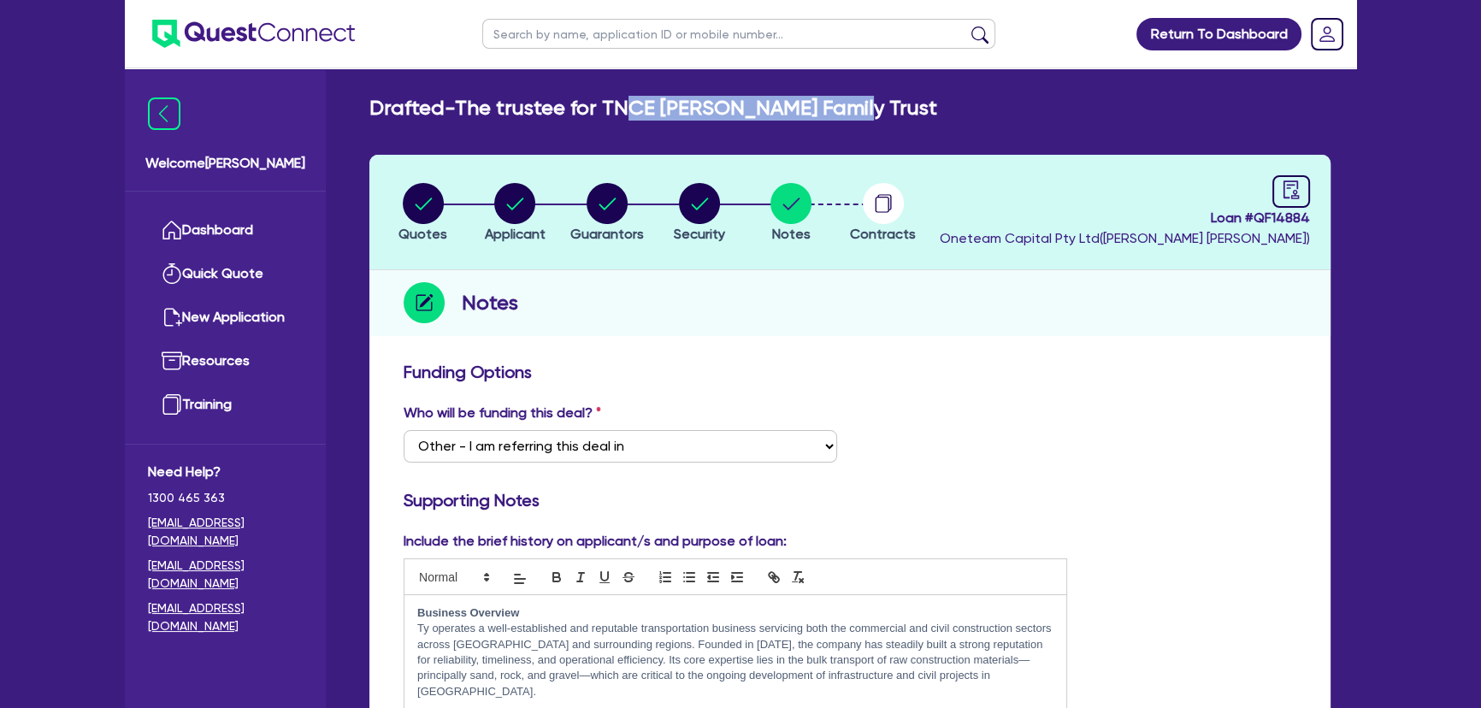
drag, startPoint x: 885, startPoint y: 112, endPoint x: 627, endPoint y: 112, distance: 258.2
click at [627, 112] on div "Drafted - The trustee for TNCE Cashin Family Trust" at bounding box center [850, 108] width 987 height 25
drag, startPoint x: 593, startPoint y: 103, endPoint x: 868, endPoint y: 118, distance: 275.7
click at [867, 118] on div "Drafted - The trustee for TNCE Cashin Family Trust" at bounding box center [850, 108] width 987 height 25
drag, startPoint x: 863, startPoint y: 112, endPoint x: 863, endPoint y: 245, distance: 132.5
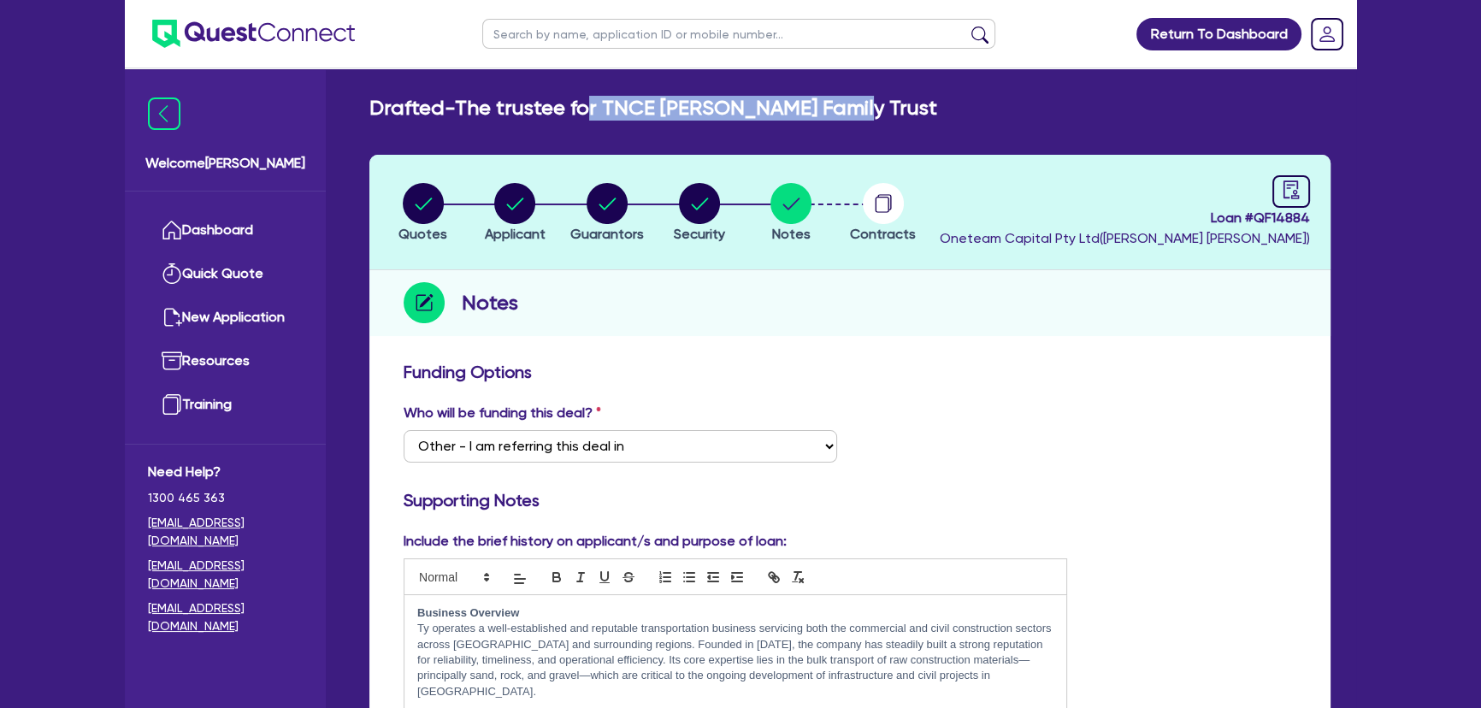
click at [863, 114] on div "Drafted - The trustee for TNCE Cashin Family Trust" at bounding box center [850, 108] width 987 height 25
click at [711, 195] on circle "button" at bounding box center [699, 203] width 41 height 41
select select "PRIMARY_ASSETS"
select select "HEAVY_TRUCKS"
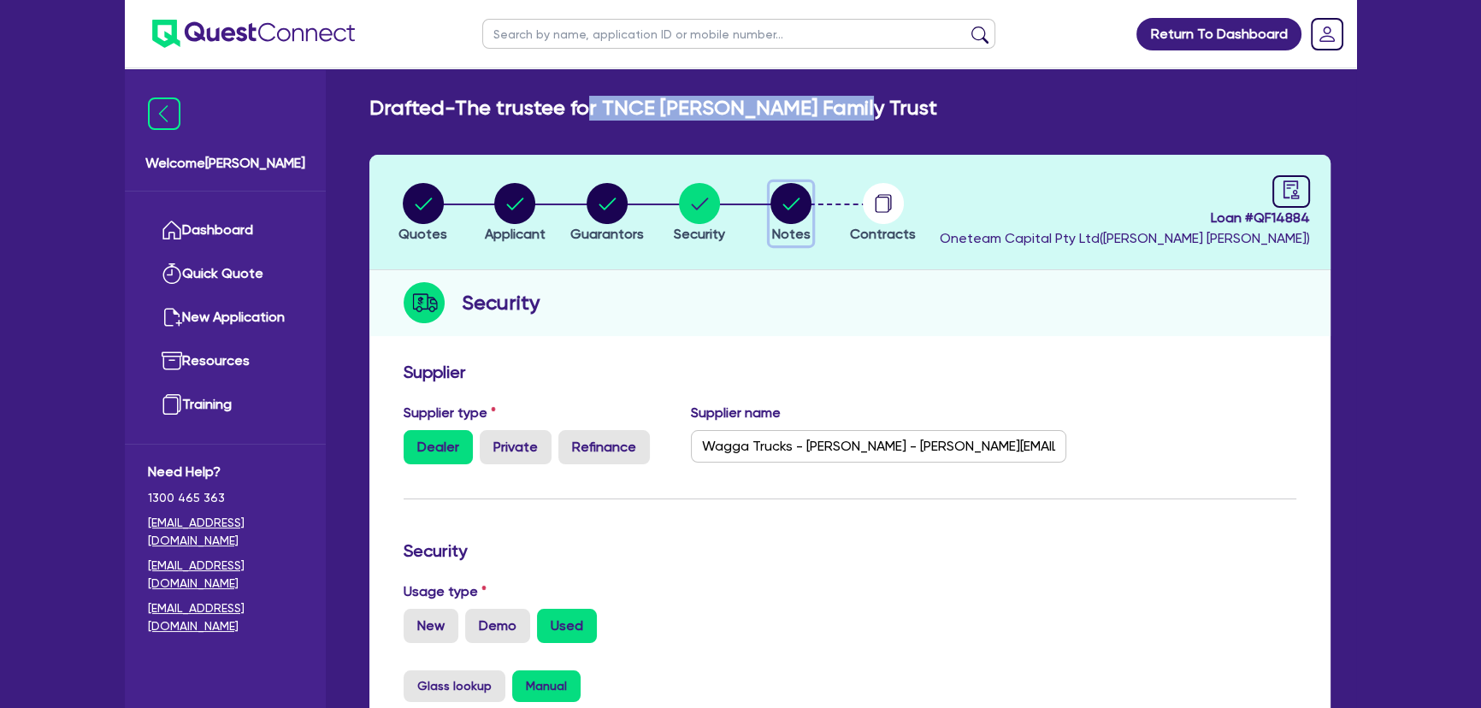
click at [773, 213] on circle "button" at bounding box center [790, 203] width 41 height 41
select select "Other"
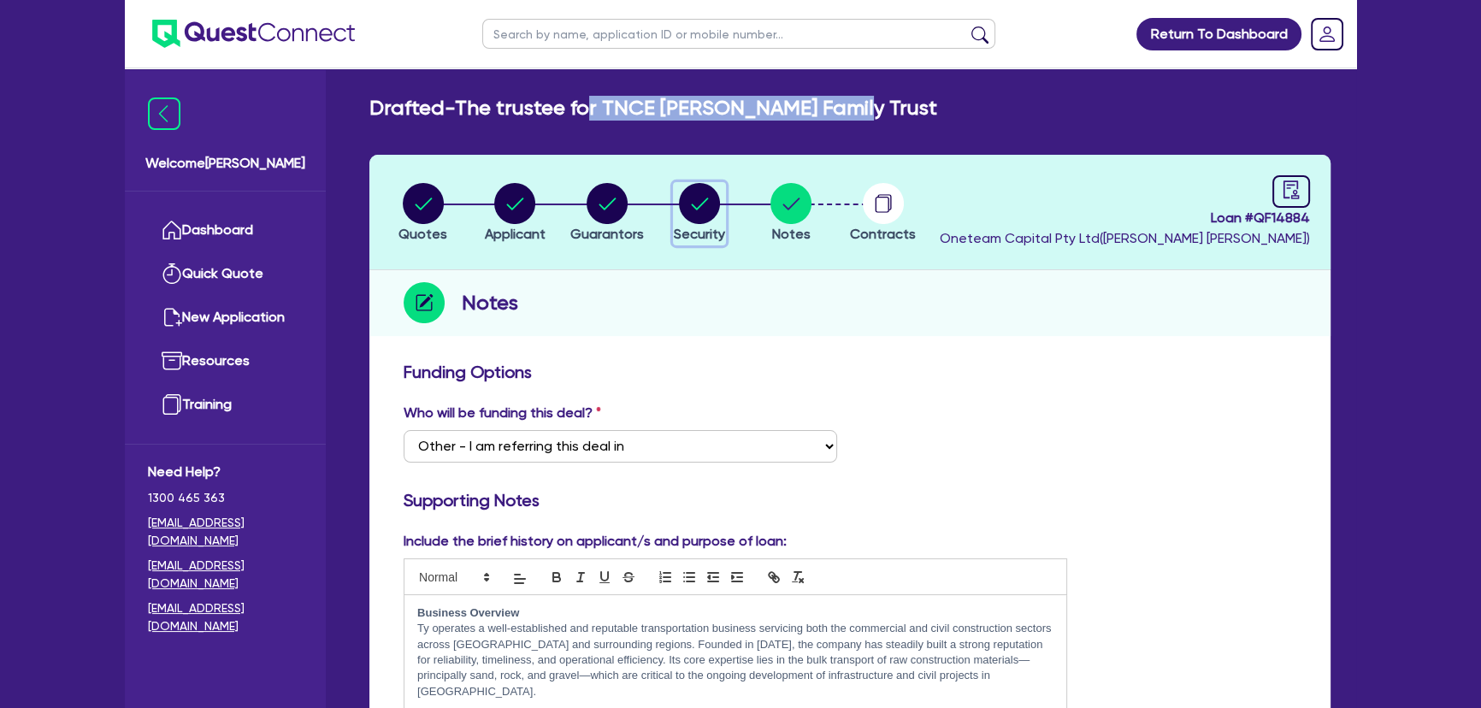
click at [682, 219] on icon "button" at bounding box center [699, 203] width 41 height 41
select select "PRIMARY_ASSETS"
select select "HEAVY_TRUCKS"
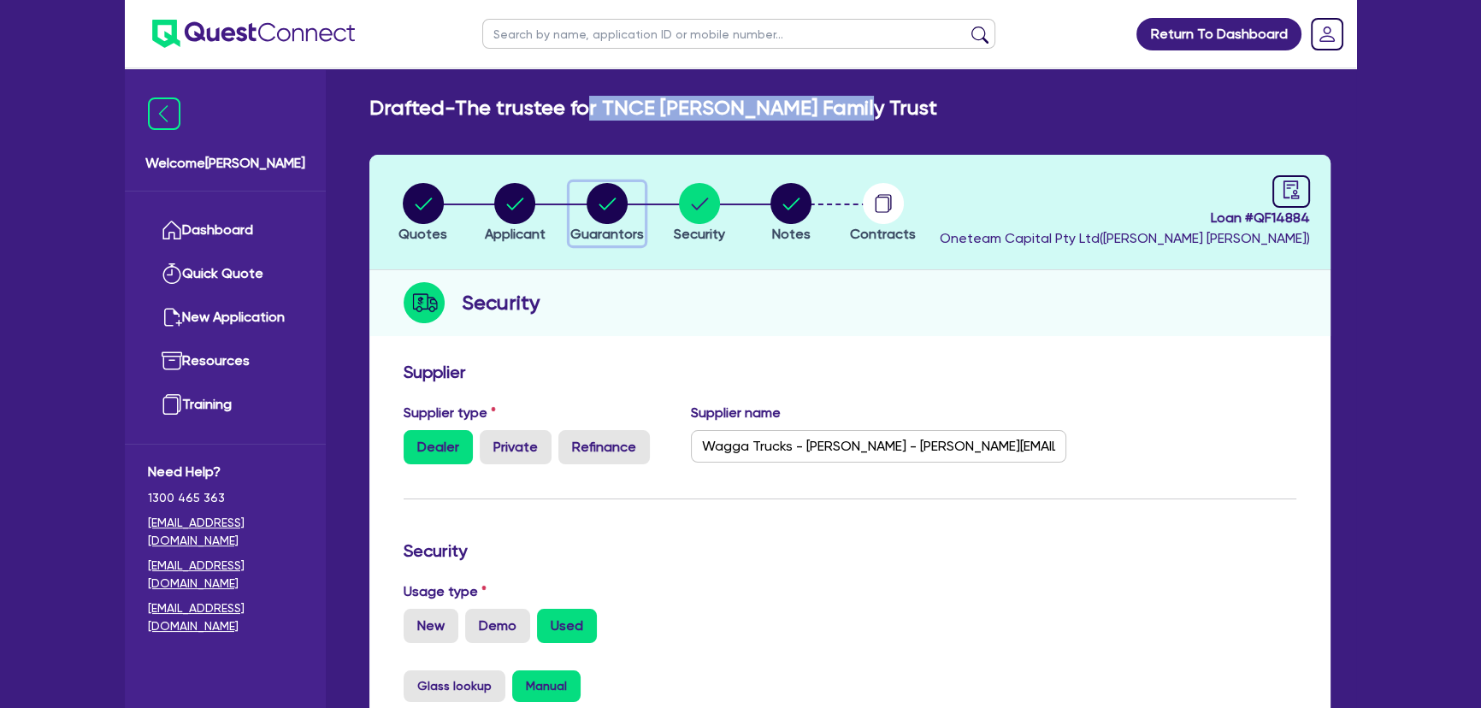
click at [599, 209] on circle "button" at bounding box center [607, 203] width 41 height 41
select select "MR"
select select "VIC"
select select "MARRIED"
select select "PROPERTY"
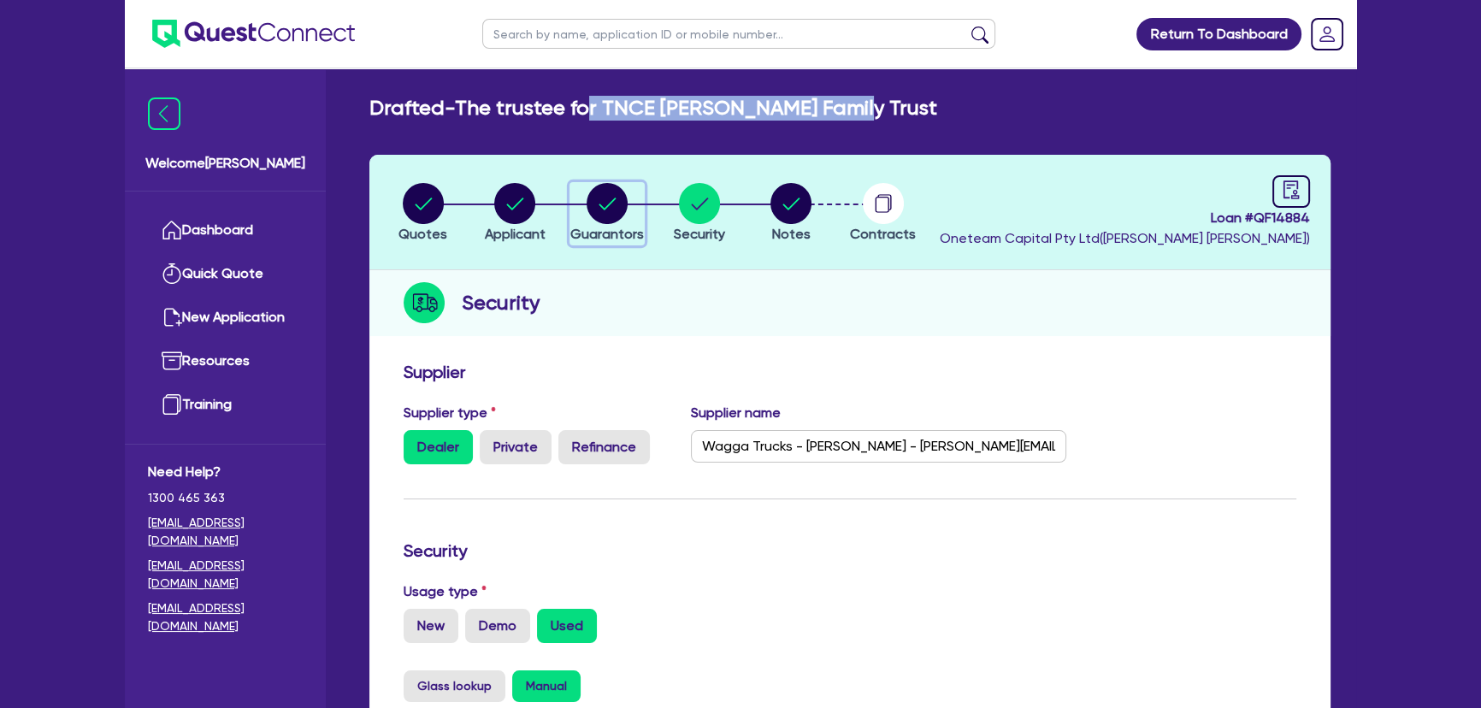
select select "INVESTMENT_PROPERTY"
select select "TRUCK"
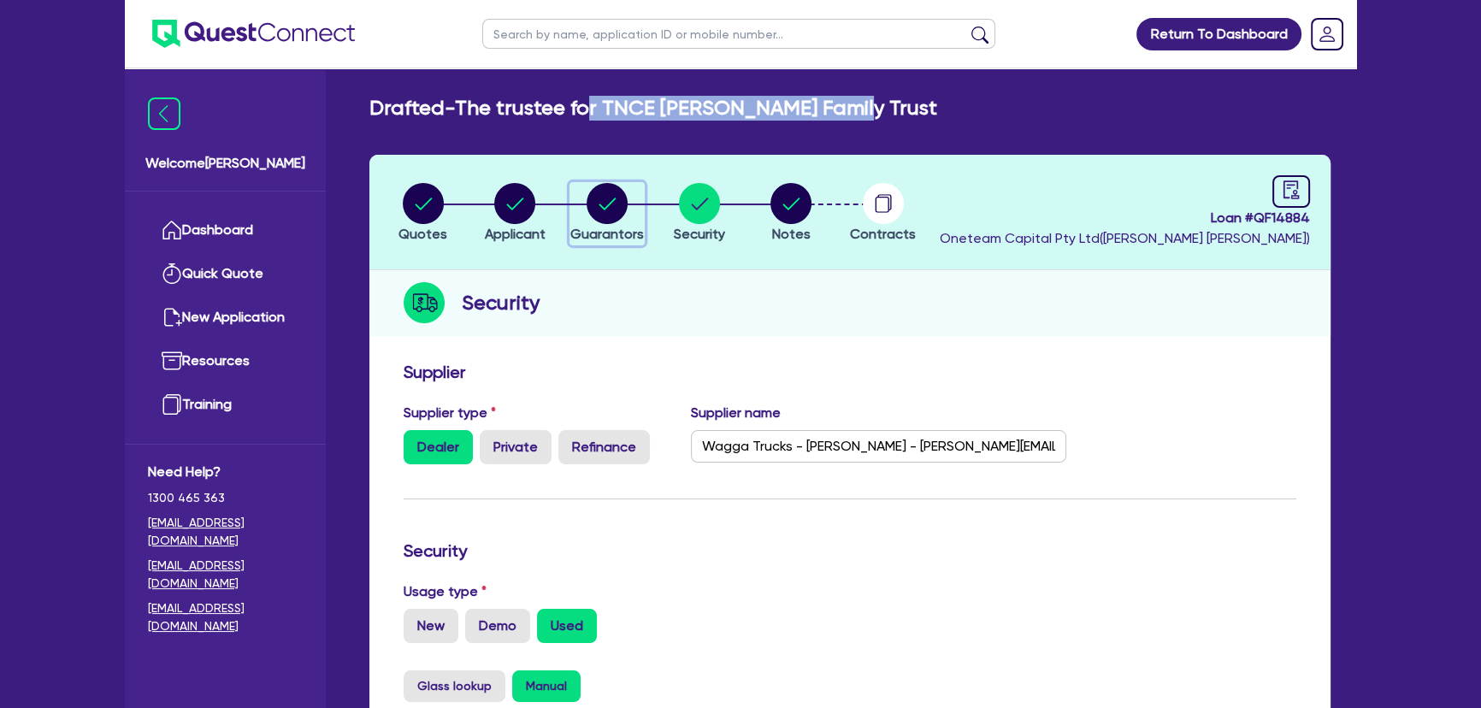
select select "TRUCK"
select select "TRAILER"
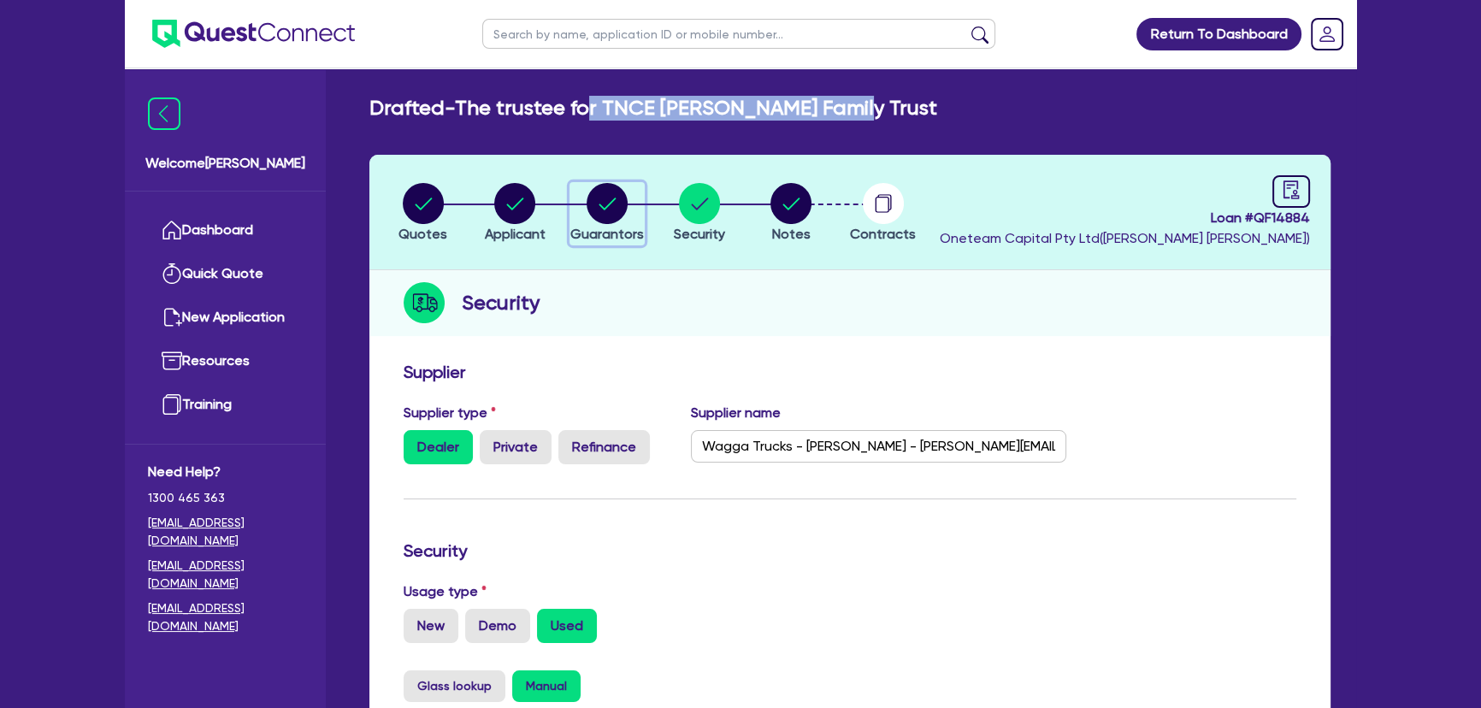
select select "TRAILER"
select select "MORTGAGE"
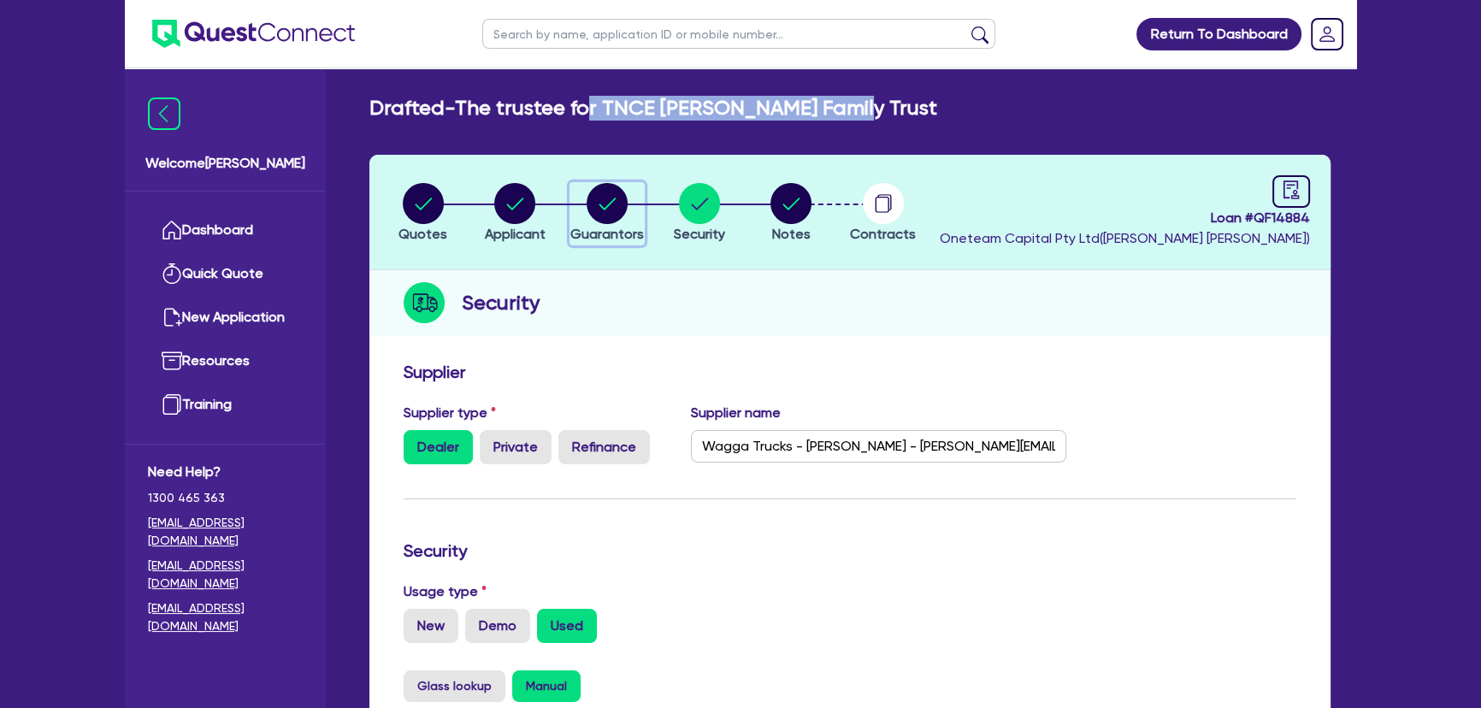
select select "INVESTMENT_PROPERTY_LOAN"
select select "TRUCK_LOAN"
select select "TRAILER_LOAN"
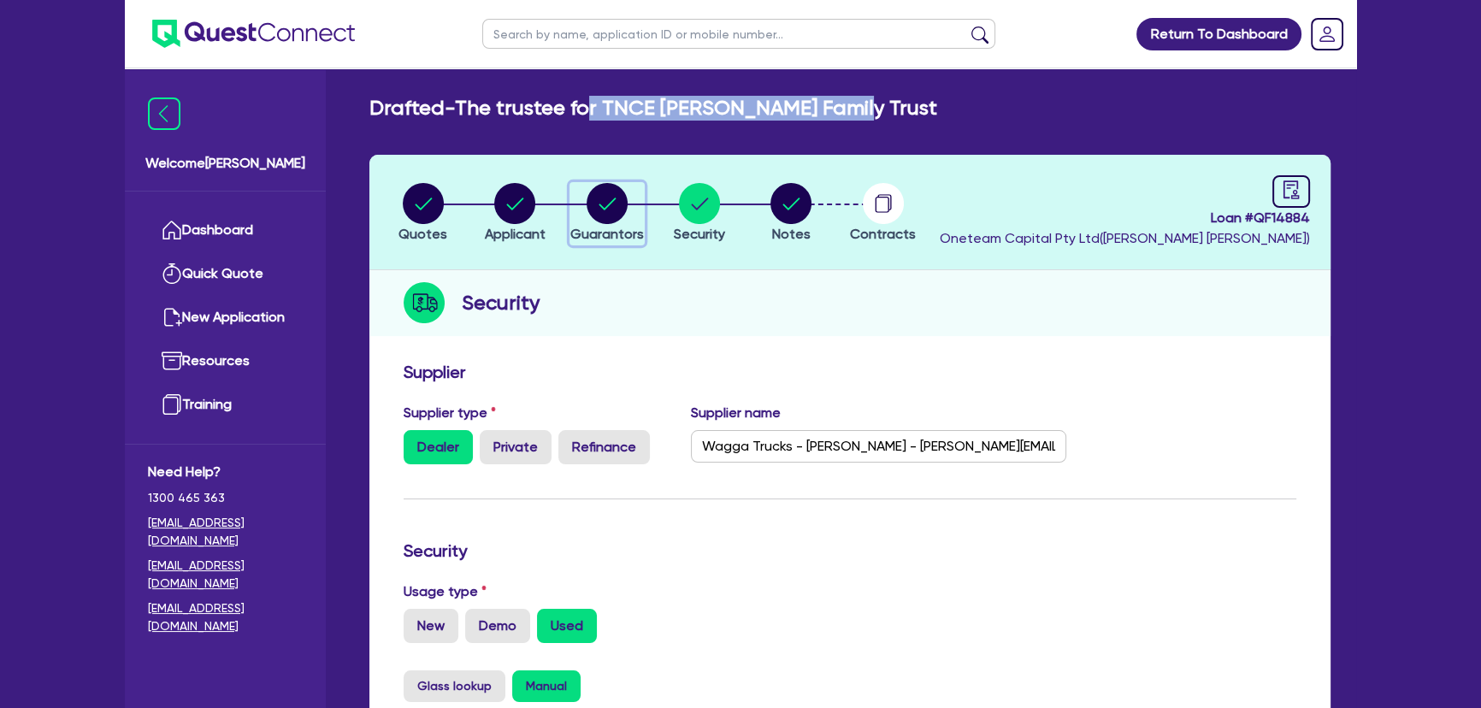
select select "TRUCK_LOAN"
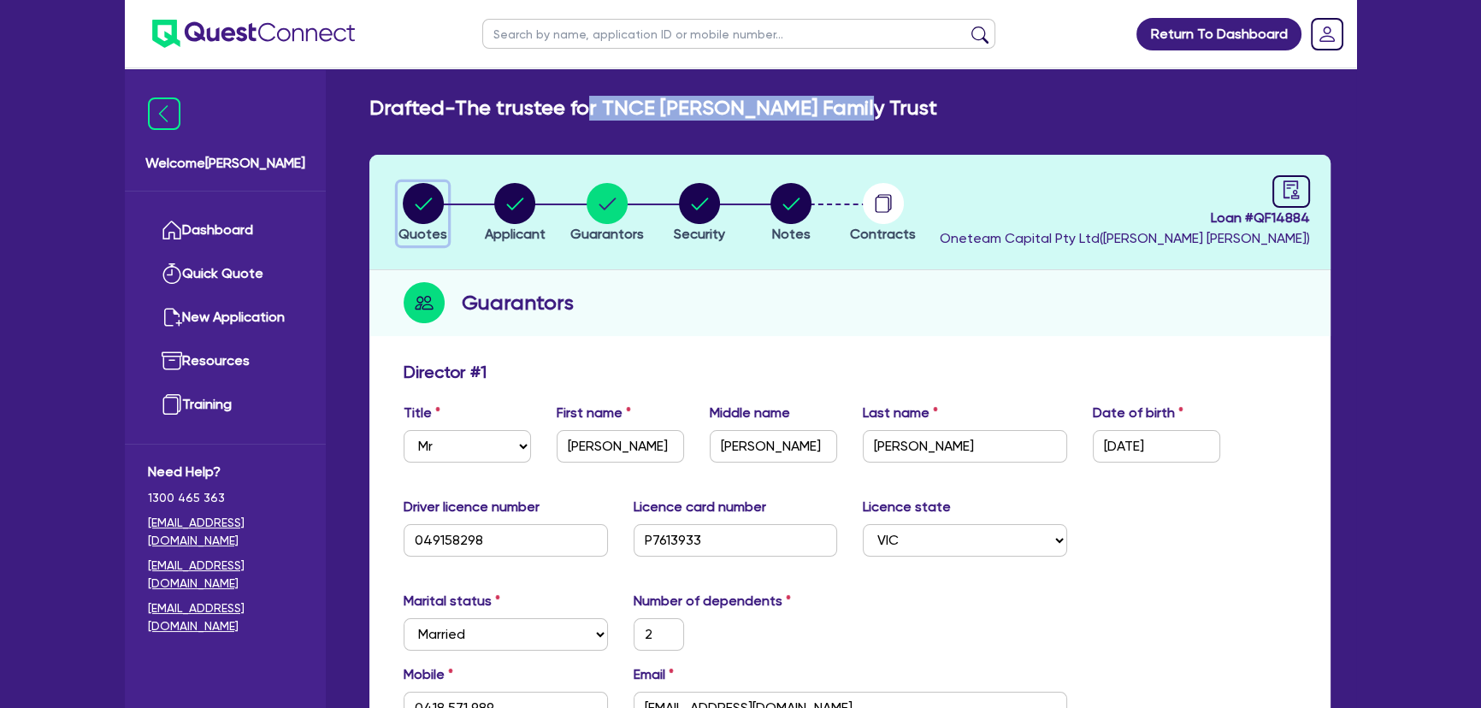
click at [441, 198] on circle "button" at bounding box center [423, 203] width 41 height 41
select select "PRIMARY_ASSETS"
select select "HEAVY_TRUCKS"
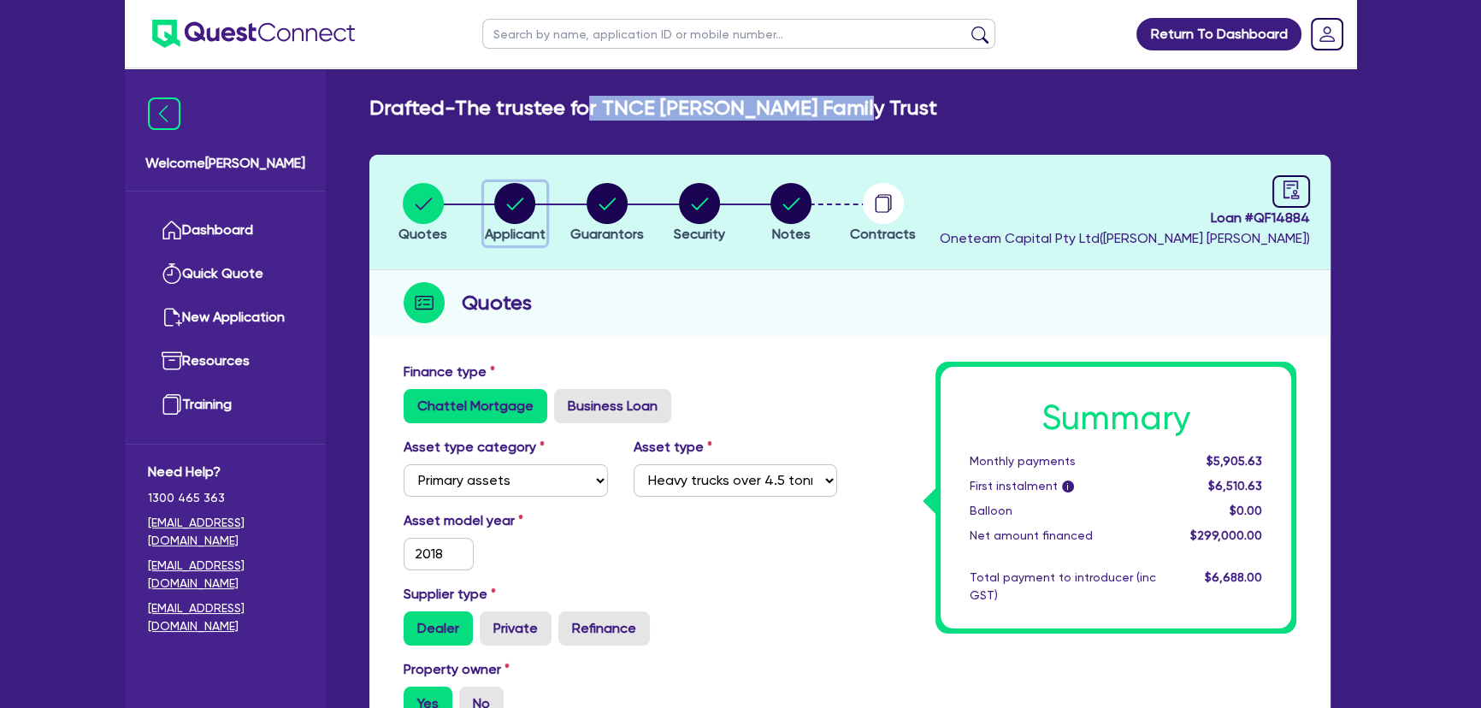
click at [493, 195] on div "button" at bounding box center [515, 203] width 61 height 41
select select "TRUST"
select select "COMPANY"
select select "TRANSPORT_WAREHOUSING"
select select "PASSENGERS_FREIGHT_TRANSPORT"
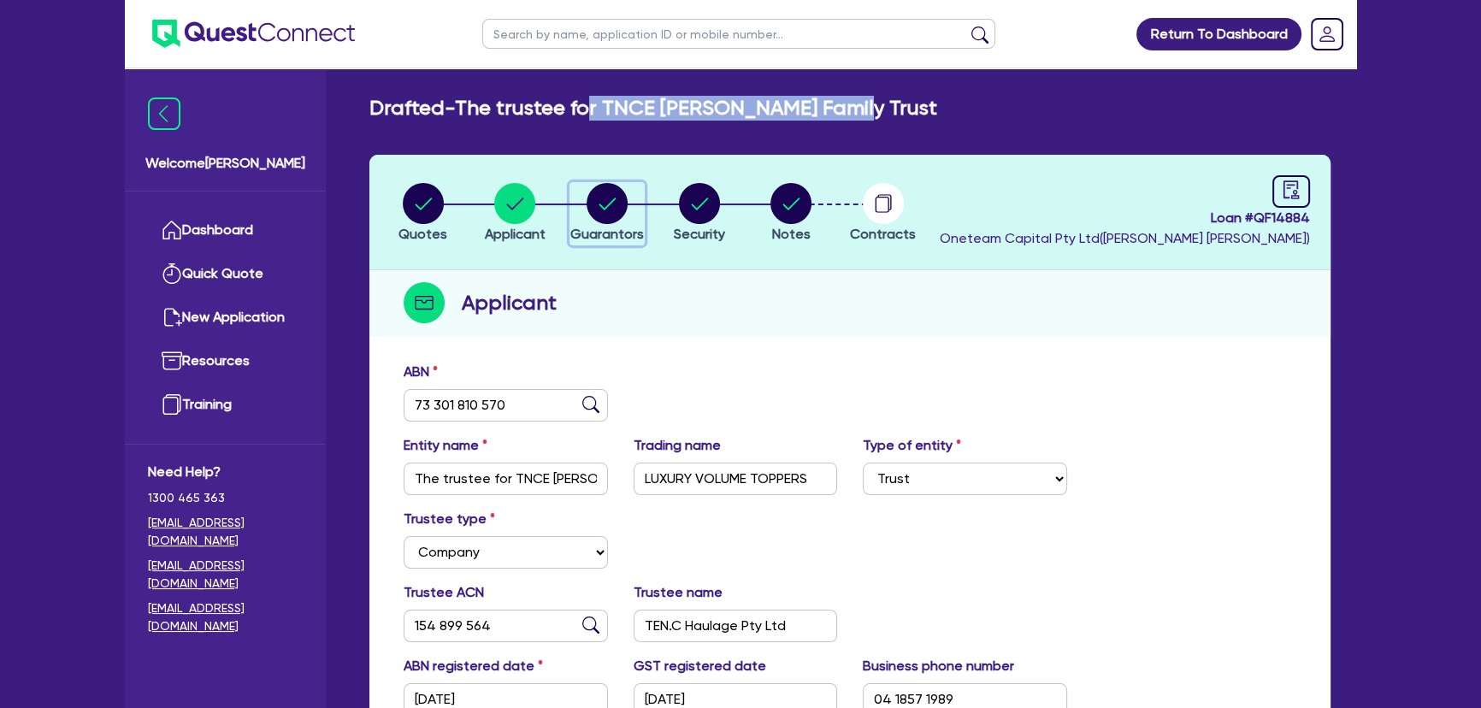
click at [605, 186] on circle "button" at bounding box center [607, 203] width 41 height 41
select select "MR"
select select "VIC"
select select "MARRIED"
select select "PROPERTY"
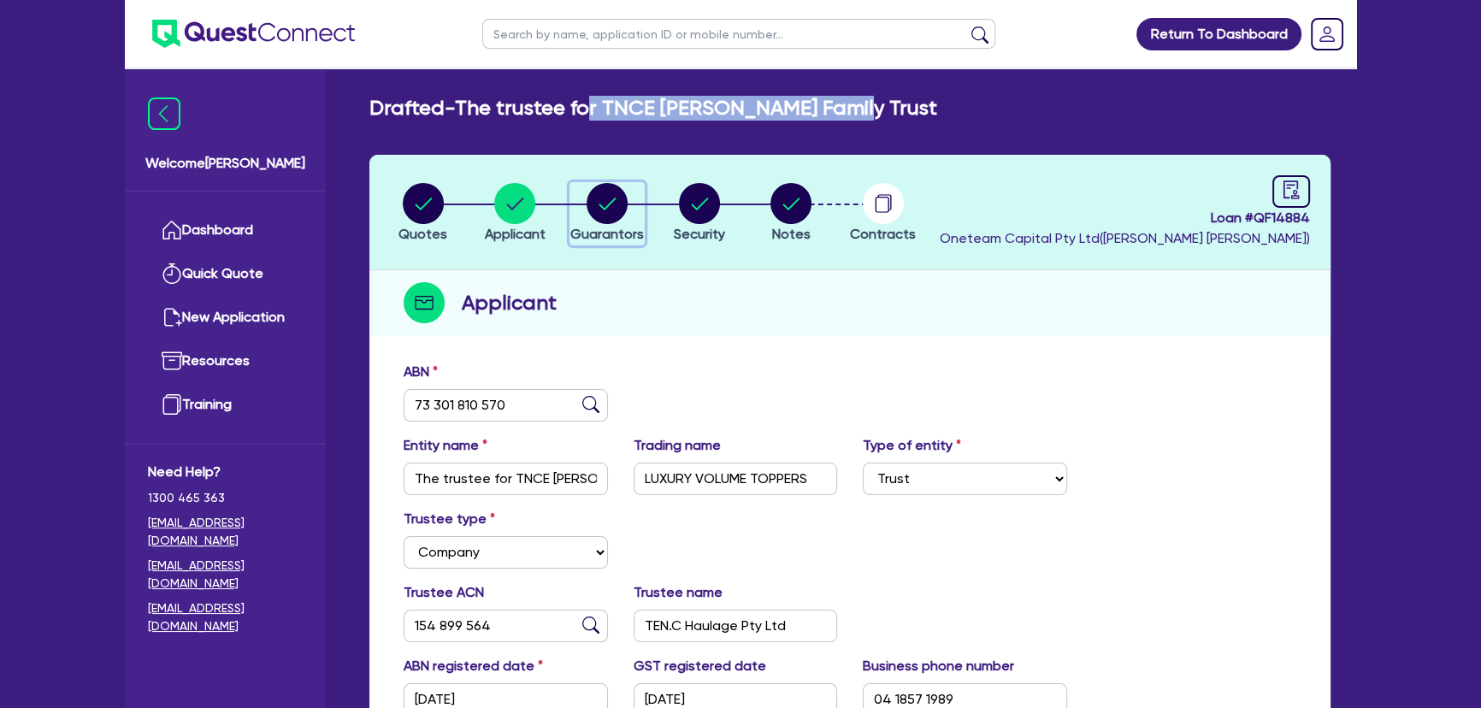
select select "INVESTMENT_PROPERTY"
select select "TRUCK"
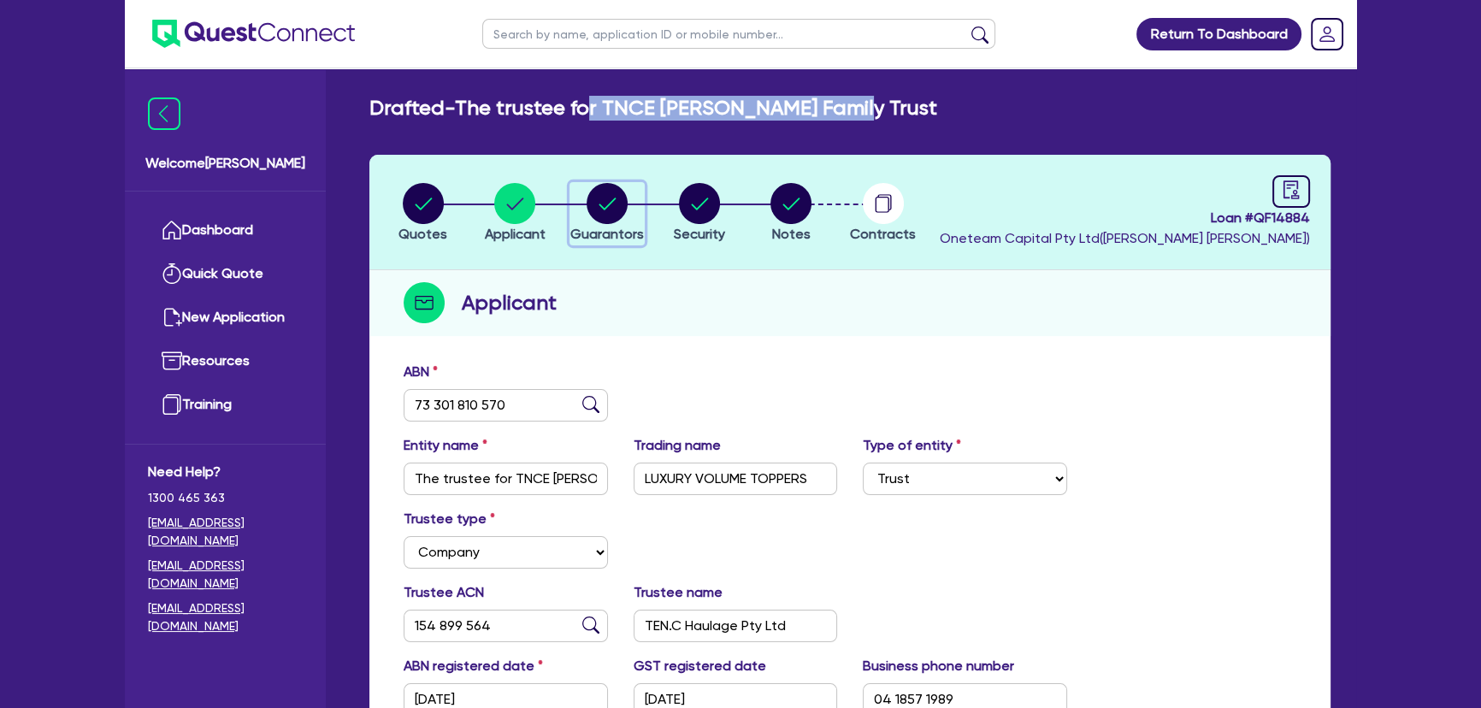
select select "TRUCK"
select select "TRAILER"
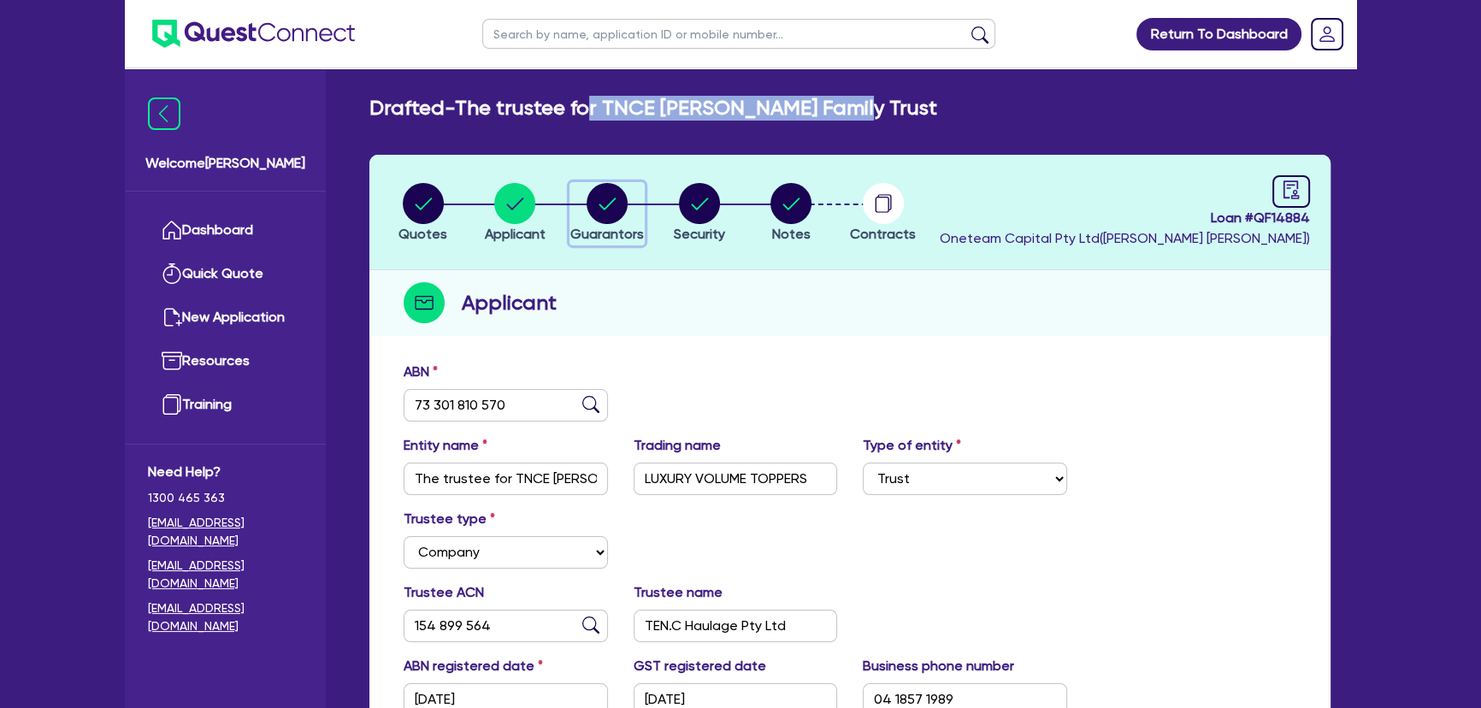
select select "TRAILER"
select select "MORTGAGE"
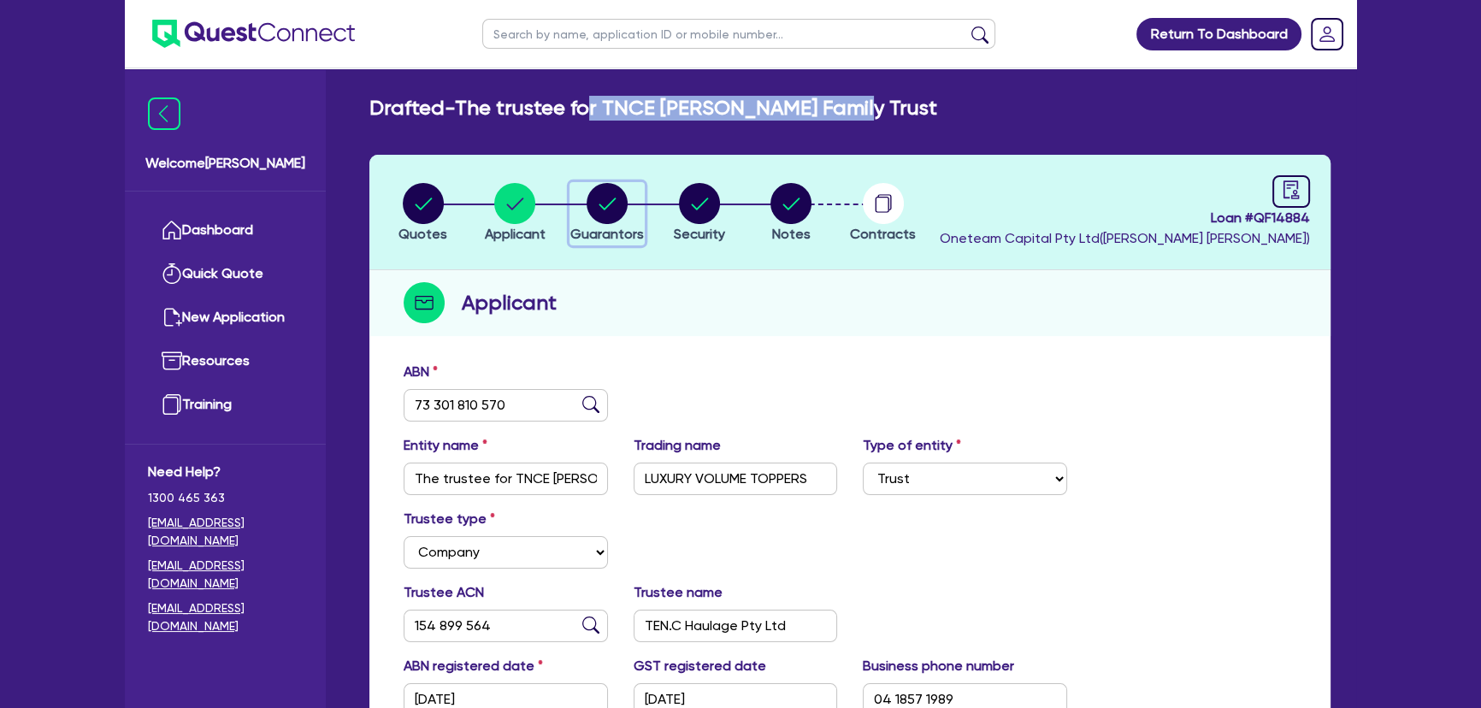
select select "INVESTMENT_PROPERTY_LOAN"
select select "TRUCK_LOAN"
select select "TRAILER_LOAN"
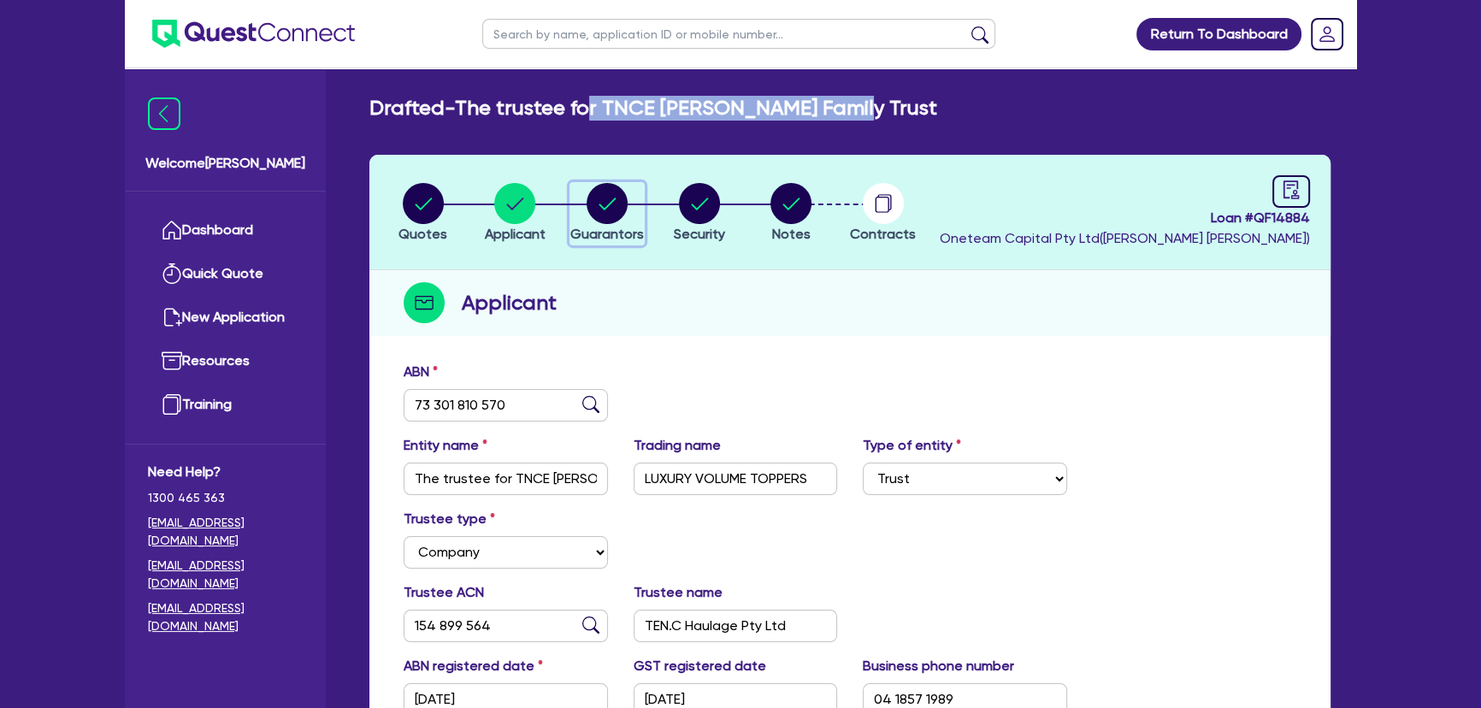
select select "TRUCK_LOAN"
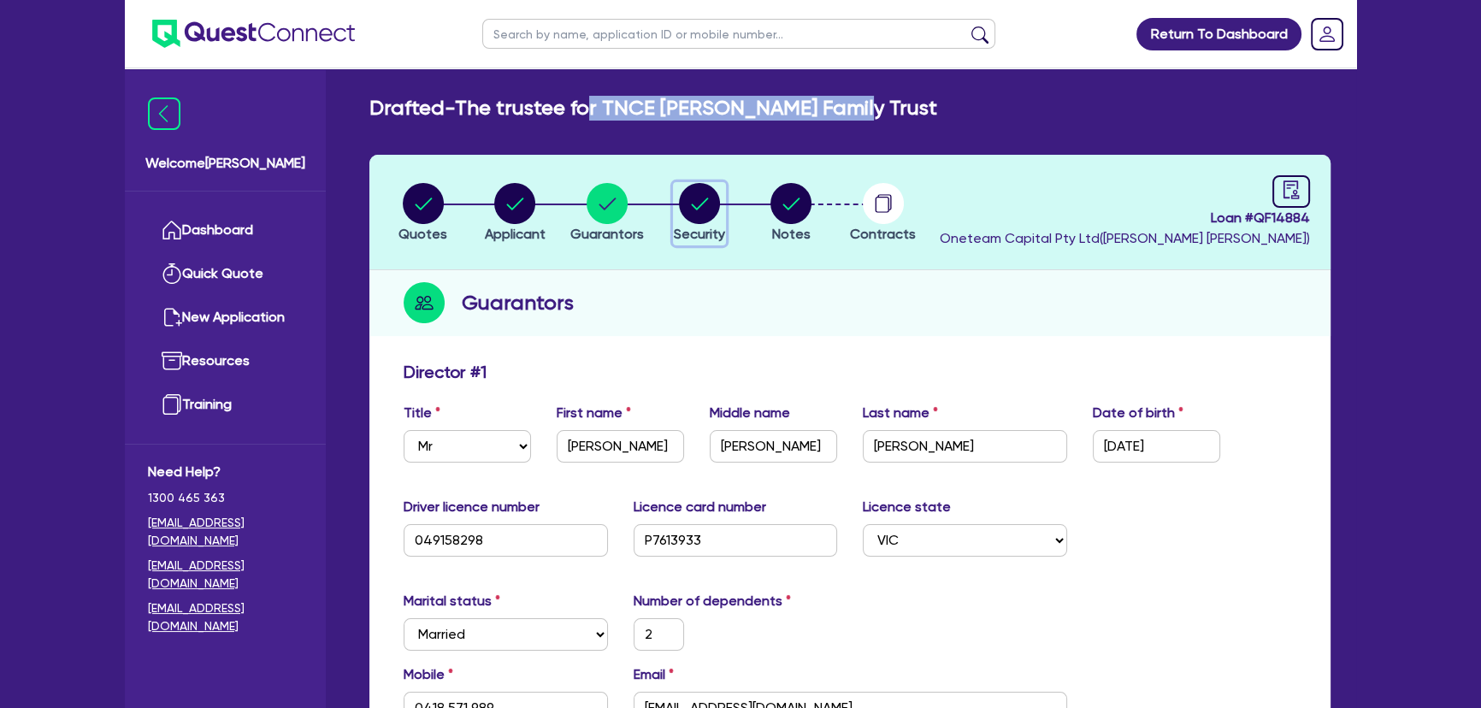
drag, startPoint x: 694, startPoint y: 198, endPoint x: 721, endPoint y: 199, distance: 26.5
click at [699, 198] on circle "button" at bounding box center [699, 203] width 41 height 41
select select "PRIMARY_ASSETS"
select select "HEAVY_TRUCKS"
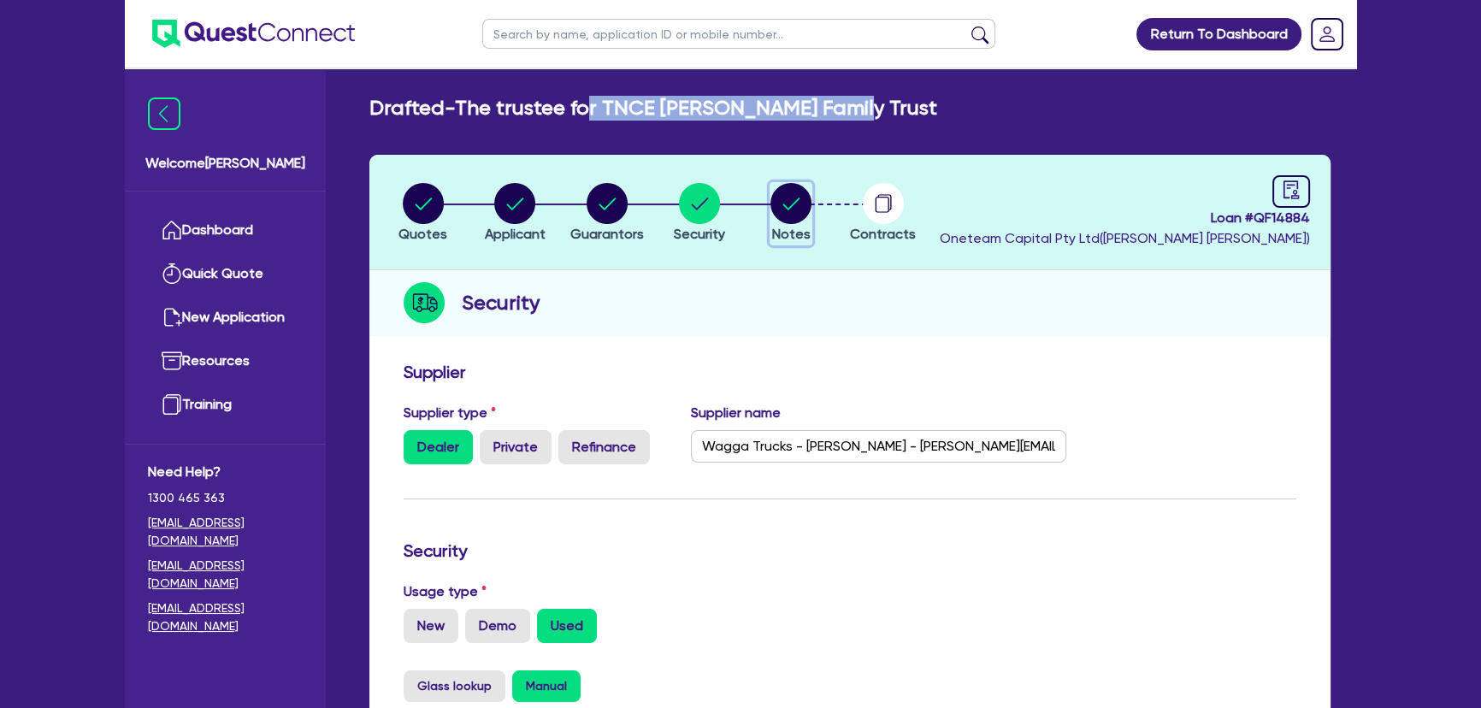
click at [782, 196] on circle "button" at bounding box center [790, 203] width 41 height 41
select select "Other"
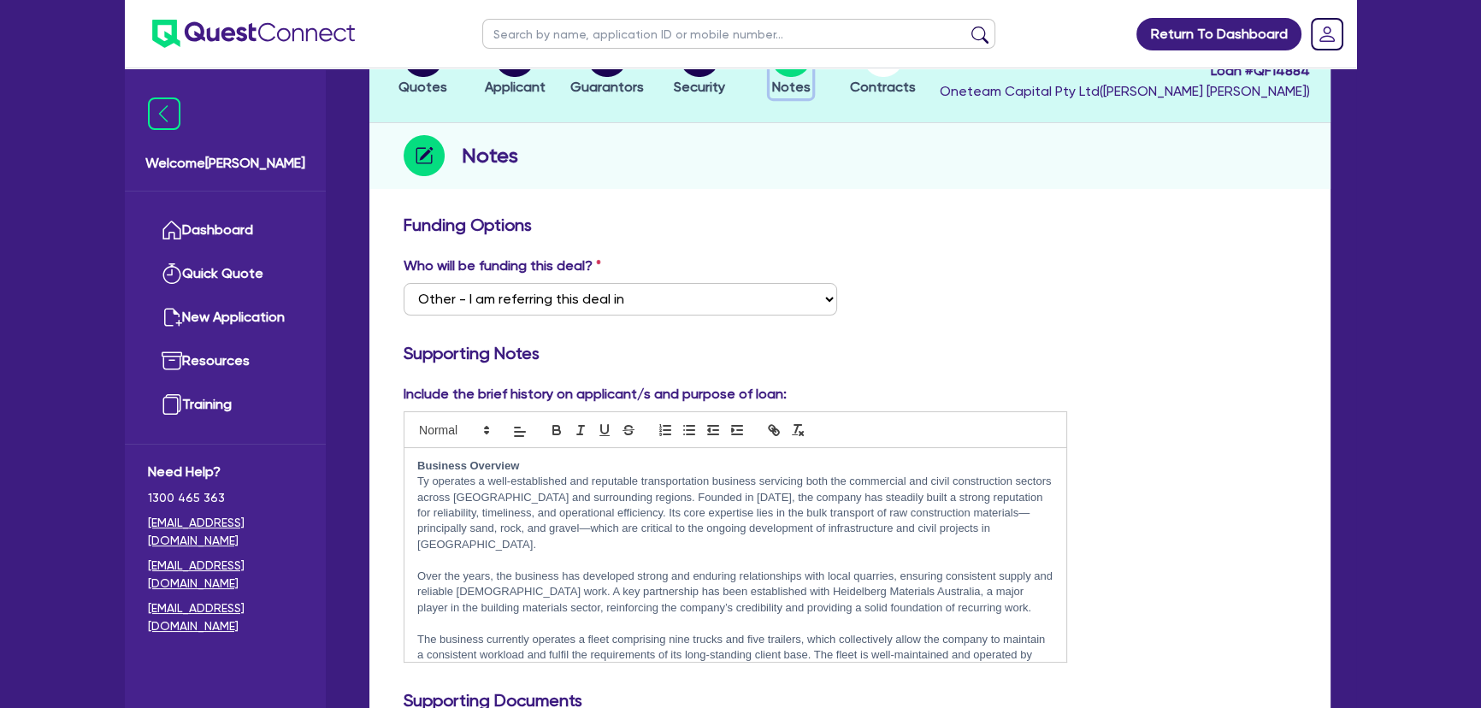
scroll to position [310, 0]
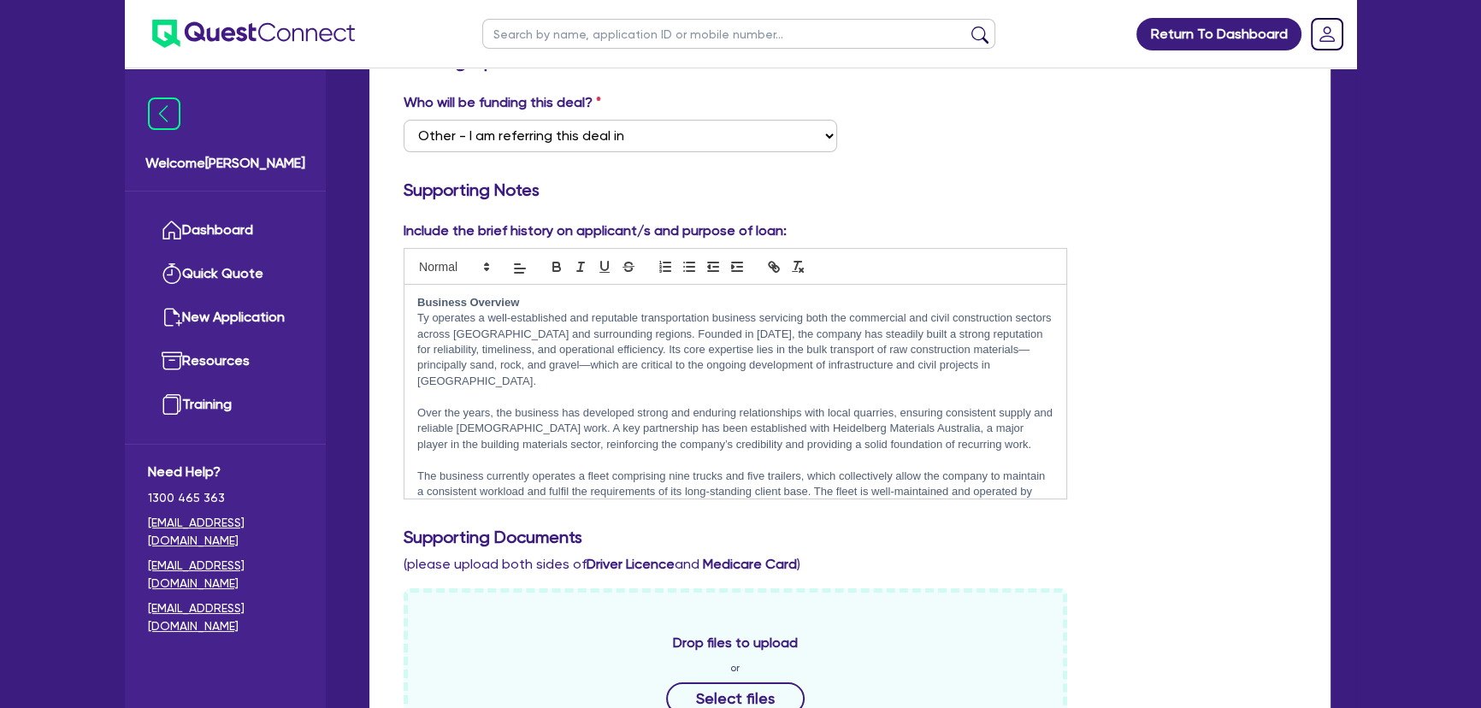
click at [1163, 529] on h3 "Supporting Documents" at bounding box center [850, 537] width 893 height 21
click at [1161, 529] on h3 "Supporting Documents" at bounding box center [850, 537] width 893 height 21
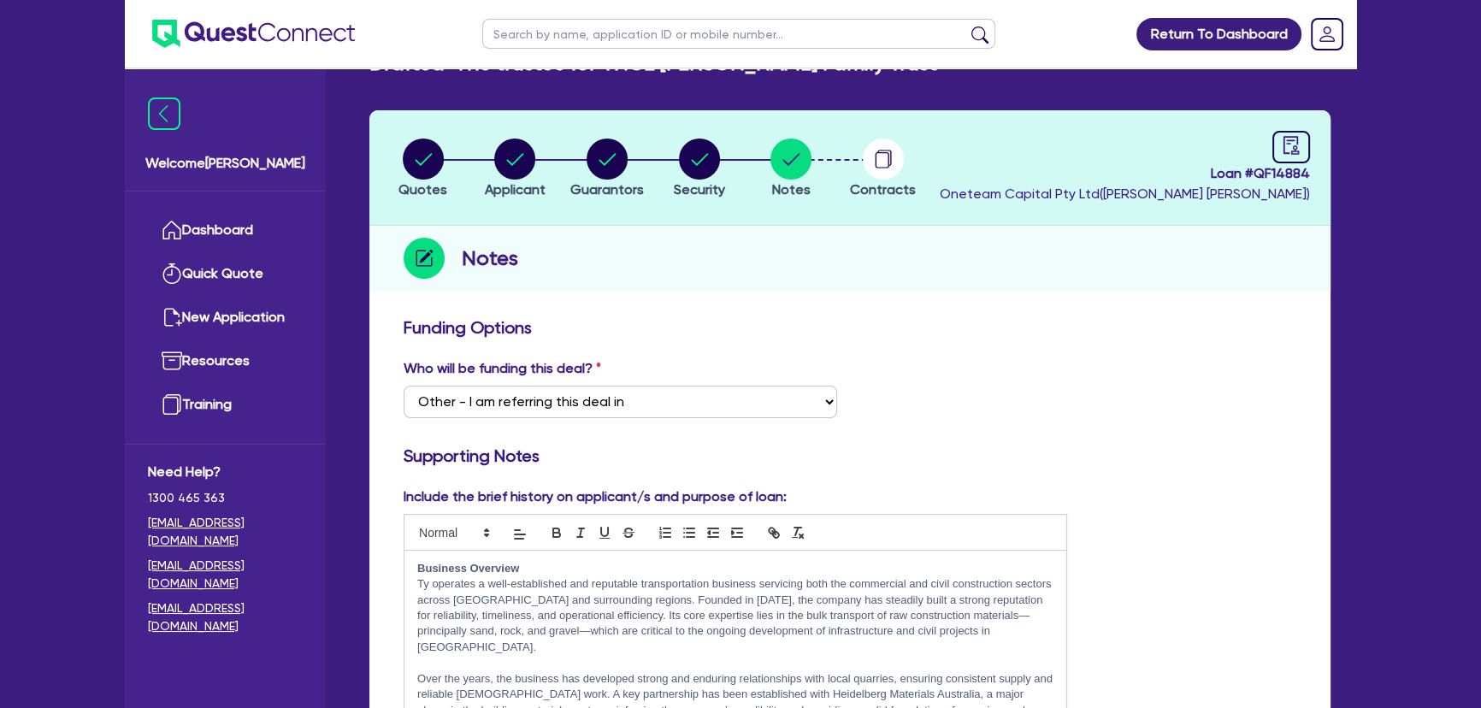
scroll to position [0, 0]
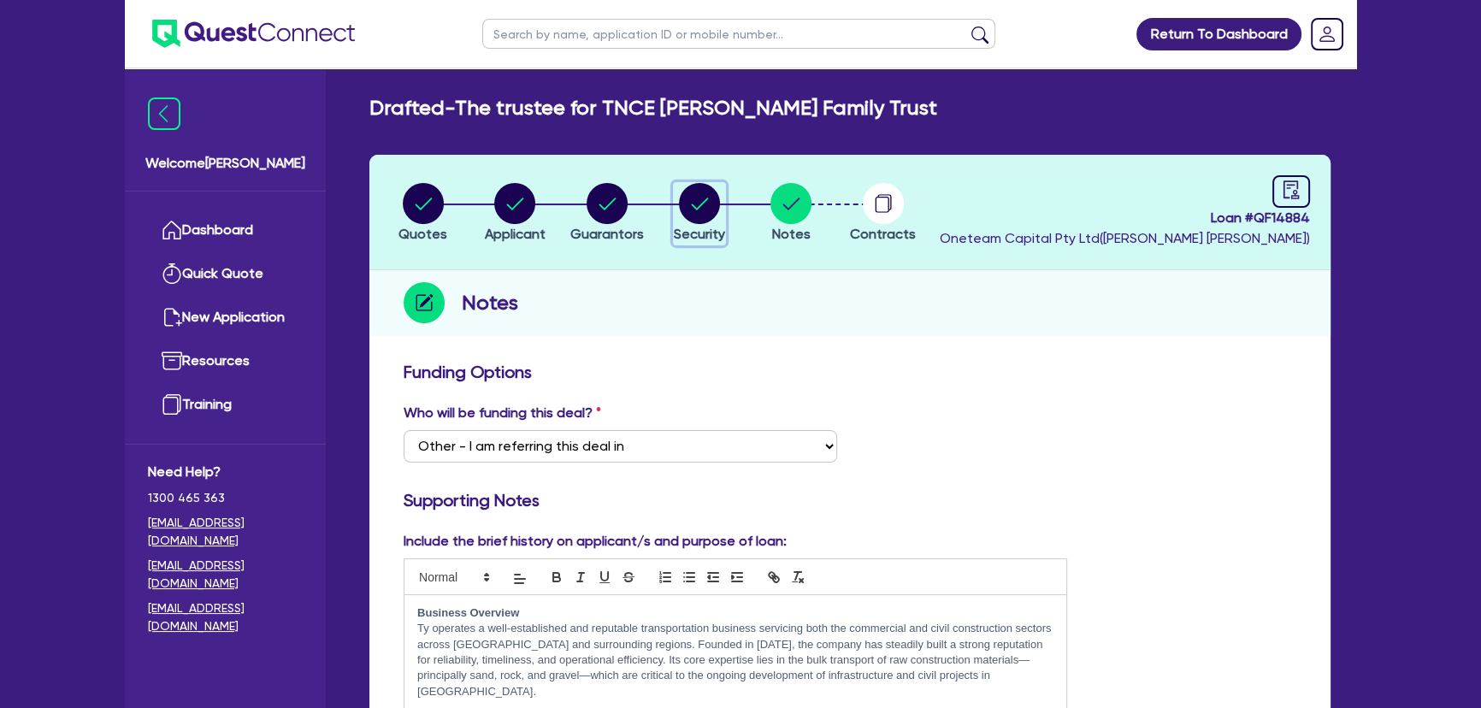
click at [707, 206] on circle "button" at bounding box center [699, 203] width 41 height 41
select select "PRIMARY_ASSETS"
select select "HEAVY_TRUCKS"
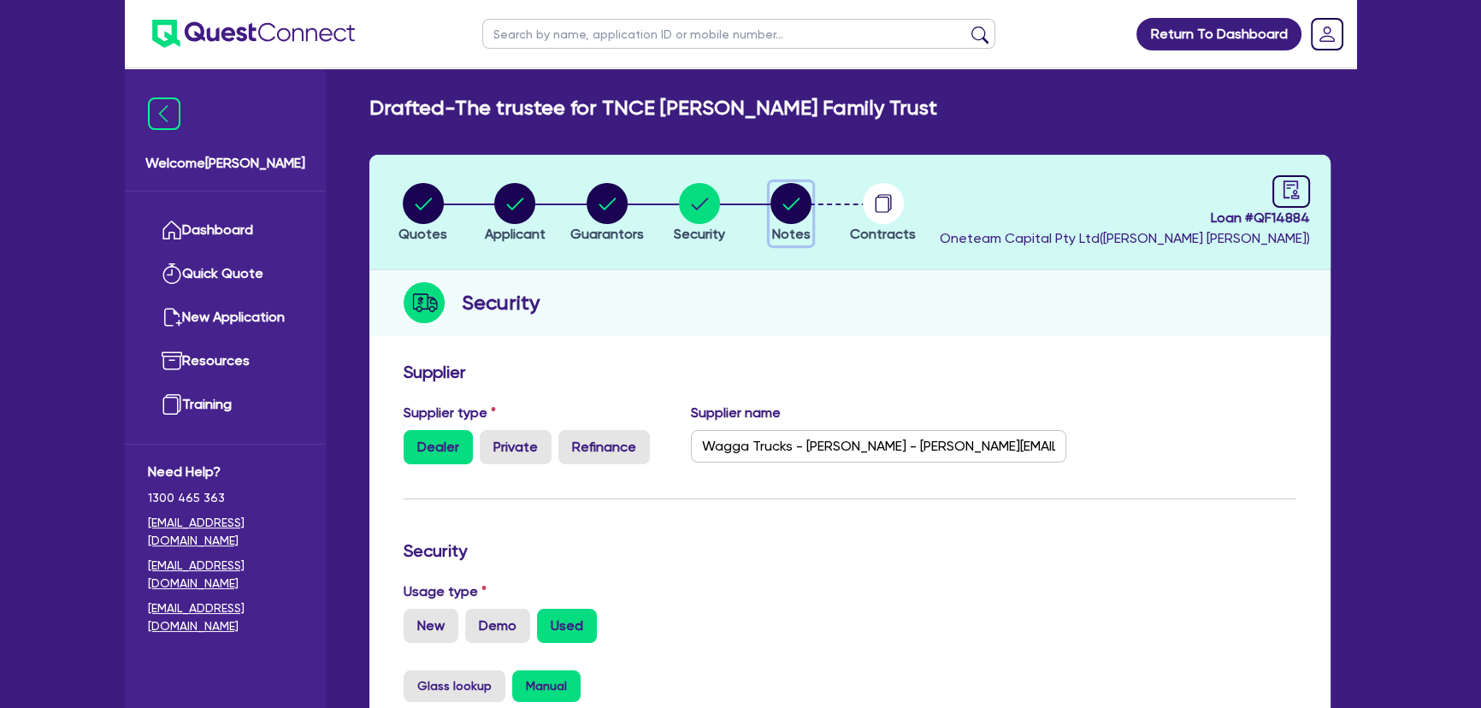
click at [782, 209] on circle "button" at bounding box center [790, 203] width 41 height 41
select select "Other"
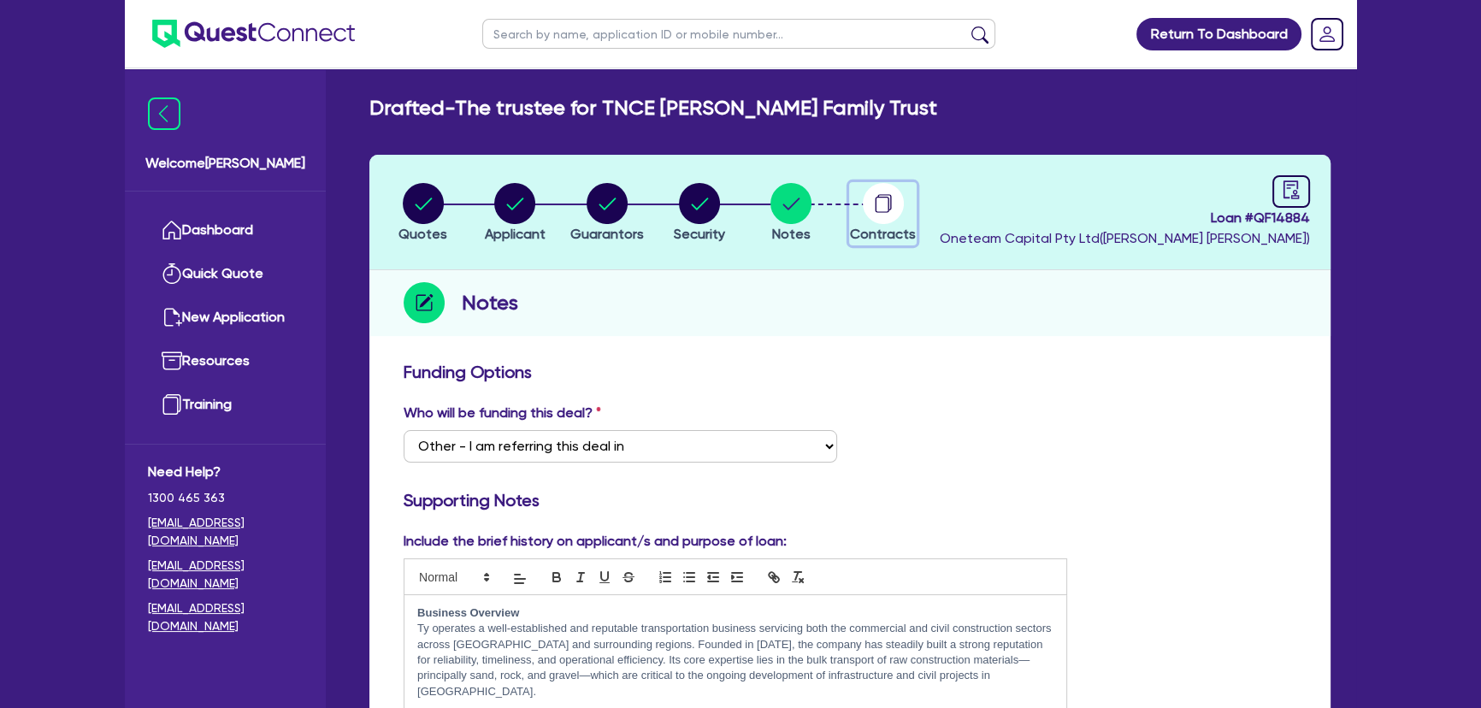
click at [866, 198] on circle "button" at bounding box center [883, 203] width 41 height 41
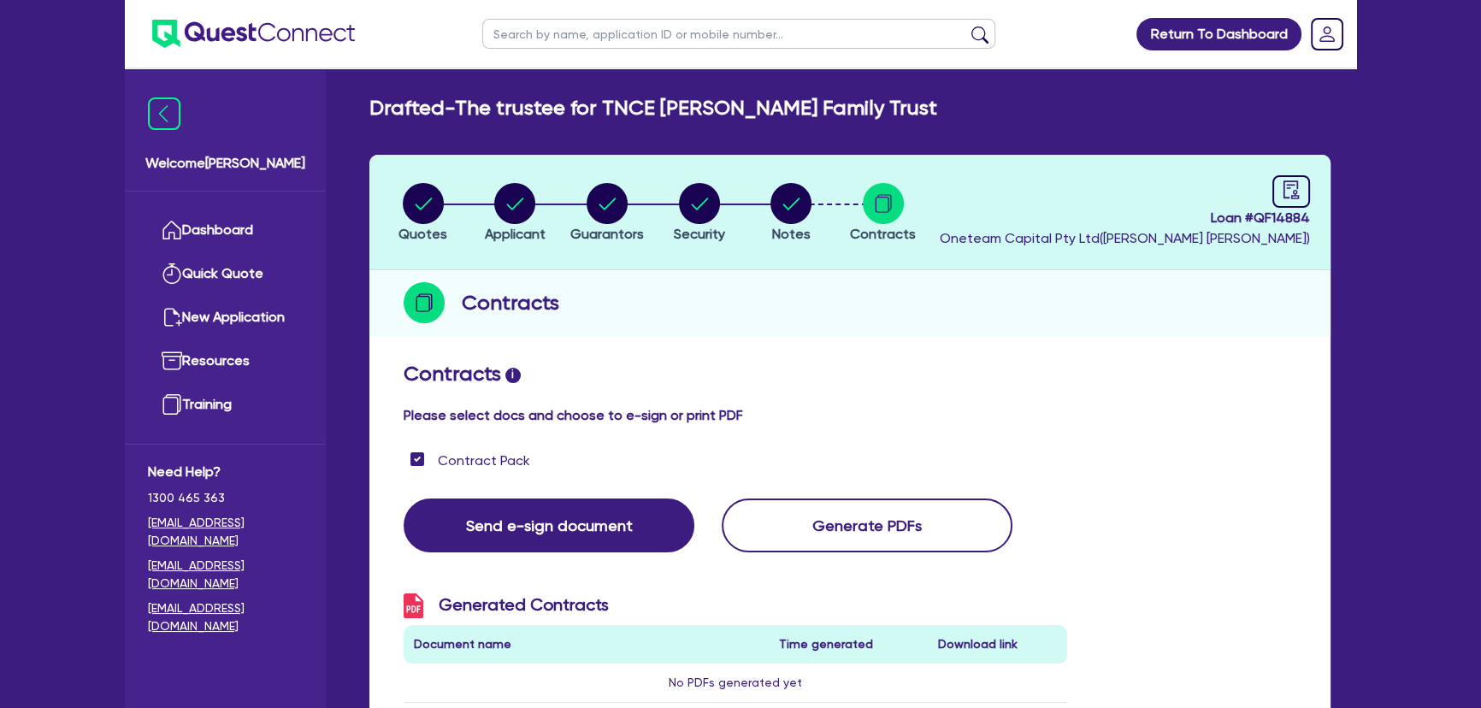
click at [245, 43] on img at bounding box center [253, 34] width 203 height 28
click at [254, 38] on img at bounding box center [253, 34] width 203 height 28
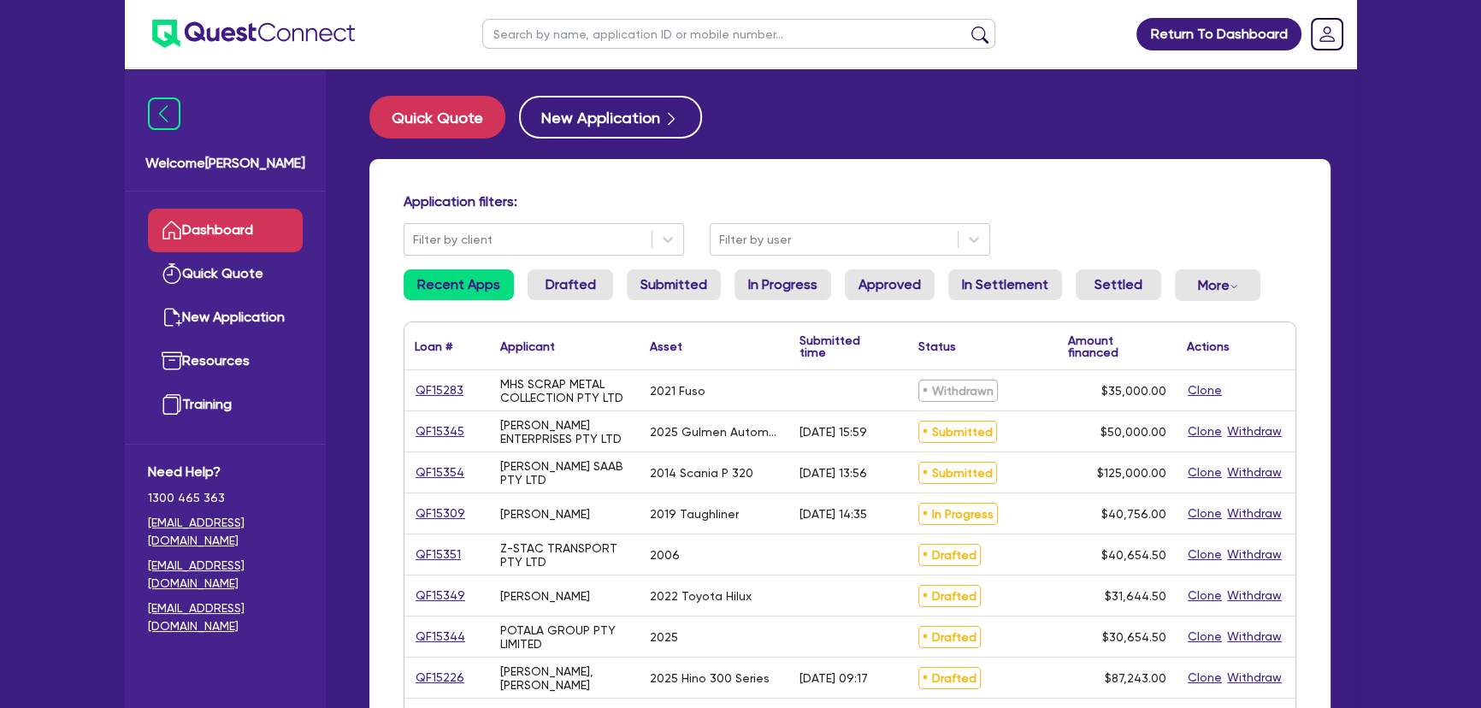
click at [599, 49] on ul at bounding box center [738, 34] width 547 height 68
click at [595, 39] on input "text" at bounding box center [738, 34] width 513 height 30
type input "hira"
click at [966, 26] on button "submit" at bounding box center [979, 38] width 27 height 24
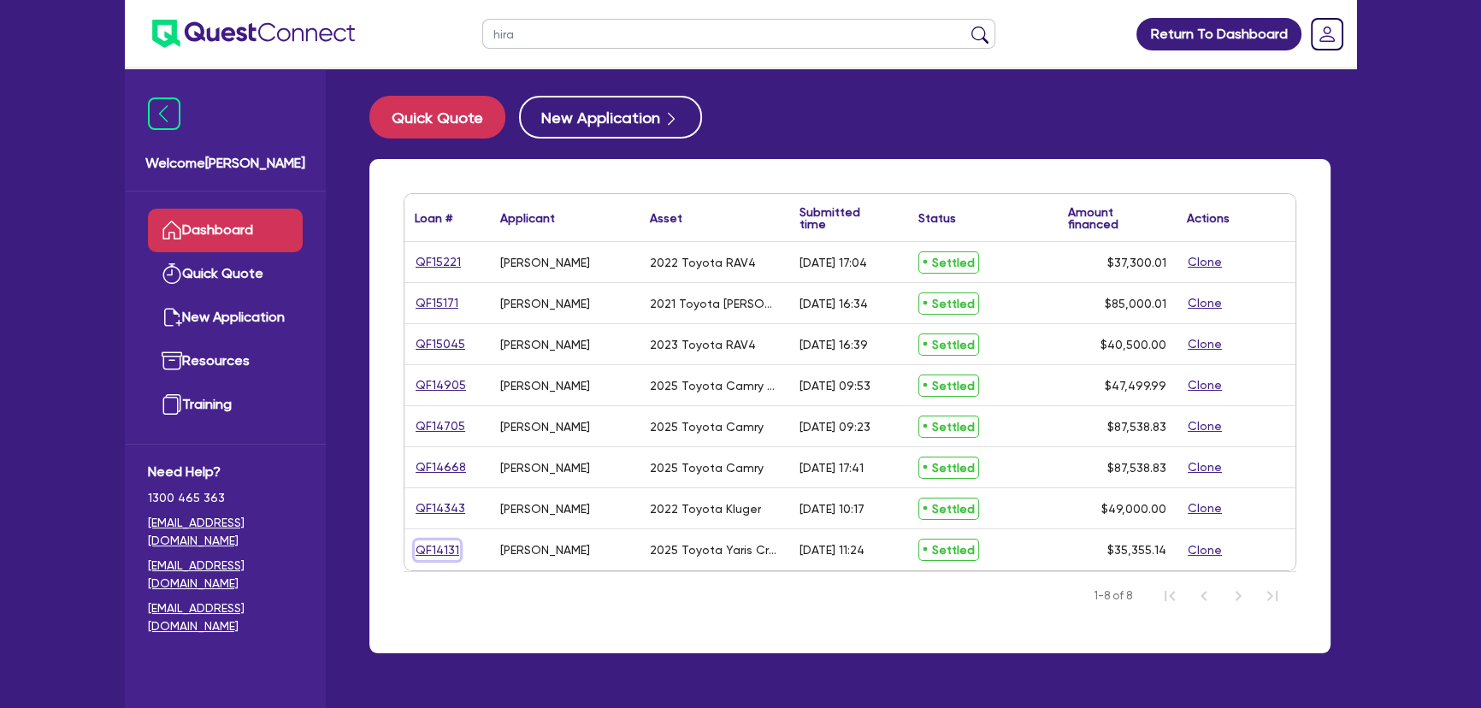
click at [422, 554] on link "QF14131" at bounding box center [437, 550] width 45 height 20
select select "CARS_AND_LIGHT_TRUCKS"
select select "PASSENGER_VEHICLES"
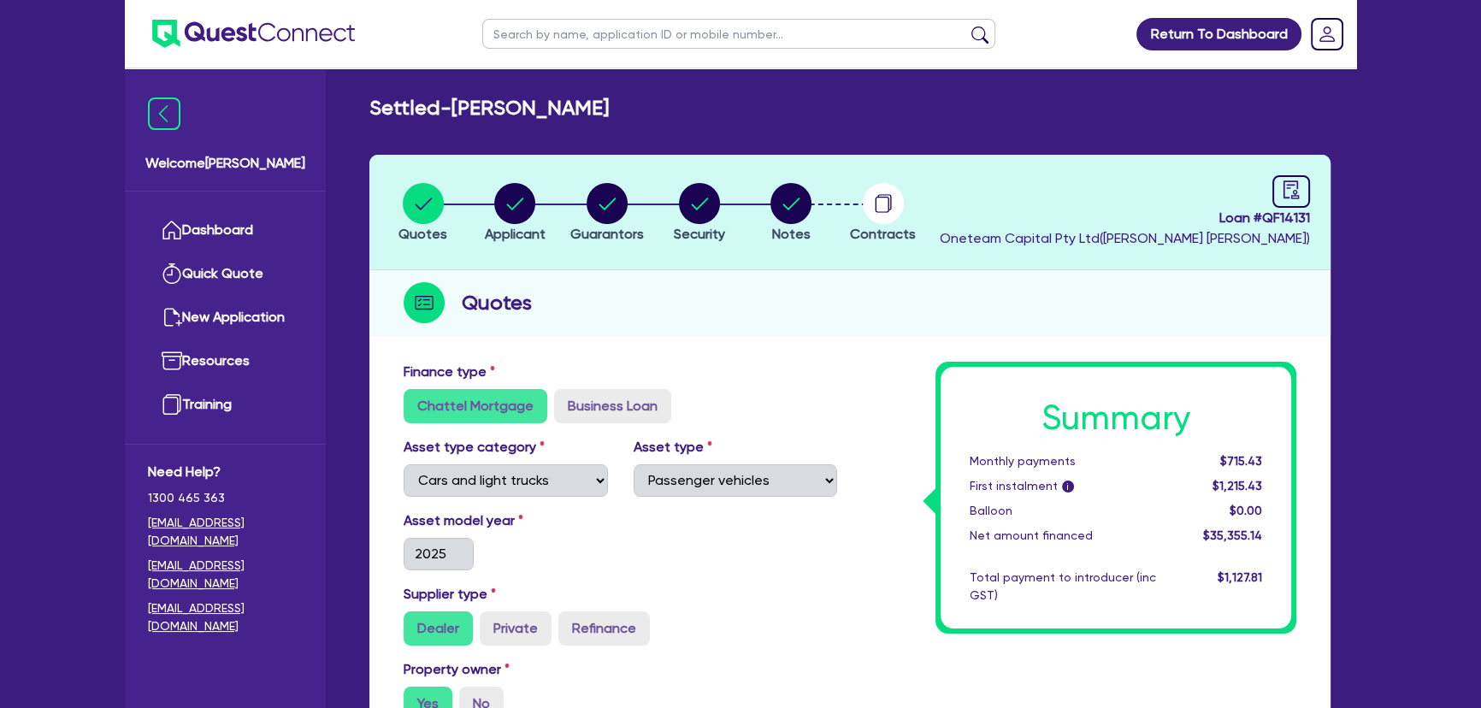
click at [811, 205] on li "Notes" at bounding box center [791, 212] width 92 height 60
click at [806, 205] on circle "button" at bounding box center [790, 203] width 41 height 41
select select "Other"
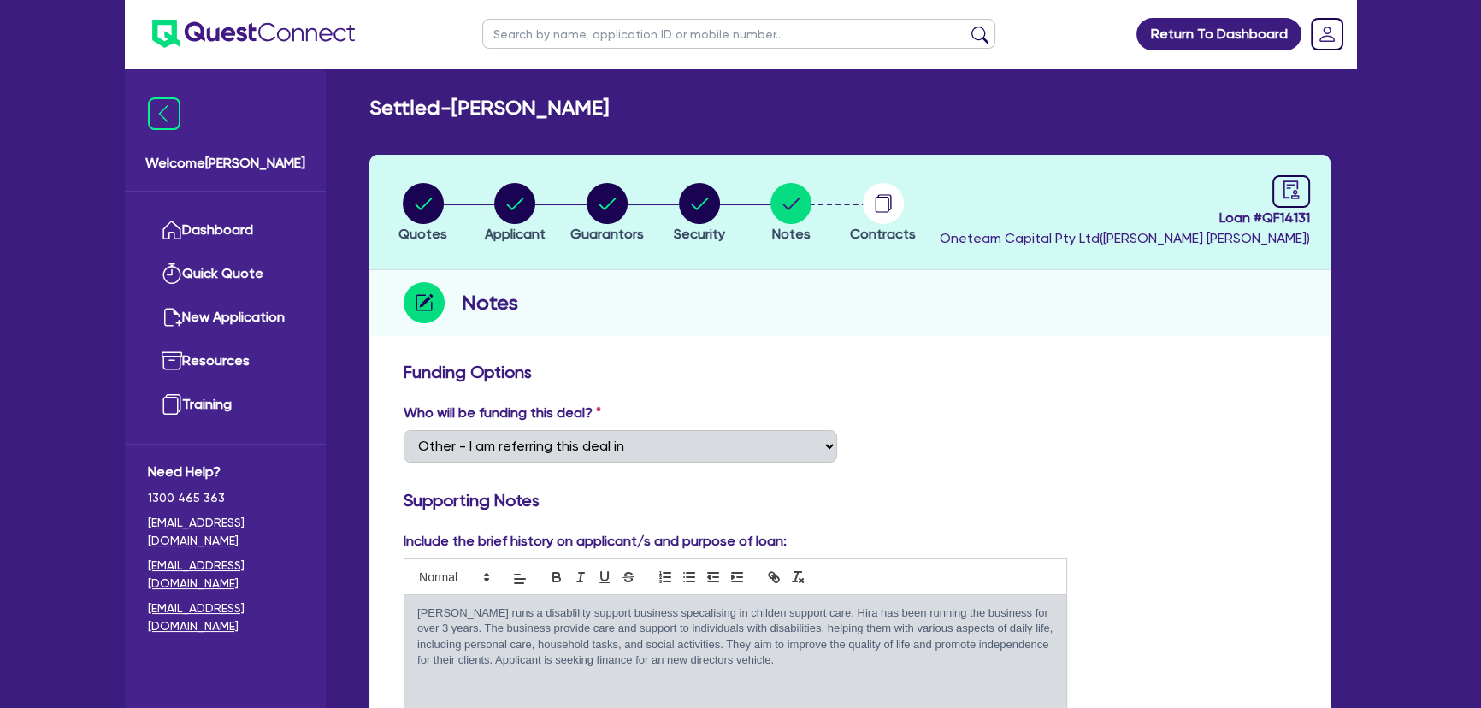
click at [240, 15] on ul at bounding box center [240, 34] width 230 height 68
click at [564, 34] on input "text" at bounding box center [738, 34] width 513 height 30
type input "hira"
click button "submit" at bounding box center [979, 38] width 27 height 24
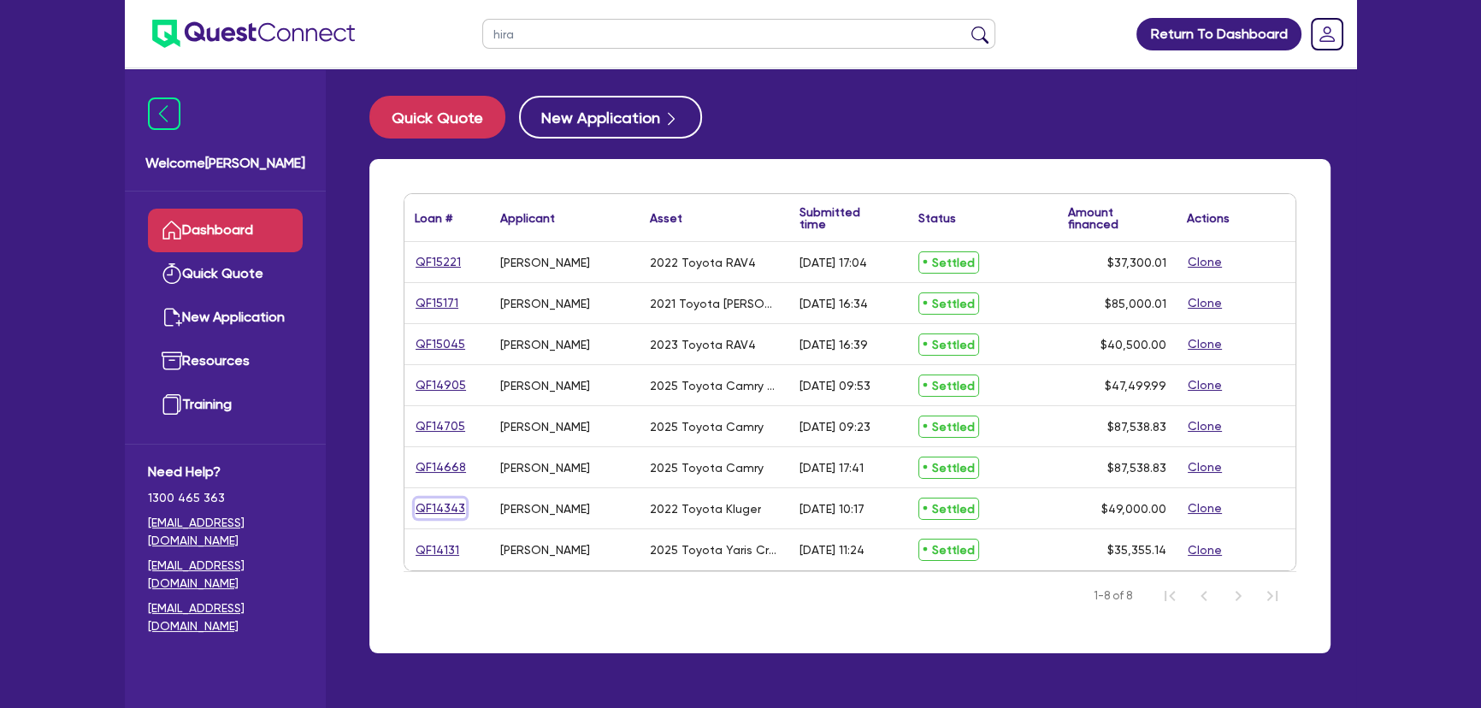
click at [428, 509] on link "QF14343" at bounding box center [440, 509] width 51 height 20
select select "CARS_AND_LIGHT_TRUCKS"
select select "PASSENGER_VEHICLES"
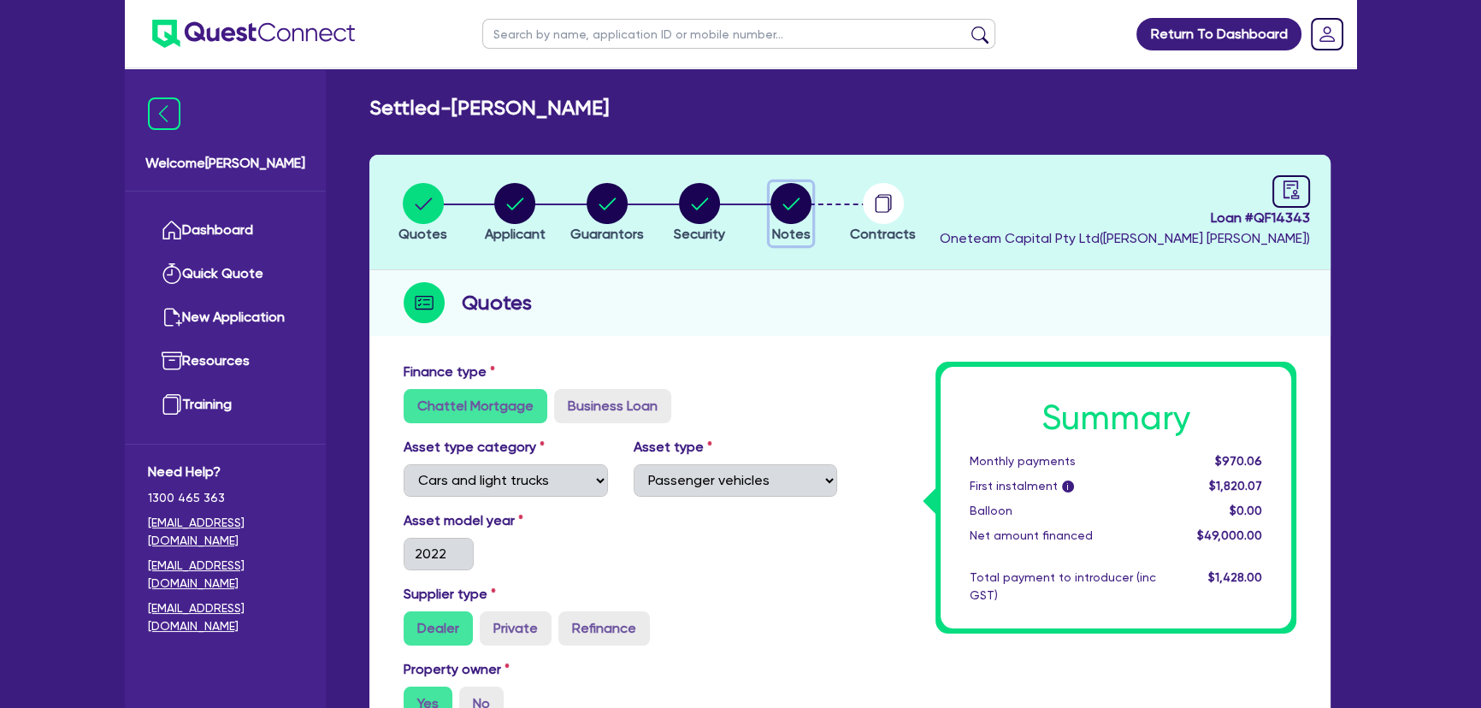
click at [786, 198] on circle "button" at bounding box center [790, 203] width 41 height 41
select select "Other"
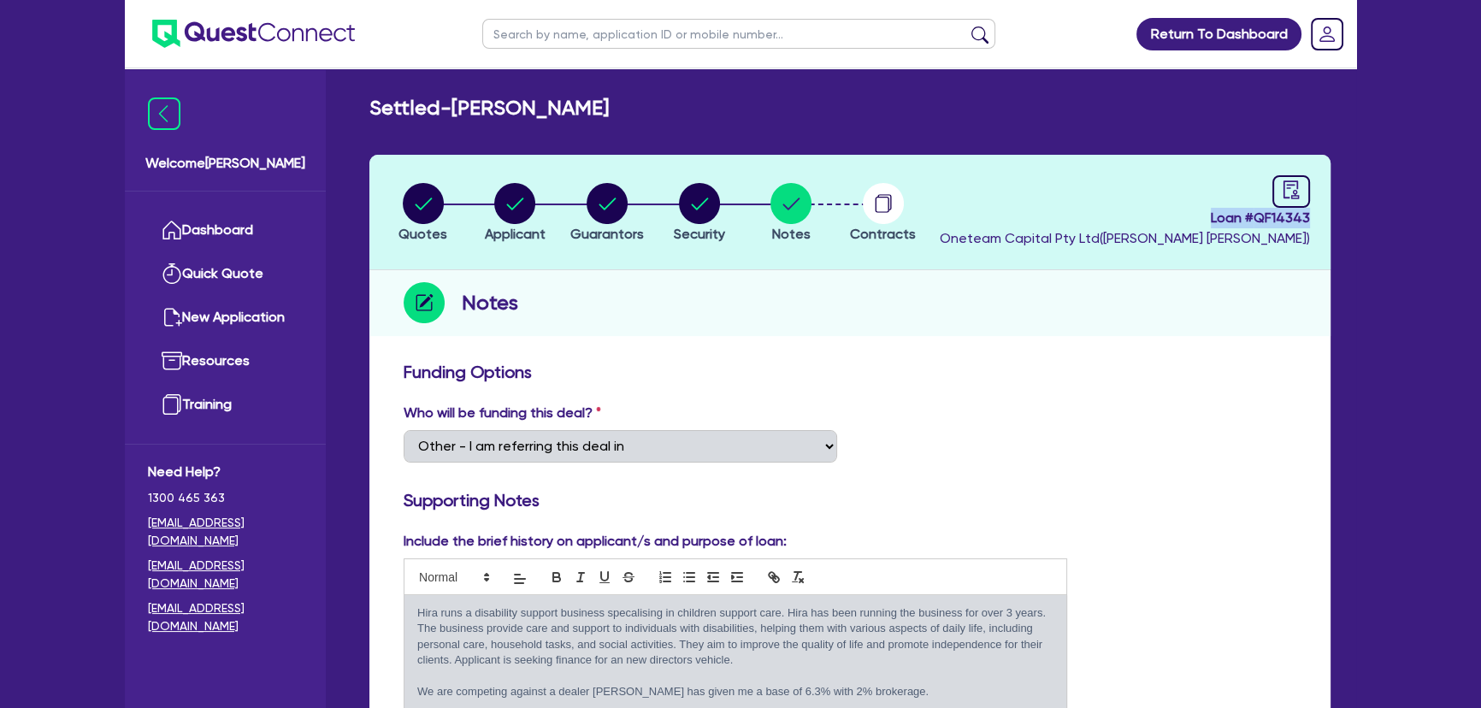
drag, startPoint x: 1200, startPoint y: 208, endPoint x: 1368, endPoint y: 222, distance: 169.1
copy span "Loan # QF14343"
click at [887, 232] on span "Contracts" at bounding box center [883, 234] width 66 height 16
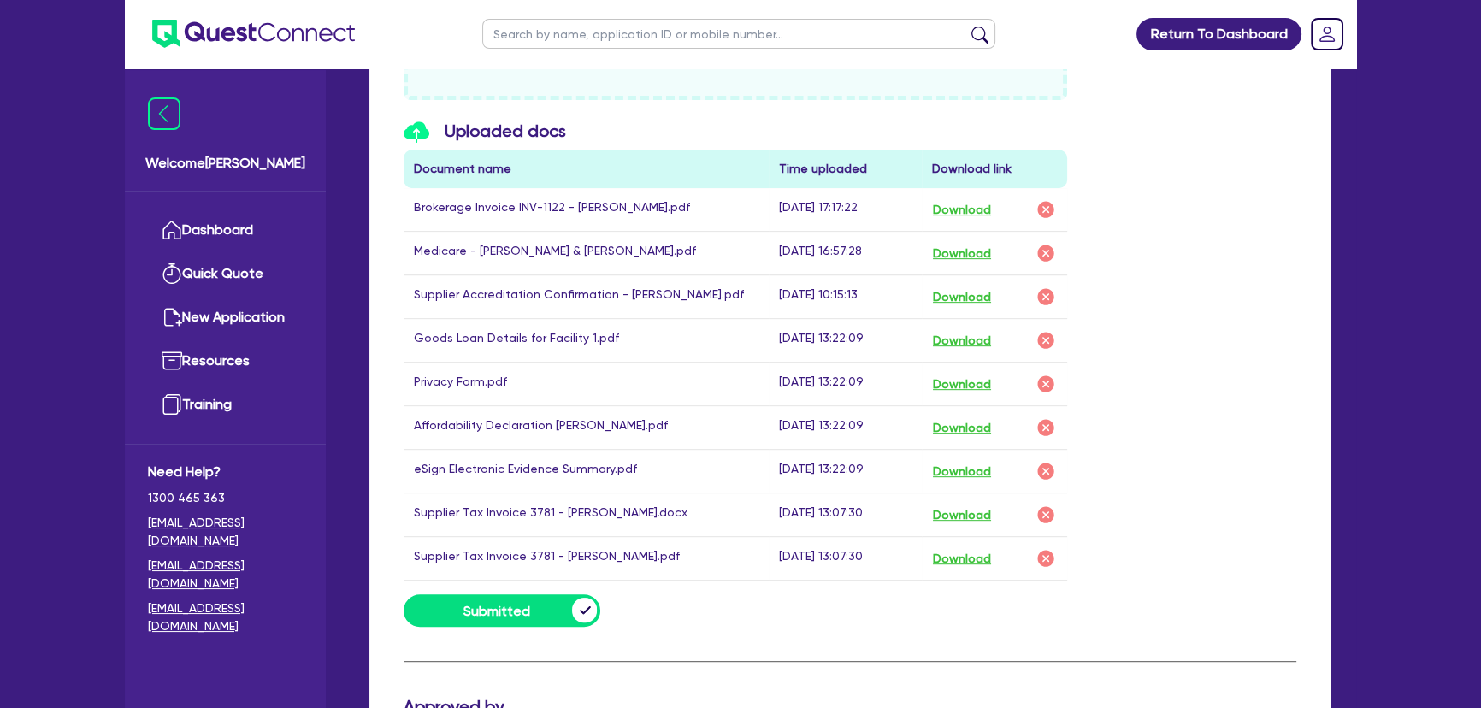
scroll to position [932, 0]
